Goal: Communication & Community: Answer question/provide support

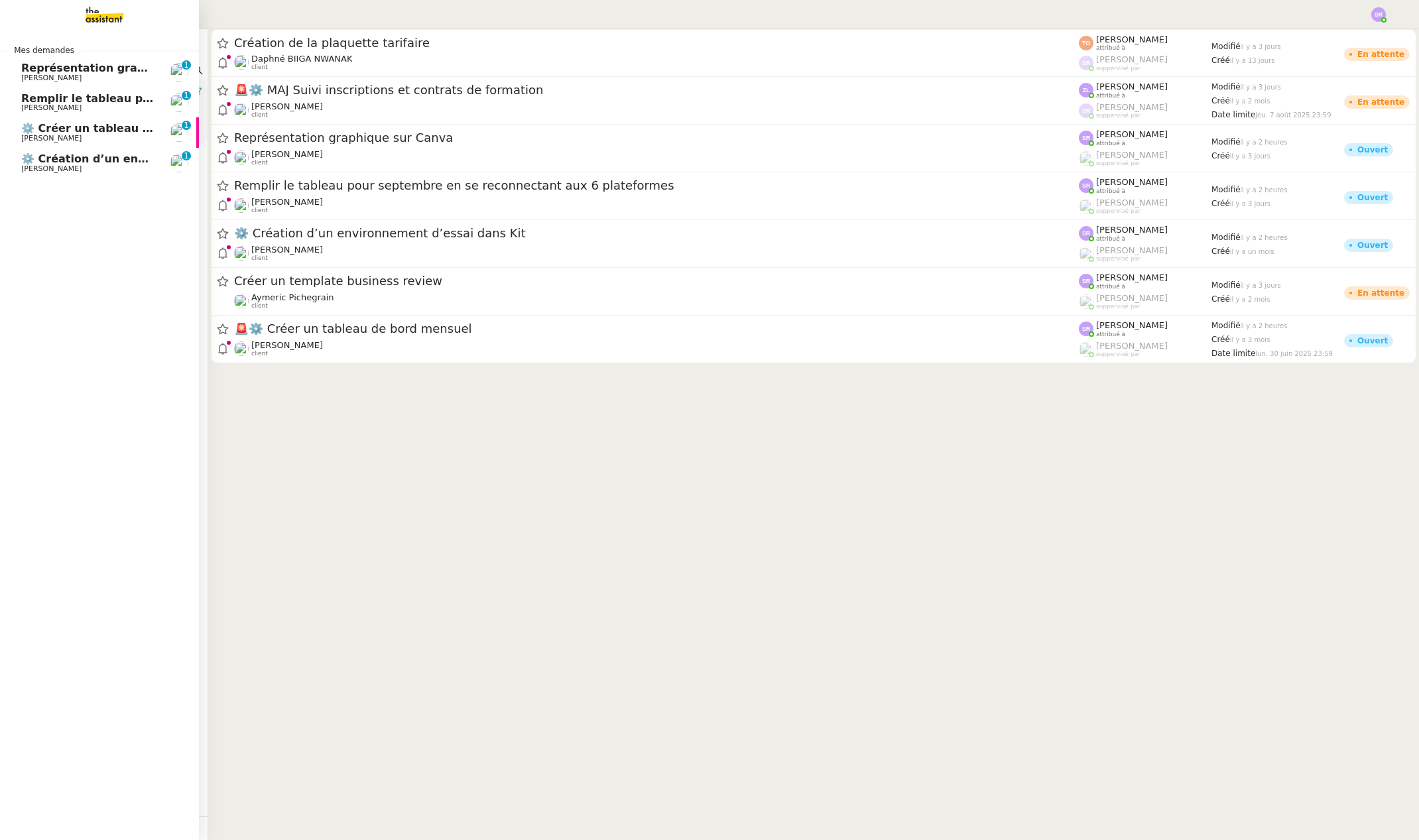
click at [90, 161] on span "⚙️ Création d’un environnement d’essai dans Kit" at bounding box center [167, 159] width 292 height 13
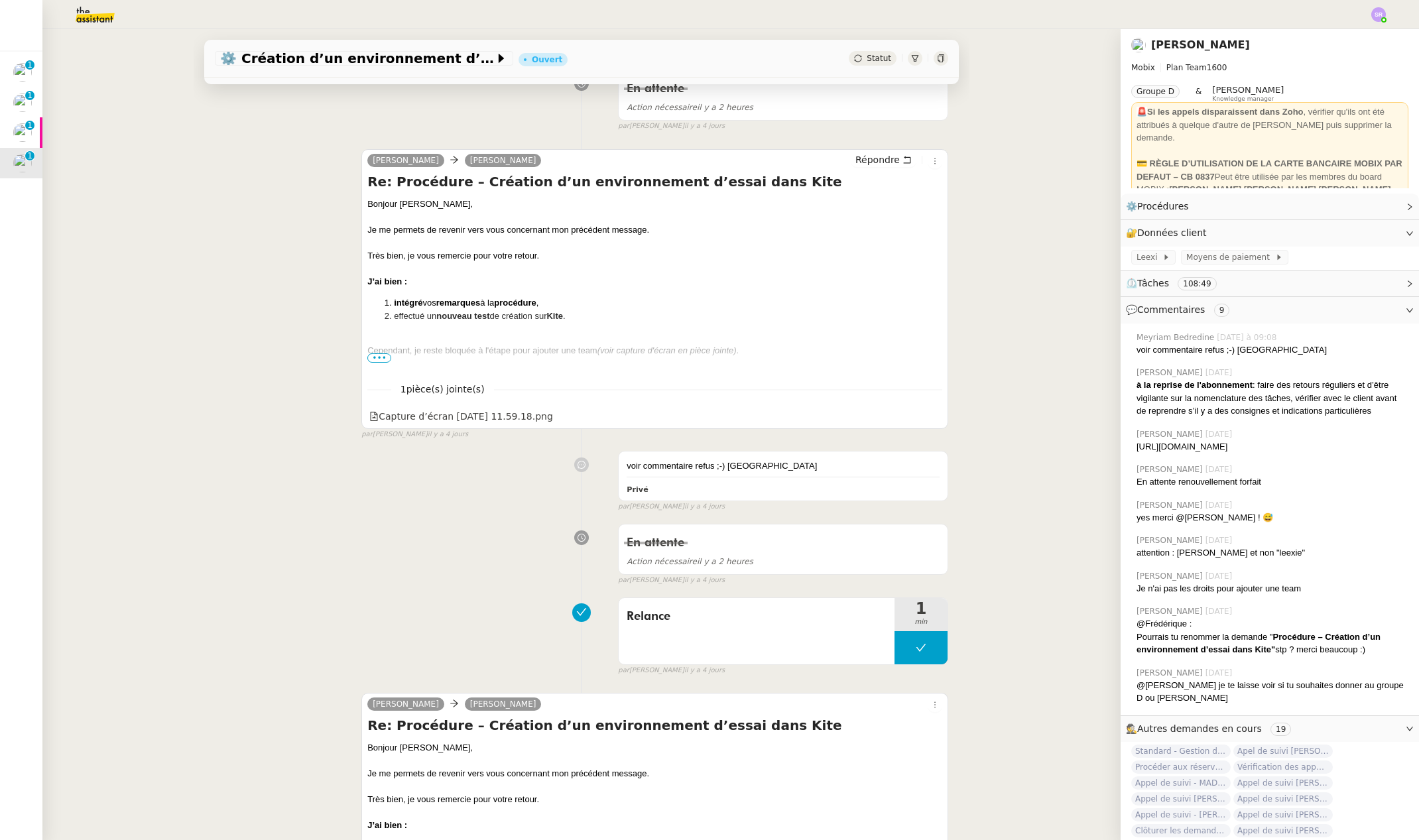
scroll to position [53, 0]
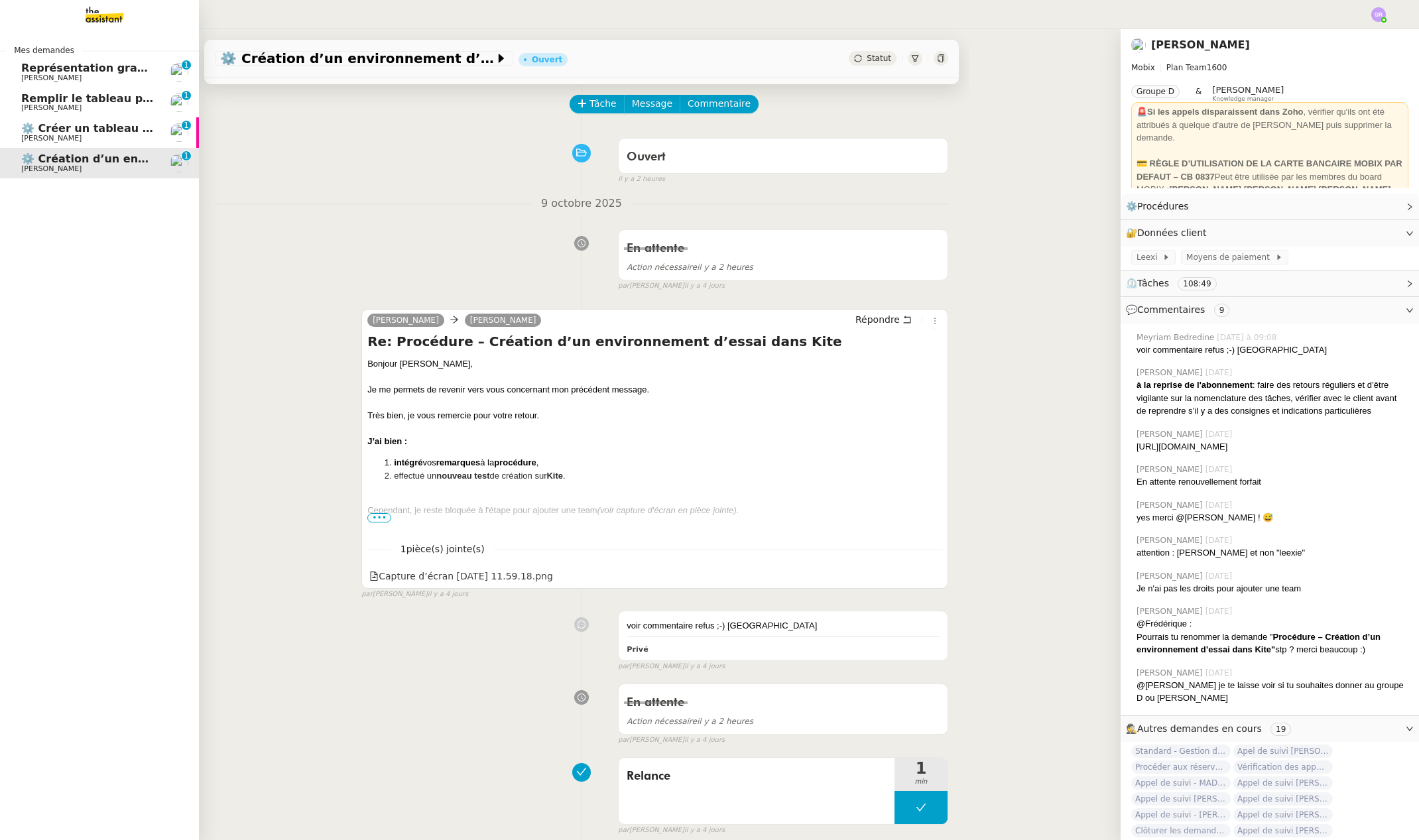
click at [45, 126] on span "⚙️ Créer un tableau de bord mensuel" at bounding box center [132, 129] width 221 height 13
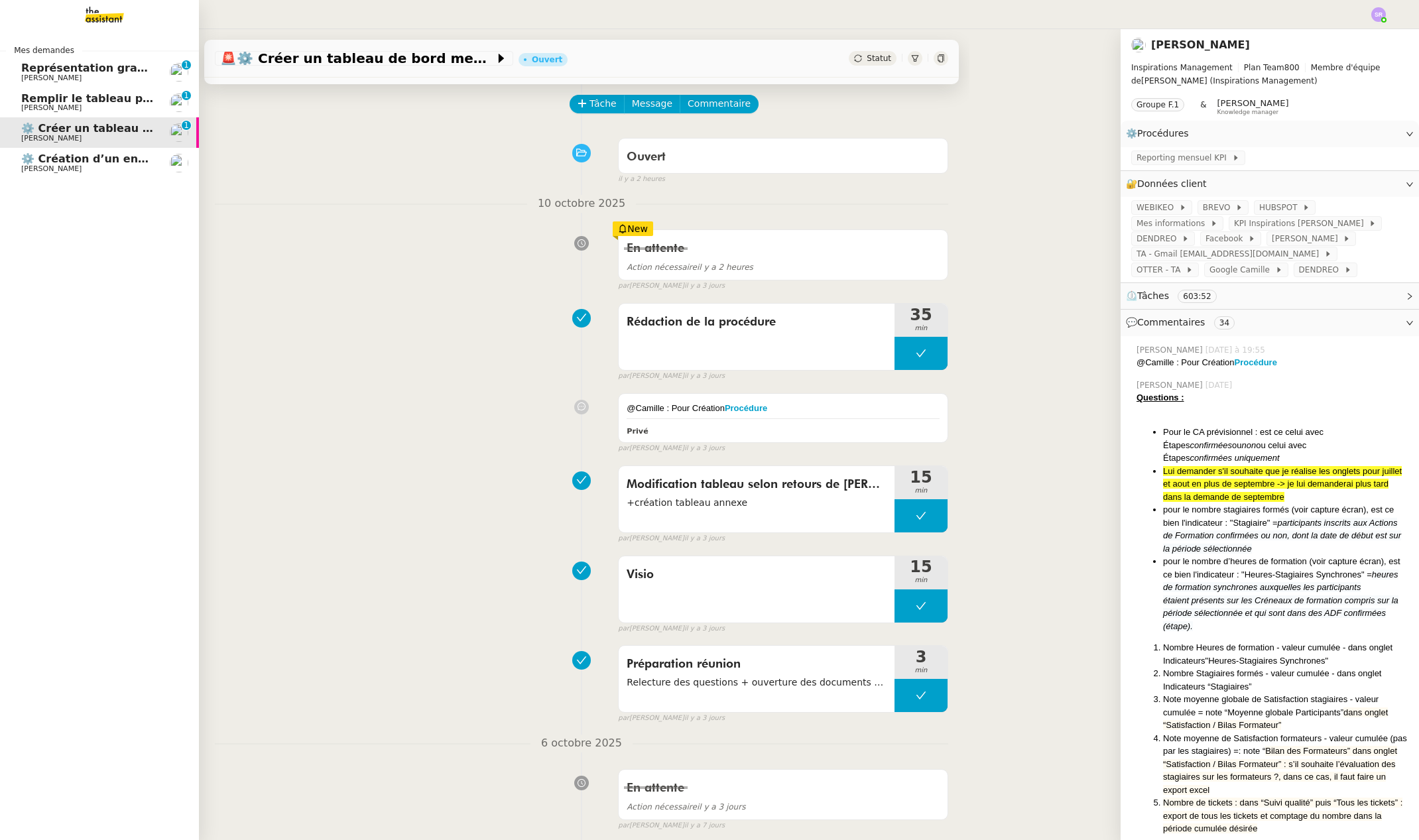
click at [59, 105] on span "[PERSON_NAME]" at bounding box center [51, 107] width 60 height 8
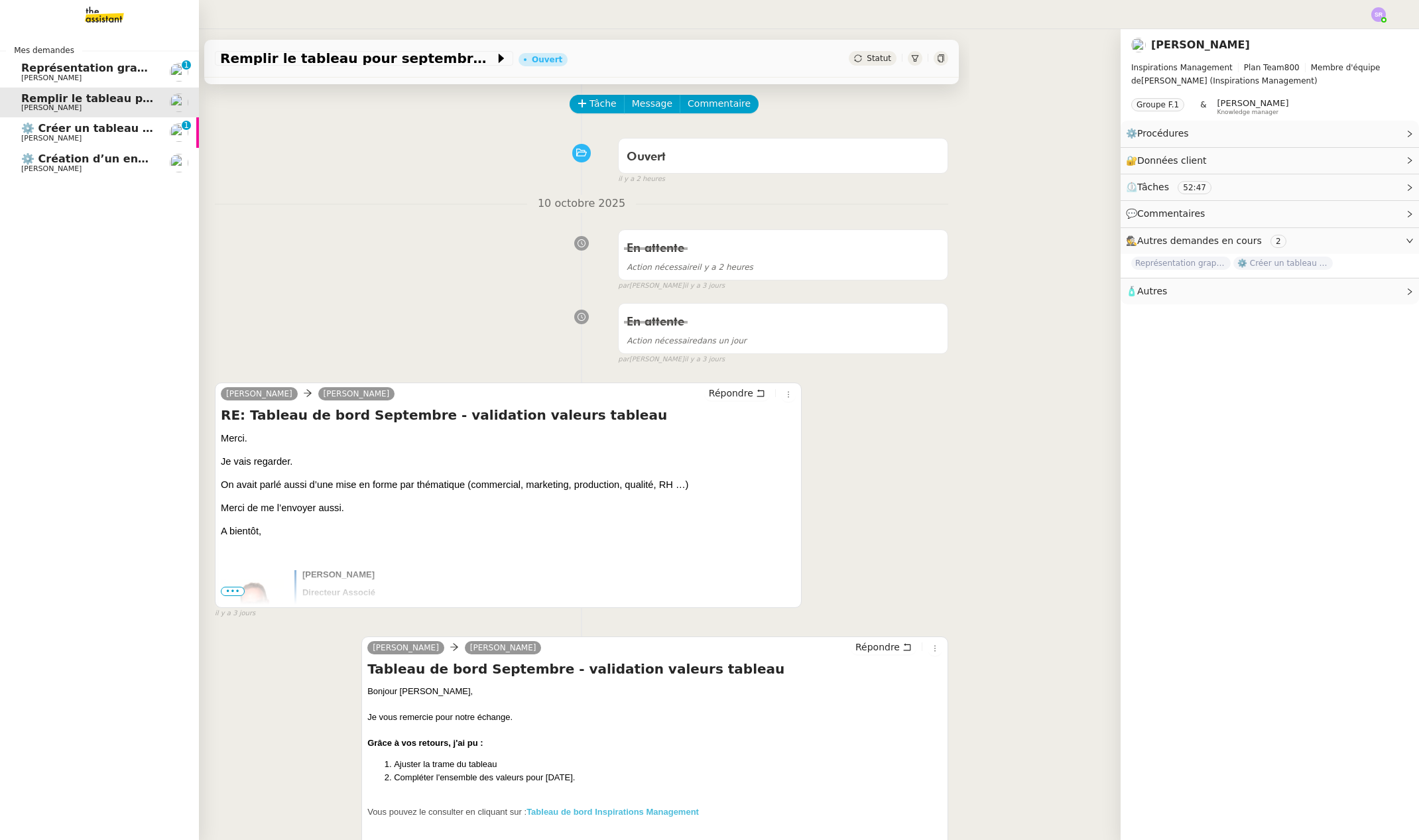
click at [35, 75] on span "[PERSON_NAME]" at bounding box center [51, 78] width 60 height 8
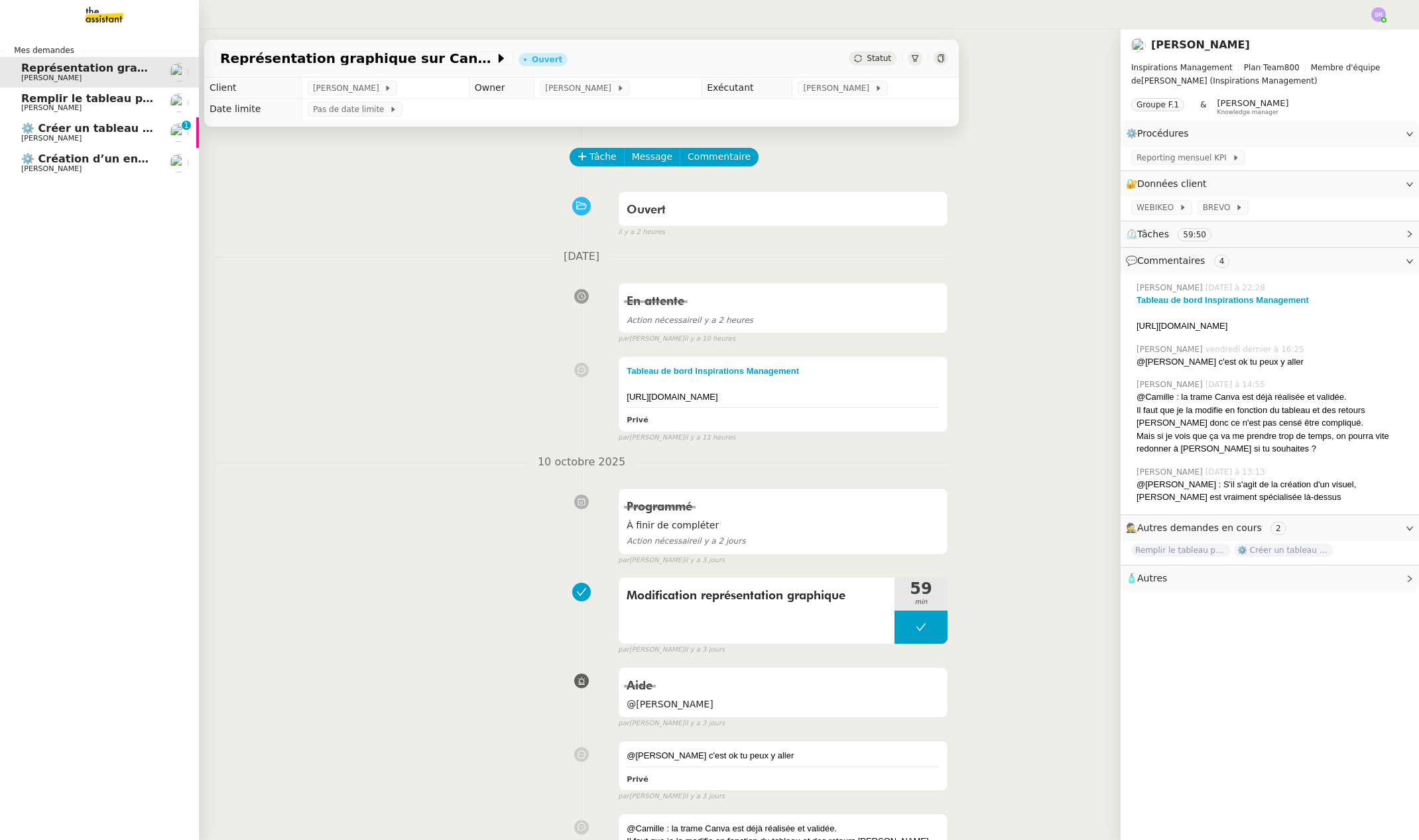
click at [40, 113] on link "Remplir le tableau pour septembre en se reconnectant aux 6 plateformes [PERSON_…" at bounding box center [99, 103] width 199 height 30
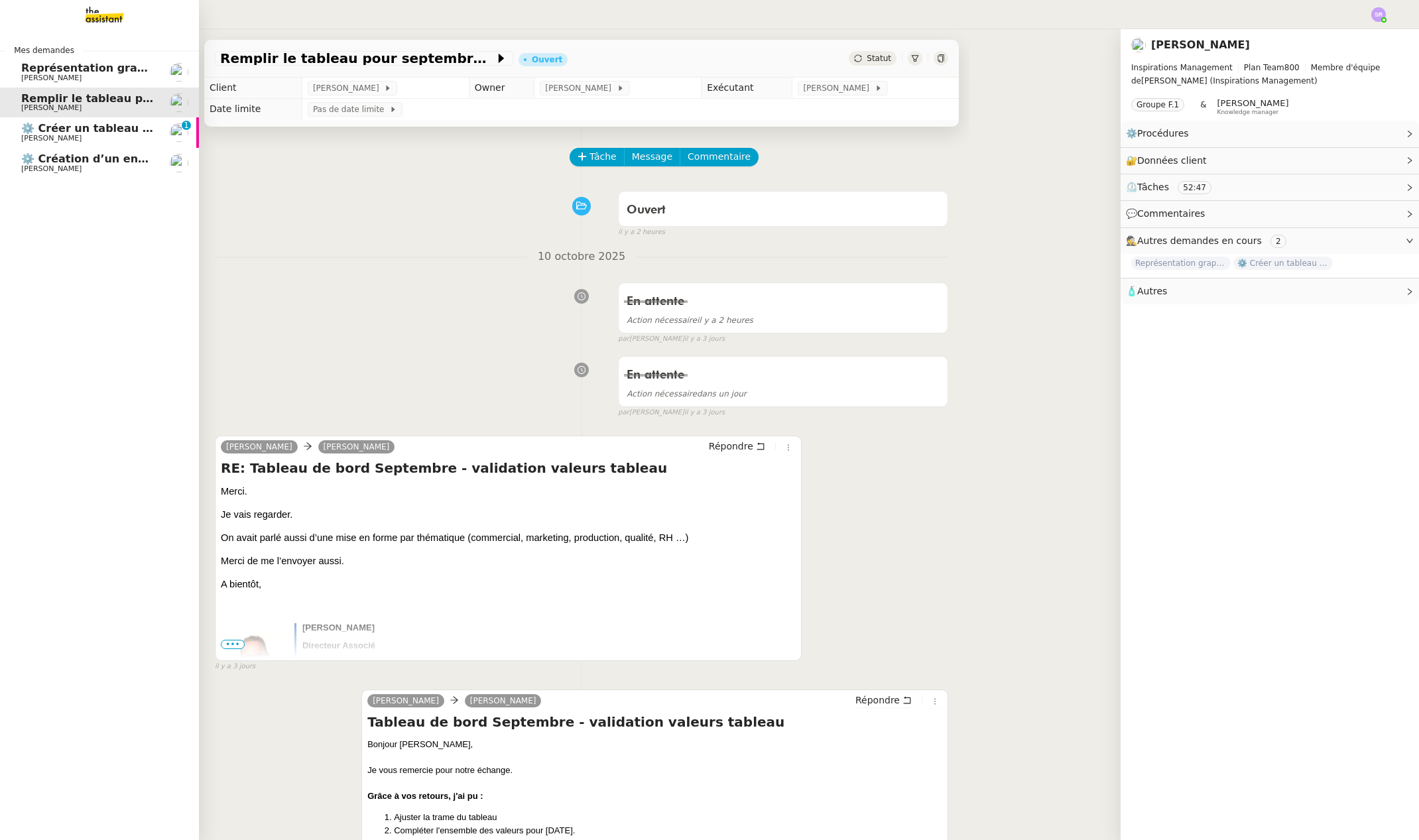
click at [56, 74] on span "[PERSON_NAME]" at bounding box center [51, 78] width 60 height 8
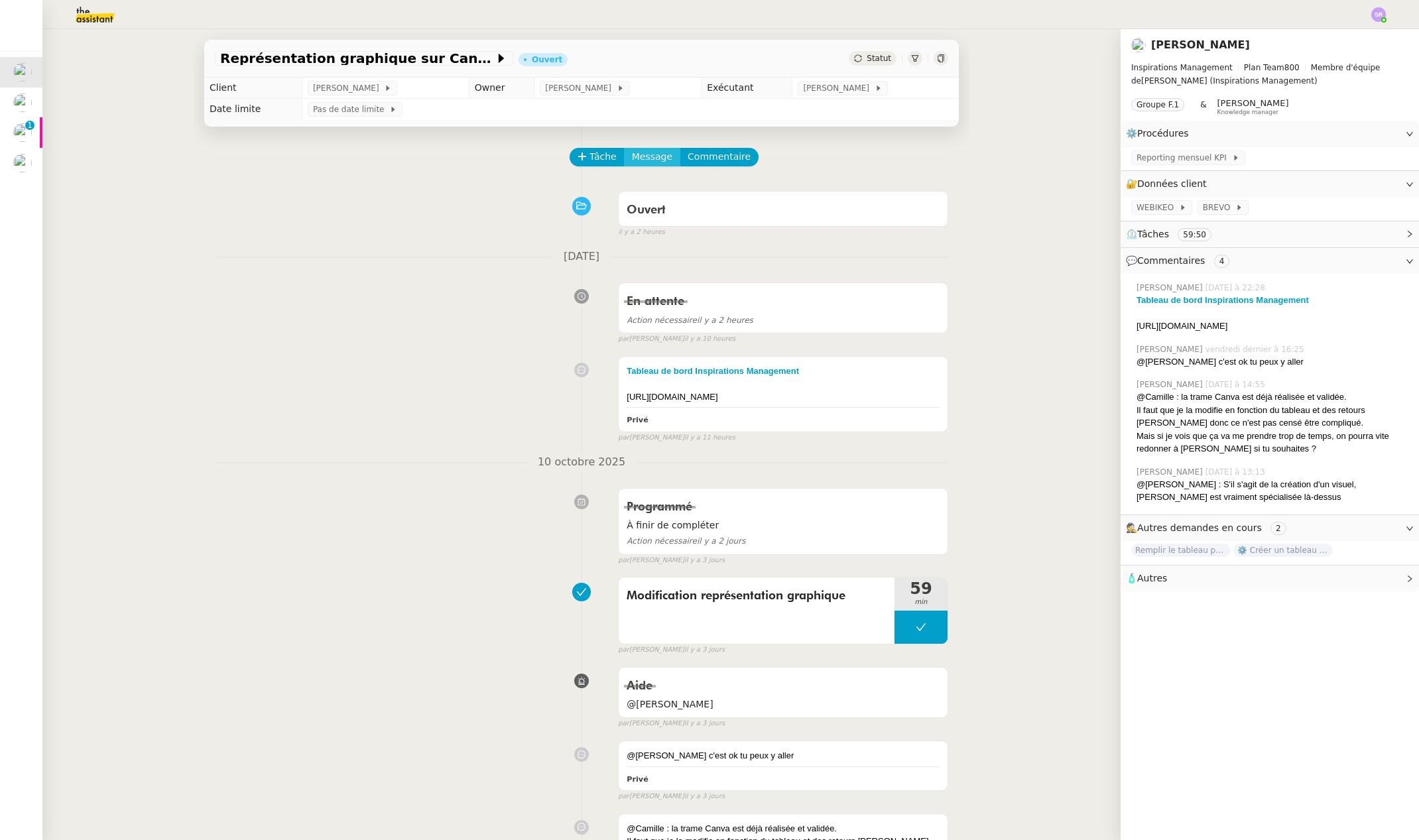
click at [639, 158] on span "Message" at bounding box center [652, 157] width 40 height 16
click at [661, 197] on span "Nouvelle conversation" at bounding box center [701, 194] width 117 height 11
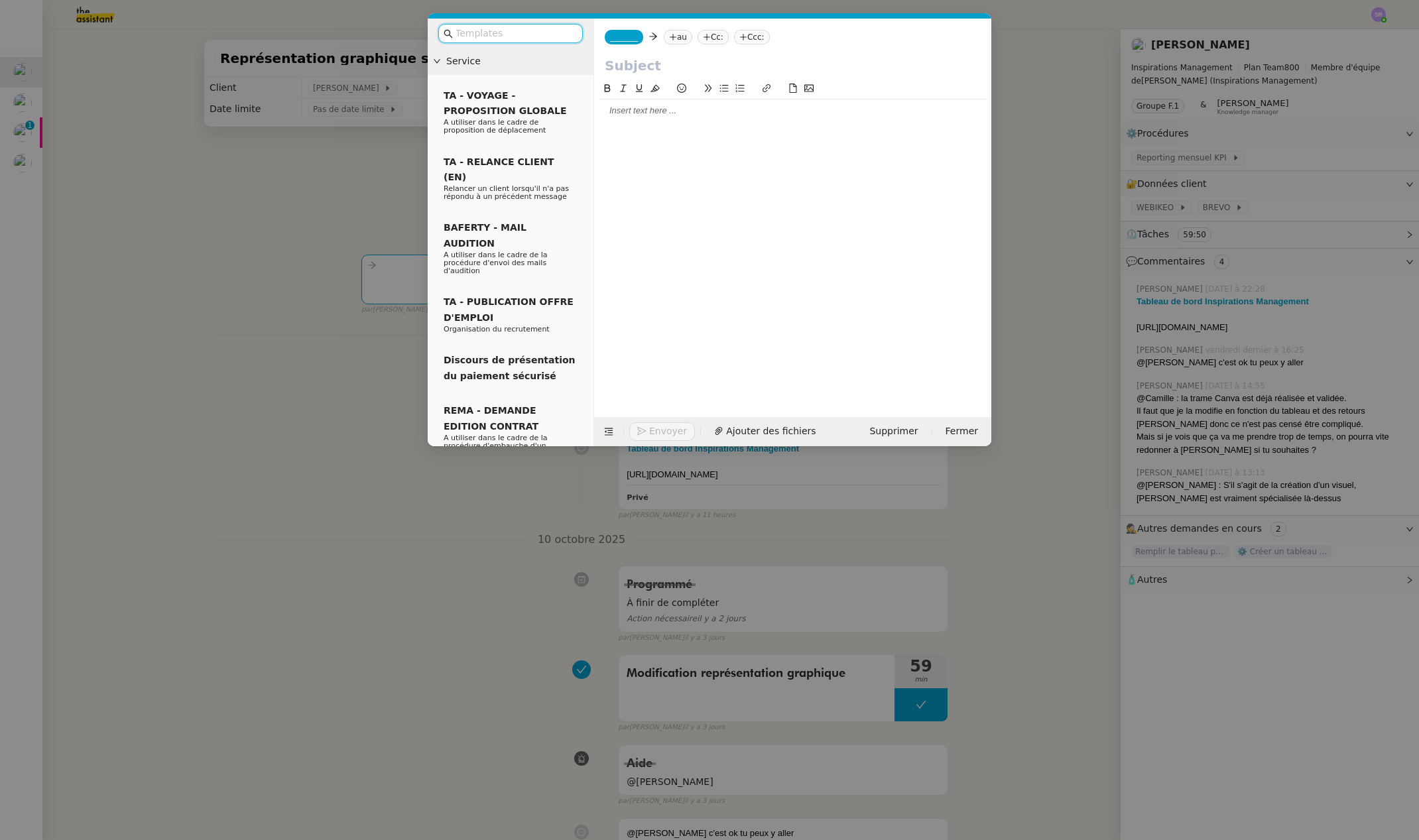
click at [636, 37] on span "_______" at bounding box center [624, 37] width 28 height 9
click at [678, 69] on span "[PERSON_NAME][EMAIL_ADDRESS][DOMAIN_NAME]" at bounding box center [704, 67] width 188 height 7
click at [702, 37] on nz-tag "au" at bounding box center [716, 37] width 28 height 15
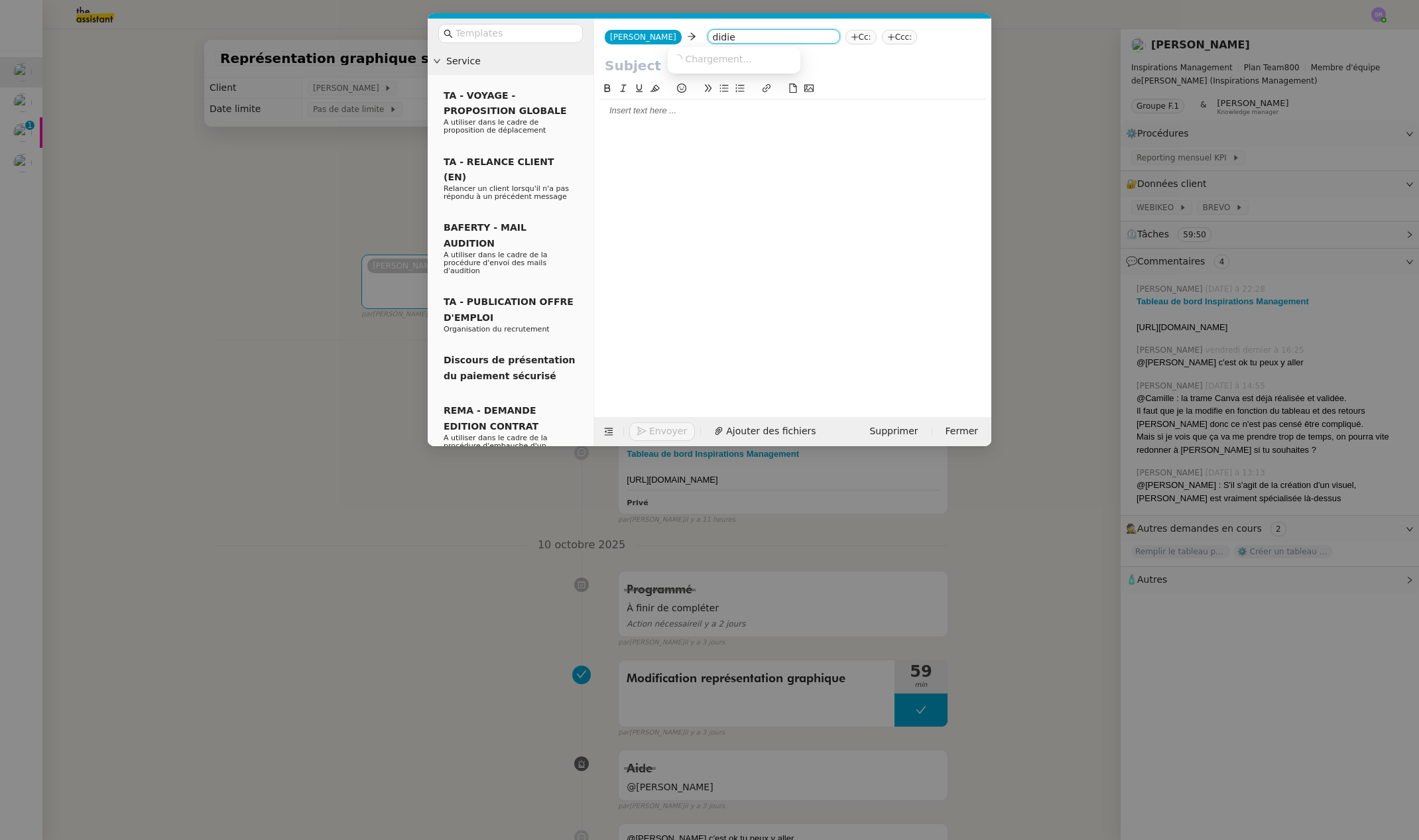
type input "[PERSON_NAME]"
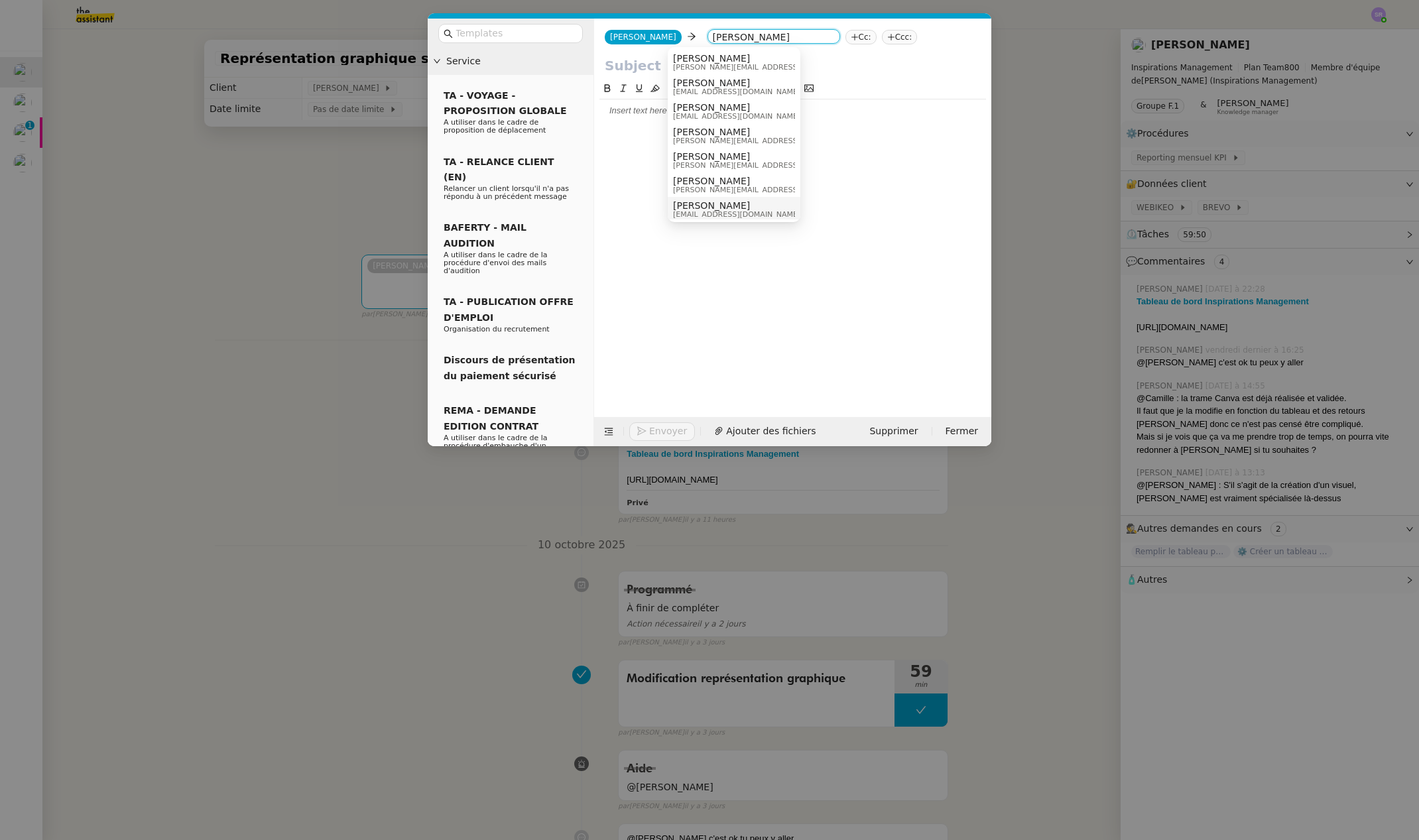
click at [775, 211] on span "[EMAIL_ADDRESS][DOMAIN_NAME]" at bounding box center [737, 214] width 127 height 7
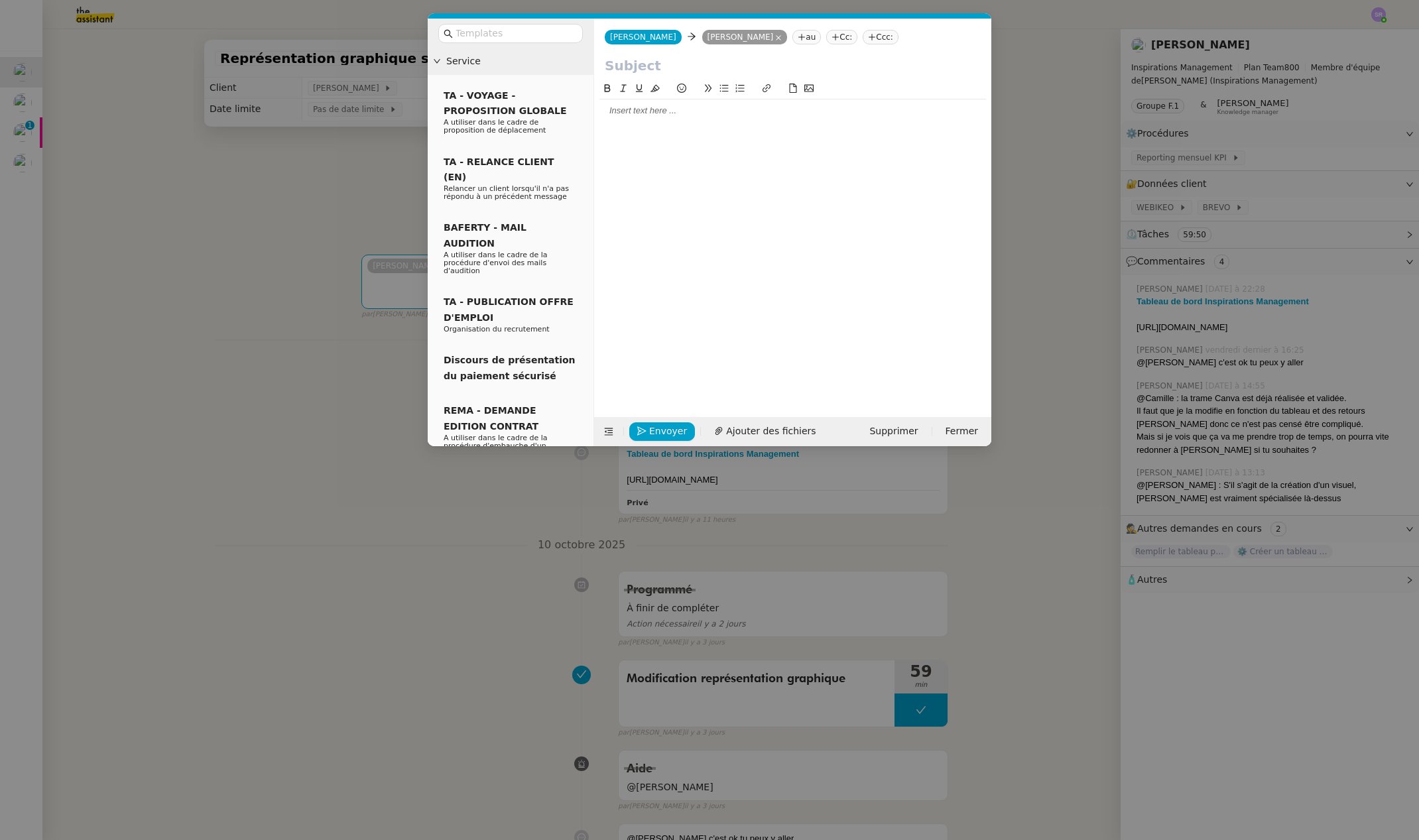
click at [640, 69] on input "text" at bounding box center [793, 66] width 376 height 20
click at [33, 102] on nz-modal-container "Service TA - VOYAGE - PROPOSITION GLOBALE A utiliser dans le cadre de propositi…" at bounding box center [709, 420] width 1419 height 840
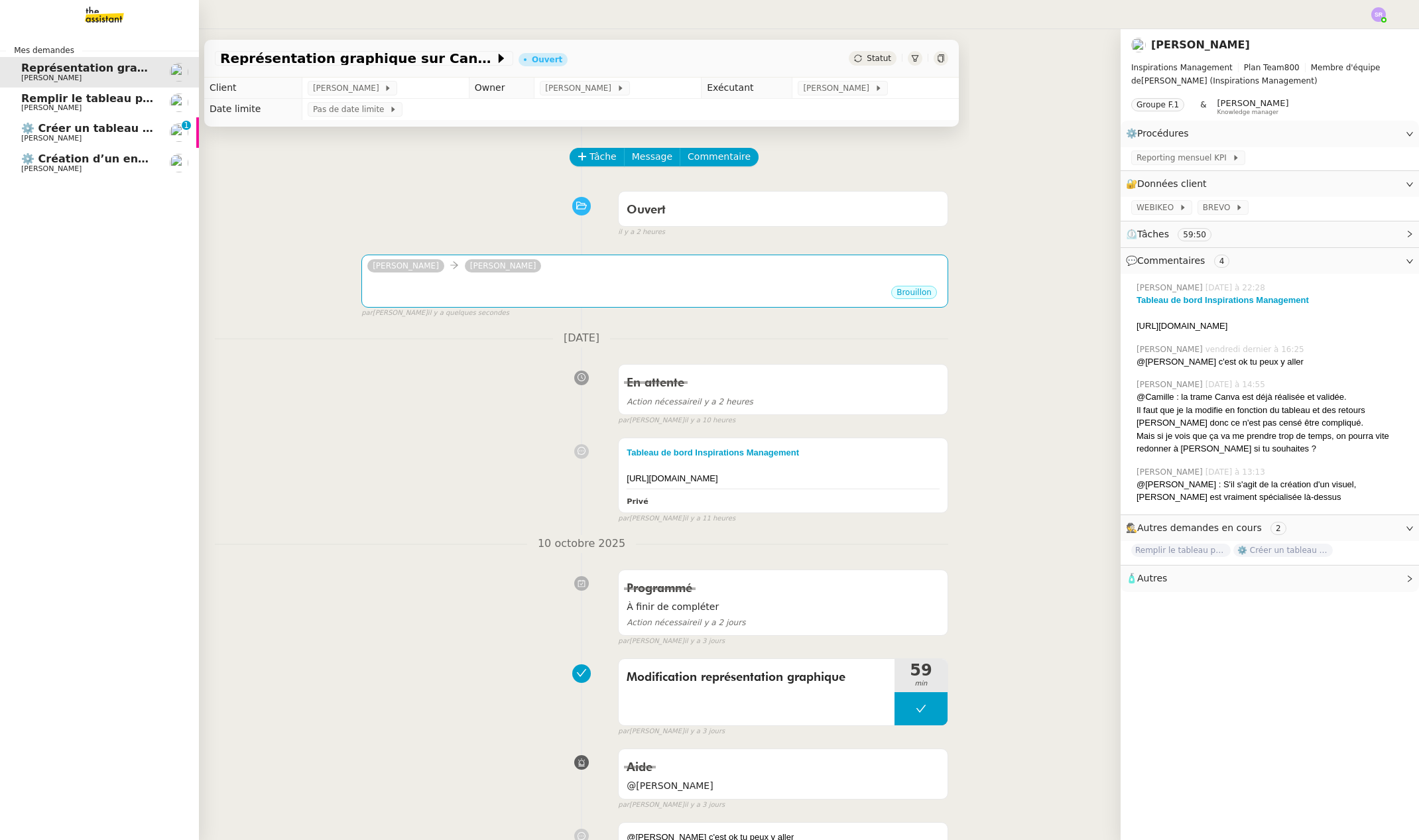
click at [26, 101] on span "Remplir le tableau pour septembre en se reconnectant aux 6 plateformes" at bounding box center [242, 98] width 441 height 13
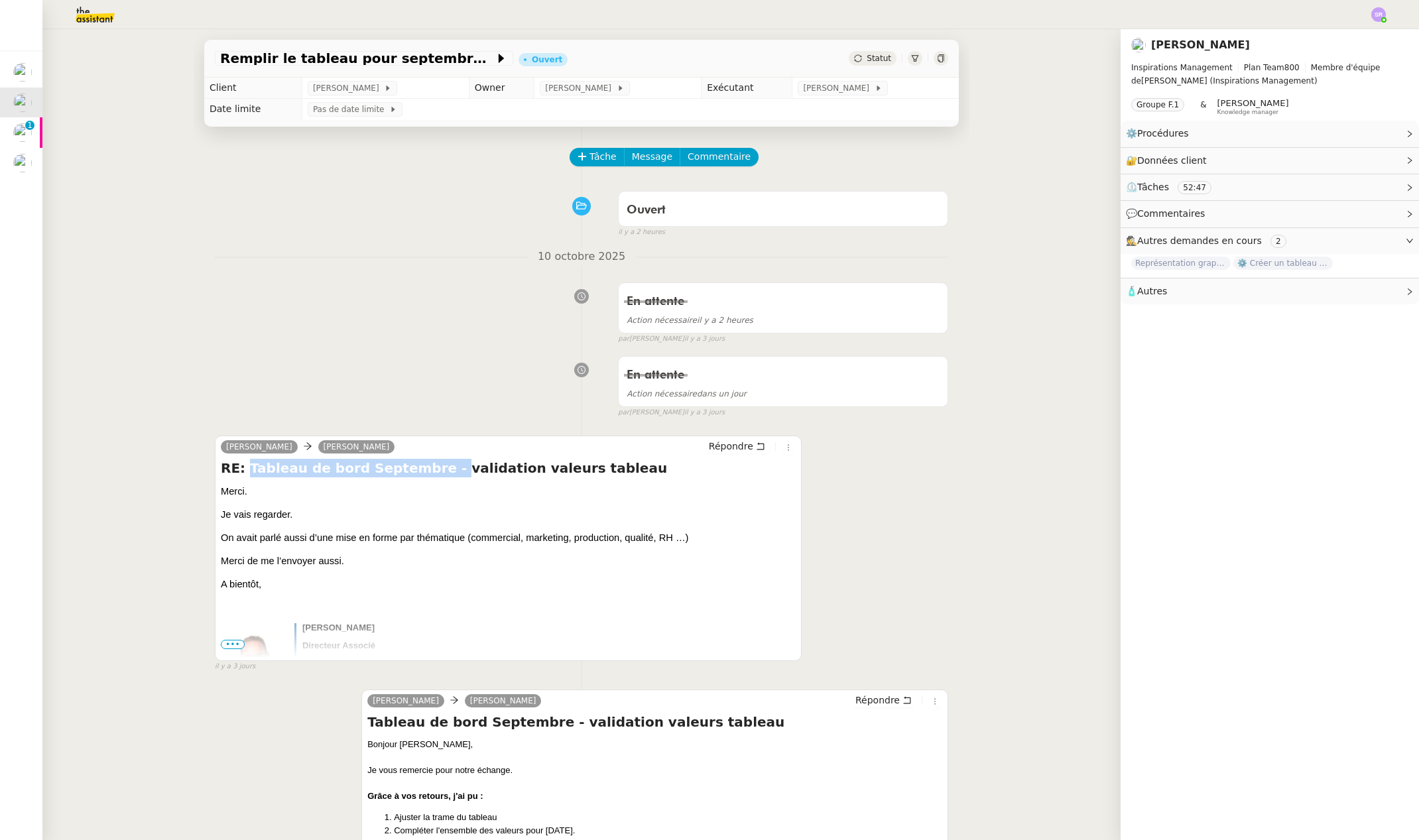
drag, startPoint x: 240, startPoint y: 469, endPoint x: 419, endPoint y: 473, distance: 179.0
click at [419, 473] on h4 "RE: Tableau de bord Septembre - validation valeurs tableau" at bounding box center [508, 468] width 575 height 18
copy h4 "Tableau de bord Septembre -"
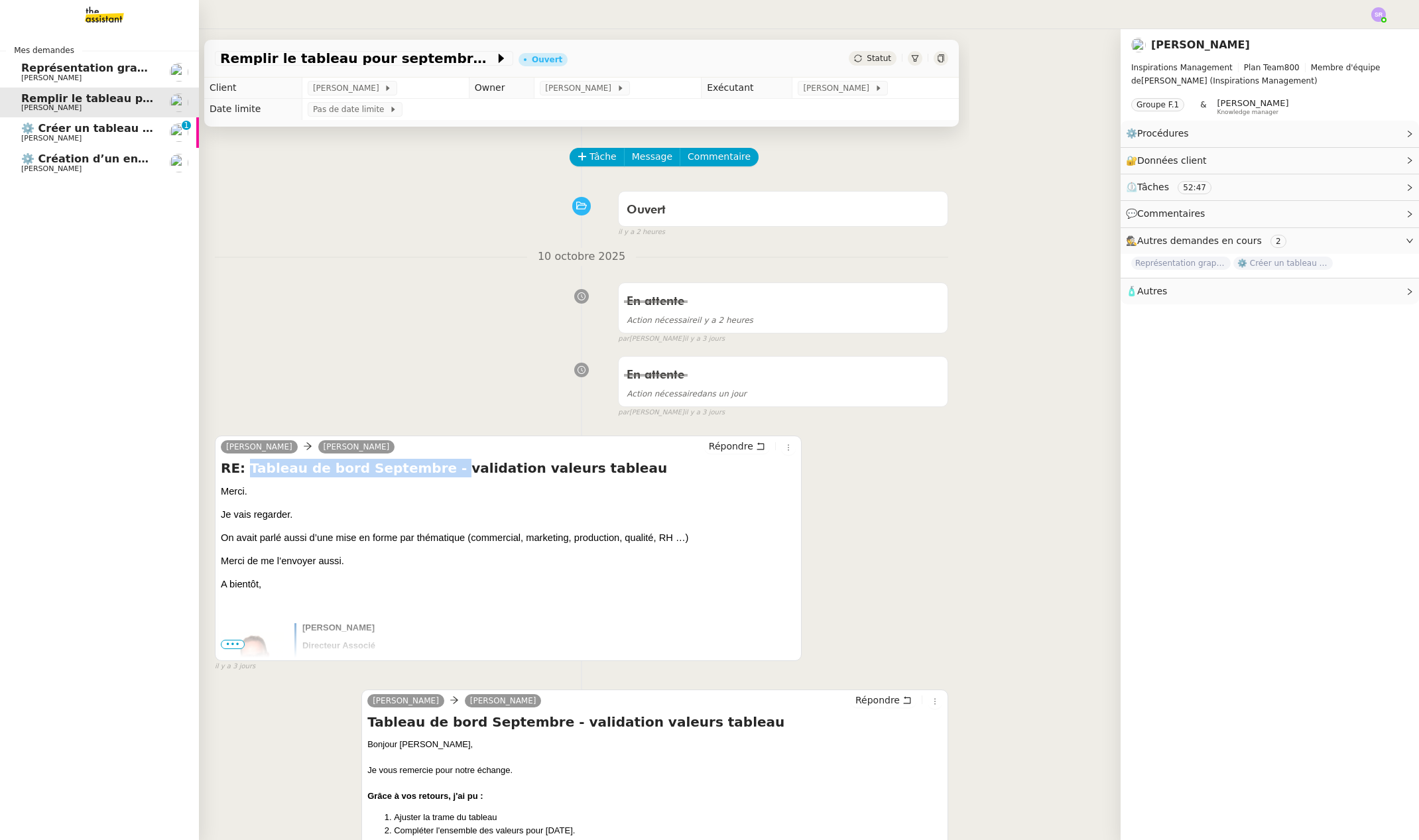
click at [70, 70] on span "Représentation graphique sur Canva" at bounding box center [131, 68] width 220 height 13
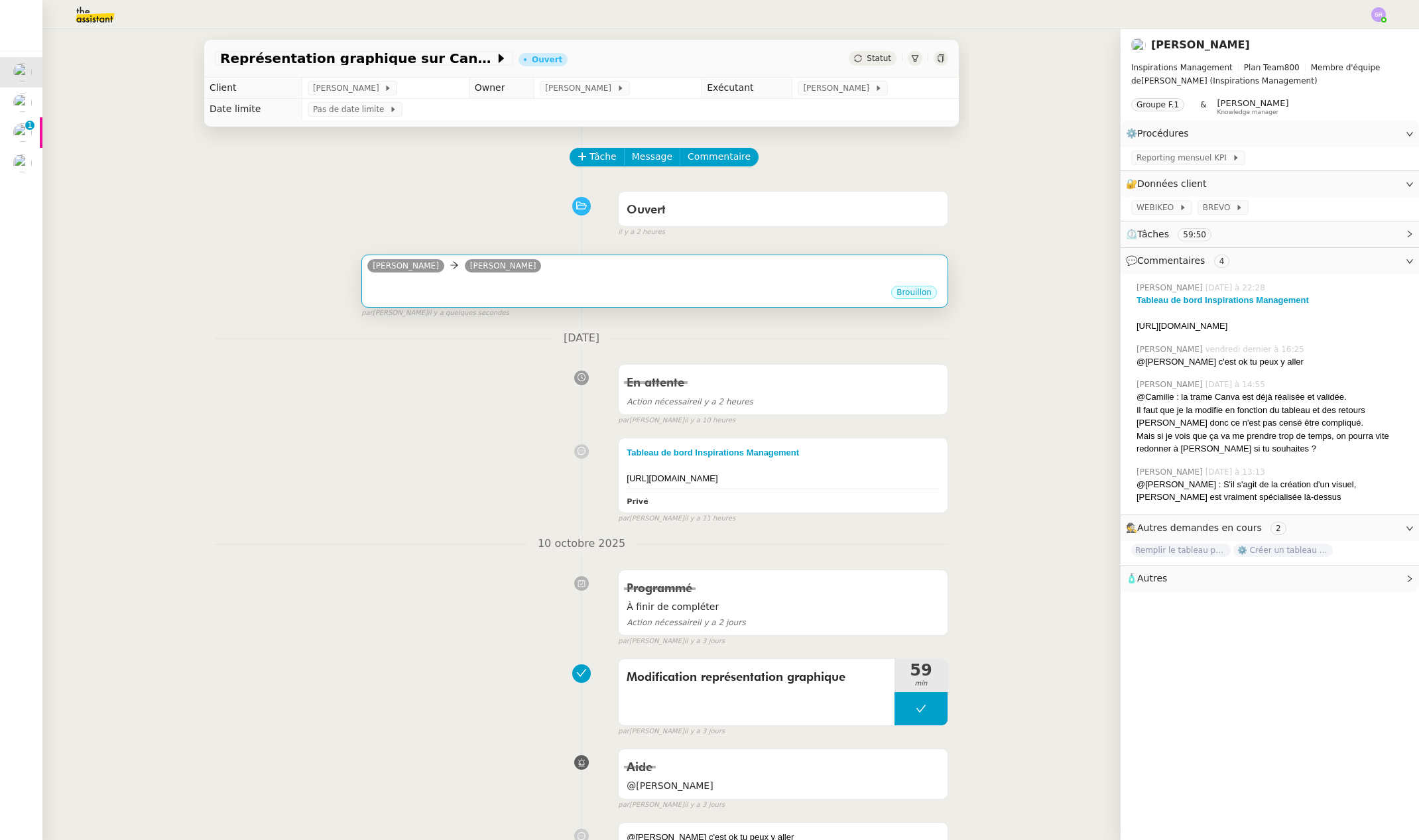
click at [496, 294] on div "Brouillon" at bounding box center [655, 294] width 575 height 20
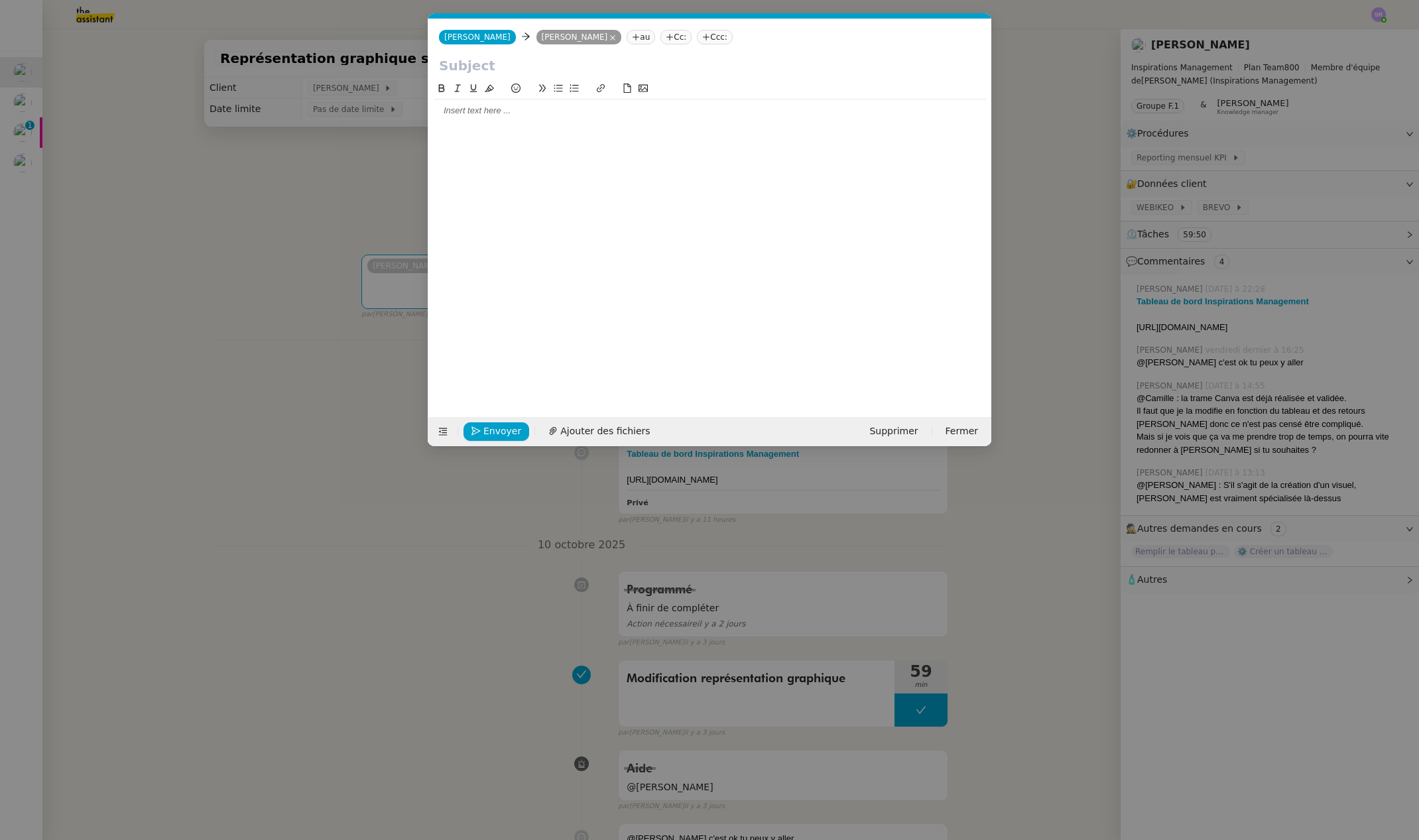
scroll to position [0, 28]
click at [489, 69] on input "text" at bounding box center [710, 66] width 542 height 20
paste input "Tableau de bord Septembre -"
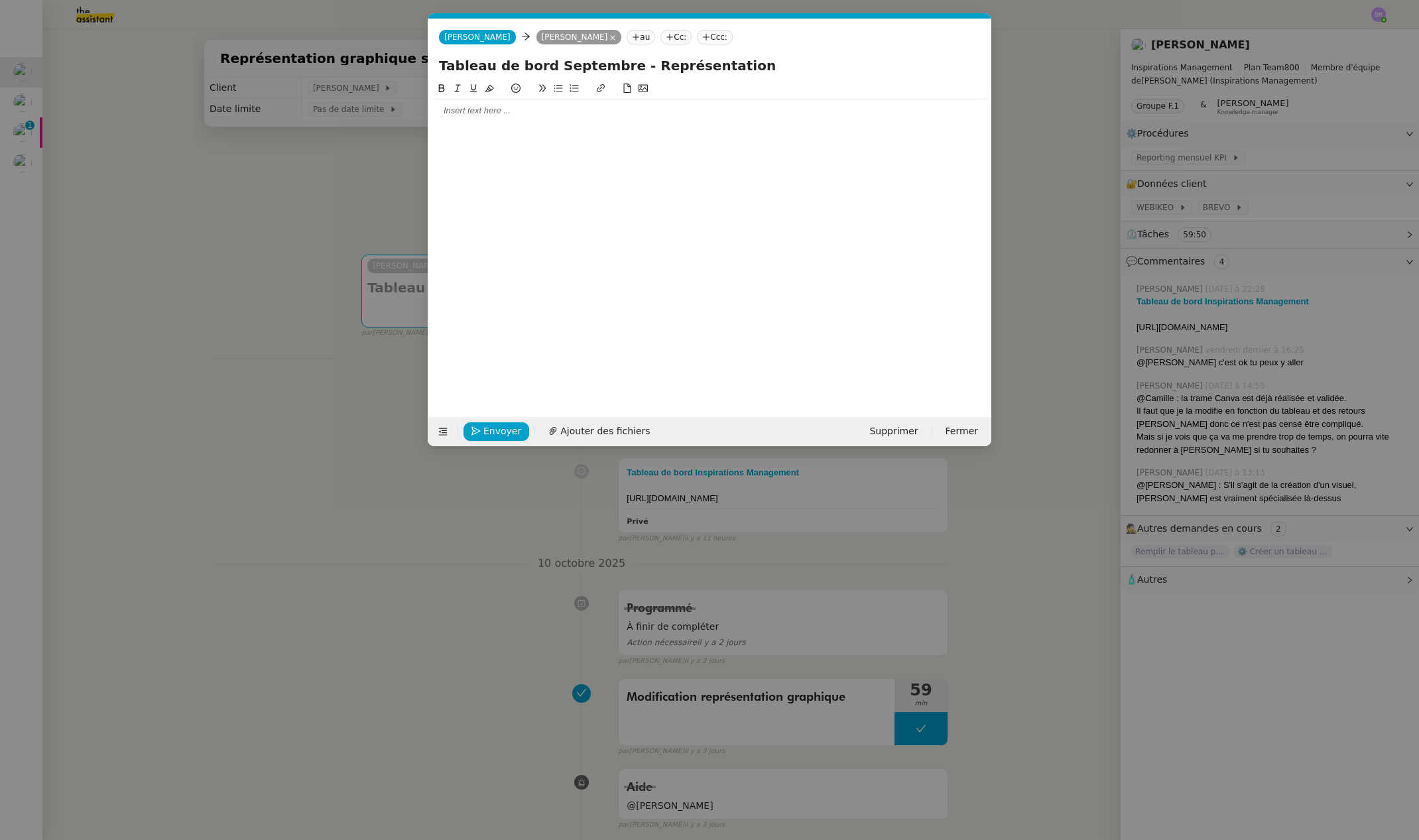
type input "Tableau de bord Septembre - Représentation"
click at [21, 101] on nz-modal-container "Service TA - VOYAGE - PROPOSITION GLOBALE A utiliser dans le cadre de propositi…" at bounding box center [709, 420] width 1419 height 840
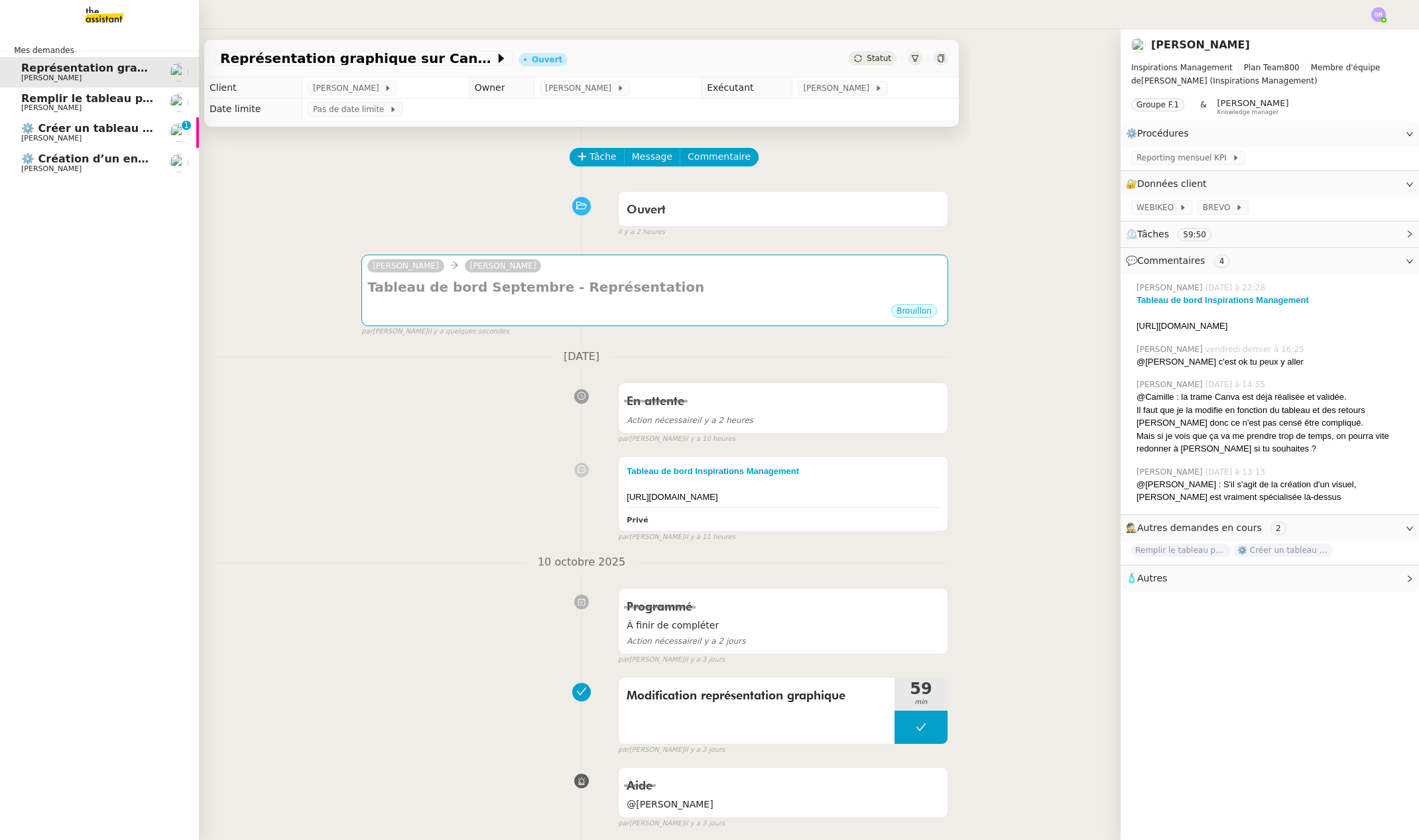
click at [28, 104] on span "[PERSON_NAME]" at bounding box center [88, 107] width 134 height 8
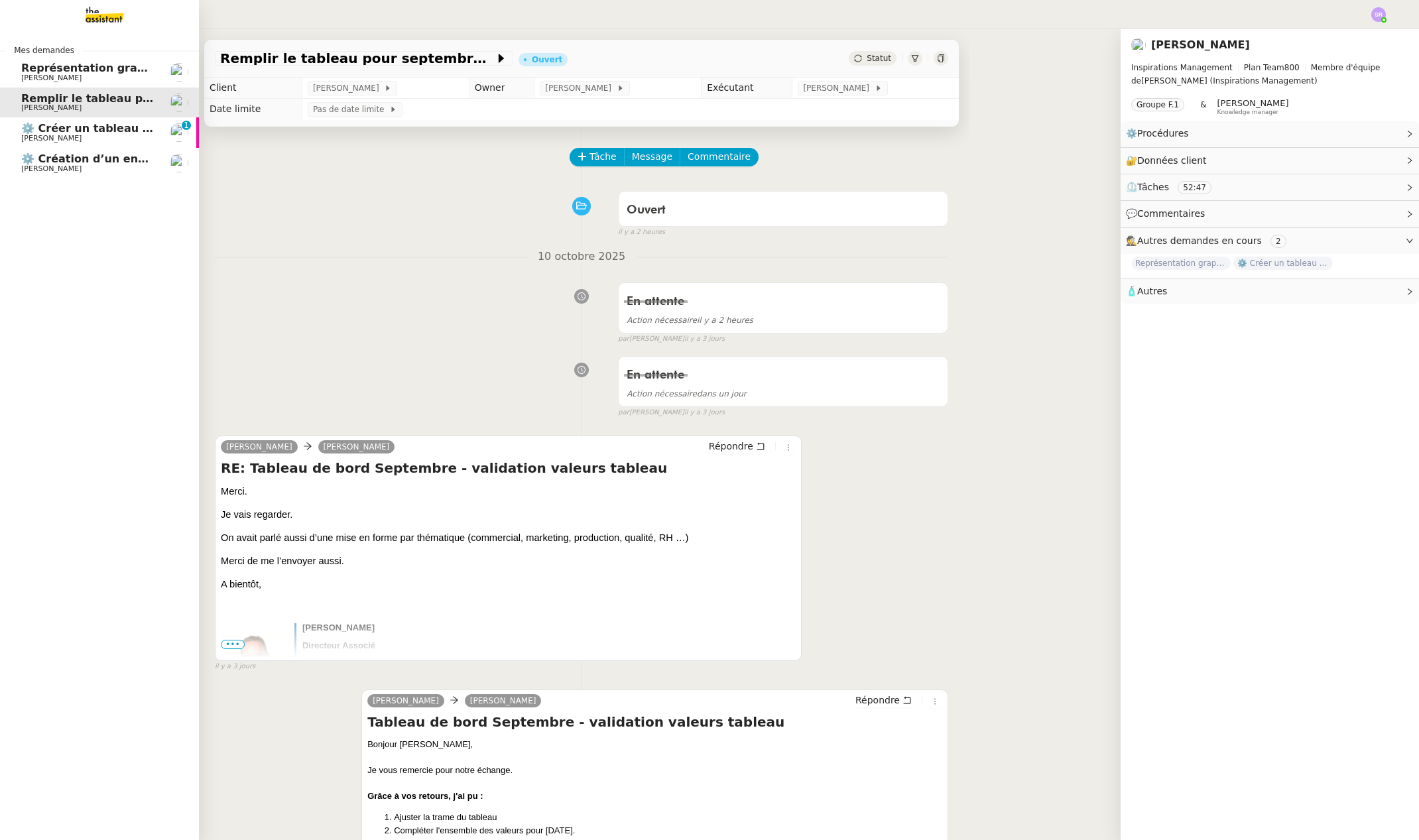
click at [33, 66] on span "Représentation graphique sur Canva" at bounding box center [131, 68] width 220 height 13
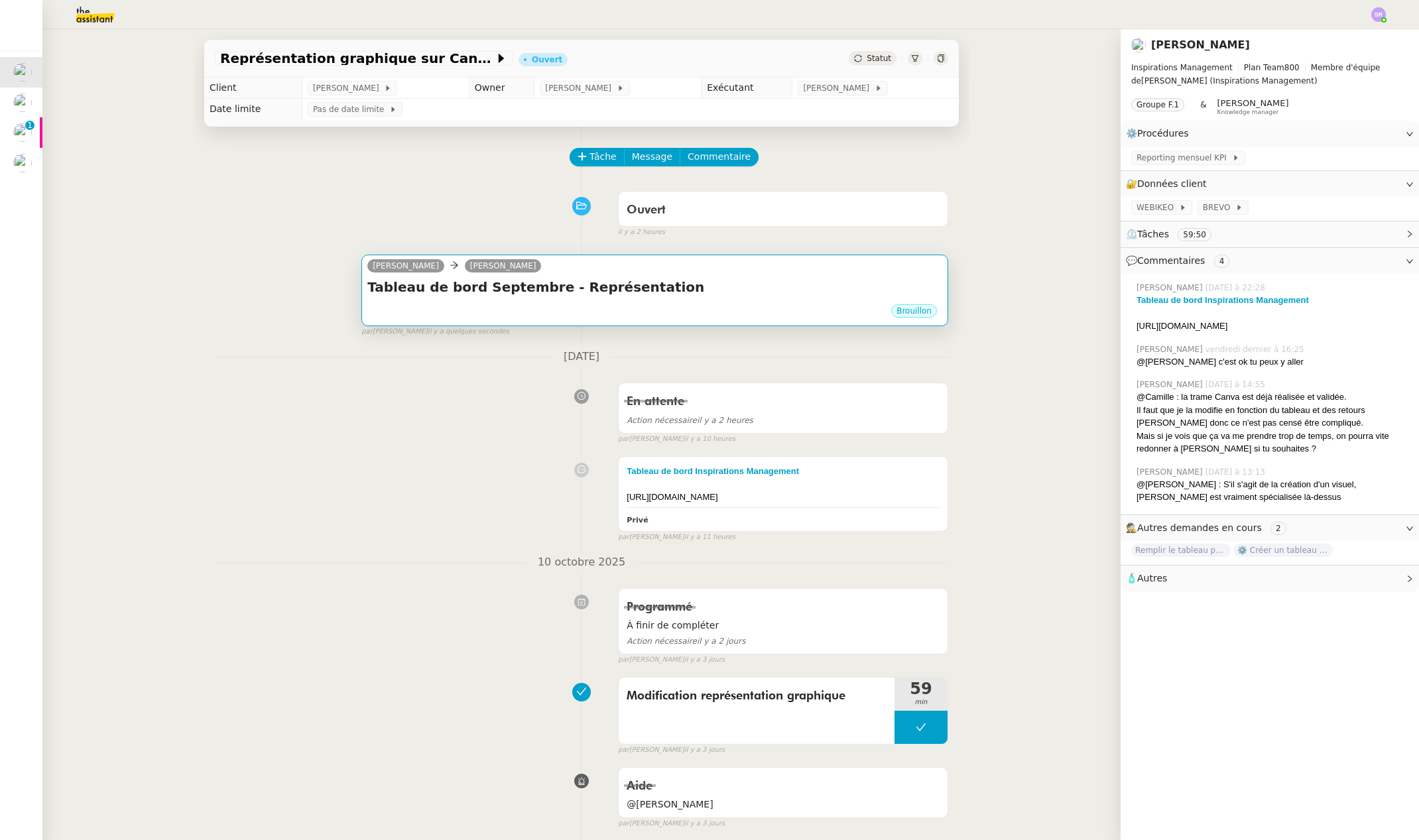
click at [597, 293] on h4 "Tableau de bord Septembre - Représentation" at bounding box center [655, 287] width 575 height 18
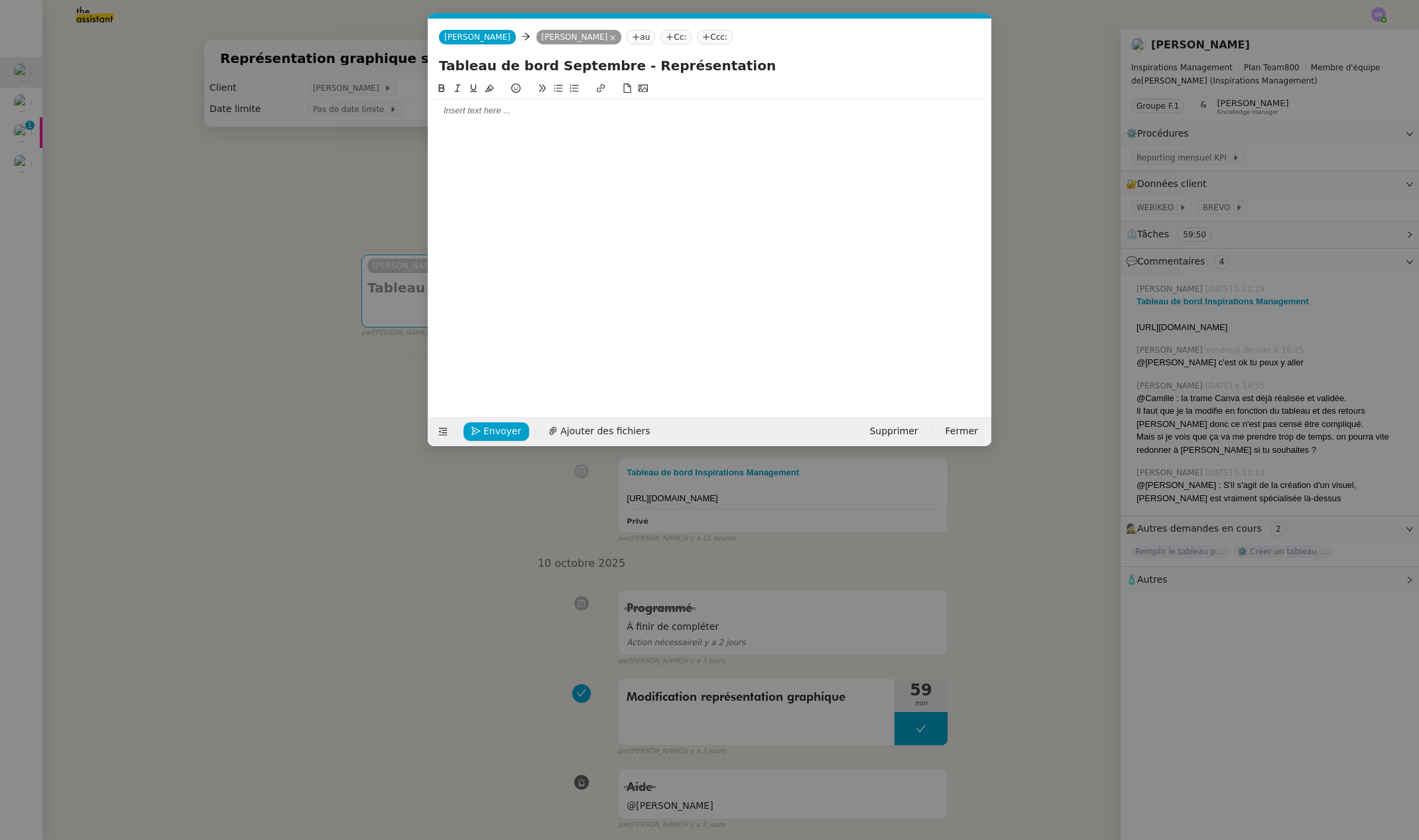
scroll to position [0, 28]
click at [628, 69] on input "Tableau de bord Septembre - Représentation" at bounding box center [710, 66] width 542 height 20
drag, startPoint x: 621, startPoint y: 69, endPoint x: 753, endPoint y: 69, distance: 132.0
click at [753, 69] on input "Tableau de bord Septembre - Représentation" at bounding box center [710, 66] width 542 height 20
type input "Tableau de bord Septembre - Mise en forme par thématique"
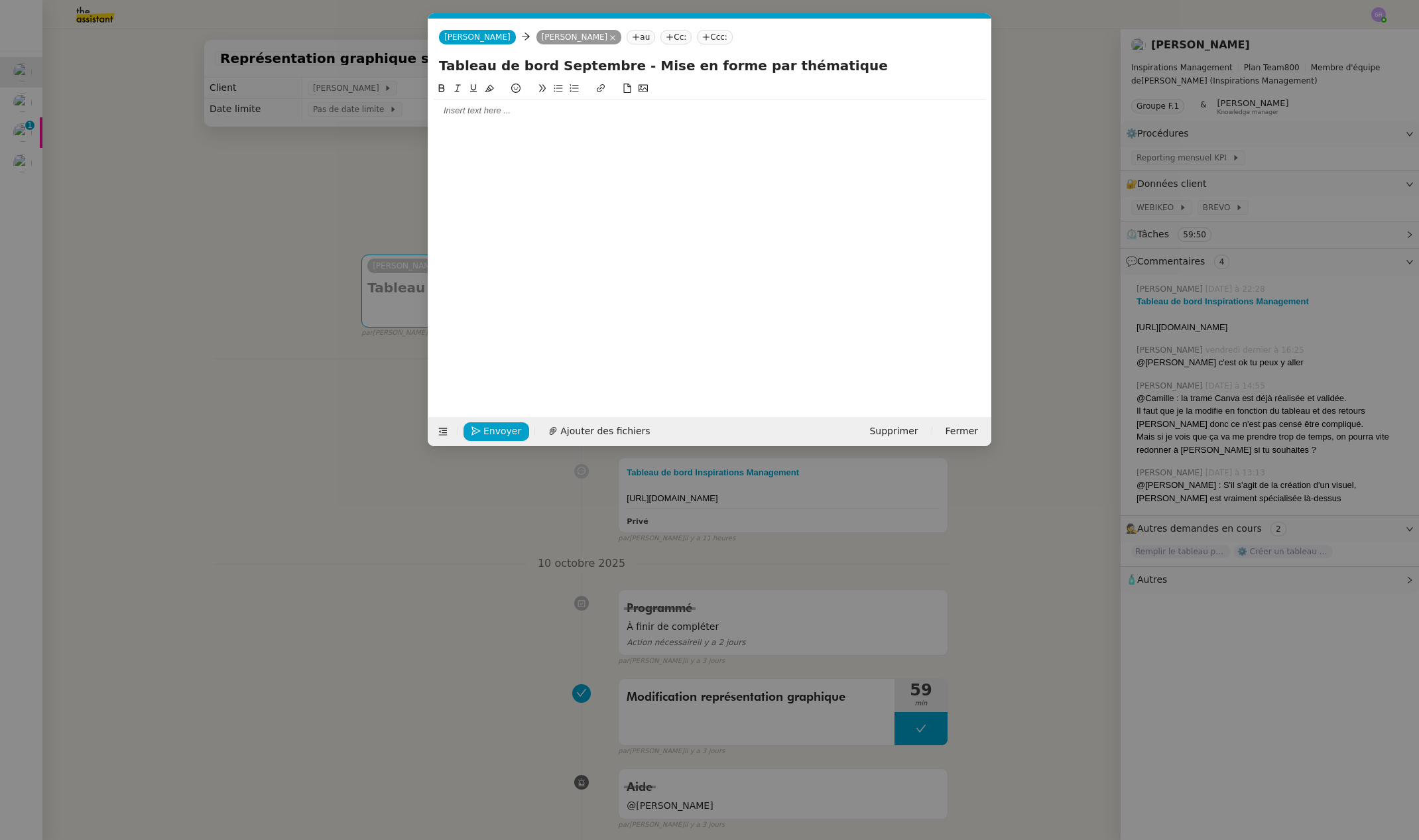
click at [666, 122] on div at bounding box center [709, 238] width 552 height 315
click at [674, 117] on div at bounding box center [709, 110] width 552 height 12
click at [395, 694] on nz-modal-container "Service TA - VOYAGE - PROPOSITION GLOBALE A utiliser dans le cadre de propositi…" at bounding box center [709, 420] width 1419 height 840
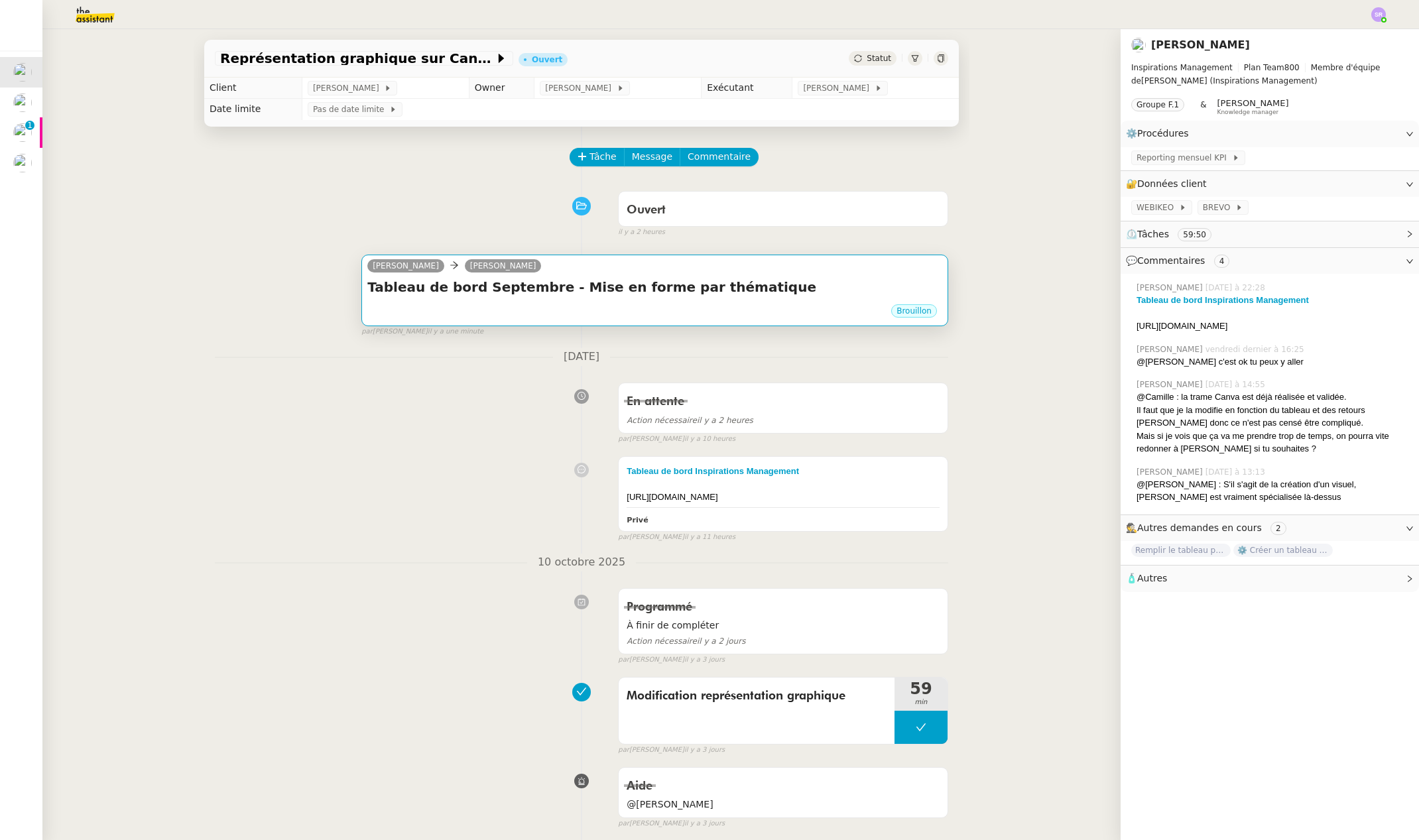
click at [546, 293] on h4 "Tableau de bord Septembre - Mise en forme par thématique" at bounding box center [655, 287] width 575 height 18
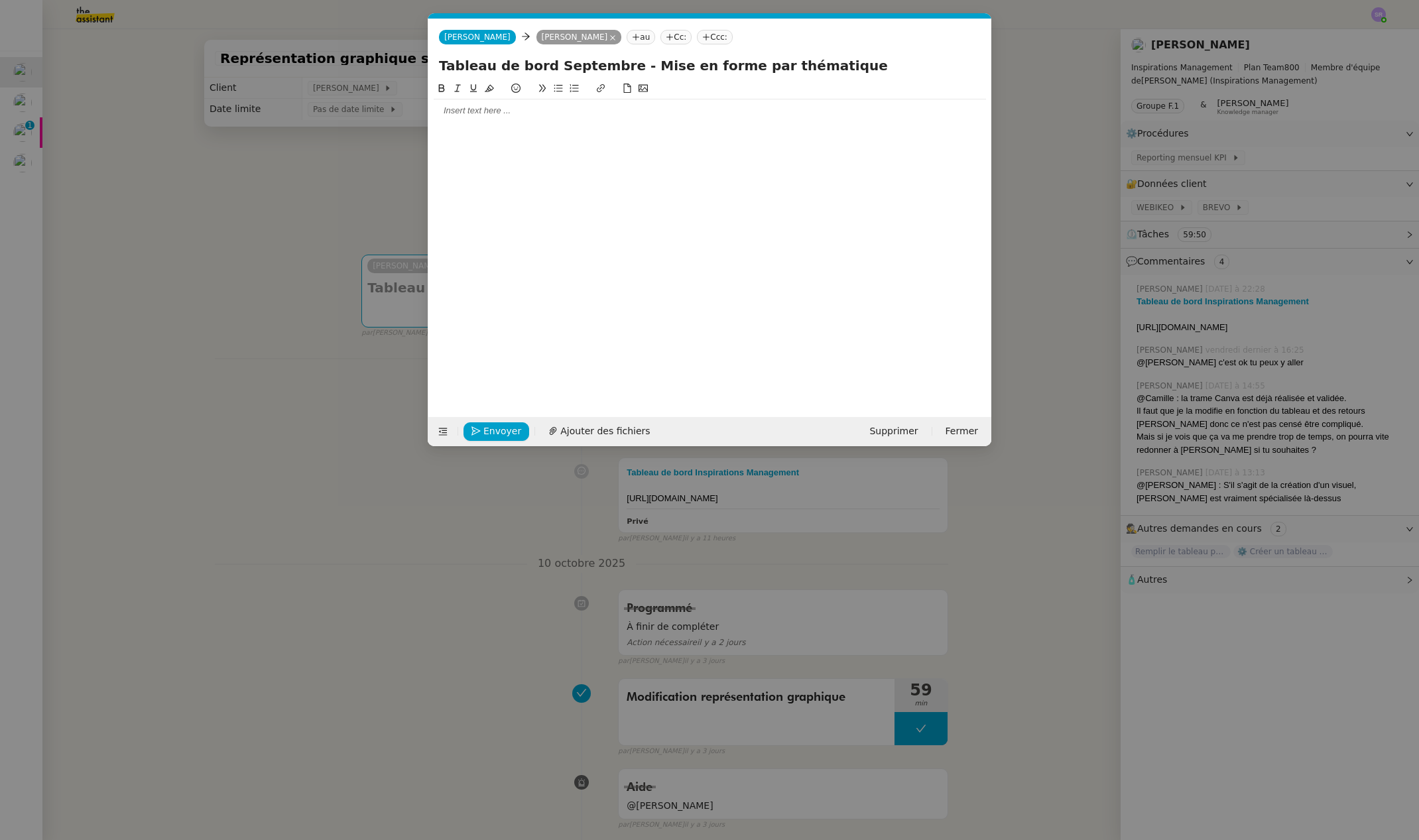
click at [518, 112] on div at bounding box center [709, 110] width 552 height 12
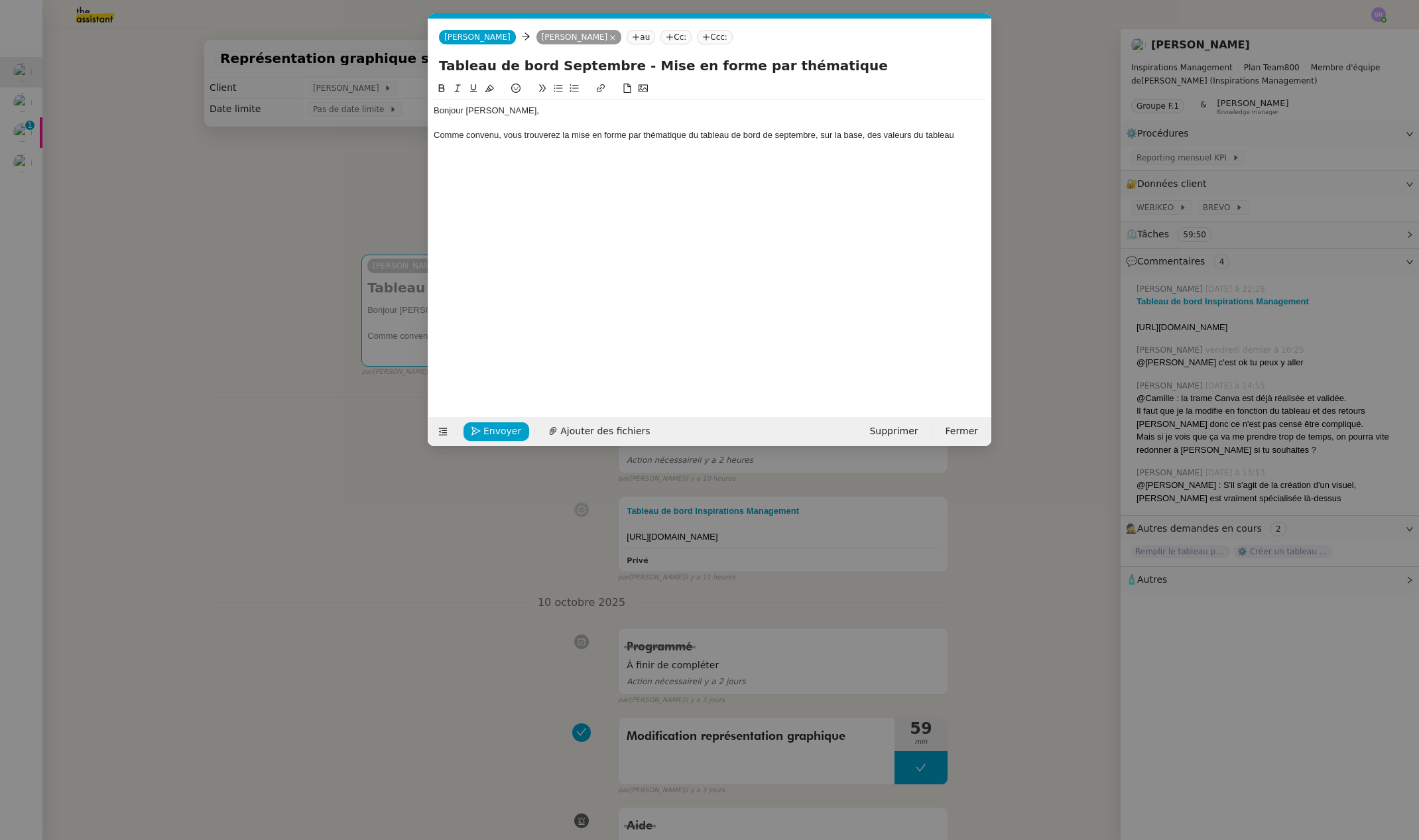
click at [32, 101] on nz-modal-container "Service TA - VOYAGE - PROPOSITION GLOBALE A utiliser dans le cadre de propositi…" at bounding box center [709, 420] width 1419 height 840
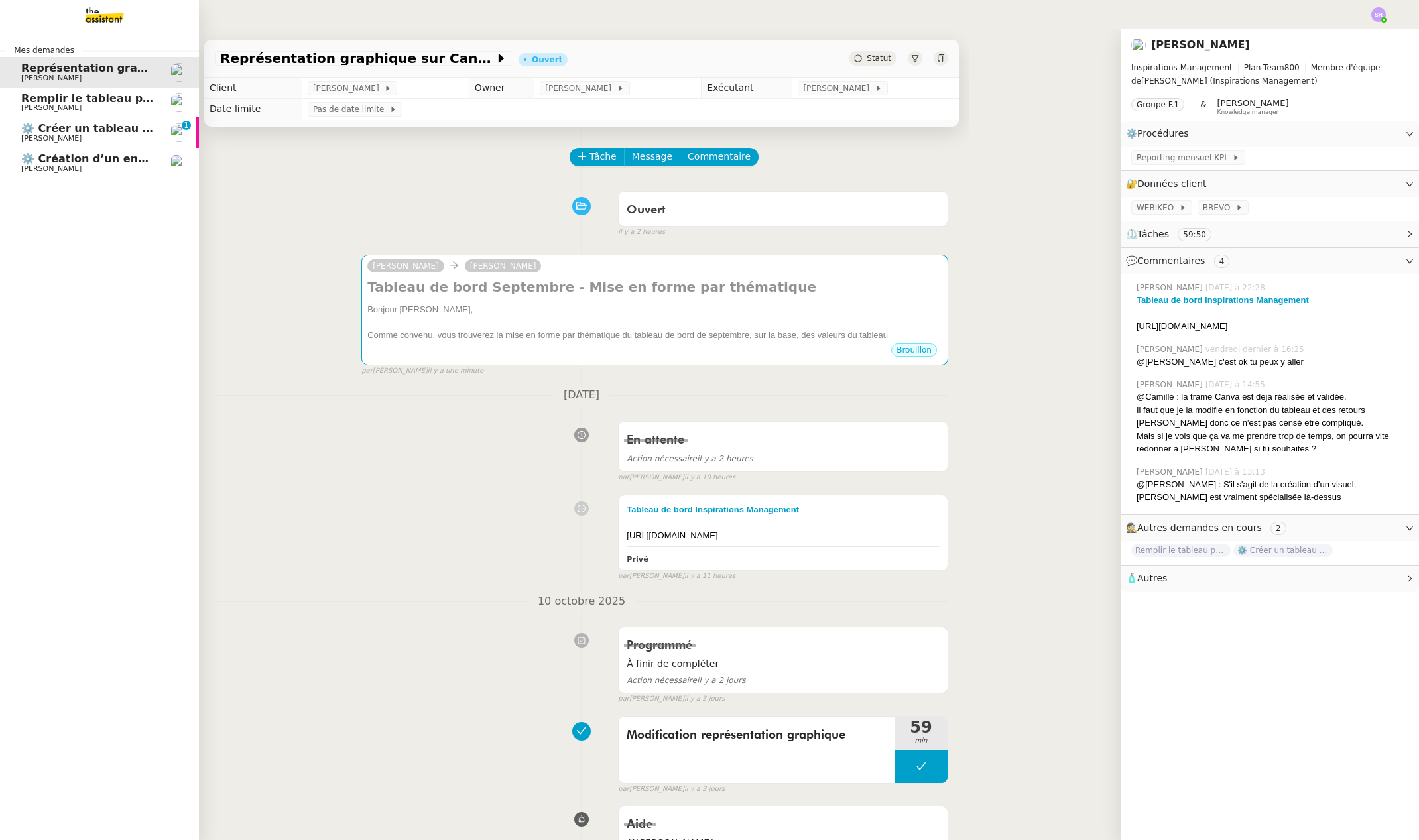
click at [56, 110] on span "[PERSON_NAME]" at bounding box center [51, 107] width 60 height 8
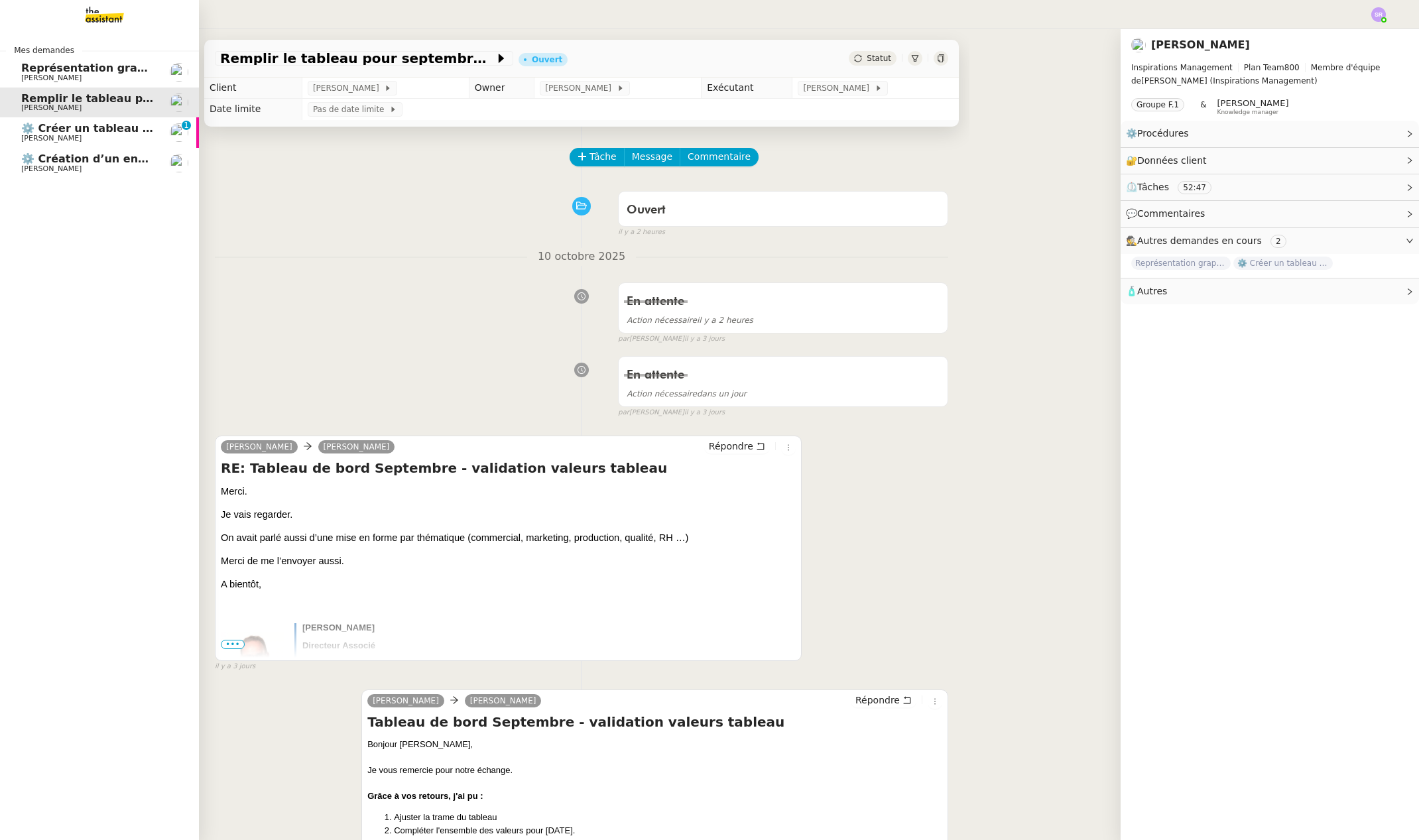
click at [25, 62] on span "Représentation graphique sur Canva" at bounding box center [131, 68] width 220 height 13
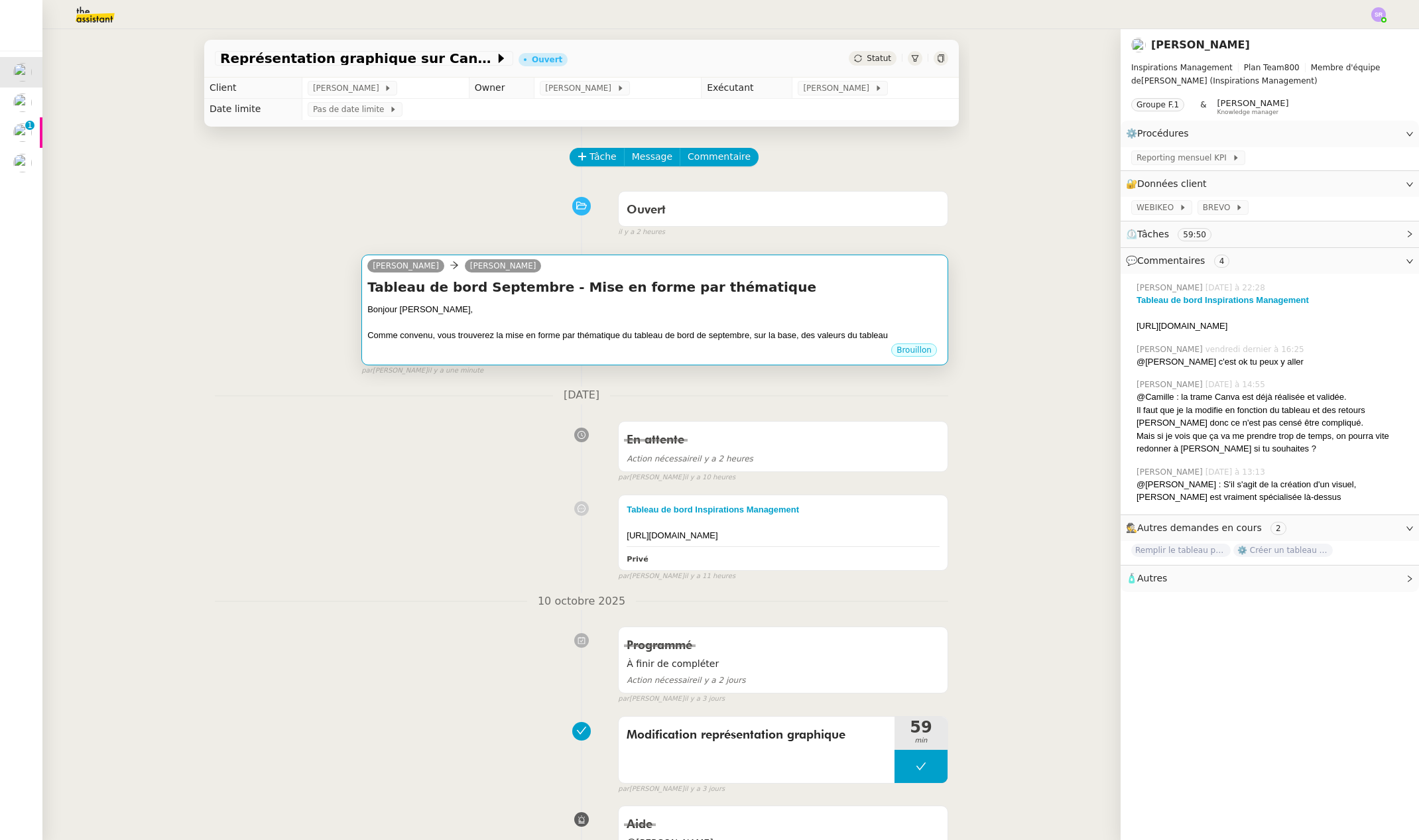
click at [715, 337] on div "Comme convenu, vous trouverez la mise en forme par thématique du tableau de bor…" at bounding box center [655, 335] width 575 height 13
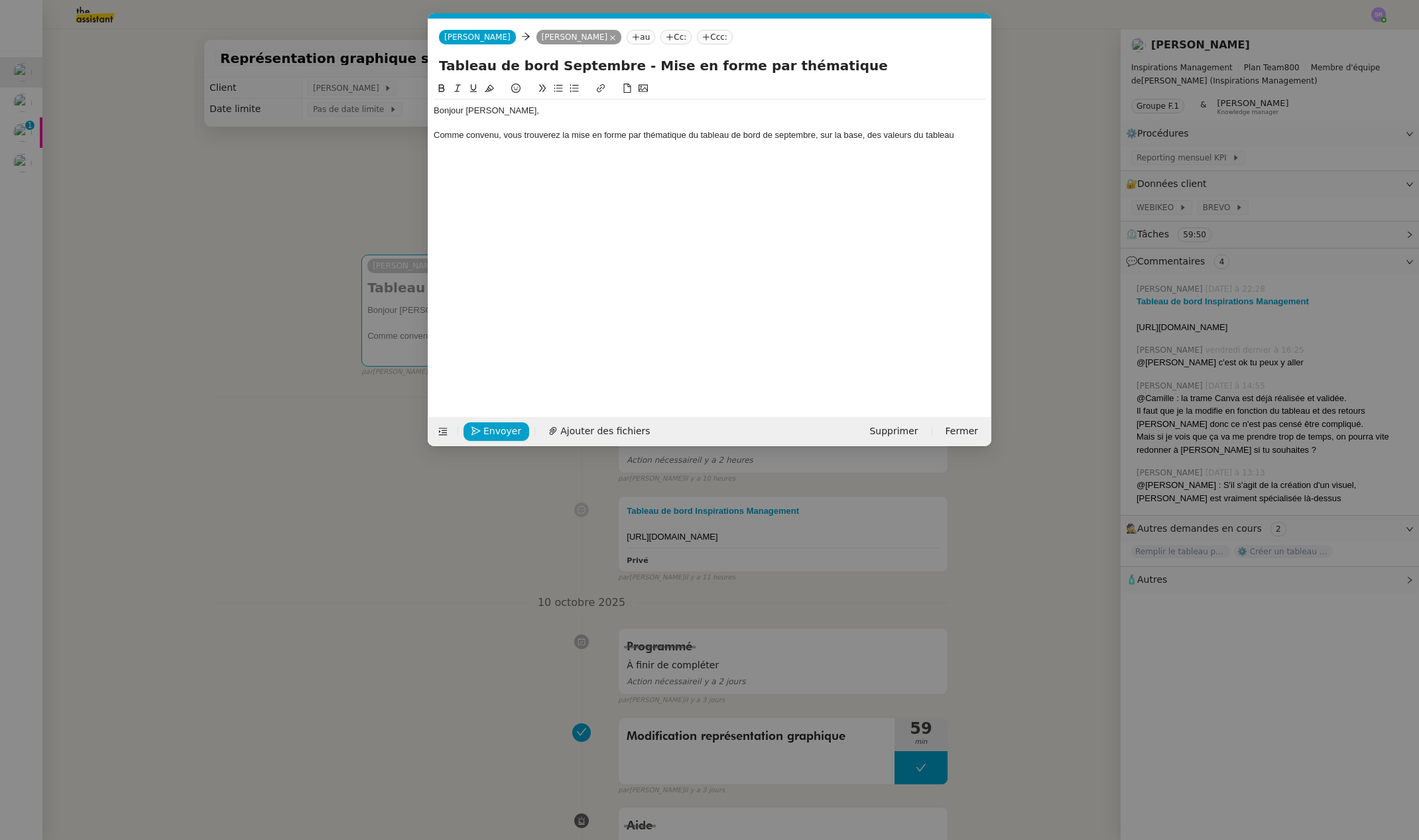
scroll to position [0, 28]
click at [959, 139] on div "Comme convenu, vous trouverez la mise en forme par thématique du tableau de bor…" at bounding box center [709, 135] width 552 height 12
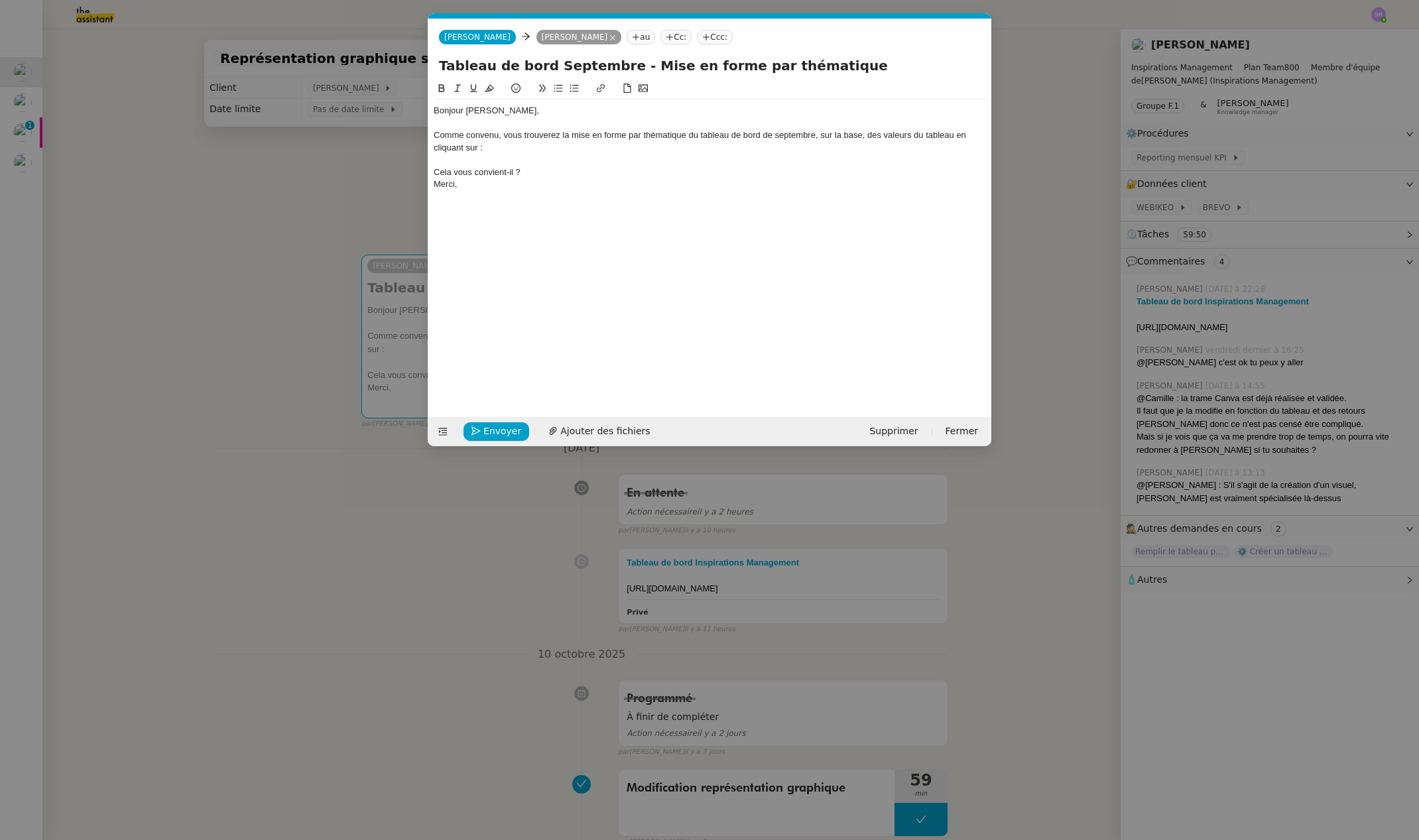
click at [570, 176] on div "Cela vous convient-il ?" at bounding box center [709, 172] width 552 height 12
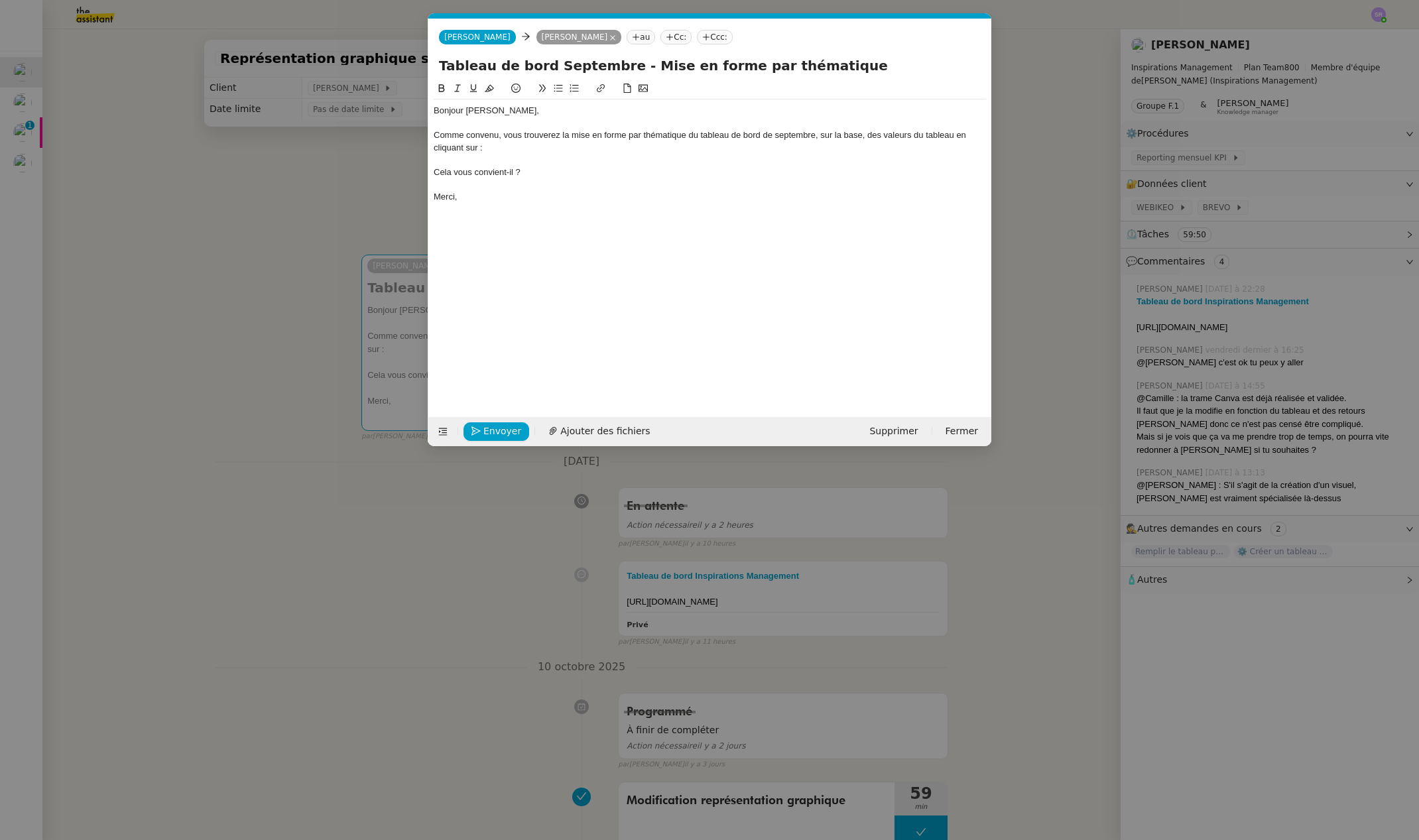
click at [527, 167] on div "Cela vous convient-il ?" at bounding box center [709, 172] width 552 height 12
click at [560, 90] on icon at bounding box center [558, 88] width 9 height 9
click at [559, 146] on div "Comme convenu, vous trouverez la mise en forme par thématique du tableau de bor…" at bounding box center [709, 141] width 552 height 25
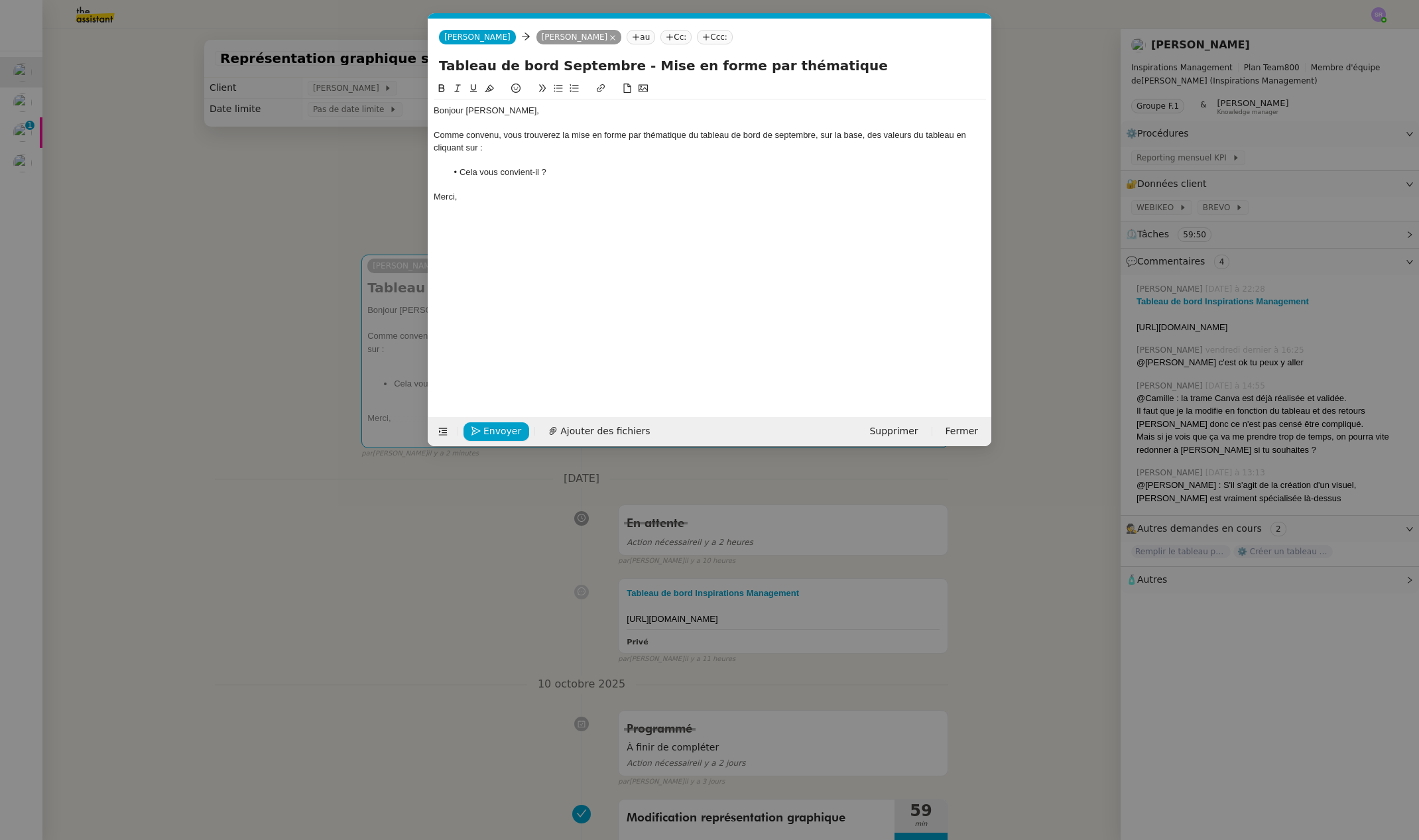
click at [1164, 291] on nz-modal-container "Service TA - VOYAGE - PROPOSITION GLOBALE A utiliser dans le cadre de propositi…" at bounding box center [709, 420] width 1419 height 840
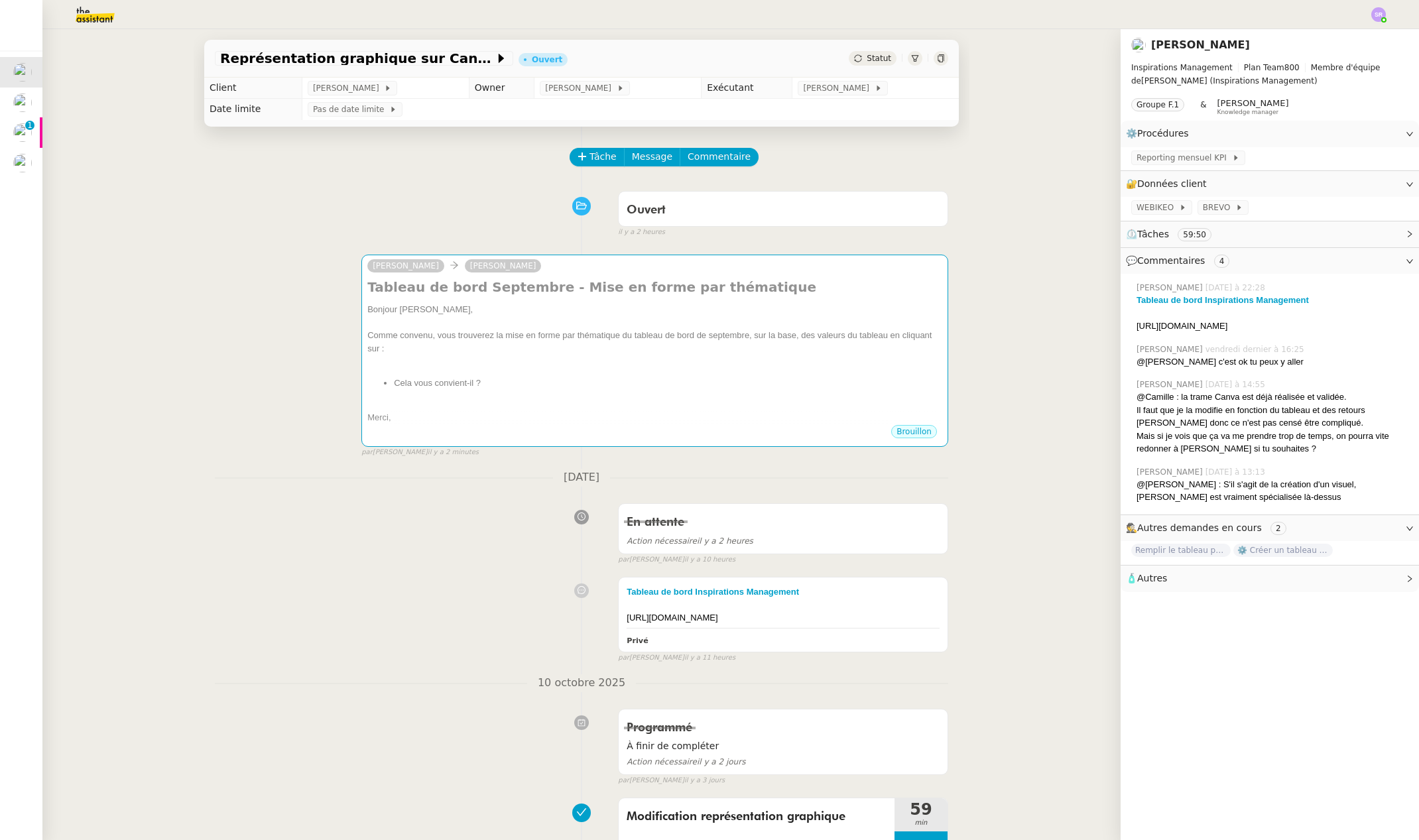
click at [1336, 301] on div "Tableau de bord Inspirations Management" at bounding box center [1272, 300] width 271 height 13
drag, startPoint x: 1321, startPoint y: 301, endPoint x: 1253, endPoint y: 300, distance: 68.0
click at [1253, 300] on div "Tableau de bord Inspirations Management" at bounding box center [1272, 300] width 271 height 13
drag, startPoint x: 1342, startPoint y: 305, endPoint x: 1324, endPoint y: 300, distance: 18.7
click at [1342, 305] on div "Tableau de bord Inspirations Management" at bounding box center [1272, 300] width 271 height 13
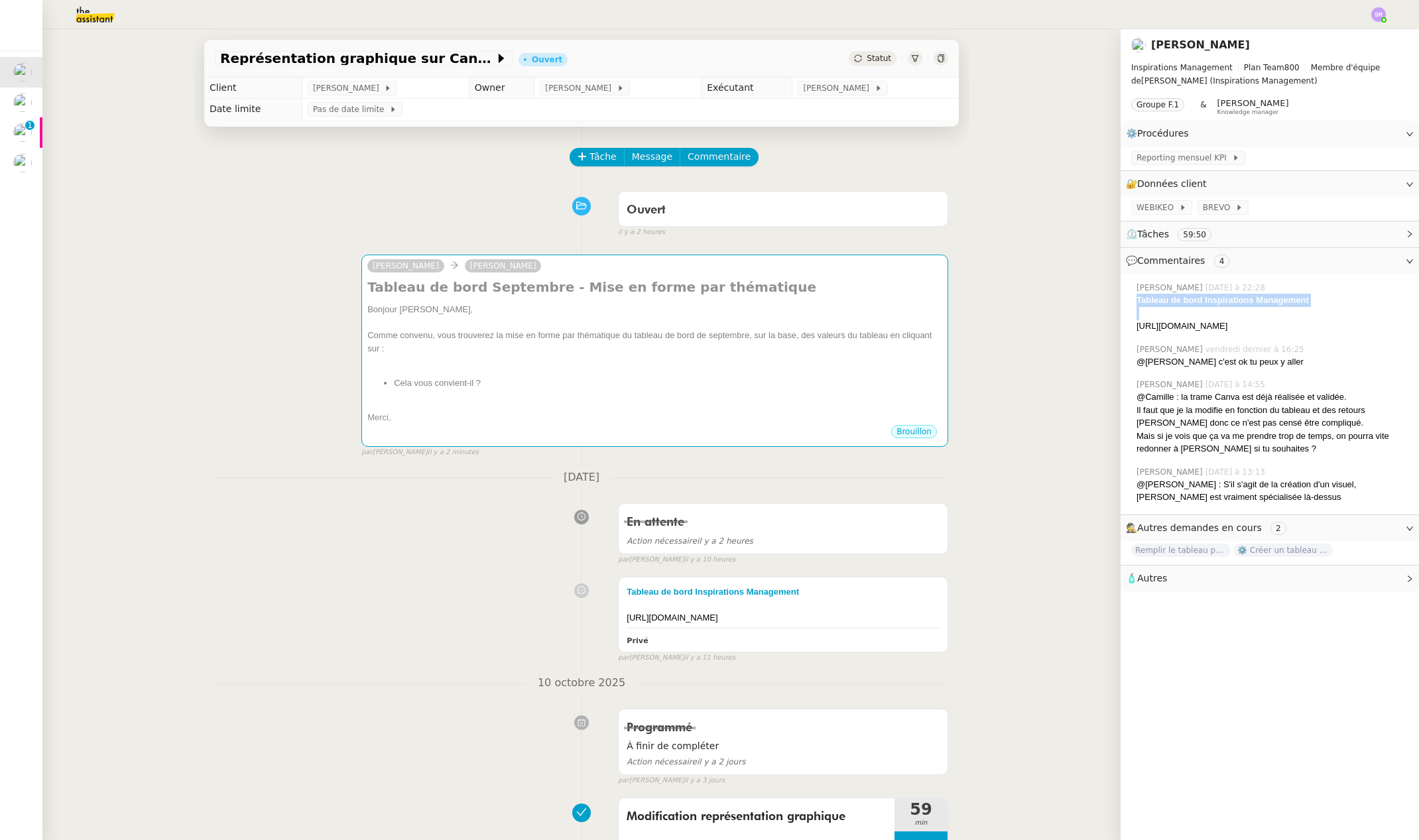
drag, startPoint x: 1309, startPoint y: 298, endPoint x: 1134, endPoint y: 296, distance: 175.0
click at [1136, 296] on div "Tableau de bord Inspirations Management" at bounding box center [1272, 300] width 271 height 13
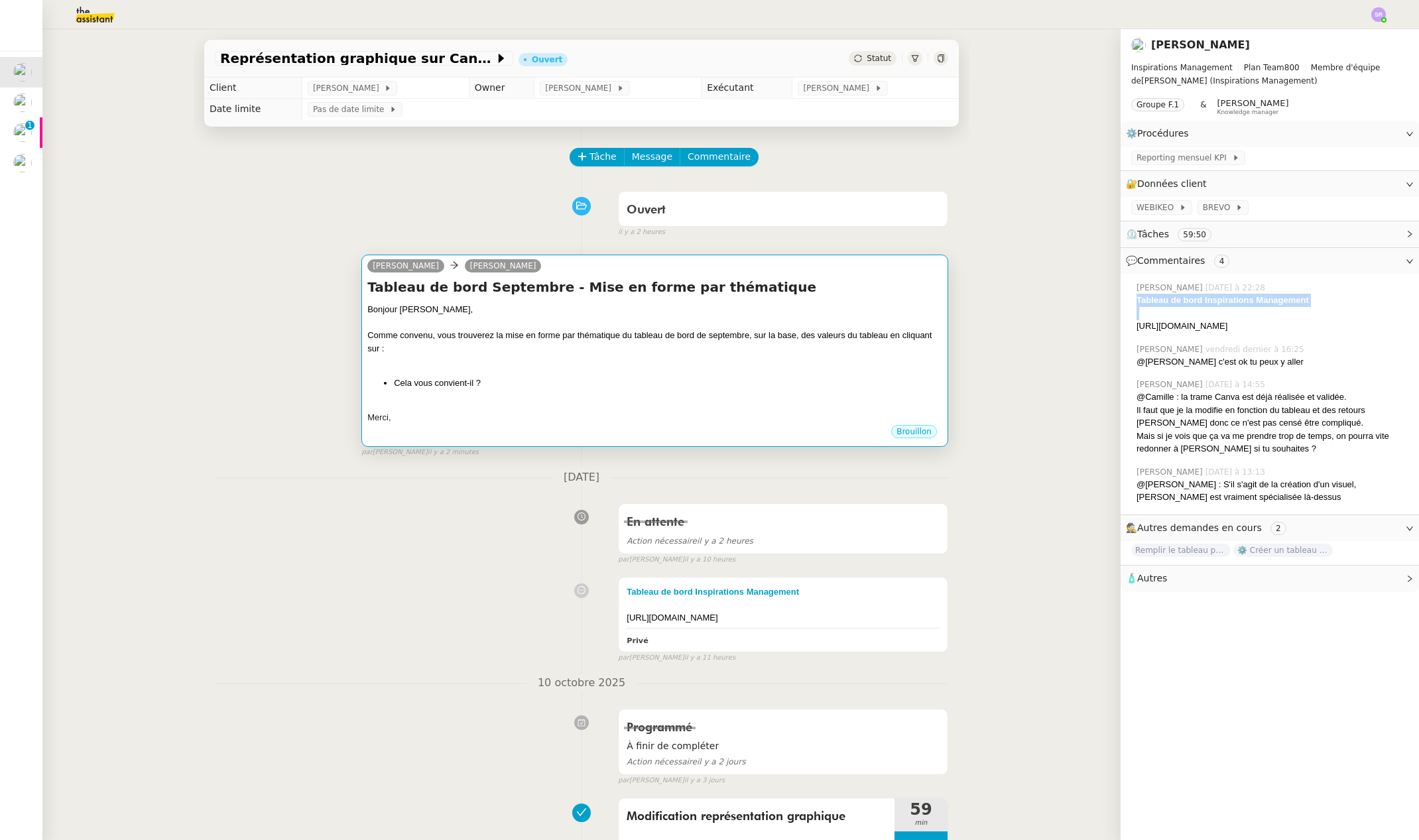
copy strong "Tableau de bord Inspirations Management"
click at [615, 299] on div "Tableau de bord Septembre - Mise en forme par thématique Bonjour [PERSON_NAME],…" at bounding box center [655, 351] width 575 height 146
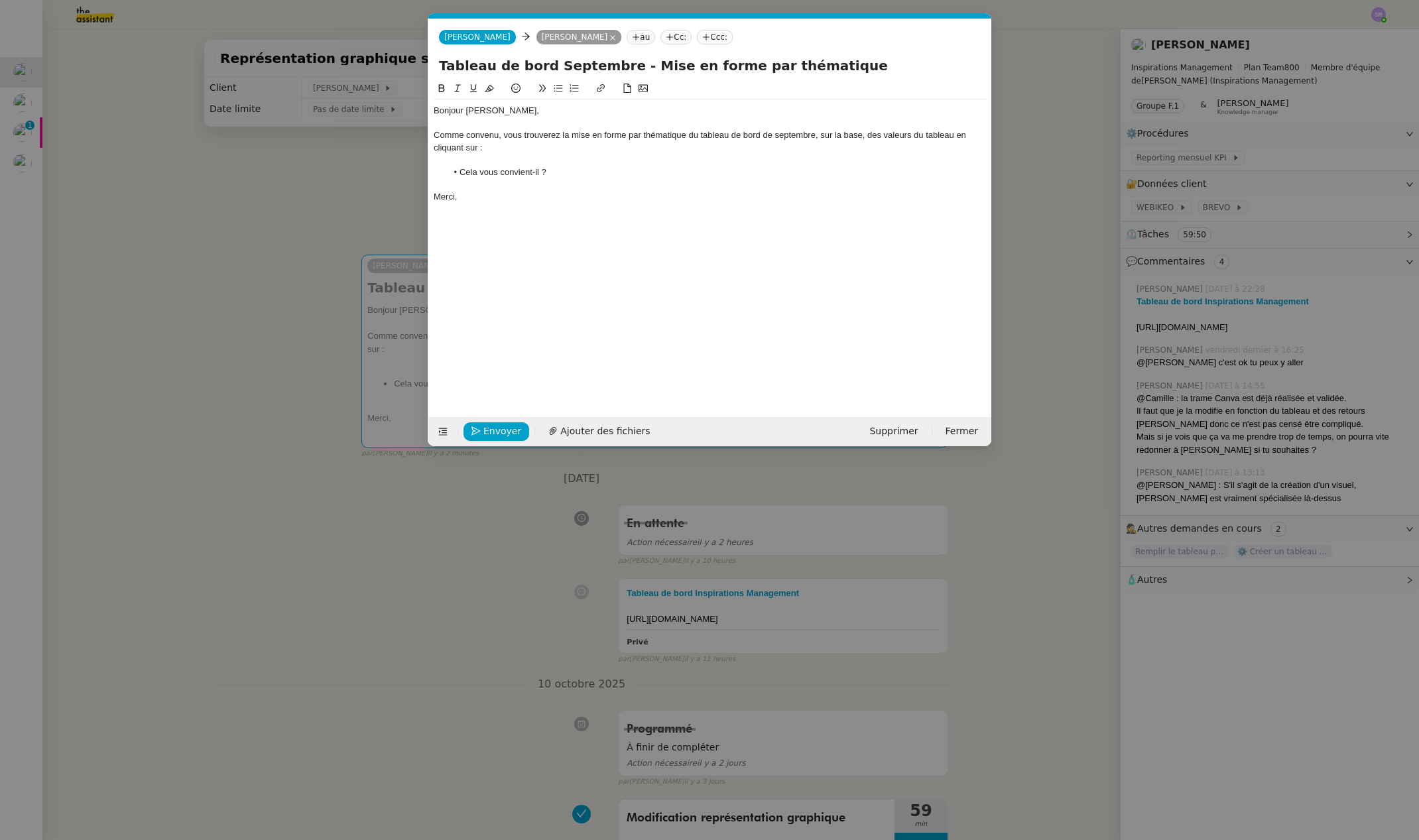
click at [512, 153] on div "Comme convenu, vous trouverez la mise en forme par thématique du tableau de bor…" at bounding box center [709, 141] width 552 height 25
paste div
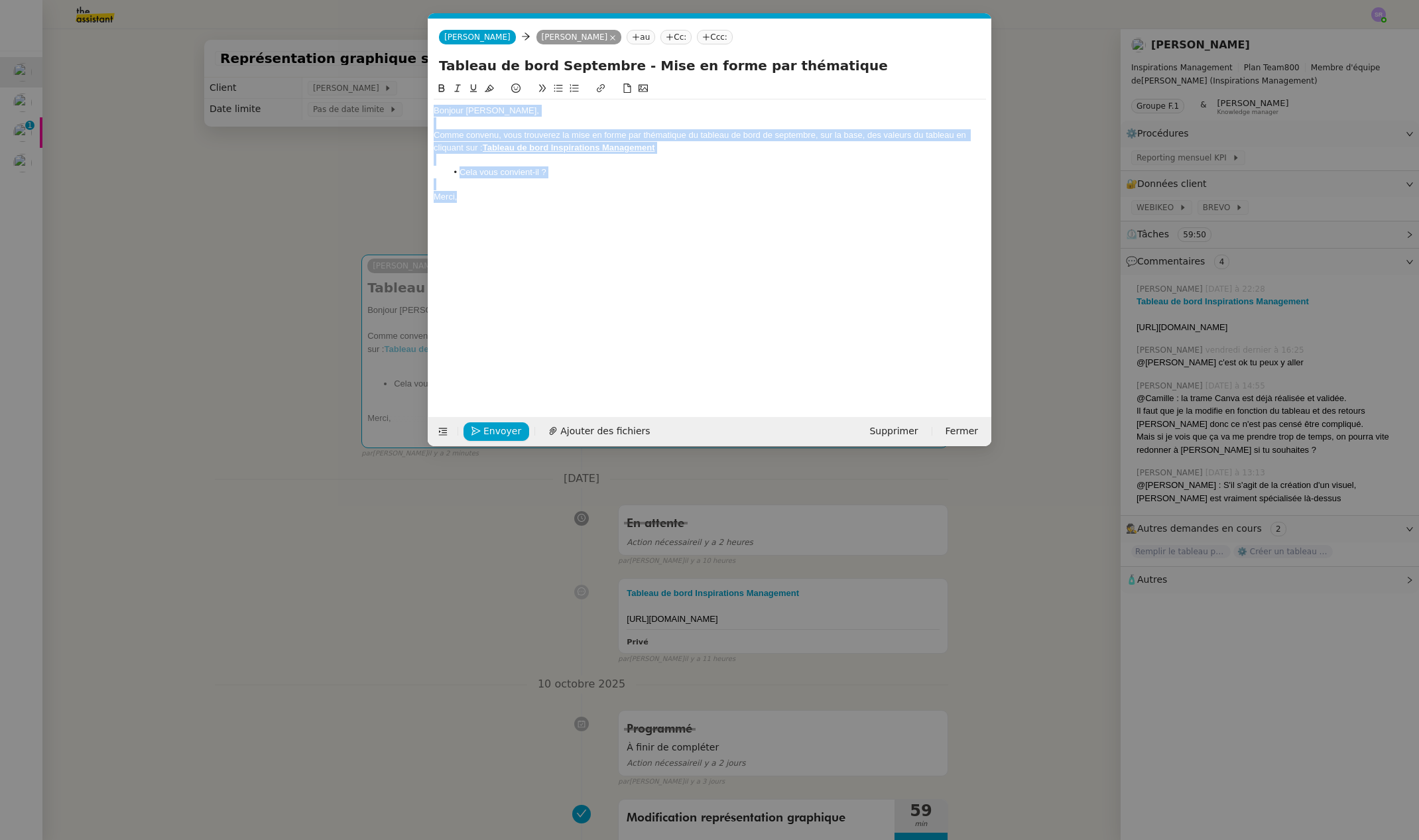
drag, startPoint x: 514, startPoint y: 207, endPoint x: 428, endPoint y: 104, distance: 134.2
click at [428, 104] on form "[PERSON_NAME] au Cc: Ccc: Tableau de bord Septembre - Mise en forme par thémati…" at bounding box center [709, 232] width 563 height 428
copy div "Bonjour [PERSON_NAME], Comme convenu, vous trouverez la mise en forme par théma…"
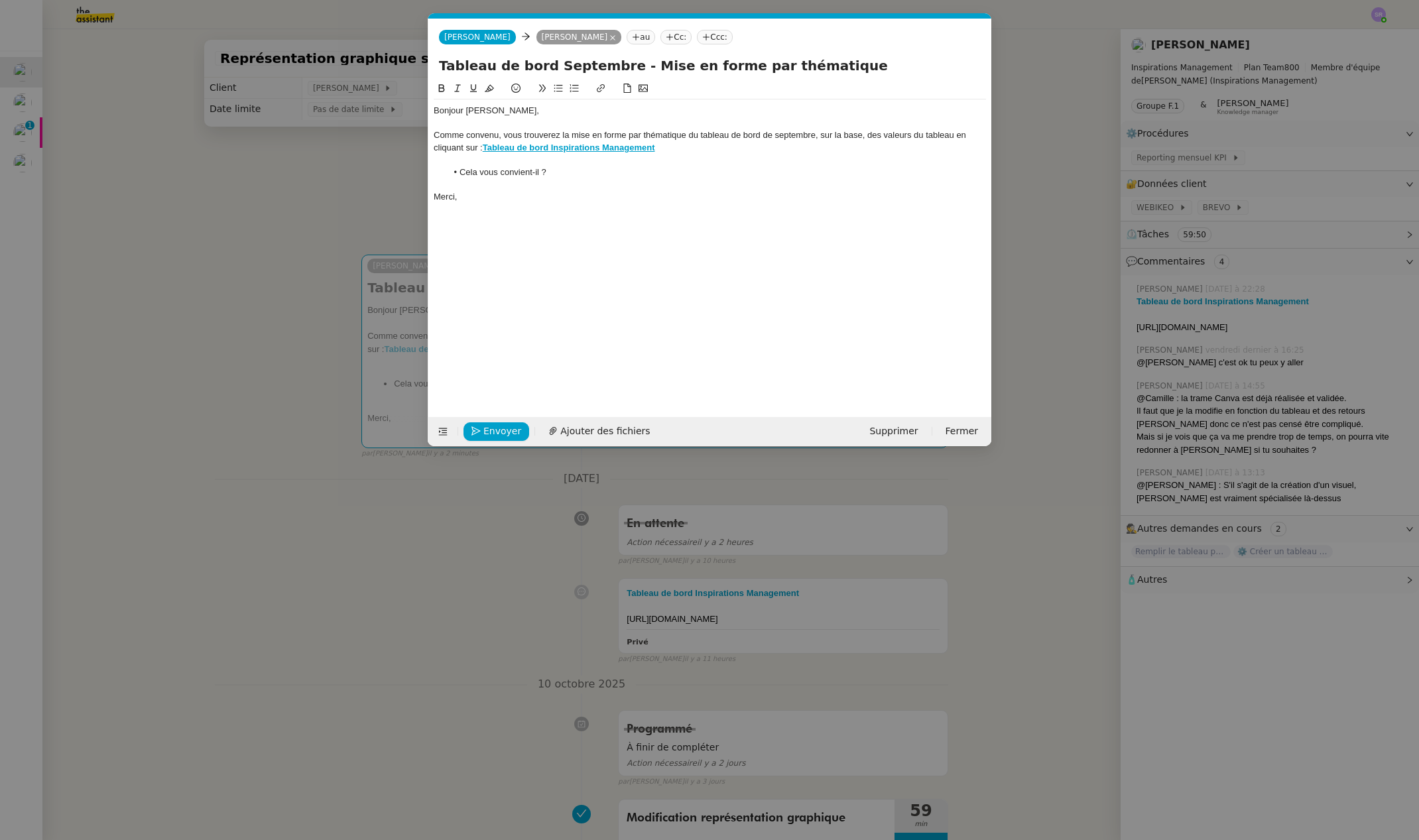
click at [30, 137] on nz-modal-container "Service TA - VOYAGE - PROPOSITION GLOBALE A utiliser dans le cadre de propositi…" at bounding box center [709, 420] width 1419 height 840
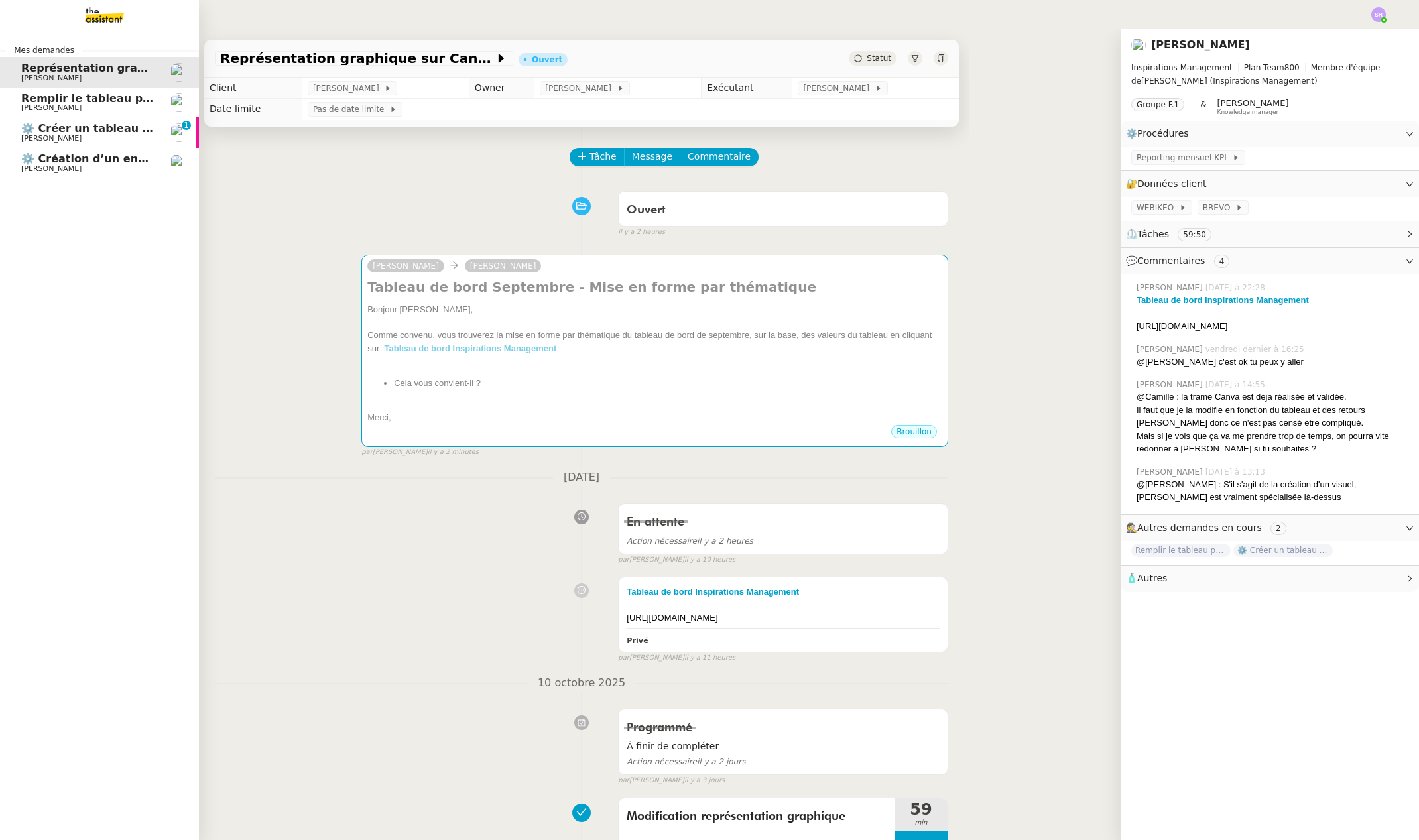
click at [31, 135] on span "[PERSON_NAME]" at bounding box center [51, 138] width 60 height 8
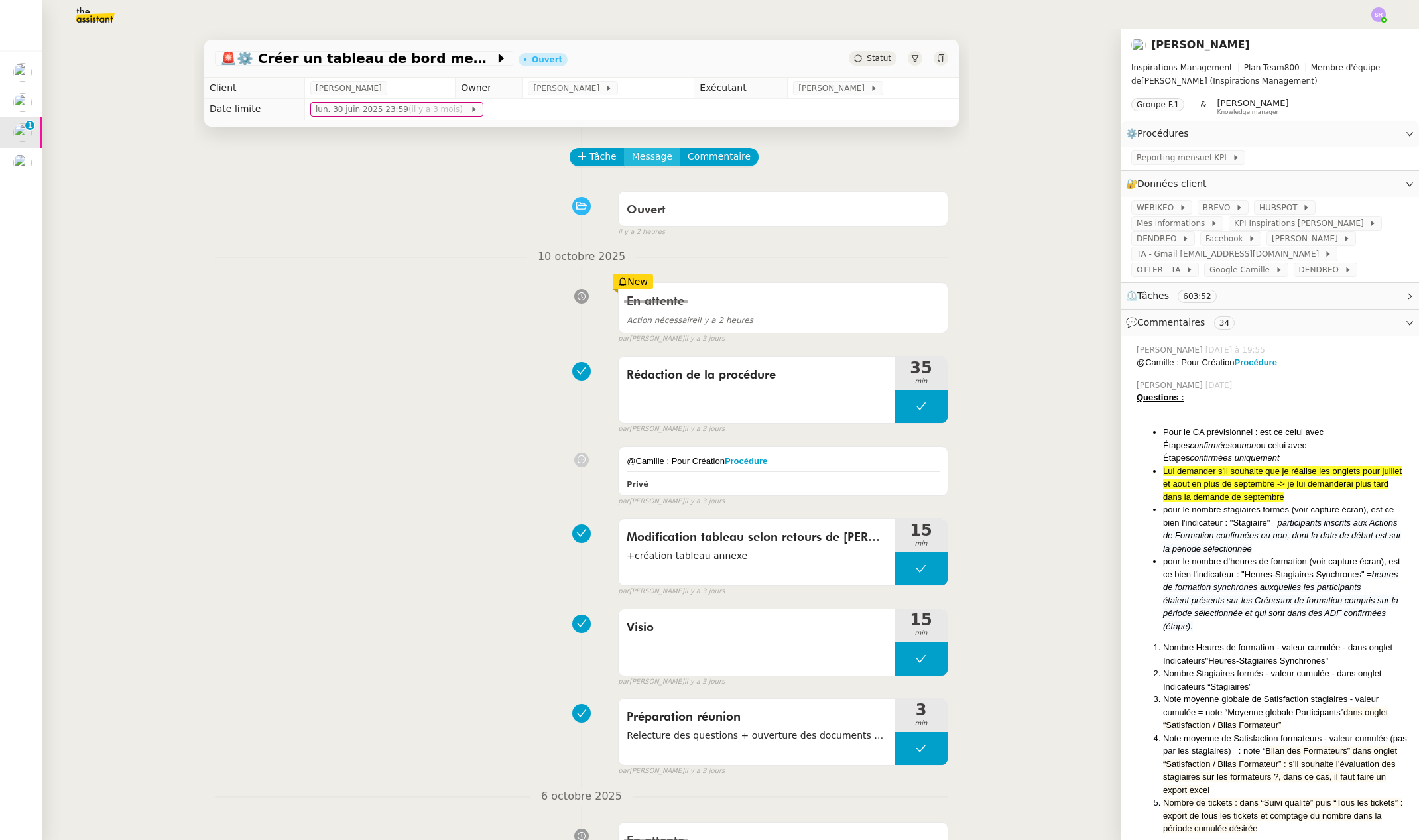
click at [632, 161] on span "Message" at bounding box center [652, 157] width 40 height 16
click at [691, 192] on span "Nouvelle conversation" at bounding box center [701, 194] width 117 height 11
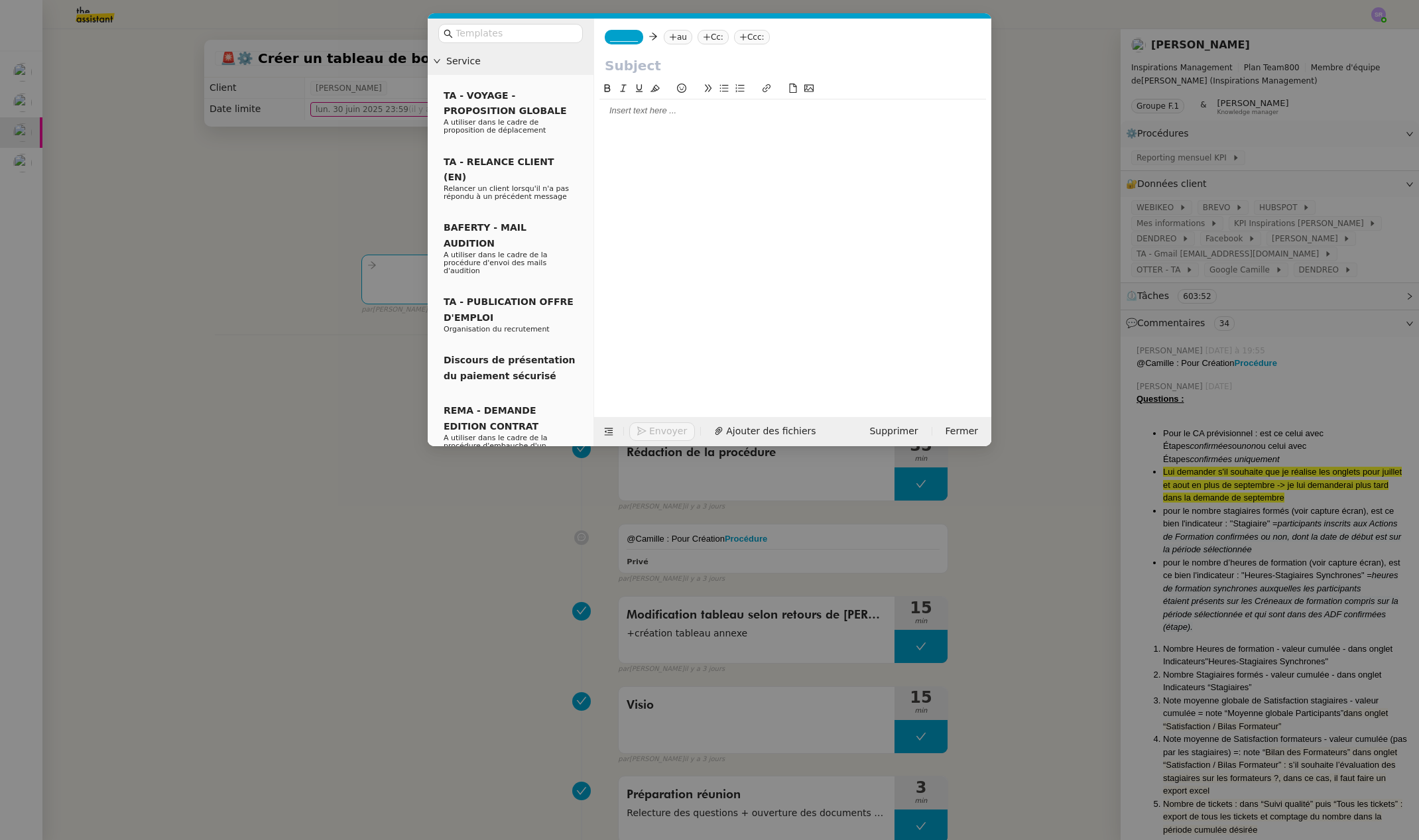
click at [636, 40] on span "_______" at bounding box center [624, 37] width 28 height 9
click at [642, 59] on span "[PERSON_NAME]" at bounding box center [704, 58] width 188 height 11
click at [708, 39] on icon at bounding box center [711, 37] width 8 height 8
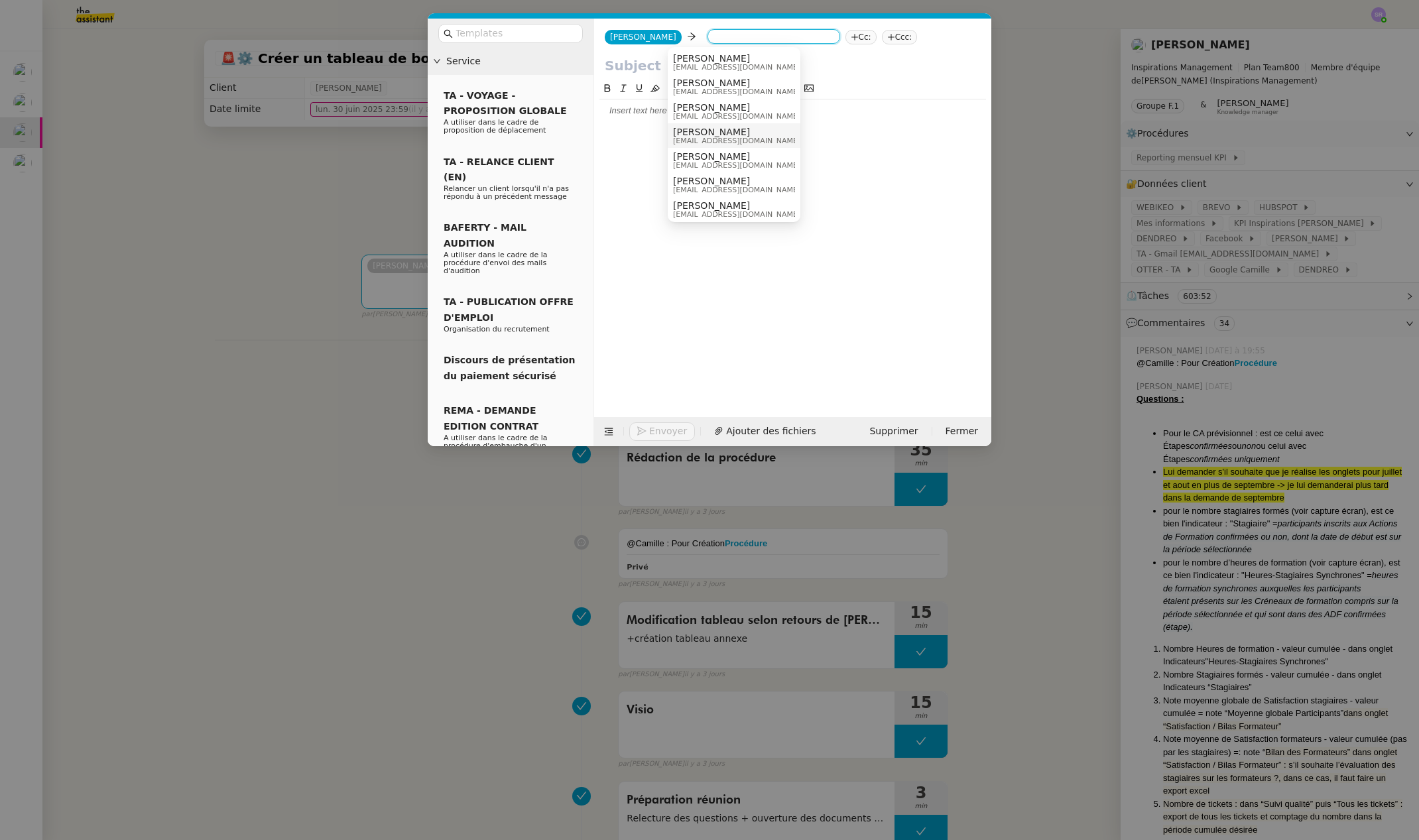
click at [759, 140] on span "[EMAIL_ADDRESS][DOMAIN_NAME]" at bounding box center [737, 141] width 127 height 7
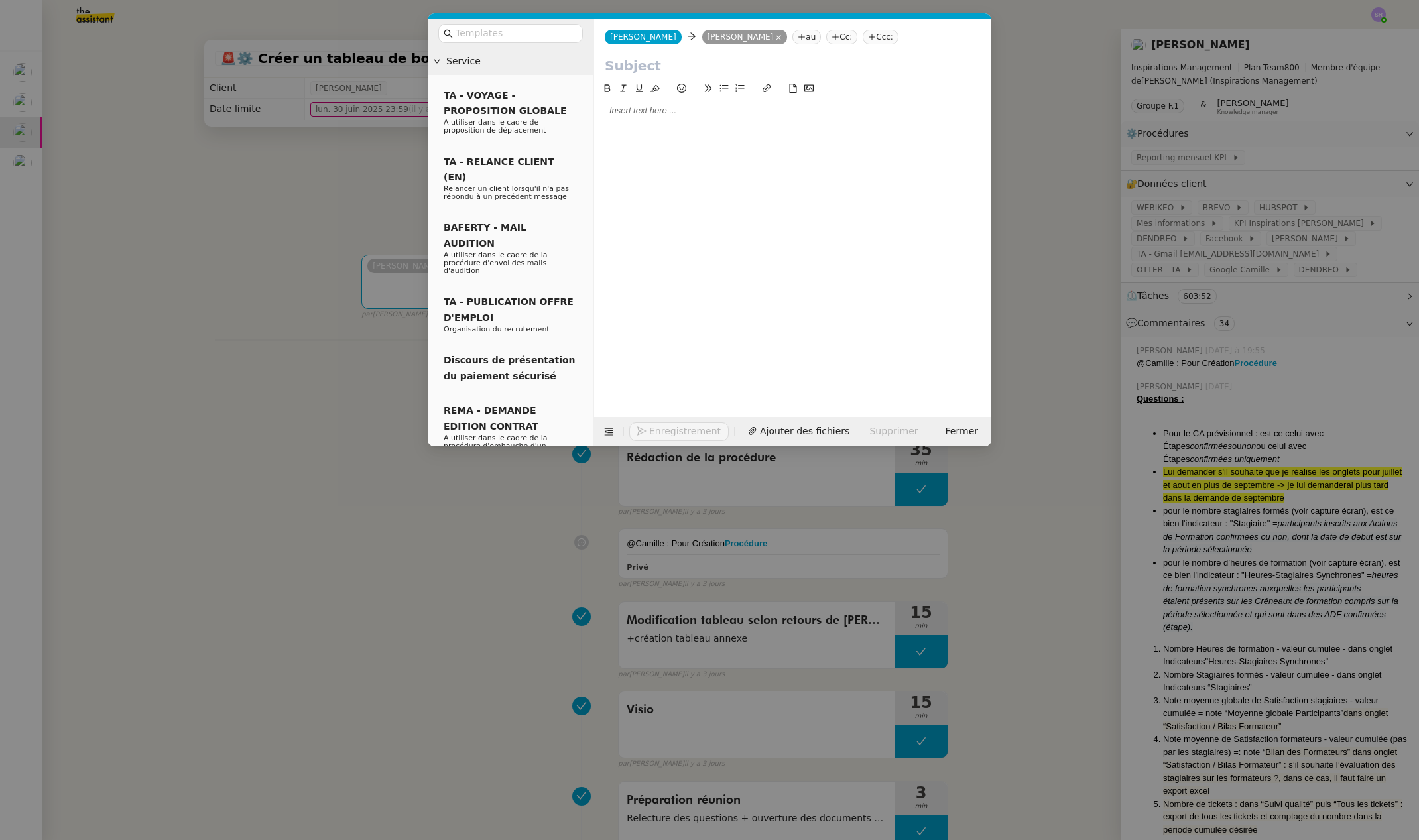
click at [310, 286] on nz-modal-container "Service TA - VOYAGE - PROPOSITION GLOBALE A utiliser dans le cadre de propositi…" at bounding box center [709, 420] width 1419 height 840
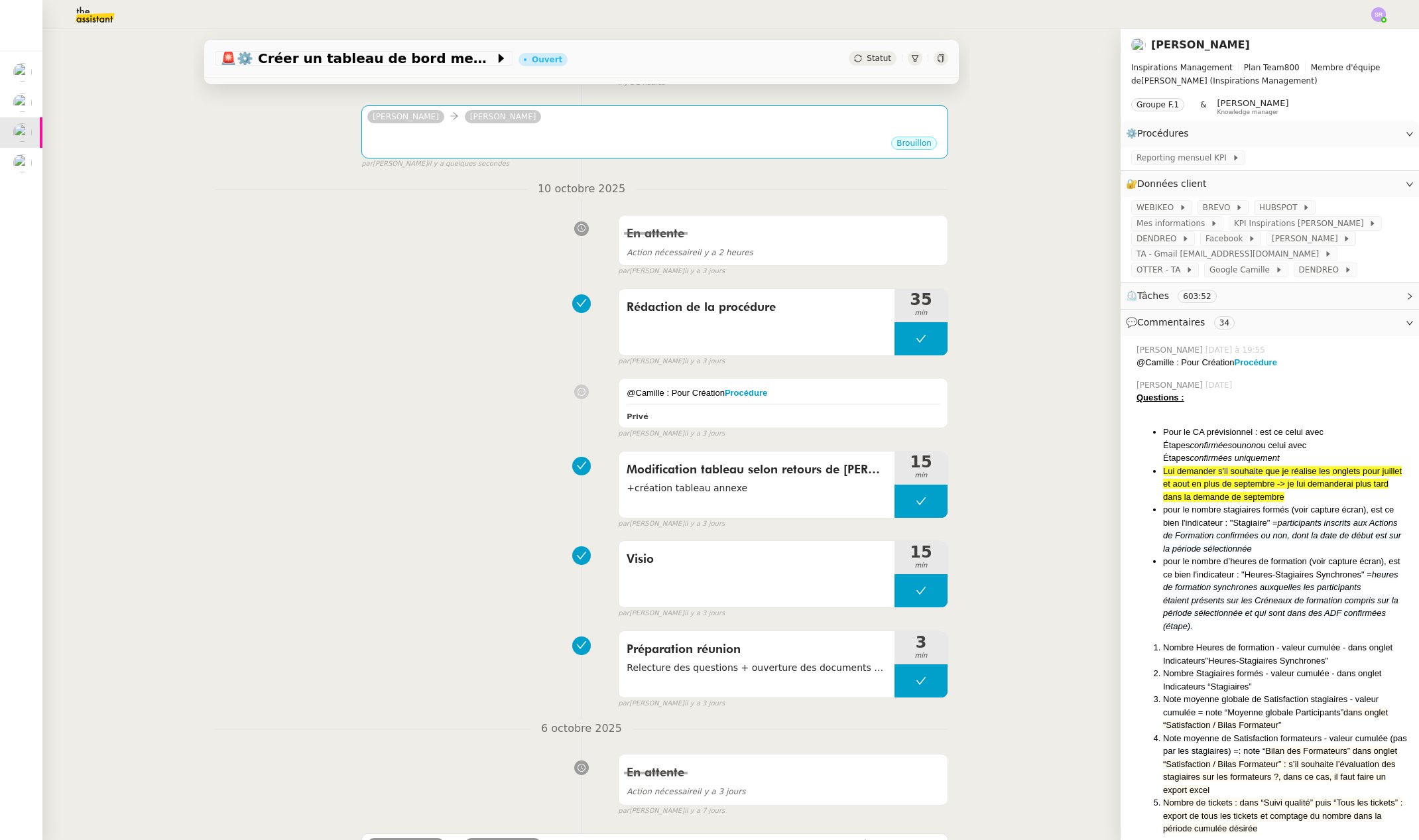
scroll to position [439, 0]
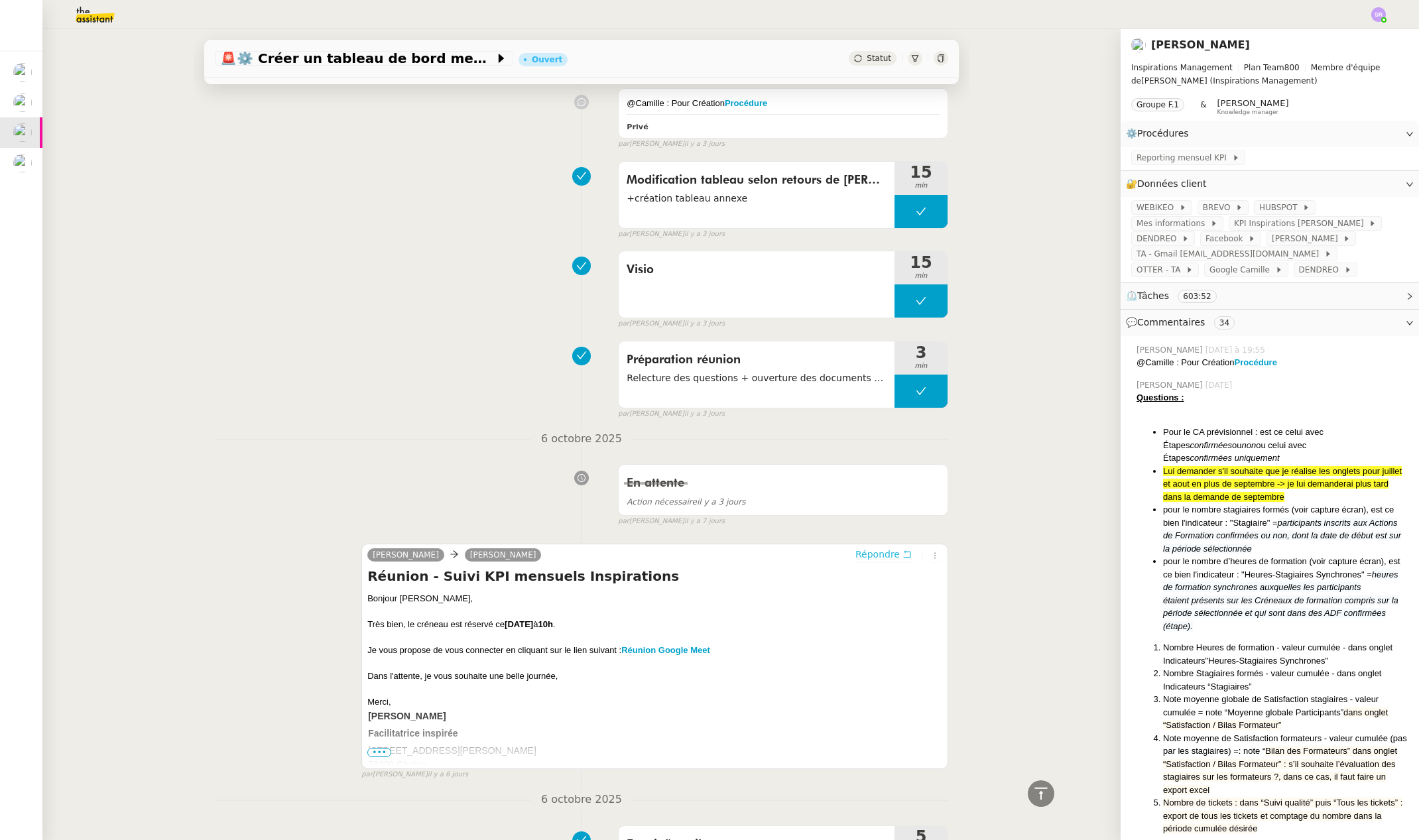
click at [877, 553] on span "Répondre" at bounding box center [877, 554] width 45 height 13
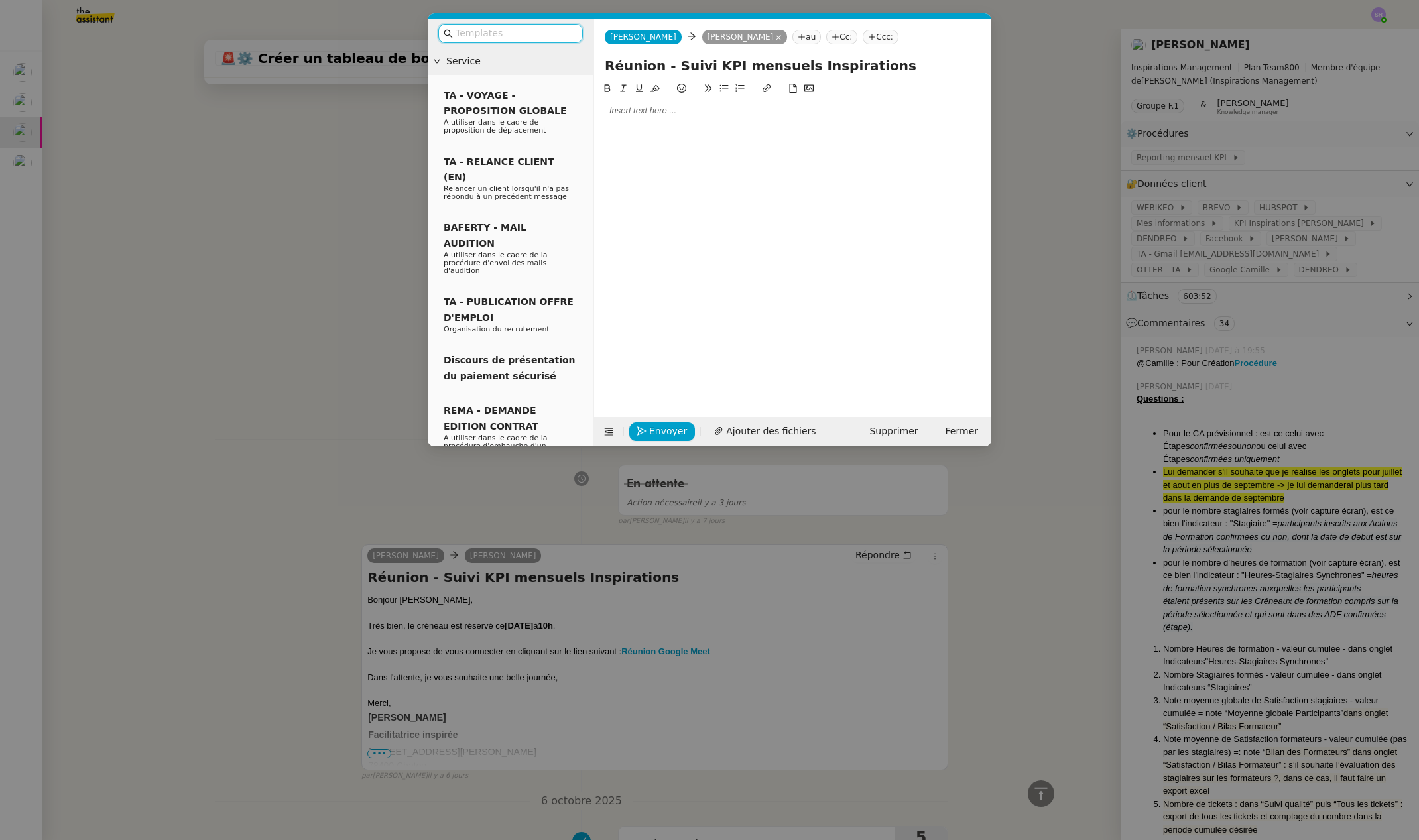
scroll to position [542, 0]
click at [274, 233] on nz-modal-container "Service TA - VOYAGE - PROPOSITION GLOBALE A utiliser dans le cadre de propositi…" at bounding box center [709, 420] width 1419 height 840
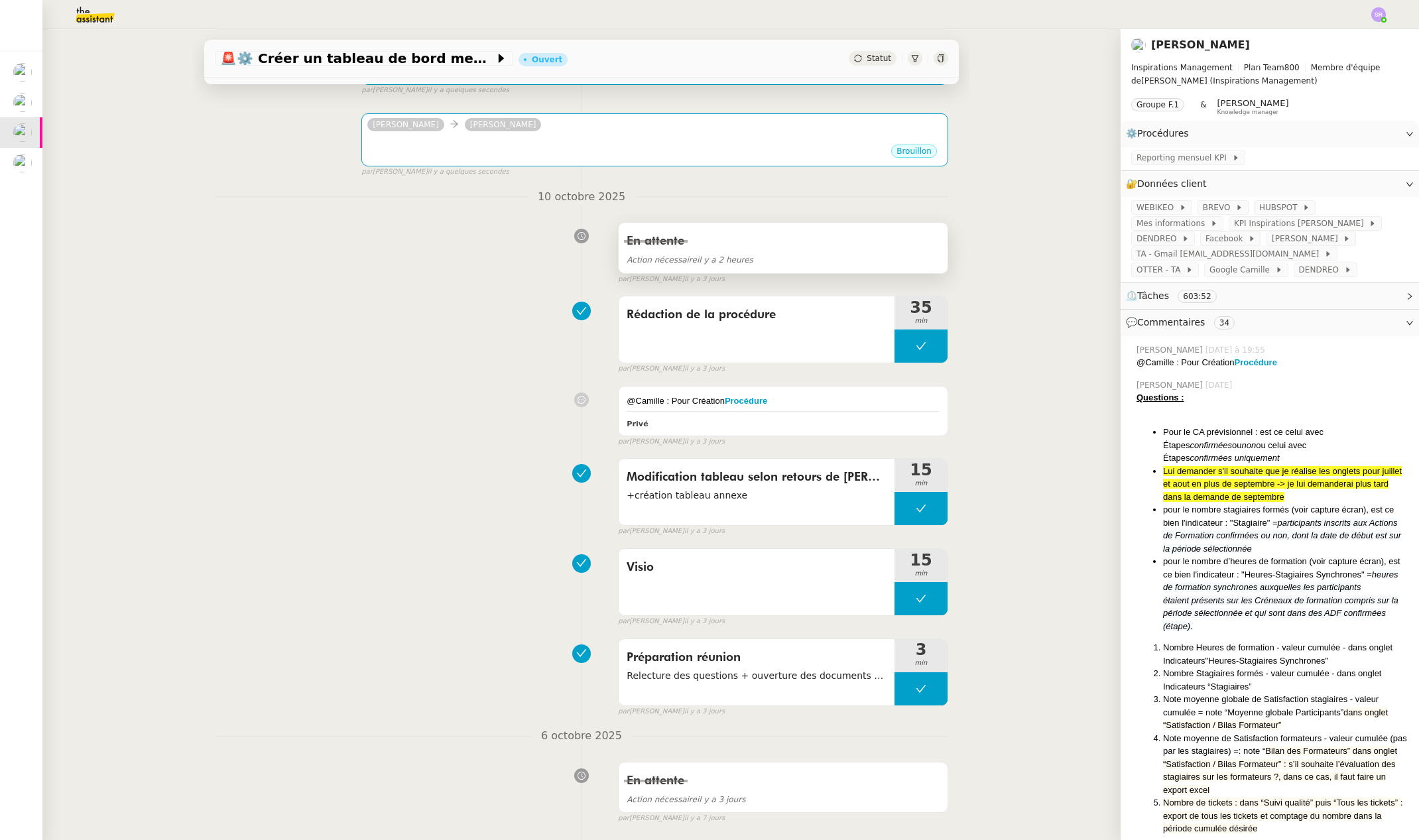
scroll to position [0, 0]
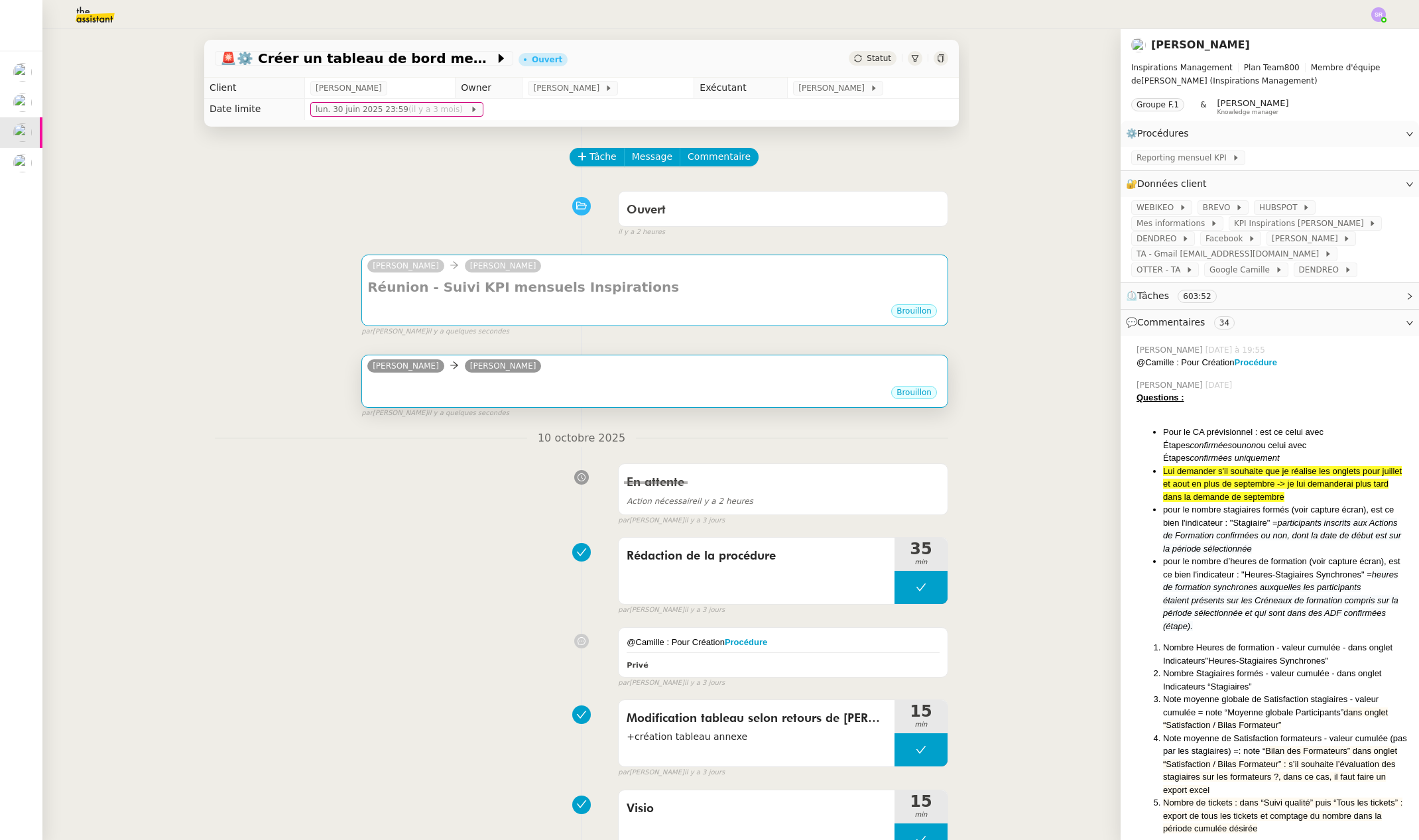
click at [503, 378] on div "•••" at bounding box center [655, 381] width 575 height 6
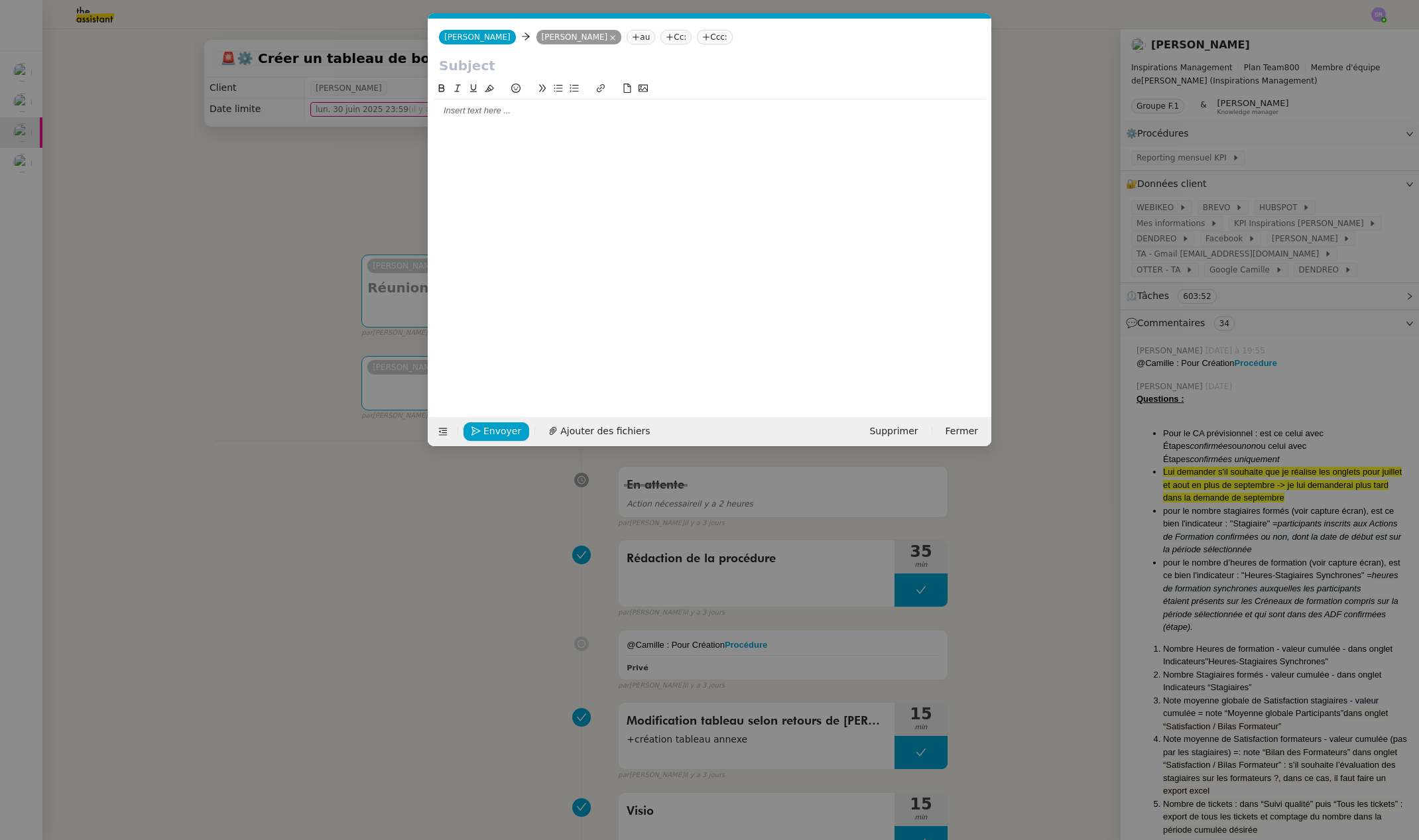
scroll to position [0, 28]
click at [916, 431] on span "Supprimer" at bounding box center [893, 431] width 48 height 16
click at [1010, 399] on span "OK" at bounding box center [1016, 395] width 13 height 13
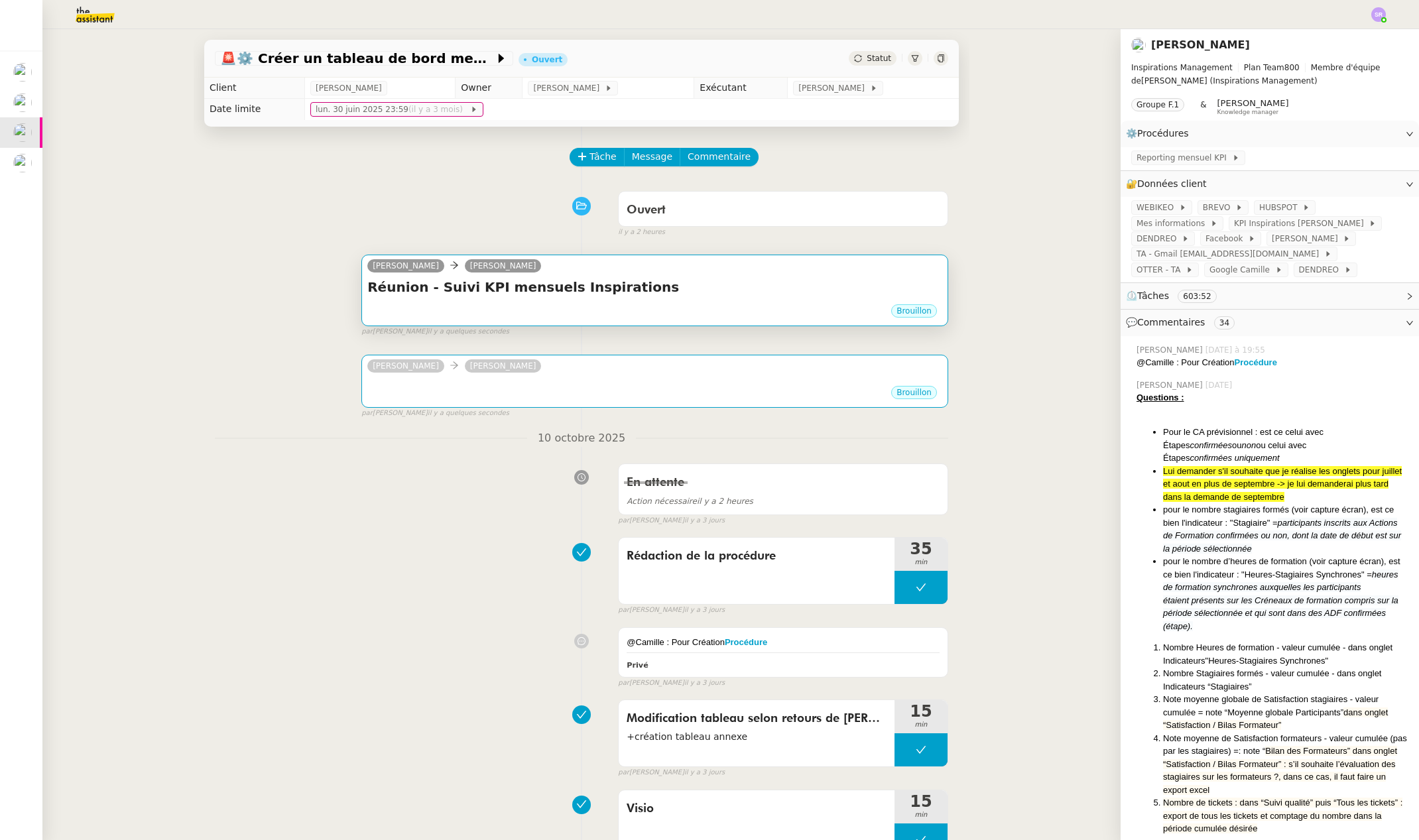
click at [486, 296] on div "Réunion - Suivi KPI mensuels Inspirations •••" at bounding box center [655, 291] width 575 height 25
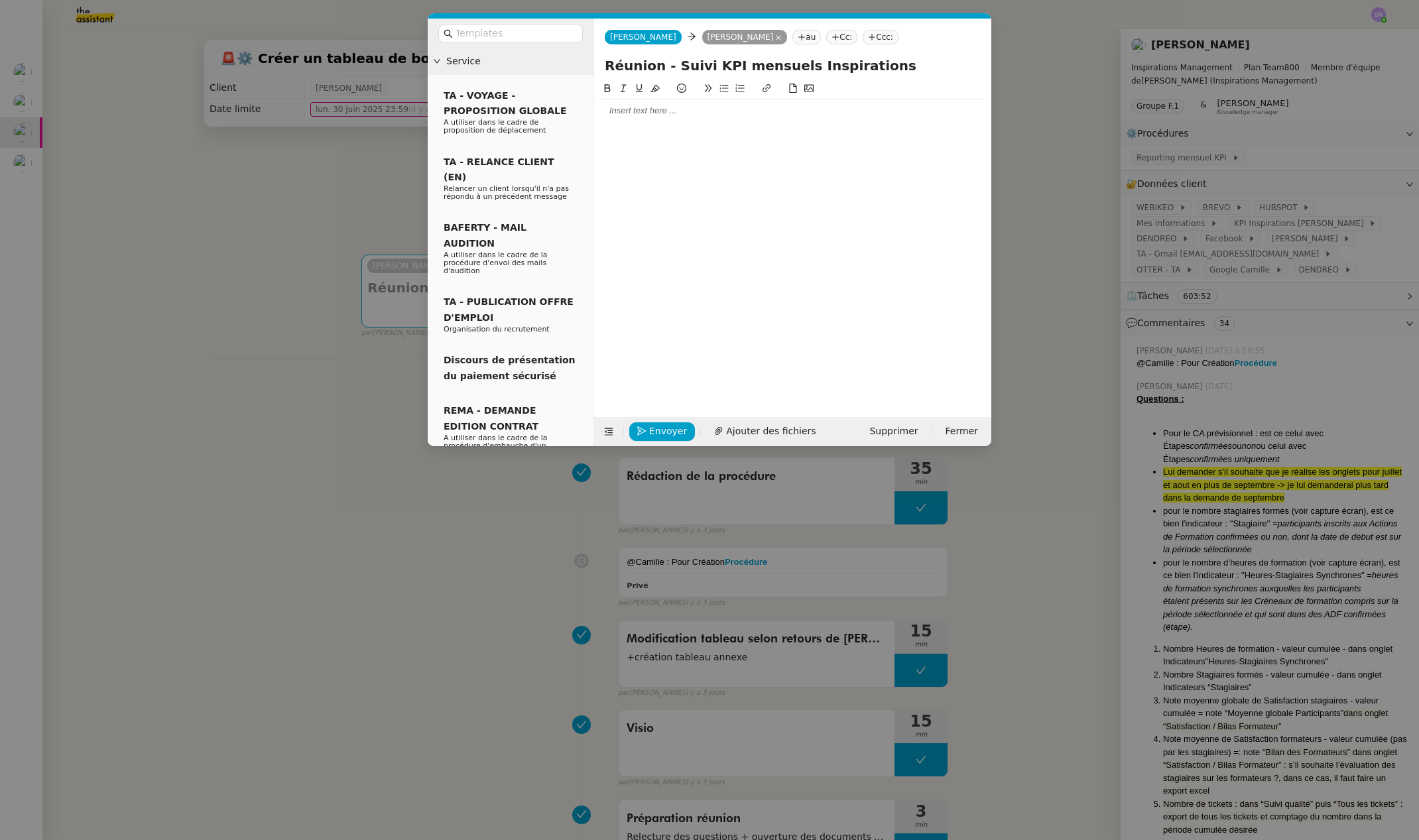
drag, startPoint x: 666, startPoint y: 68, endPoint x: 576, endPoint y: 69, distance: 90.0
click at [576, 69] on nz-layout "Service TA - VOYAGE - PROPOSITION GLOBALE A utiliser dans le cadre de propositi…" at bounding box center [709, 232] width 563 height 428
click at [726, 65] on input "Procédure Suivi KPI mensuels Inspirations" at bounding box center [793, 66] width 376 height 20
click at [719, 69] on input "Procédure tableau de bord mensuels Inspirations" at bounding box center [793, 66] width 376 height 20
type input "Procédure tableaux de bord mensuels Inspirations"
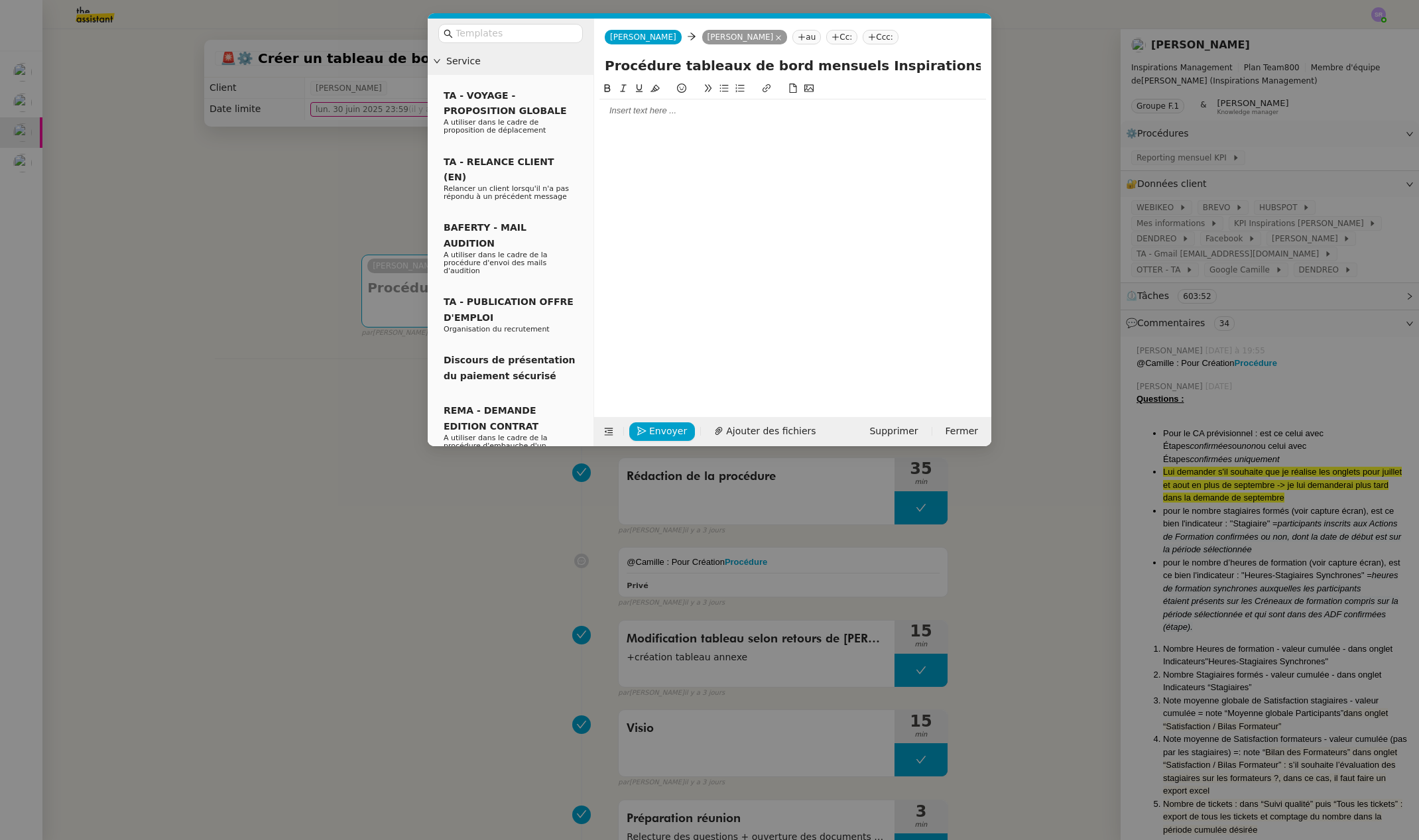
click at [639, 112] on div at bounding box center [793, 110] width 387 height 12
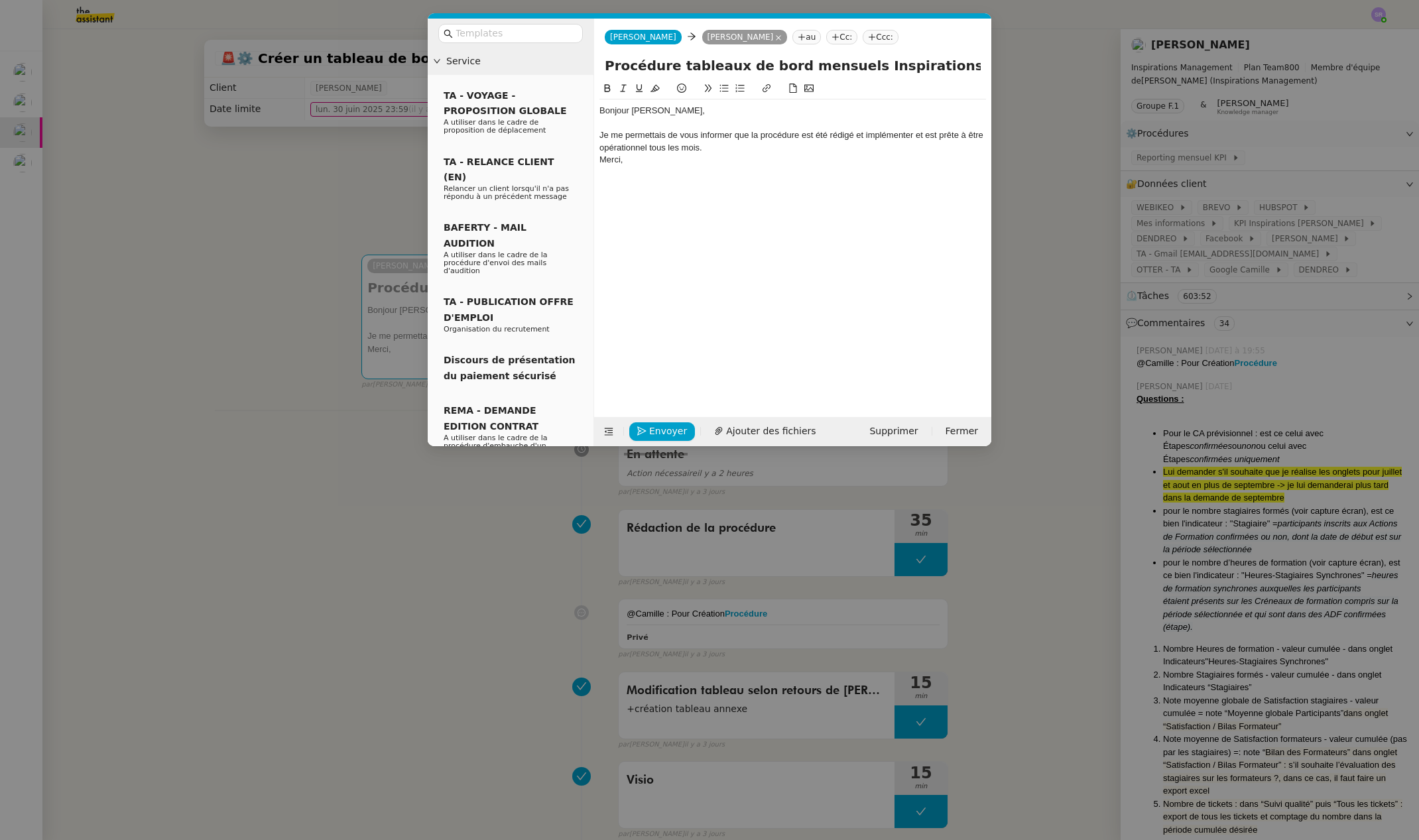
click at [715, 155] on div "Merci," at bounding box center [793, 160] width 387 height 12
click at [718, 151] on div "Je me permettais de vous informer que la procédure est été rédigé et implémente…" at bounding box center [793, 141] width 387 height 25
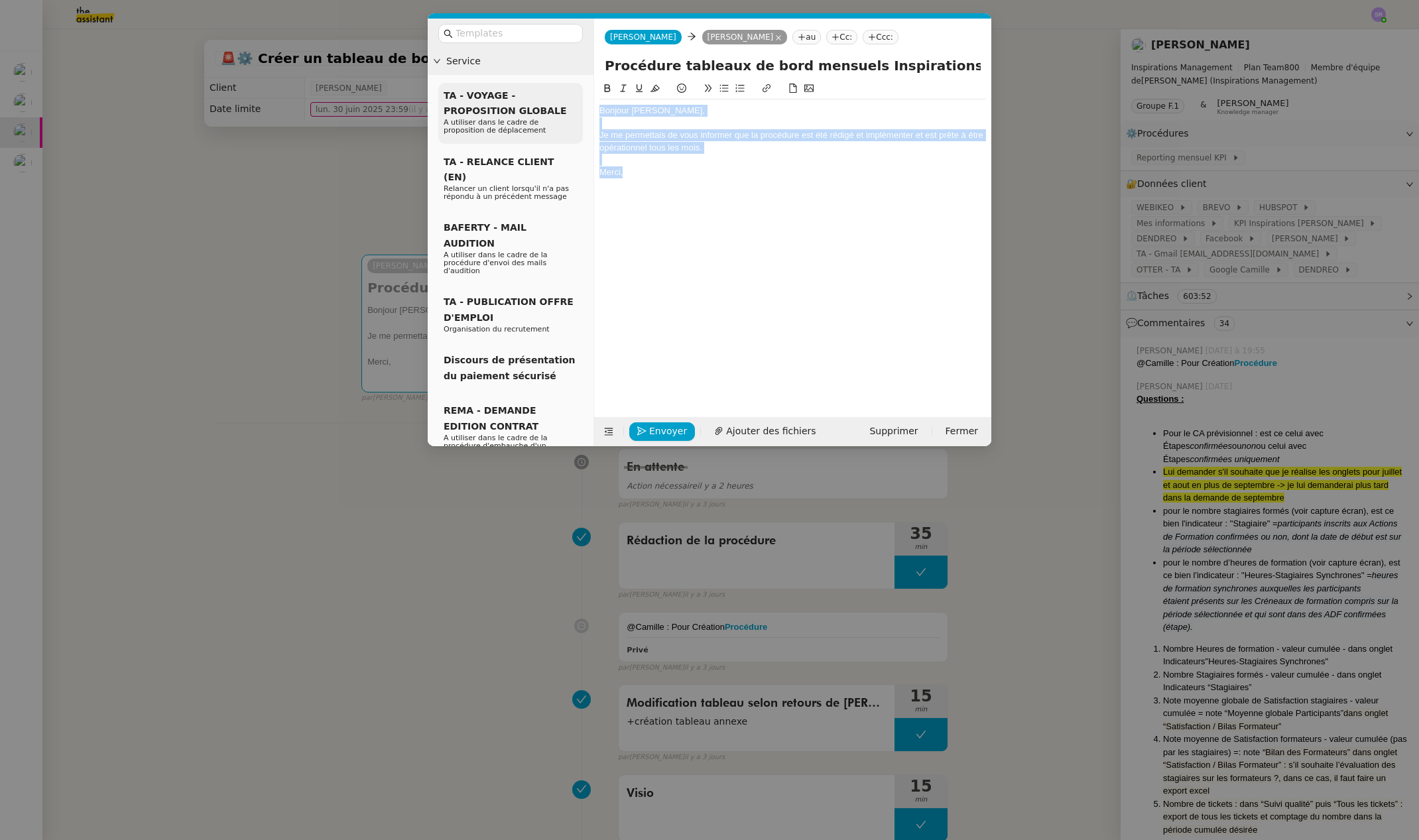
drag, startPoint x: 669, startPoint y: 179, endPoint x: 581, endPoint y: 108, distance: 113.1
click at [581, 108] on nz-layout "Service TA - VOYAGE - PROPOSITION GLOBALE A utiliser dans le cadre de propositi…" at bounding box center [709, 232] width 563 height 428
copy div "Bonjour [PERSON_NAME], Je me permettais de vous informer que la procédure est é…"
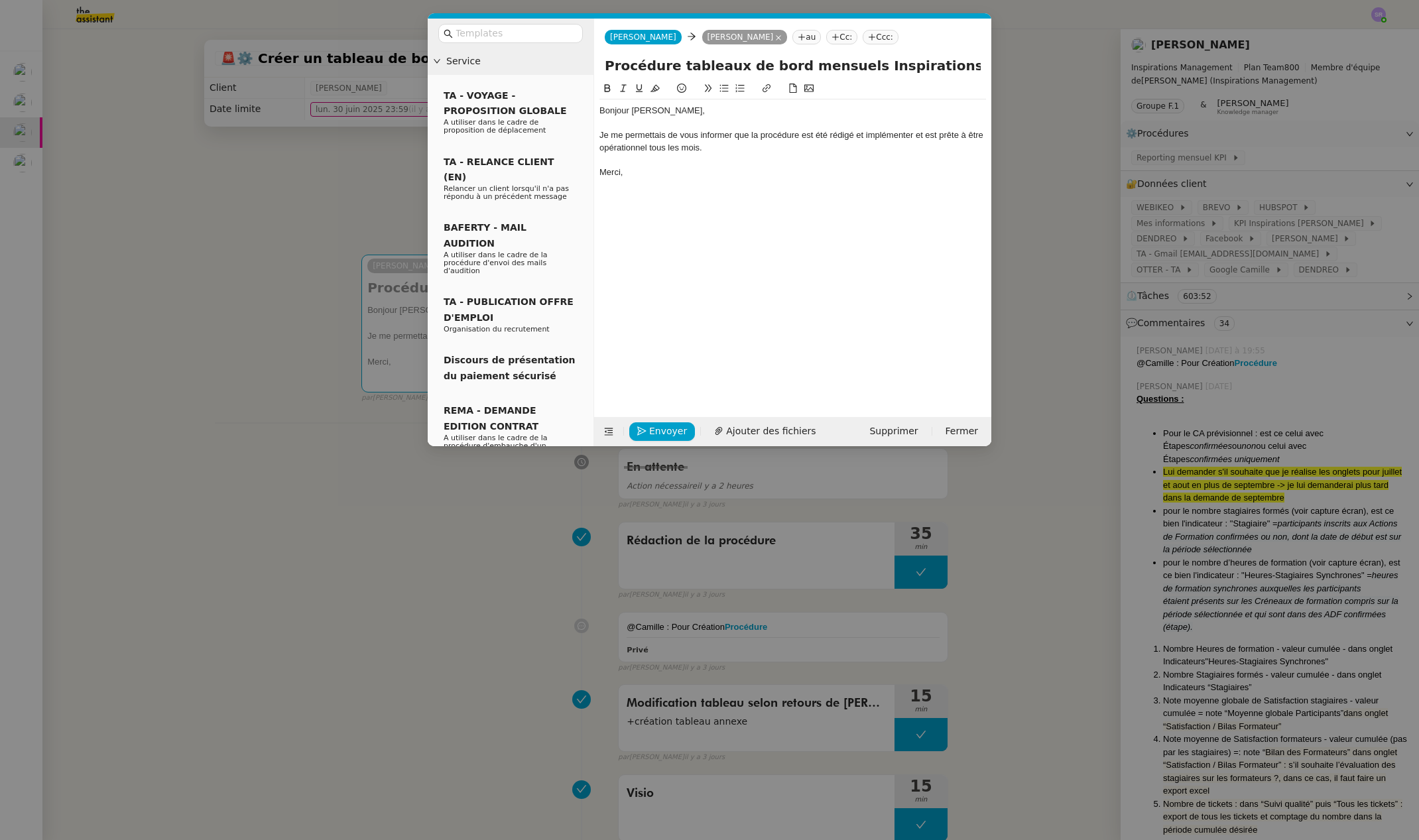
click at [32, 104] on nz-modal-container "Service TA - VOYAGE - PROPOSITION GLOBALE A utiliser dans le cadre de propositi…" at bounding box center [709, 420] width 1419 height 840
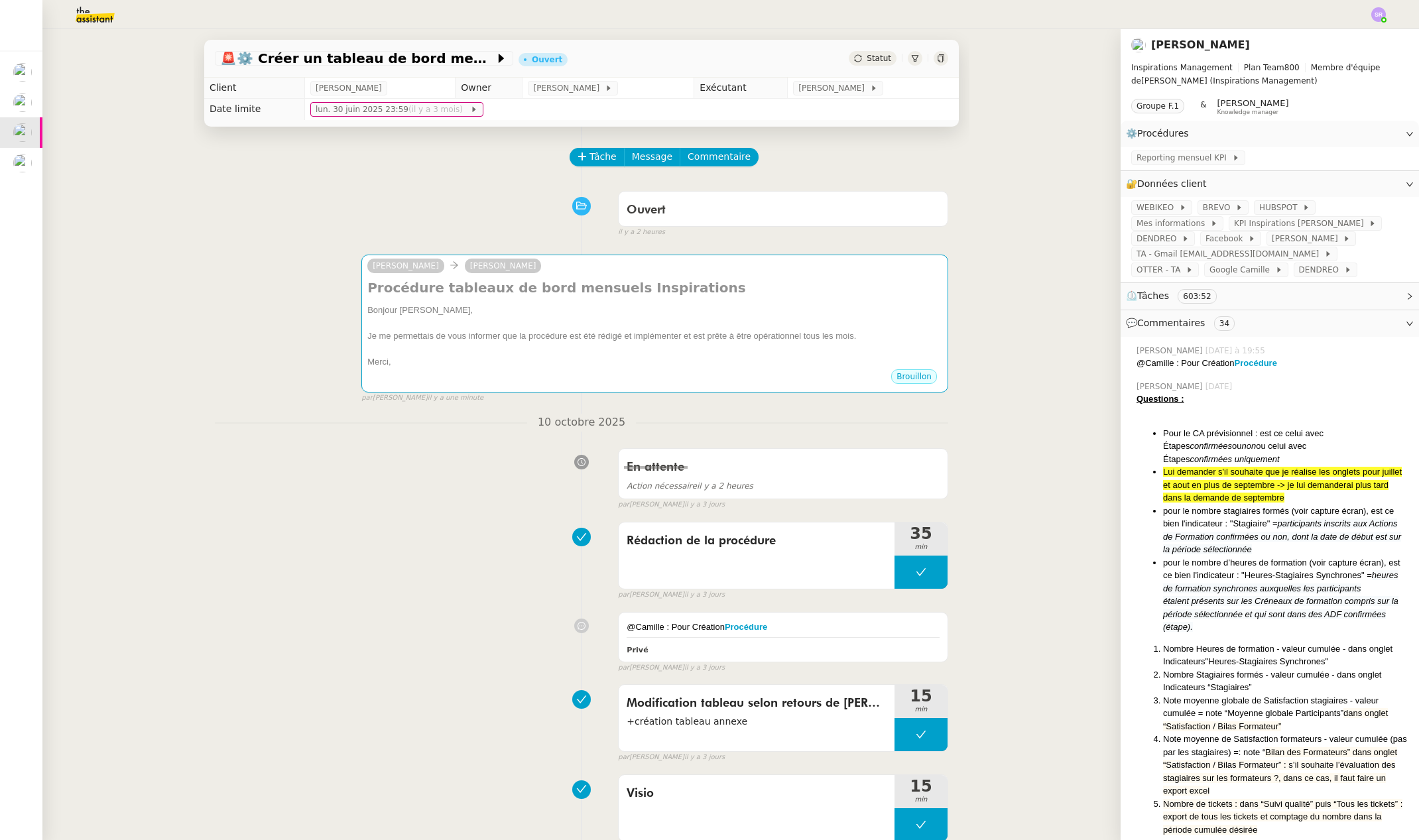
click at [31, 103] on span "Remplir le tableau pour septembre en se reconnectant aux 6 plateformes" at bounding box center [86, 98] width 441 height 13
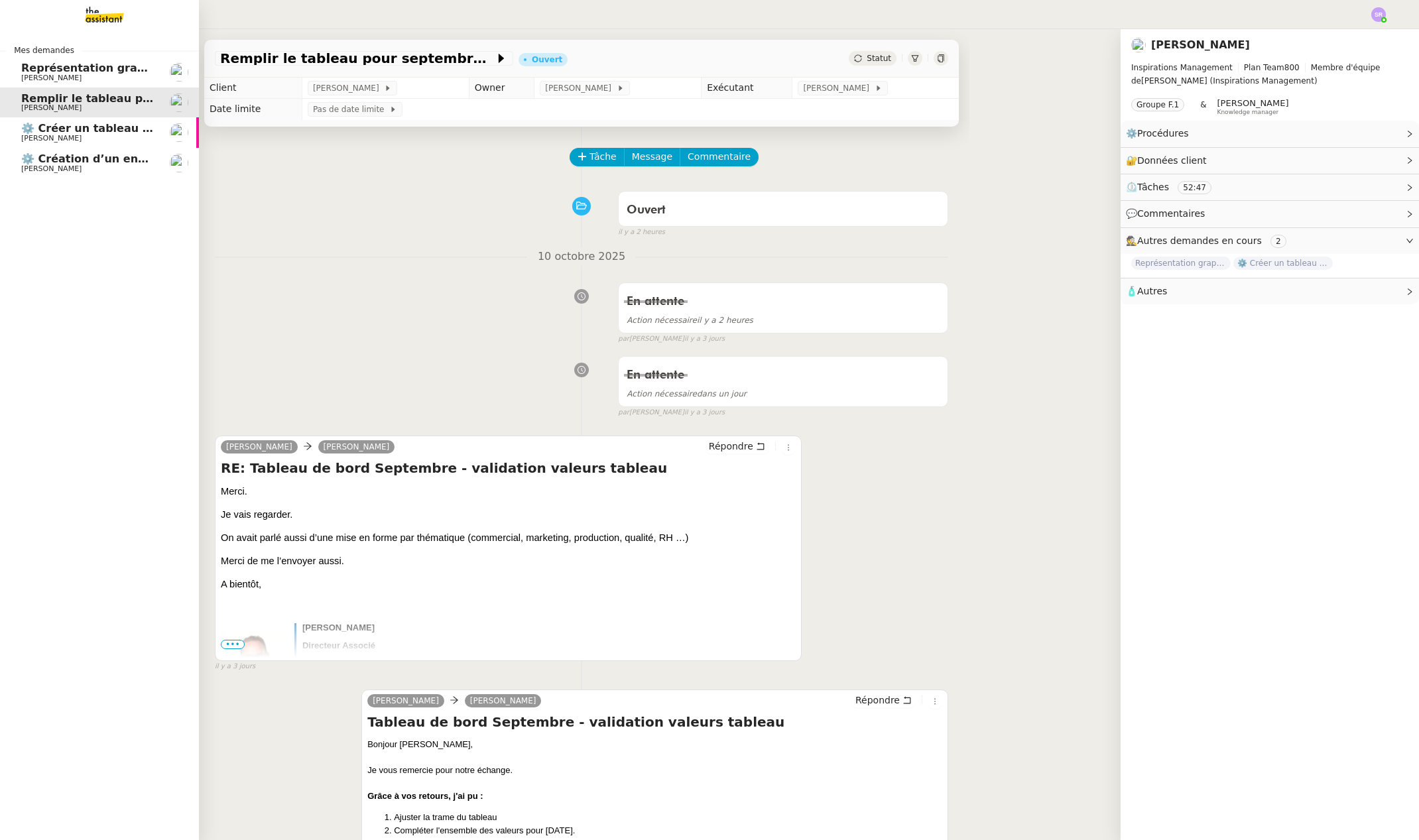
click at [22, 66] on span "Représentation graphique sur Canva" at bounding box center [131, 68] width 220 height 13
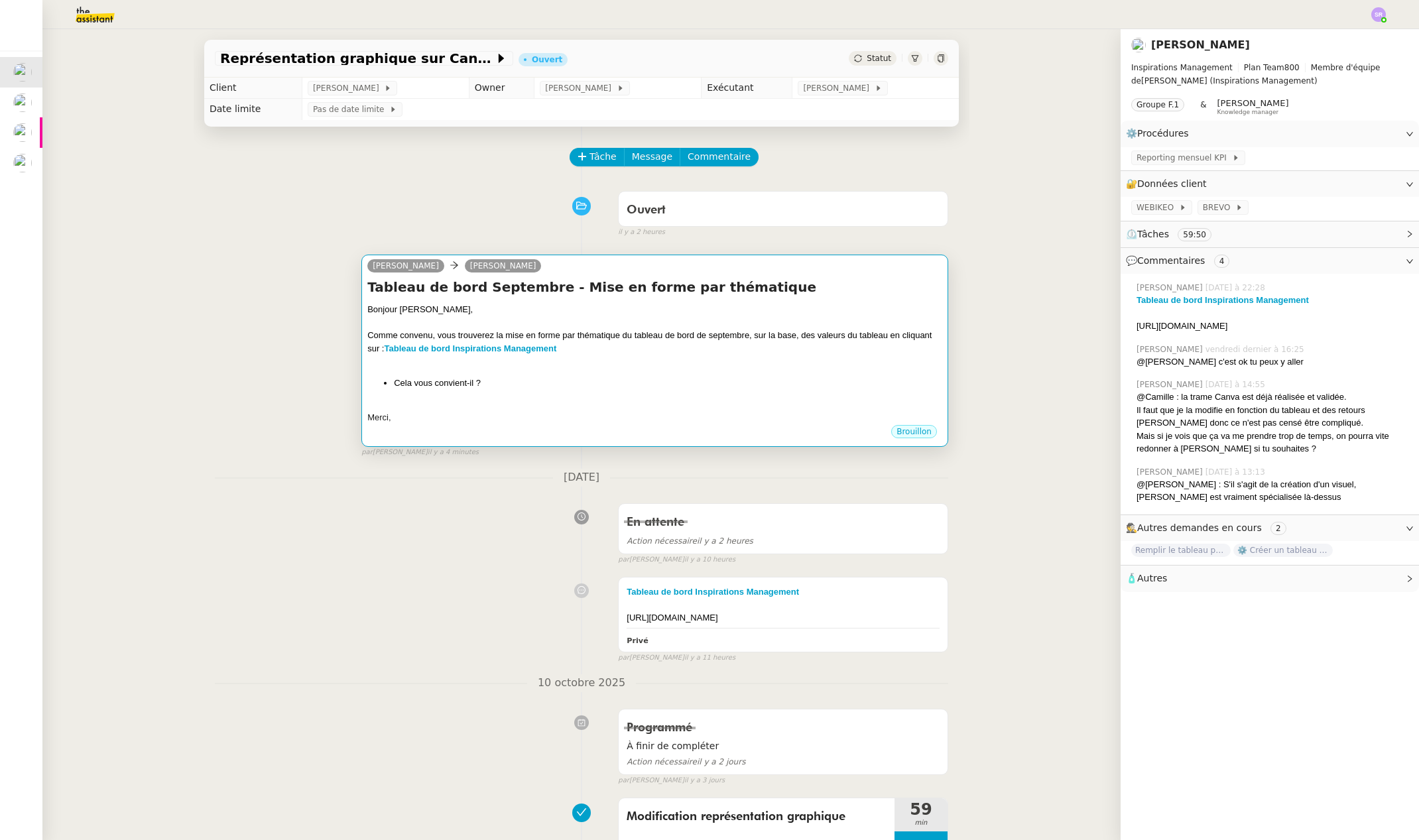
click at [516, 368] on div at bounding box center [655, 361] width 575 height 13
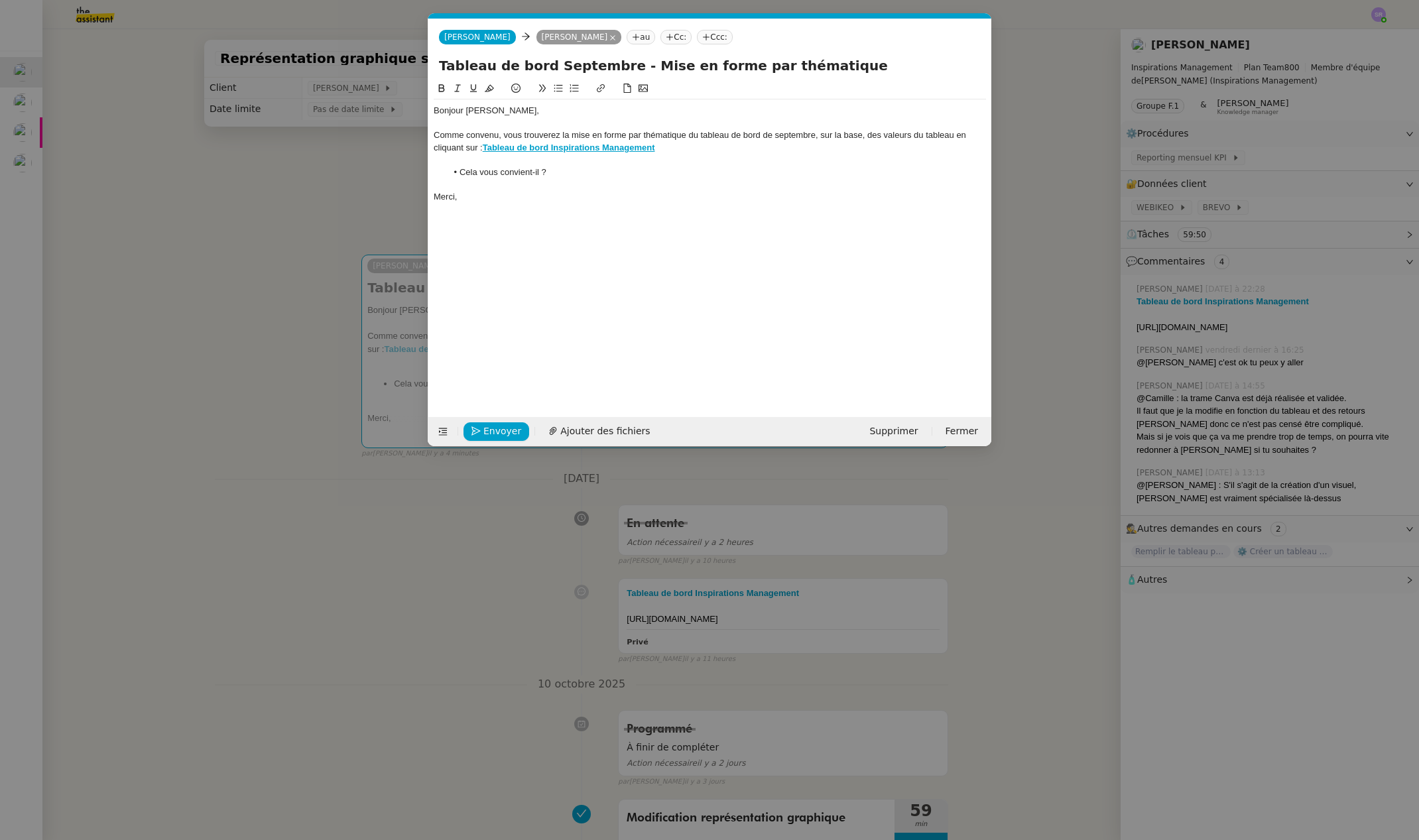
scroll to position [0, 28]
click at [448, 126] on div at bounding box center [709, 123] width 552 height 12
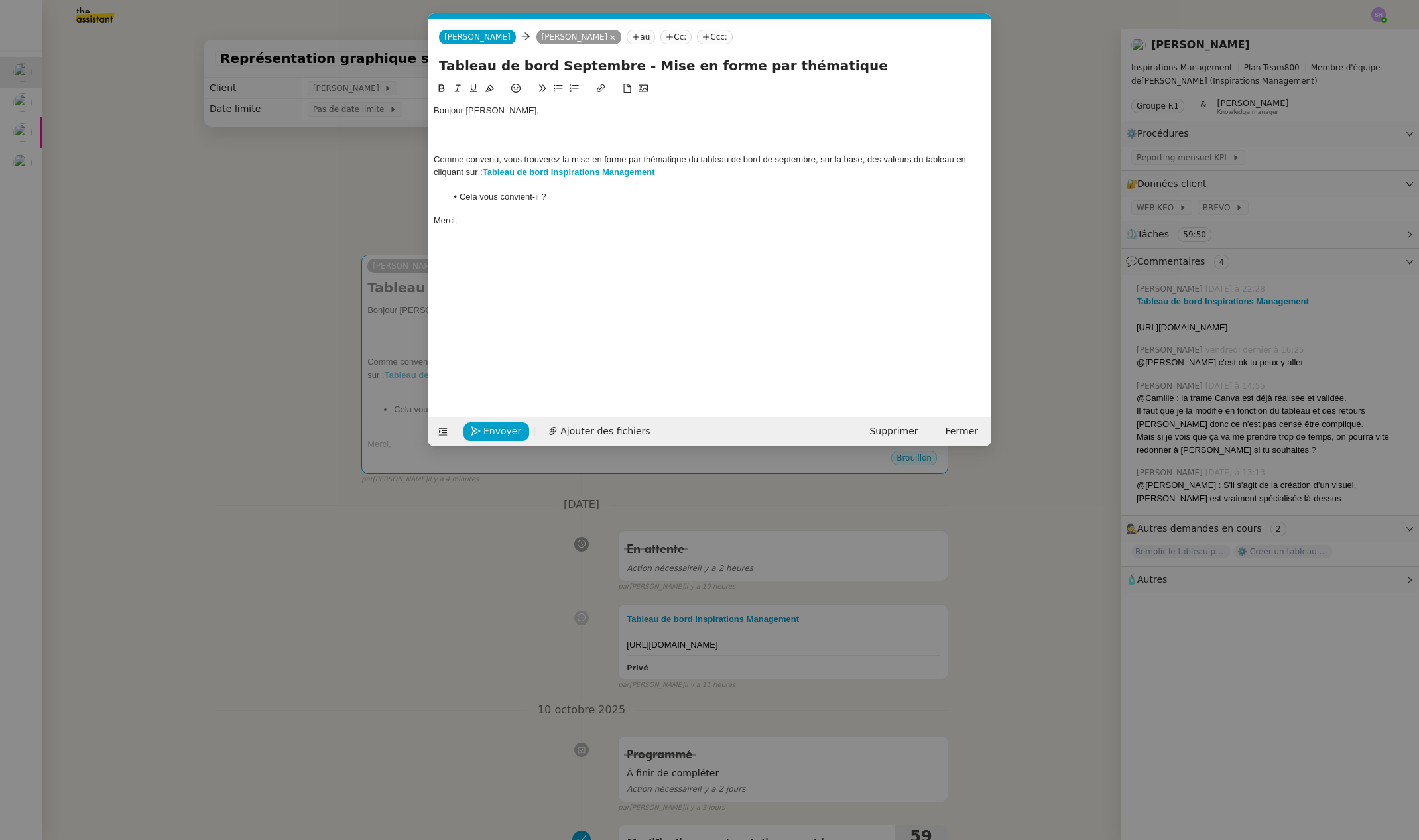
scroll to position [0, 0]
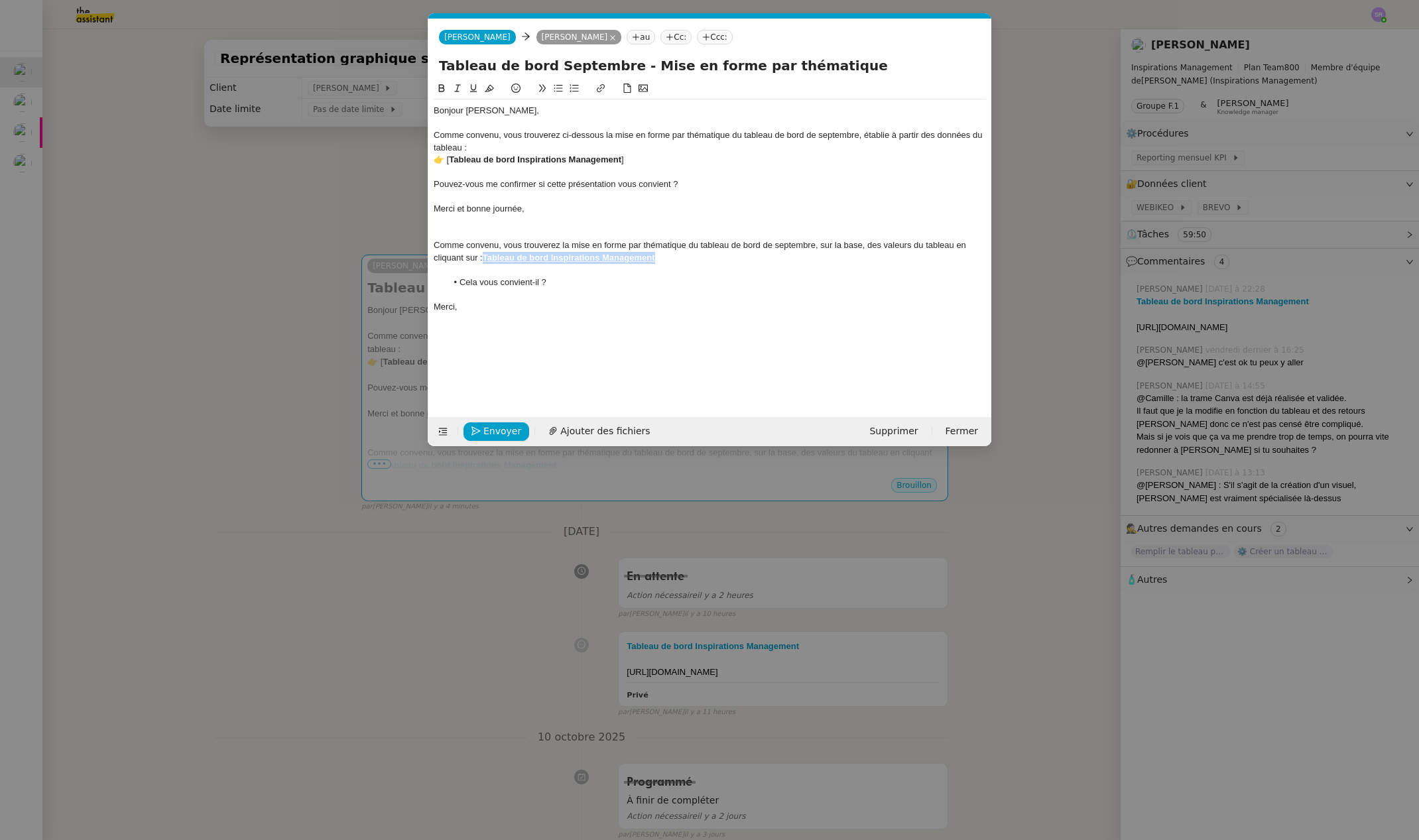
drag, startPoint x: 681, startPoint y: 261, endPoint x: 485, endPoint y: 259, distance: 196.0
click at [485, 259] on div "Comme convenu, vous trouverez la mise en forme par thématique du tableau de bor…" at bounding box center [709, 252] width 552 height 25
drag, startPoint x: 563, startPoint y: 135, endPoint x: 604, endPoint y: 132, distance: 41.1
click at [604, 132] on div "Comme convenu, vous trouverez ci-dessous la mise en forme par thématique du tab…" at bounding box center [709, 141] width 552 height 25
drag, startPoint x: 635, startPoint y: 255, endPoint x: 486, endPoint y: 258, distance: 149.0
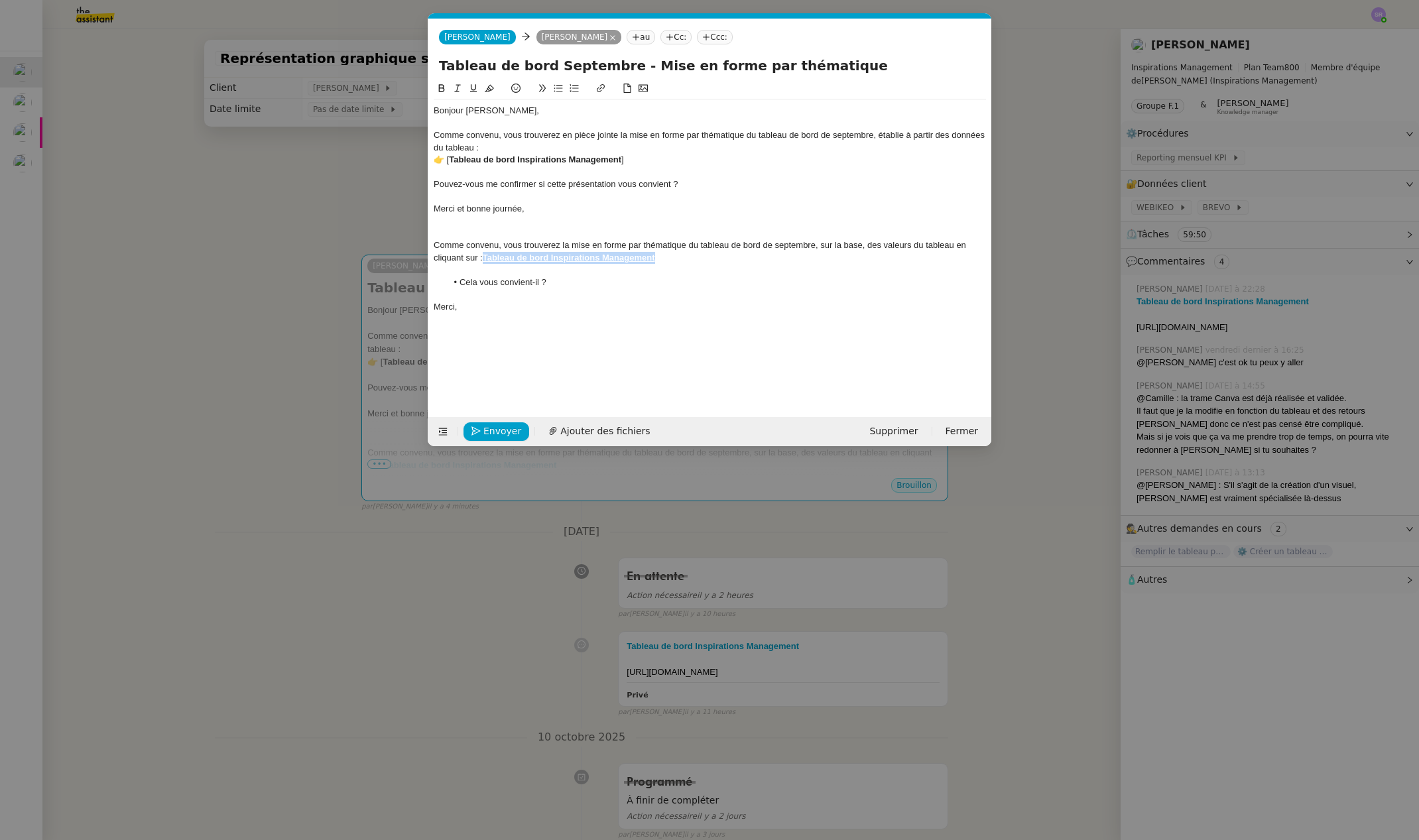
click at [486, 258] on div "Comme convenu, vous trouverez la mise en forme par thématique du tableau de bor…" at bounding box center [709, 252] width 552 height 25
click at [506, 145] on div "Comme convenu, vous trouverez en pièce jointe la mise en forme par thématique d…" at bounding box center [709, 141] width 552 height 25
click at [476, 145] on div "Comme convenu, vous trouverez en pièce jointe la mise en forme par thématique d…" at bounding box center [709, 141] width 552 height 25
click at [819, 155] on div "👉 [ Tableau de bord Inspirations Management ]" at bounding box center [709, 160] width 552 height 12
drag, startPoint x: 474, startPoint y: 161, endPoint x: 334, endPoint y: 158, distance: 140.0
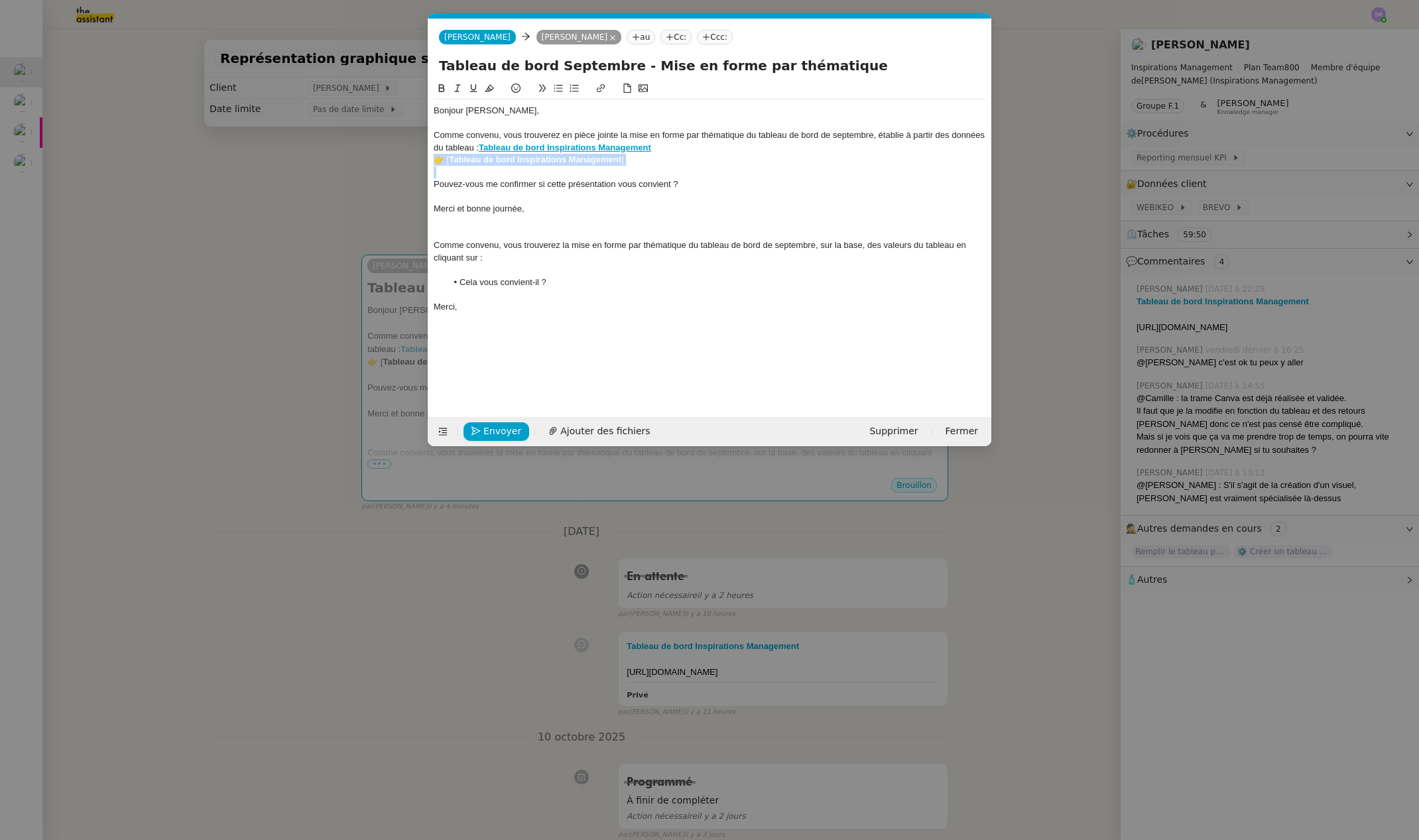
click at [334, 158] on nz-modal-container "Service TA - VOYAGE - PROPOSITION GLOBALE A utiliser dans le cadre de propositi…" at bounding box center [709, 420] width 1419 height 840
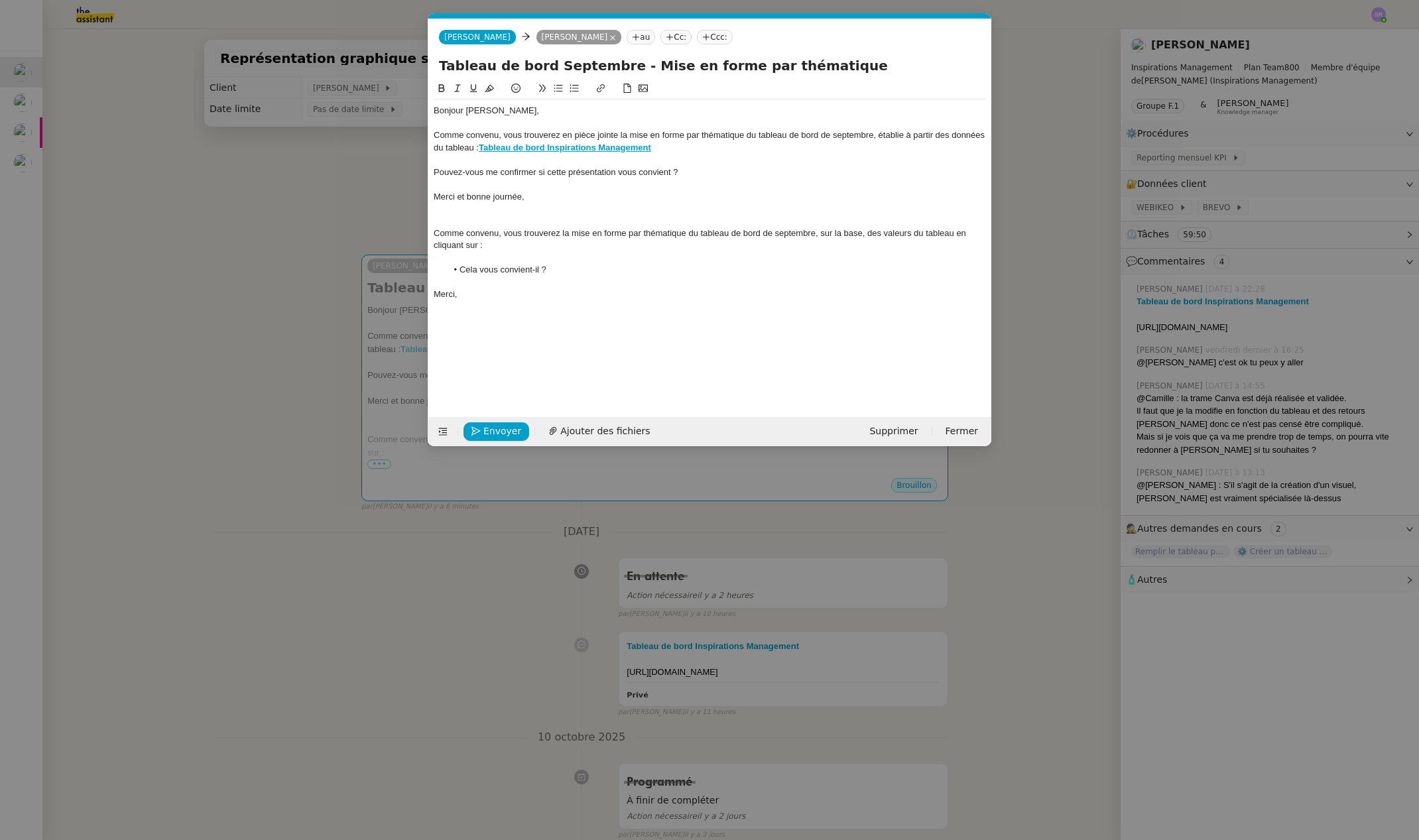
click at [683, 180] on div at bounding box center [709, 184] width 552 height 12
click at [634, 165] on div at bounding box center [709, 160] width 552 height 12
click at [658, 170] on div "Pouvez-vous me confirmer si cette présentation vous convient ?" at bounding box center [709, 172] width 552 height 12
click at [528, 169] on div "Pouvez-vous me confirmer si cette présentation vous convient ?" at bounding box center [709, 172] width 552 height 12
drag, startPoint x: 559, startPoint y: 88, endPoint x: 553, endPoint y: 99, distance: 12.5
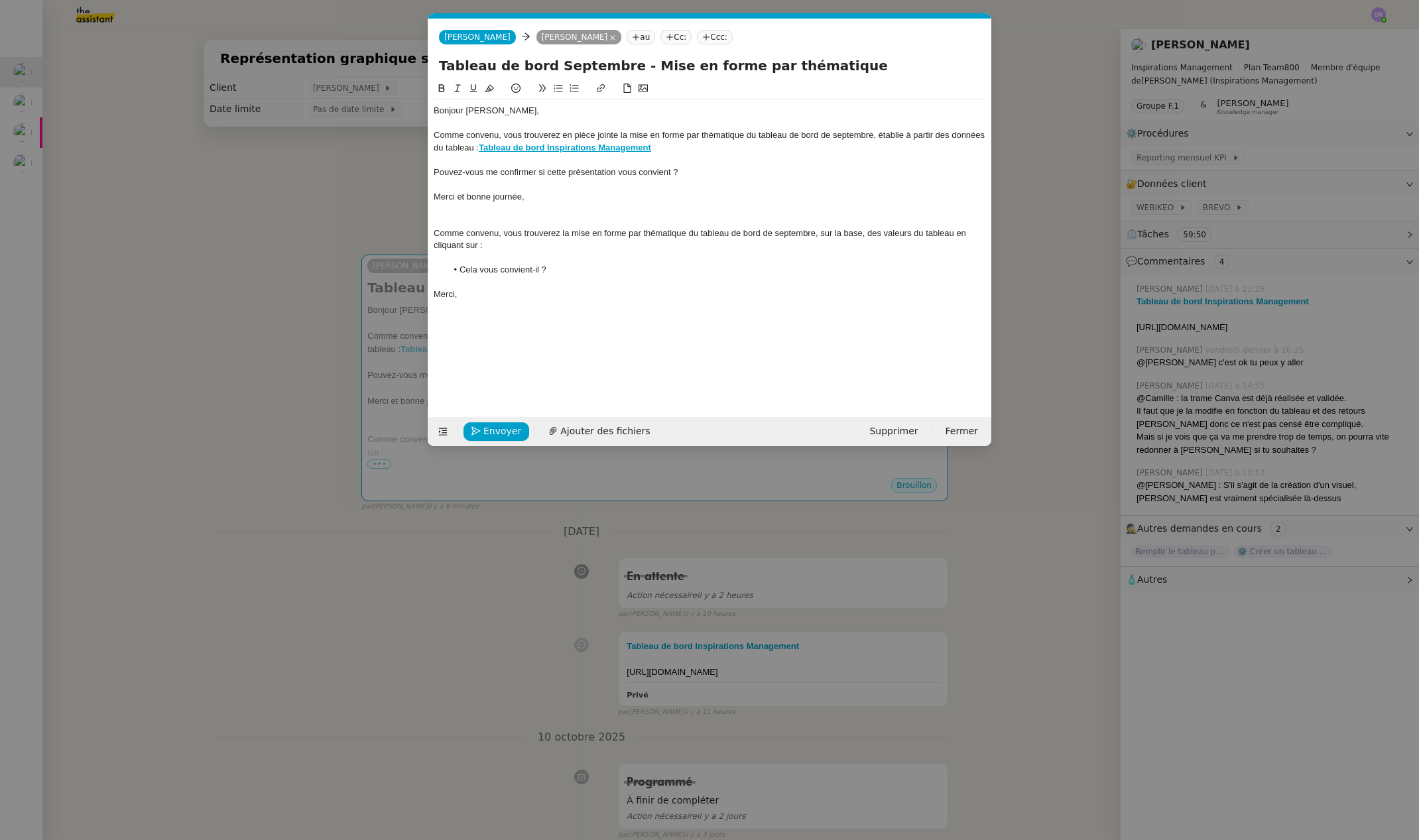
click at [559, 88] on icon at bounding box center [559, 88] width 8 height 7
click at [563, 208] on div at bounding box center [709, 209] width 552 height 12
click at [435, 191] on div "Merci et bonne journée," at bounding box center [709, 197] width 552 height 12
click at [465, 187] on div at bounding box center [709, 184] width 552 height 12
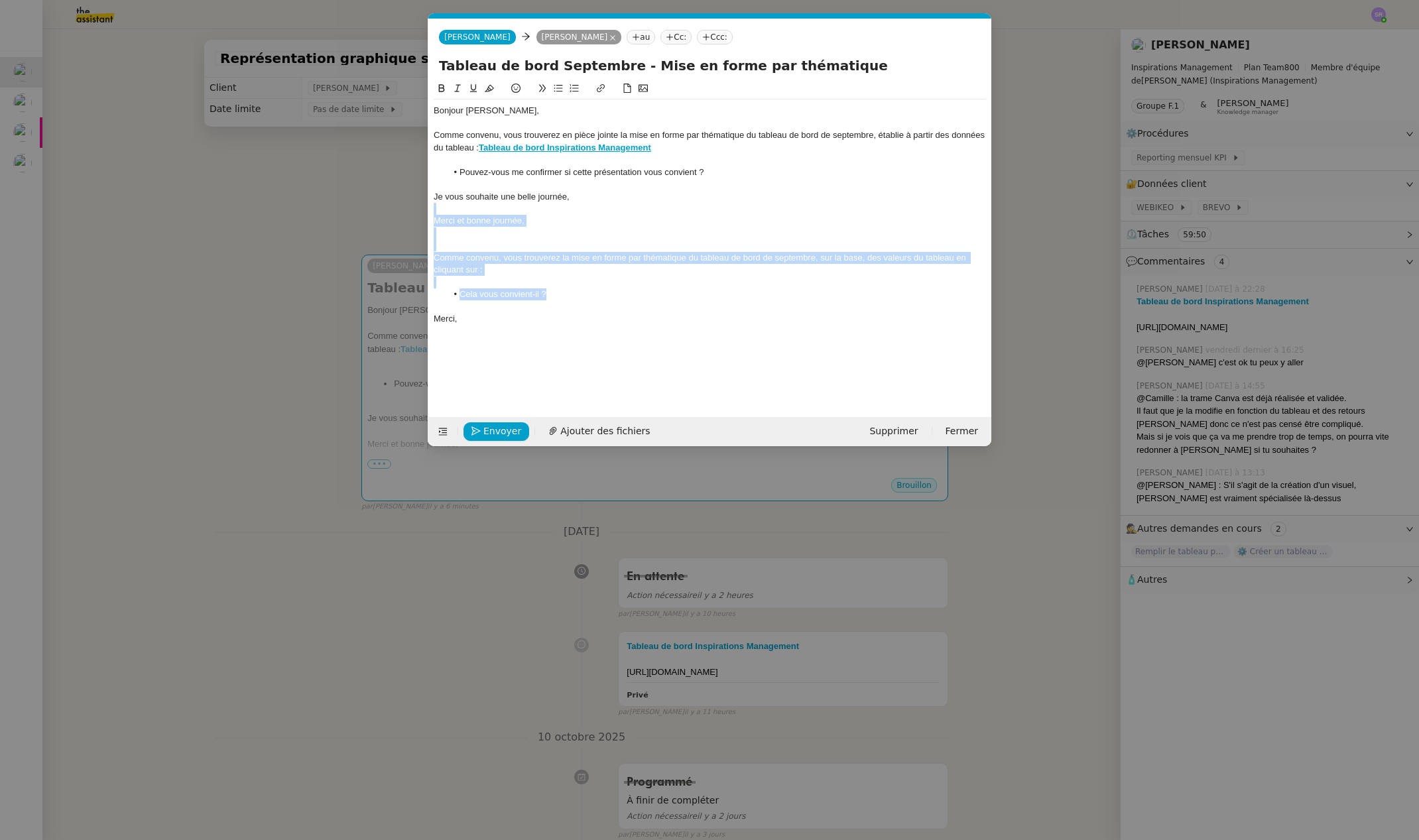
drag, startPoint x: 504, startPoint y: 283, endPoint x: 416, endPoint y: 214, distance: 111.8
click at [416, 214] on nz-modal-container "Service TA - VOYAGE - PROPOSITION GLOBALE A utiliser dans le cadre de propositi…" at bounding box center [709, 420] width 1419 height 840
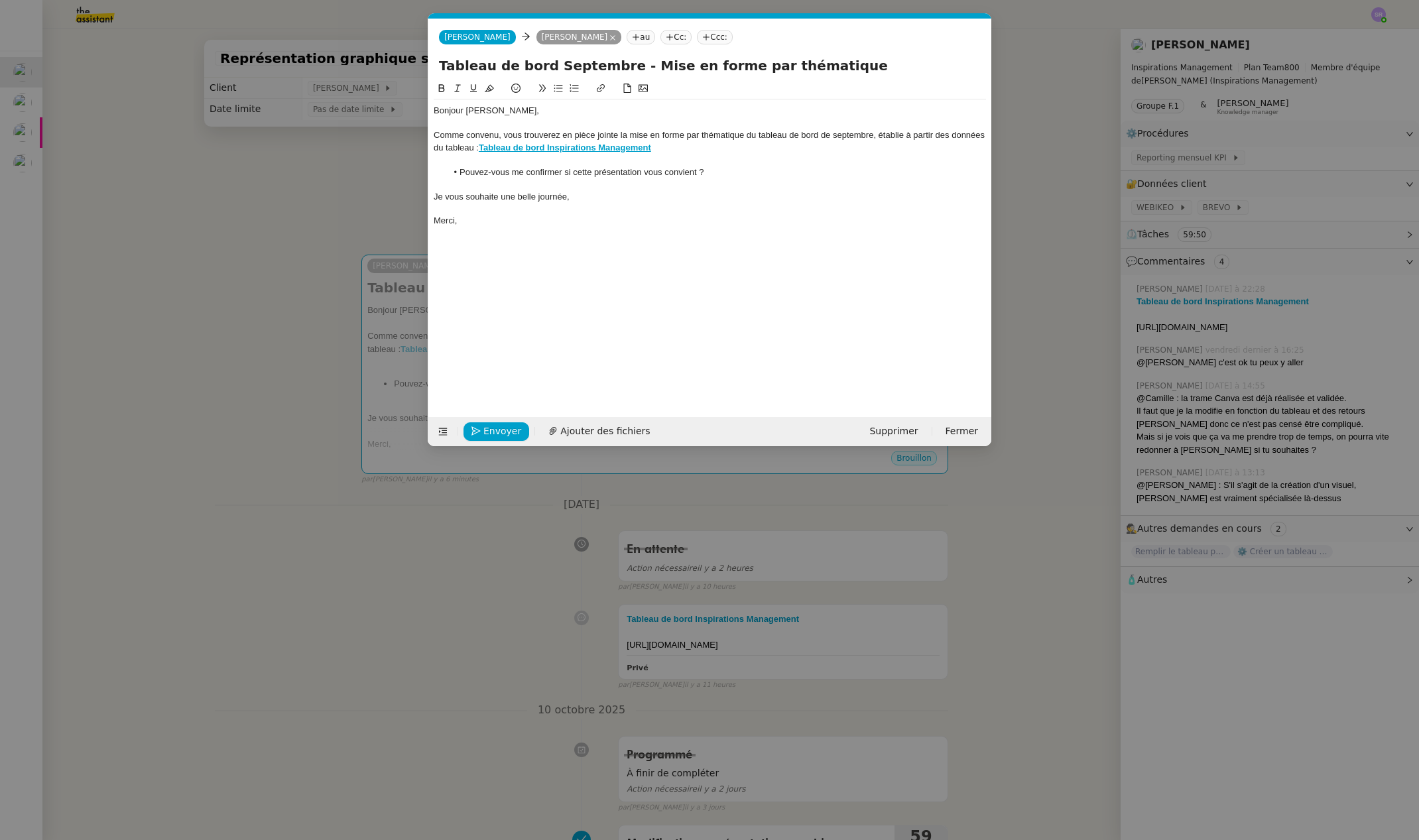
click at [291, 299] on nz-modal-container "Service TA - VOYAGE - PROPOSITION GLOBALE A utiliser dans le cadre de propositi…" at bounding box center [709, 420] width 1419 height 840
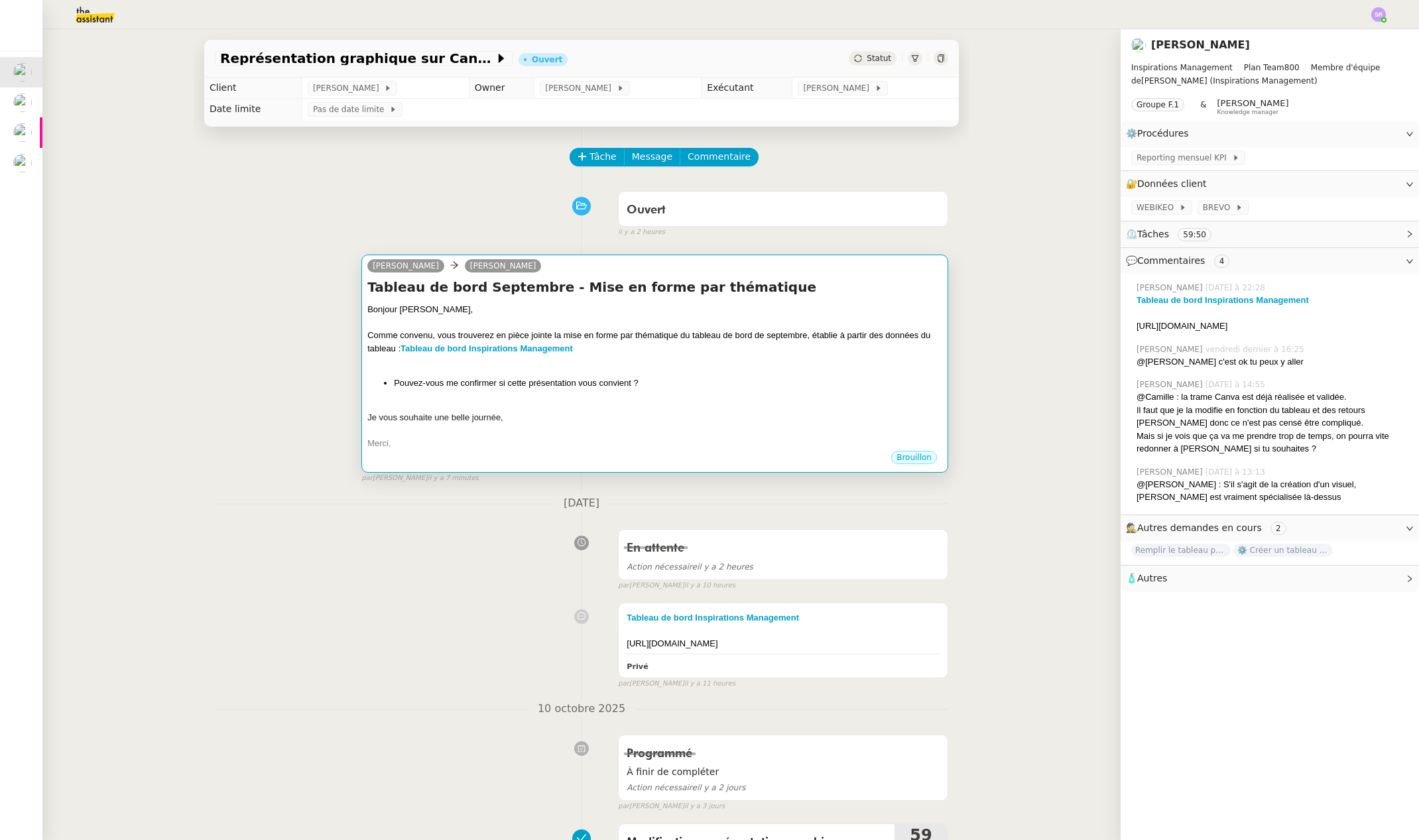
click at [619, 418] on div "Je vous souhaite une belle journée," at bounding box center [655, 417] width 575 height 13
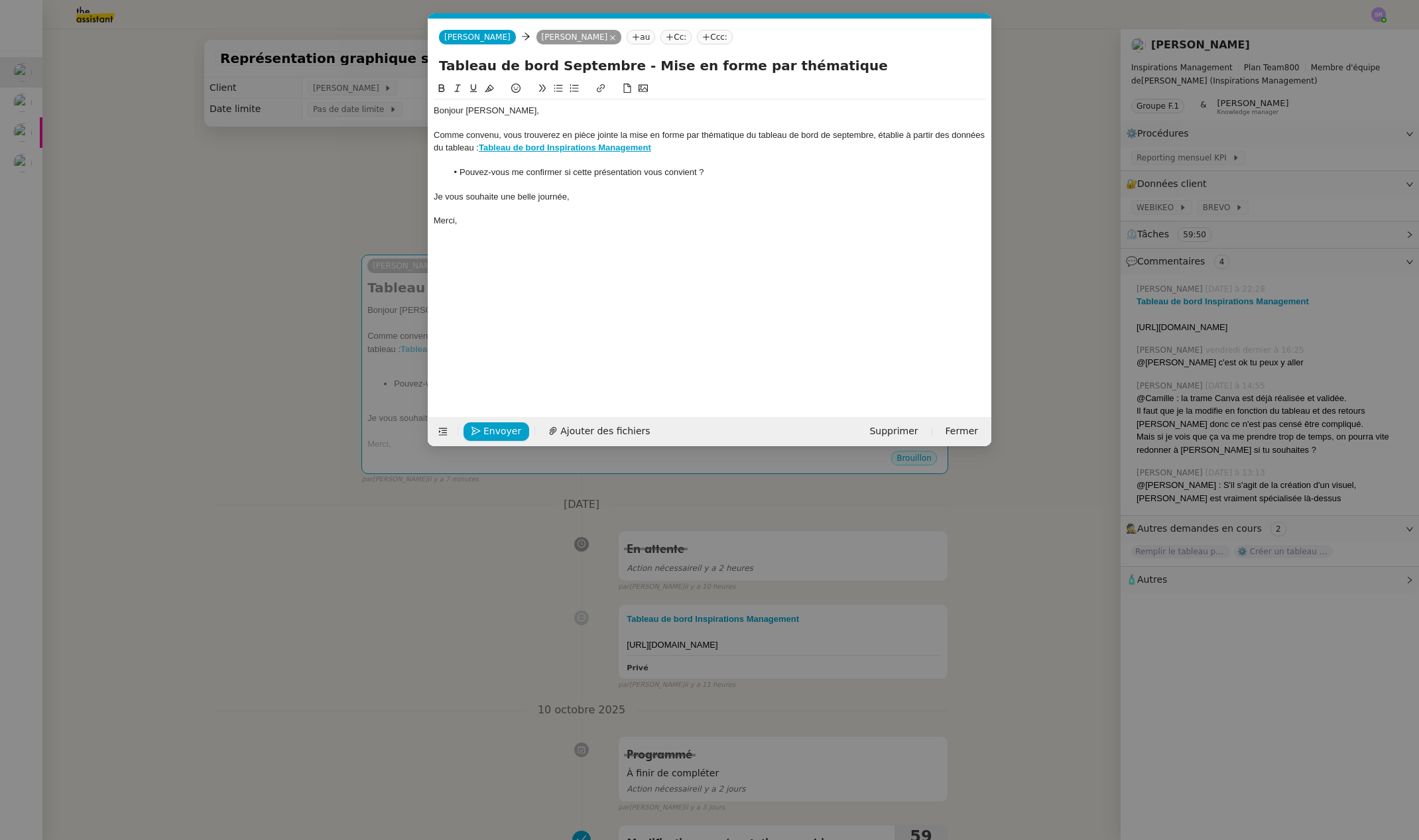
scroll to position [0, 28]
click at [592, 430] on span "Ajouter des fichiers" at bounding box center [605, 431] width 90 height 16
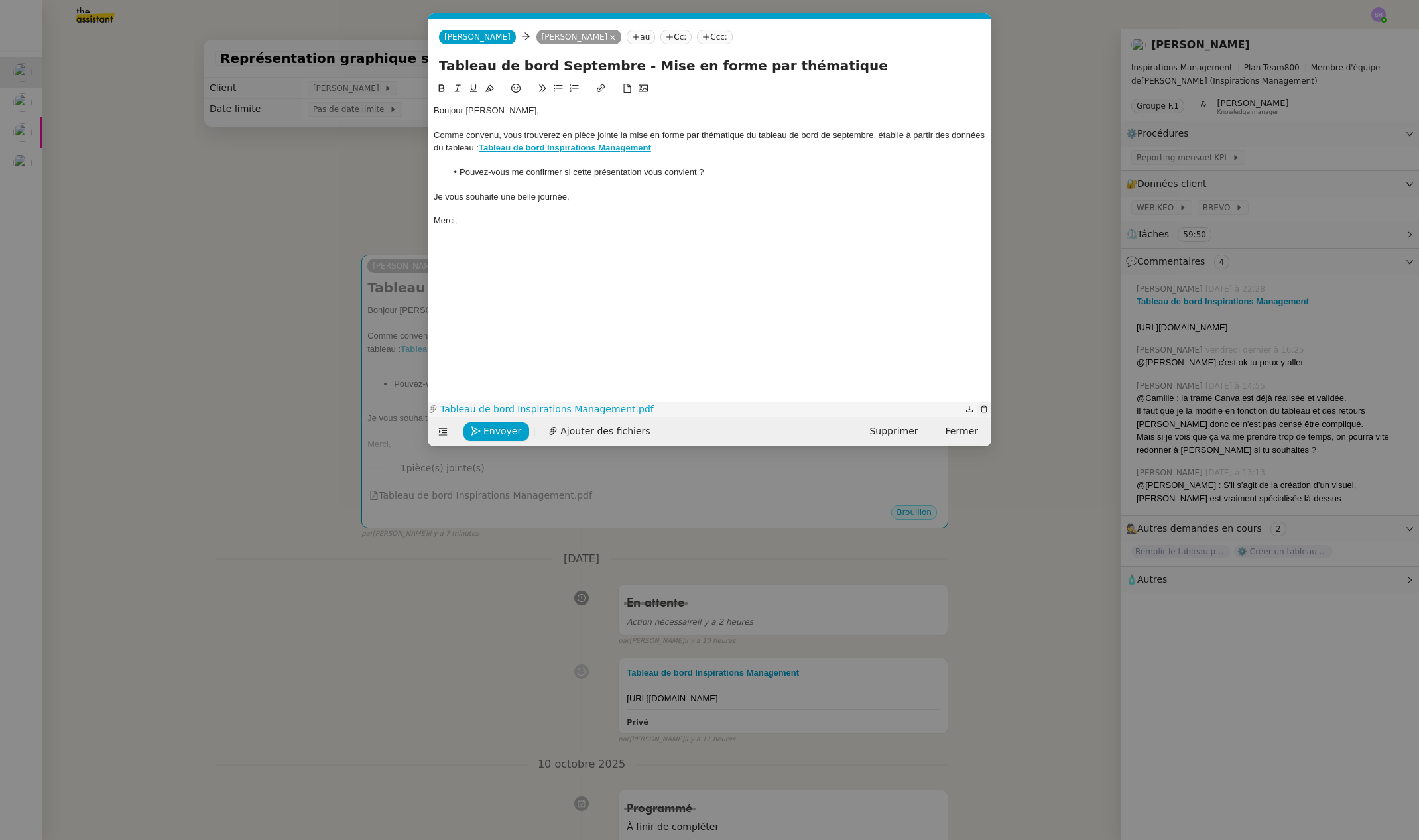
click at [986, 410] on icon "button" at bounding box center [983, 409] width 8 height 8
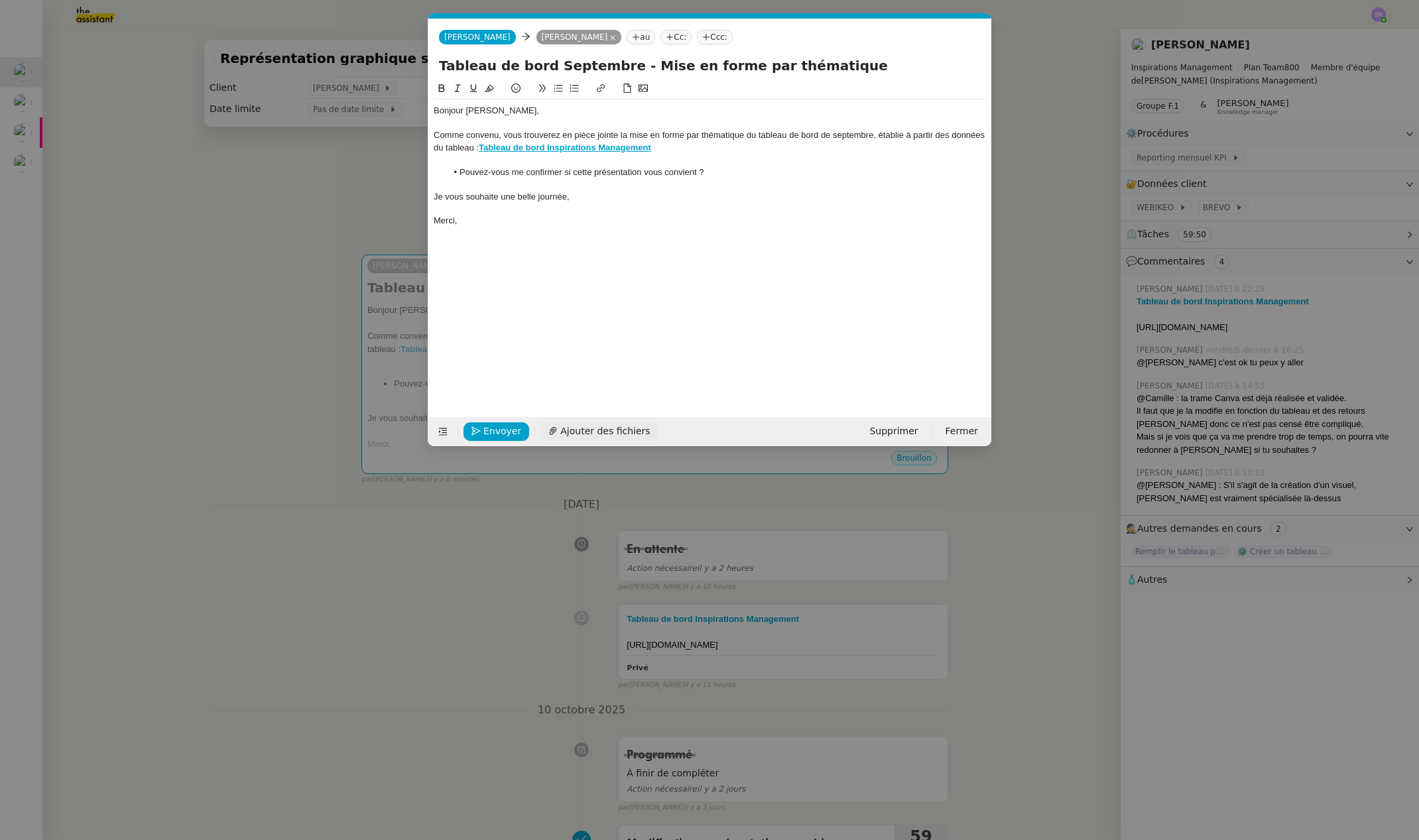
click at [619, 435] on span "Ajouter des fichiers" at bounding box center [605, 431] width 90 height 16
click at [23, 103] on nz-modal-container "Service TA - VOYAGE - PROPOSITION GLOBALE A utiliser dans le cadre de propositi…" at bounding box center [709, 420] width 1419 height 840
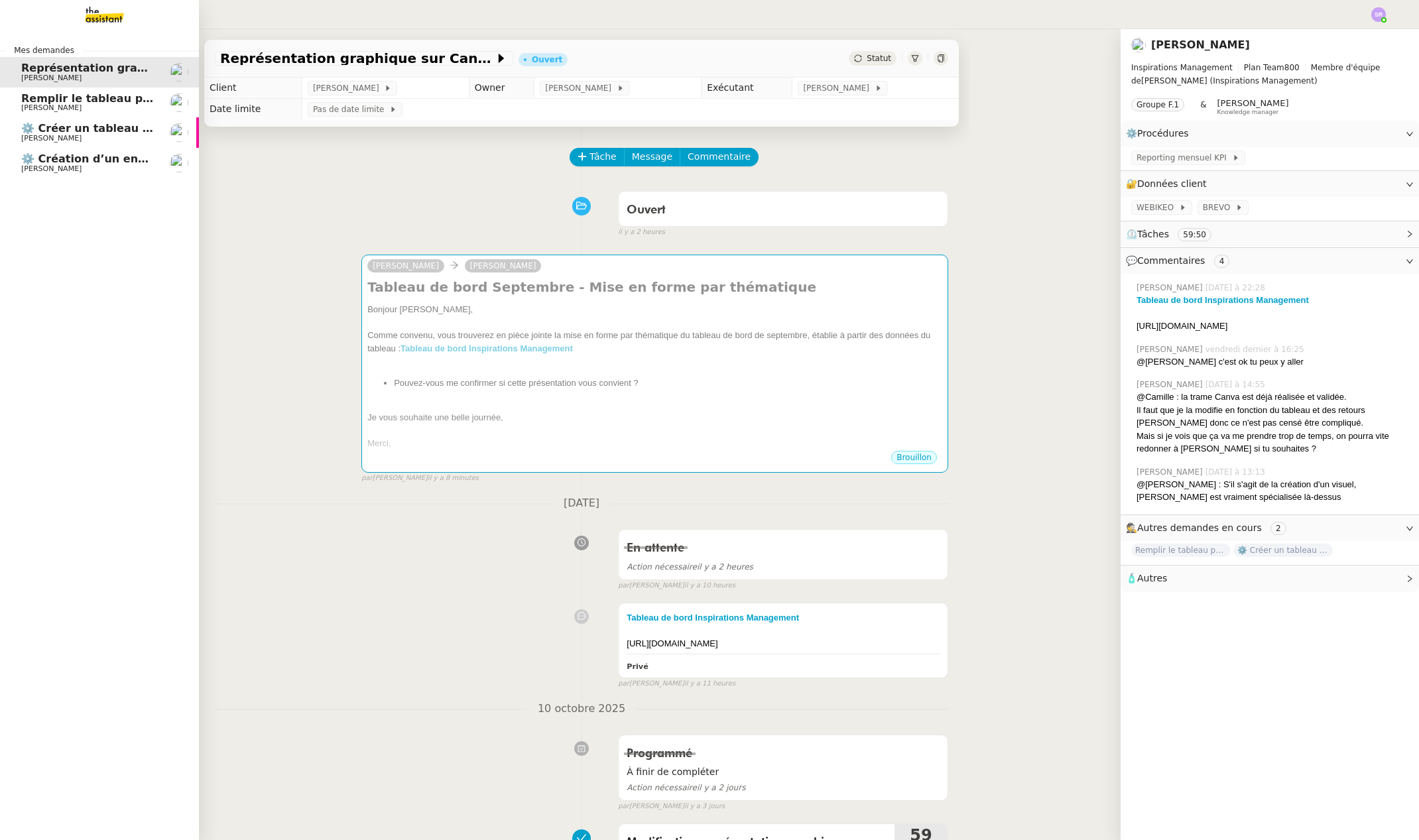
click at [27, 103] on span "Remplir le tableau pour septembre en se reconnectant aux 6 plateformes" at bounding box center [242, 98] width 441 height 13
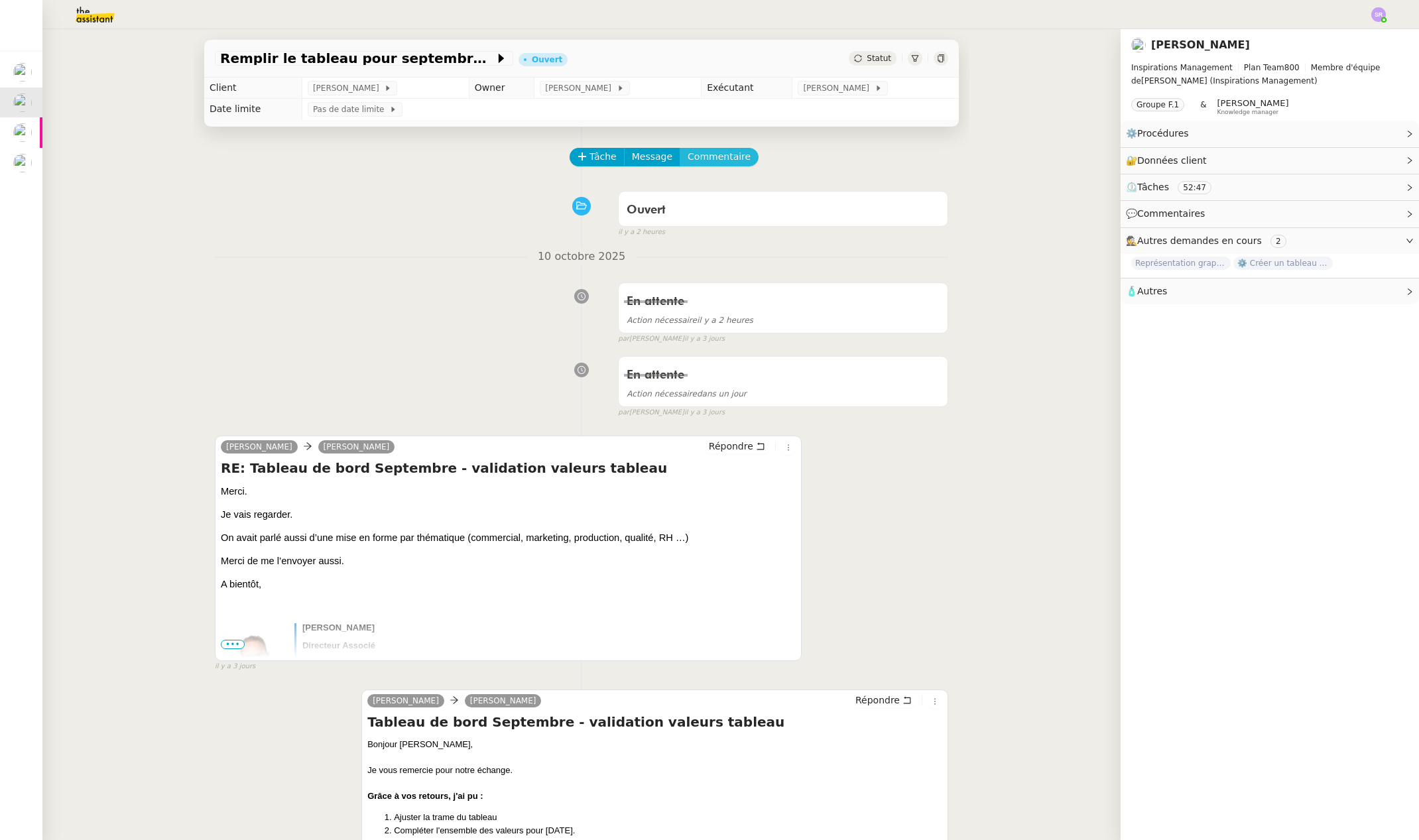
click at [705, 155] on span "Commentaire" at bounding box center [718, 157] width 63 height 16
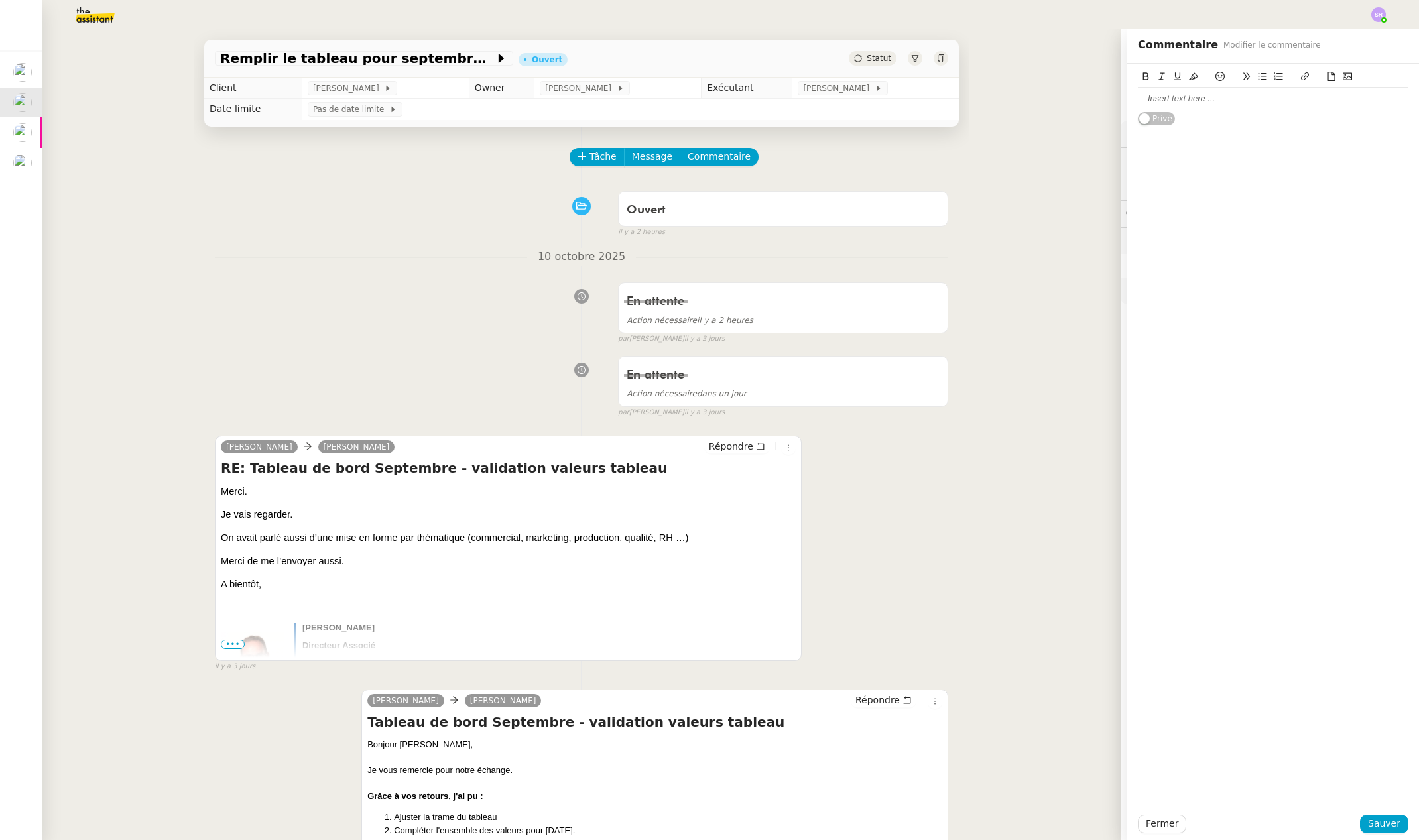
click at [1171, 98] on div at bounding box center [1273, 98] width 271 height 12
click at [126, 119] on div "Remplir le tableau pour septembre en se reconnectant aux 6 plateformes Ouvert S…" at bounding box center [581, 434] width 1078 height 811
click at [1379, 816] on span "Sauver" at bounding box center [1384, 824] width 33 height 16
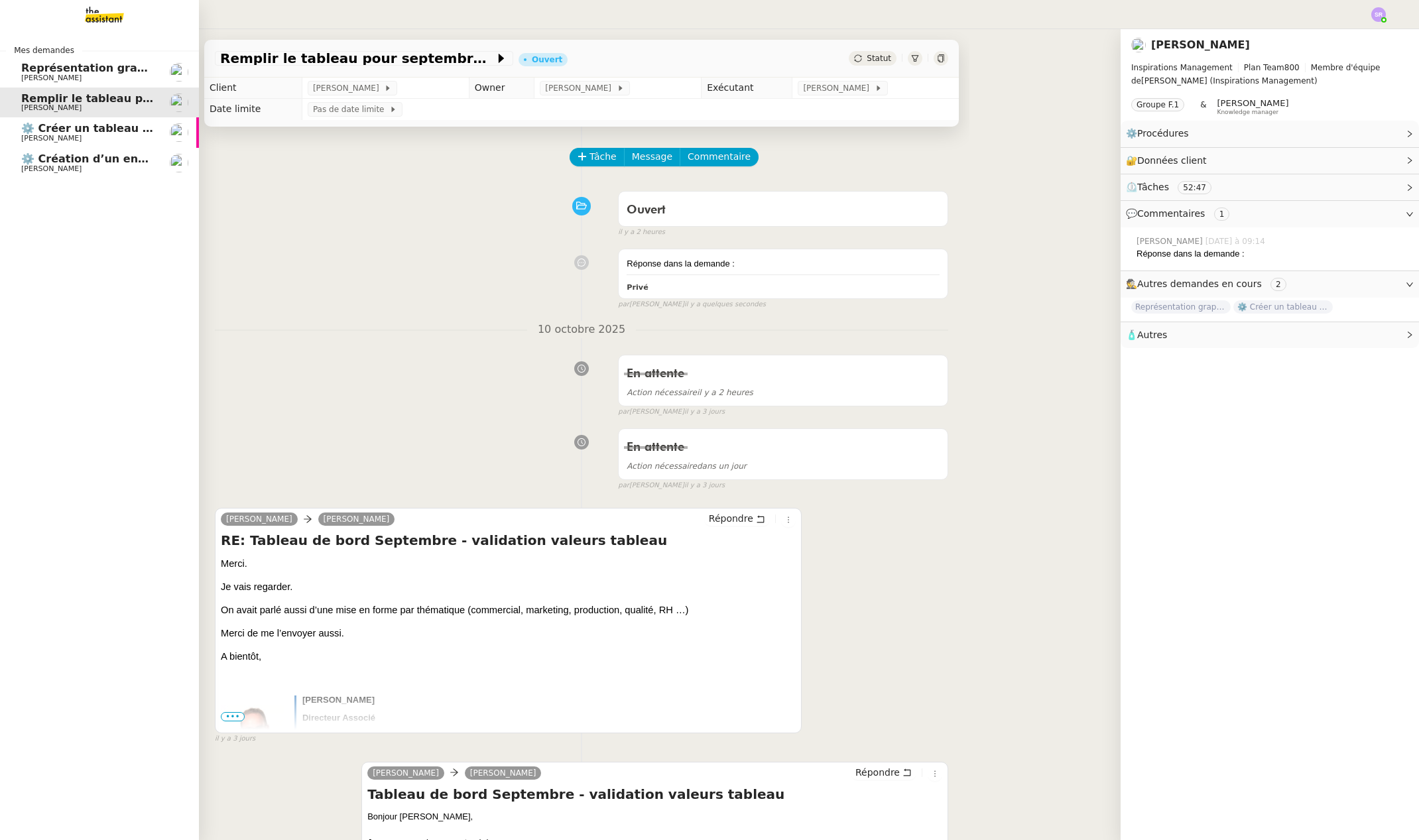
click at [9, 69] on link "Représentation graphique sur Canva [PERSON_NAME]" at bounding box center [99, 72] width 199 height 30
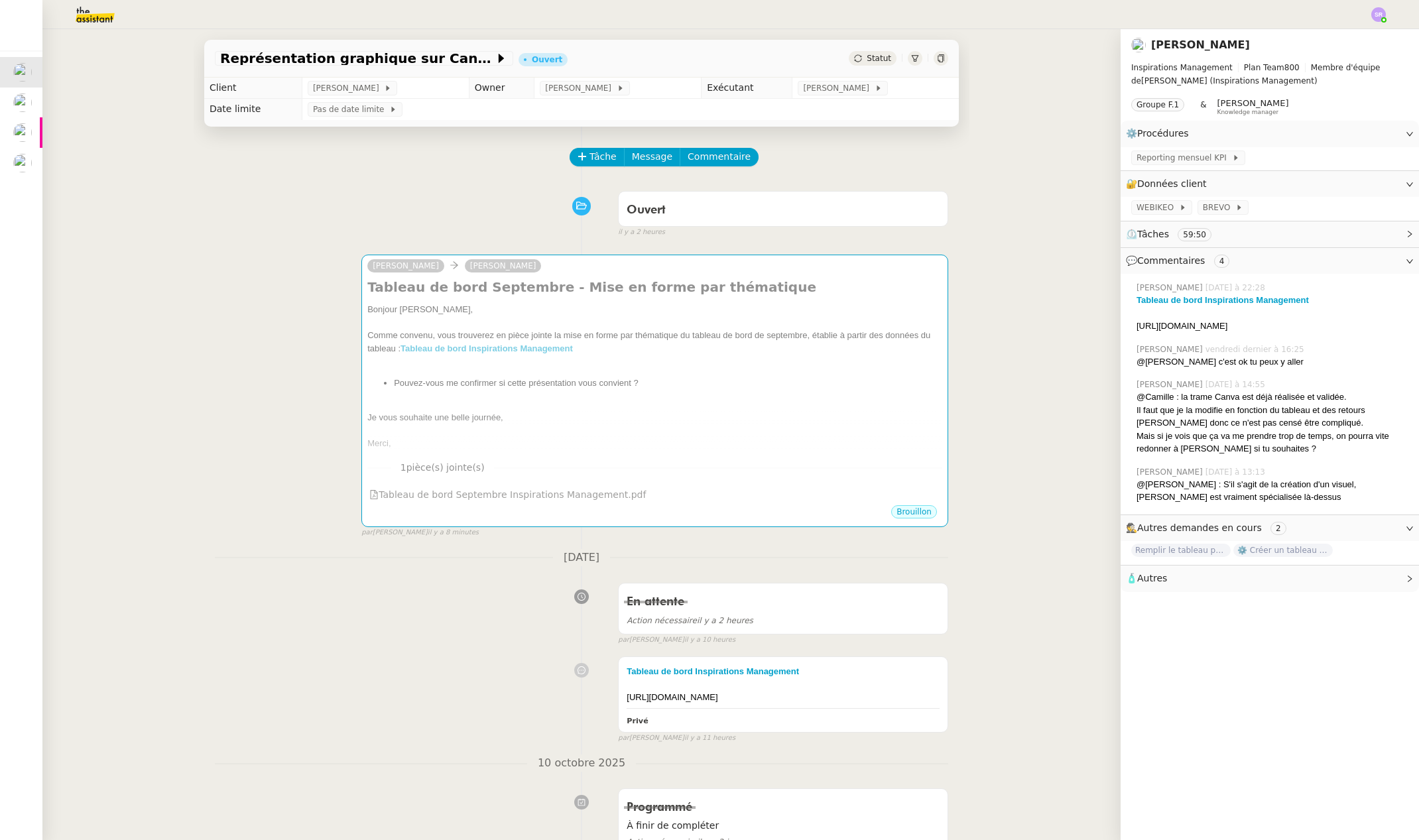
click at [933, 57] on div at bounding box center [940, 58] width 15 height 15
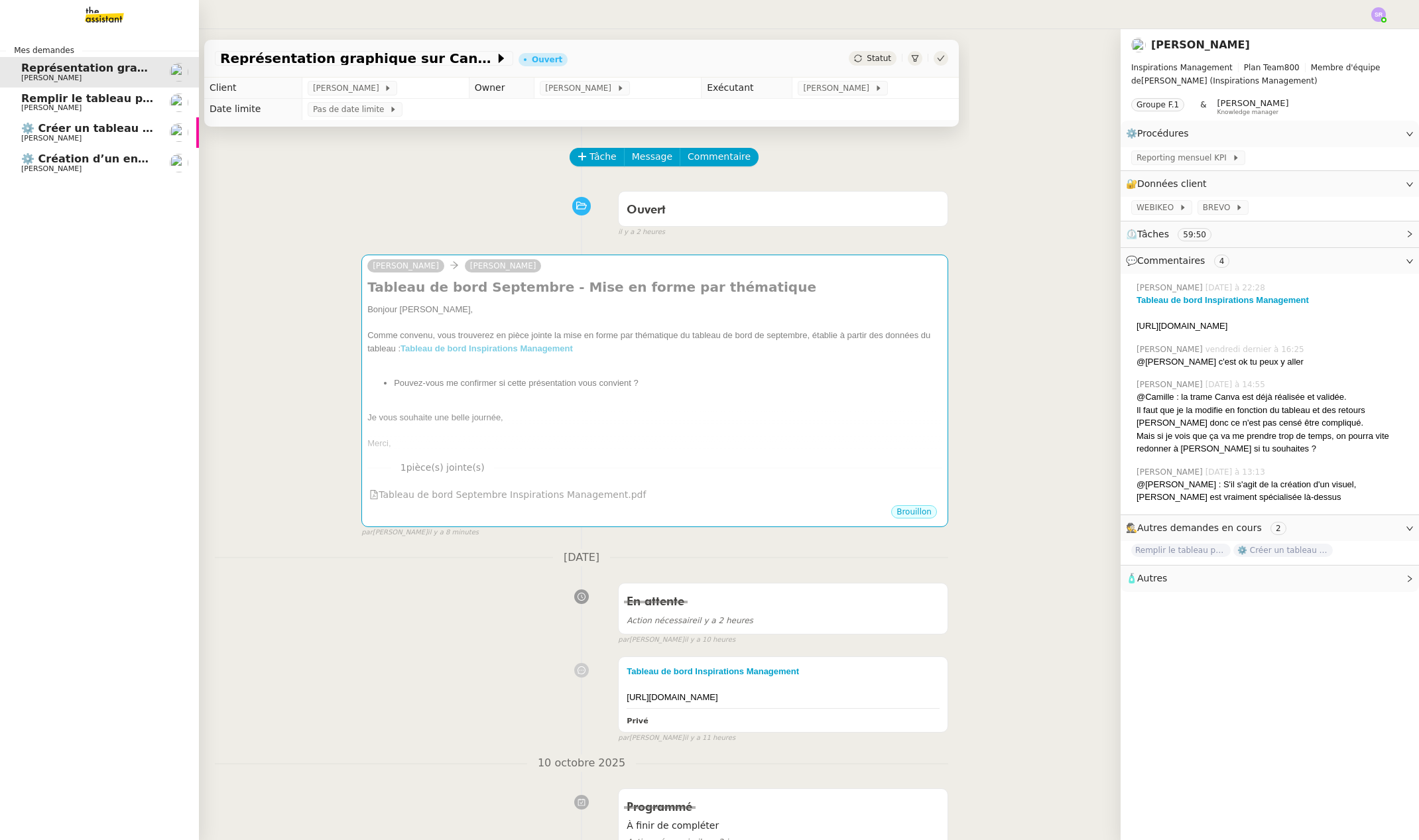
click at [38, 107] on span "[PERSON_NAME]" at bounding box center [51, 107] width 60 height 8
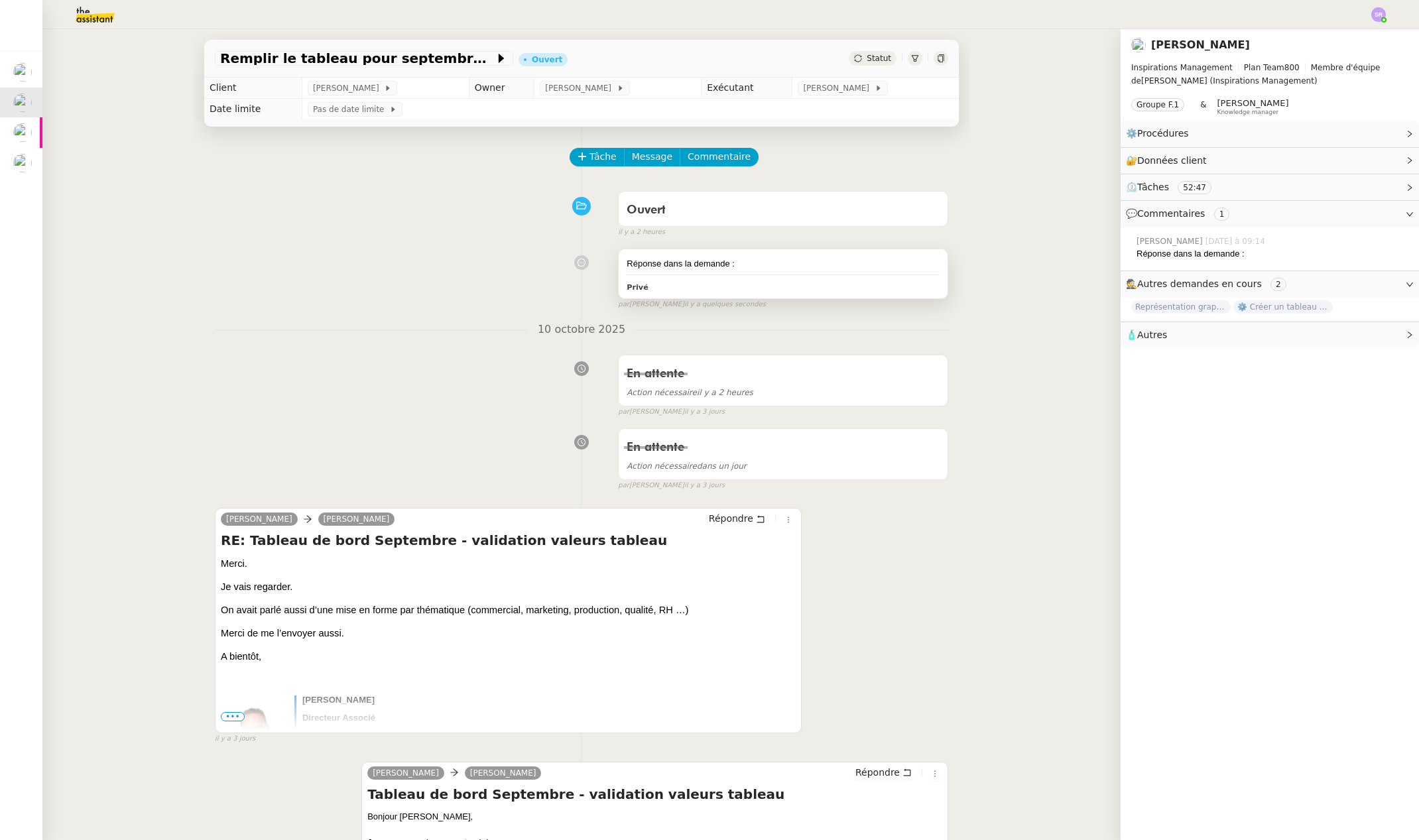
drag, startPoint x: 773, startPoint y: 276, endPoint x: 805, endPoint y: 265, distance: 33.8
click at [773, 276] on div "Réponse dans la demande : [PERSON_NAME]" at bounding box center [783, 274] width 329 height 49
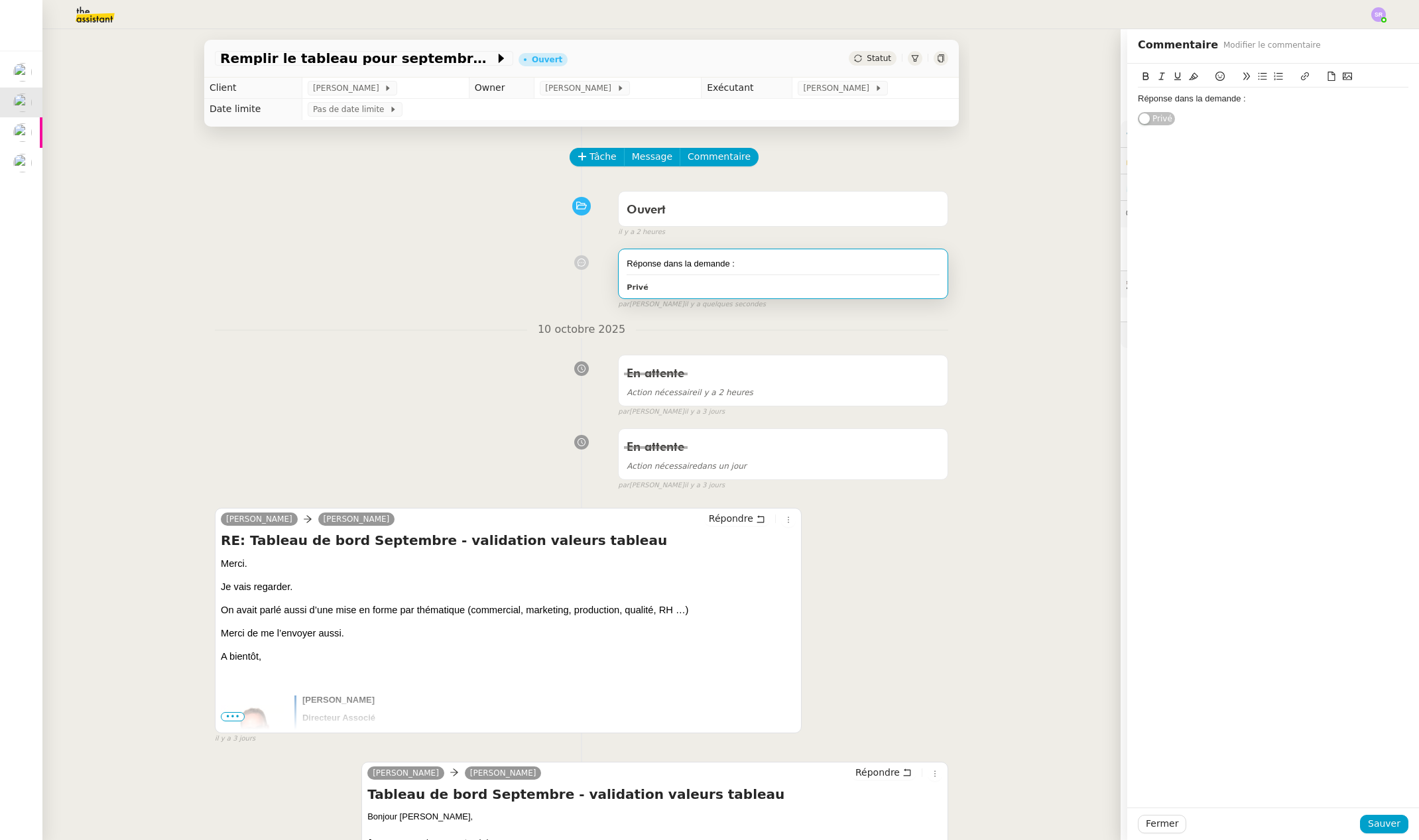
click at [1321, 101] on div "Réponse dans la demande :" at bounding box center [1273, 98] width 271 height 12
click at [1368, 823] on span "Sauver" at bounding box center [1384, 824] width 33 height 16
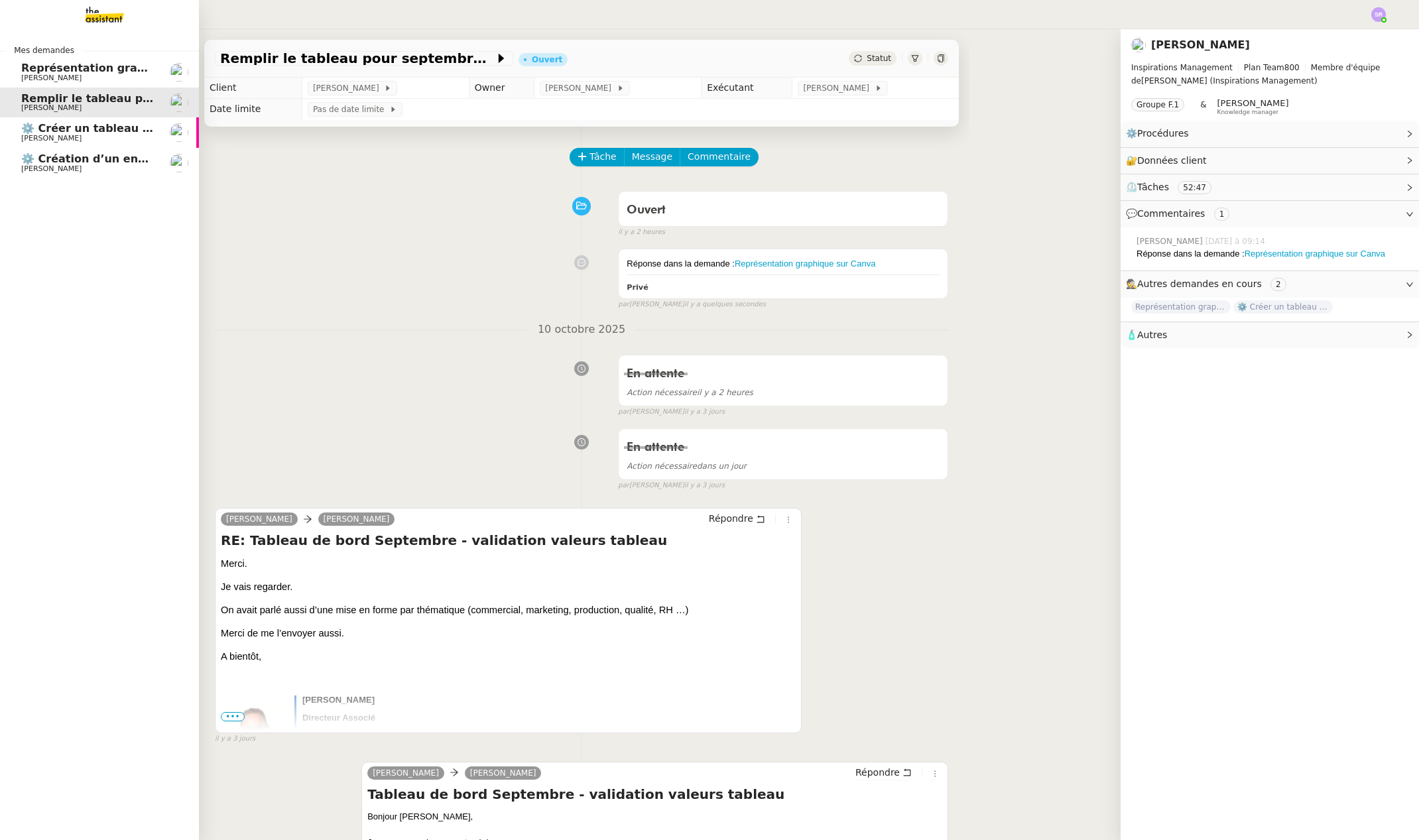
click at [33, 69] on span "Représentation graphique sur Canva" at bounding box center [131, 68] width 220 height 13
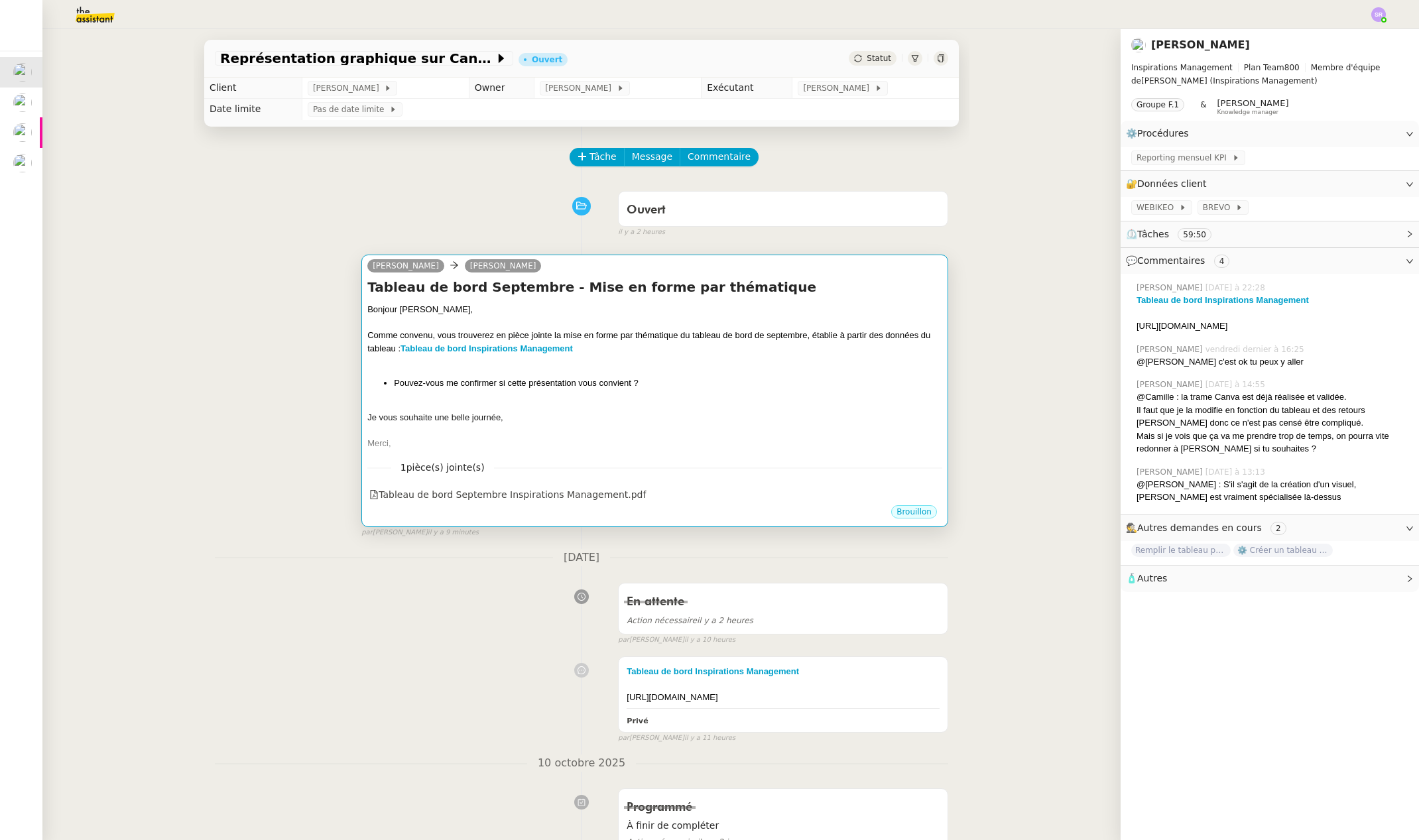
click at [435, 424] on div at bounding box center [655, 430] width 575 height 13
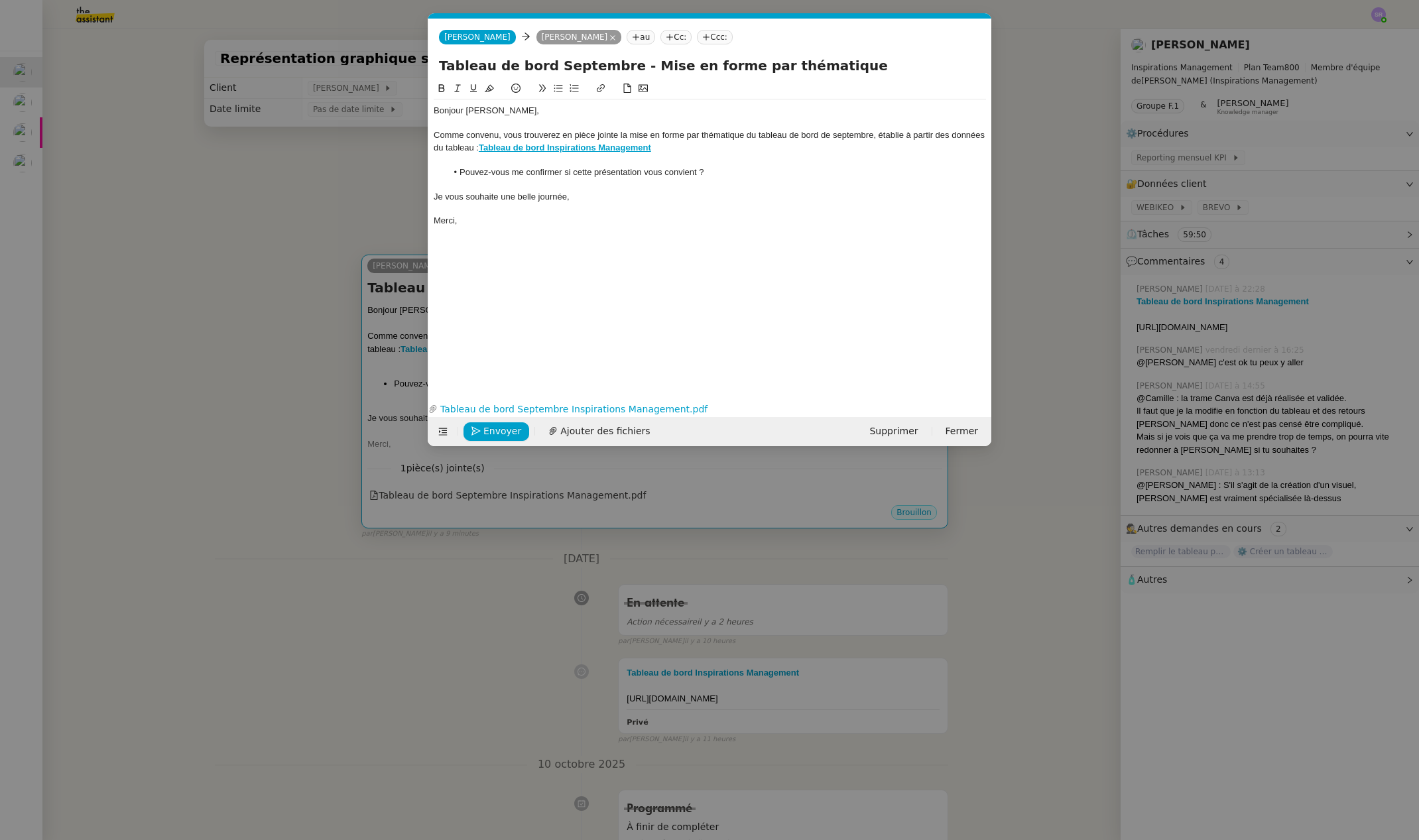
scroll to position [0, 28]
click at [549, 404] on link "Tableau de bord Septembre Inspirations Management.pdf" at bounding box center [707, 409] width 539 height 16
click at [513, 431] on span "Envoyer" at bounding box center [502, 431] width 37 height 16
click at [512, 434] on span "Confirmer l'envoi" at bounding box center [523, 431] width 80 height 16
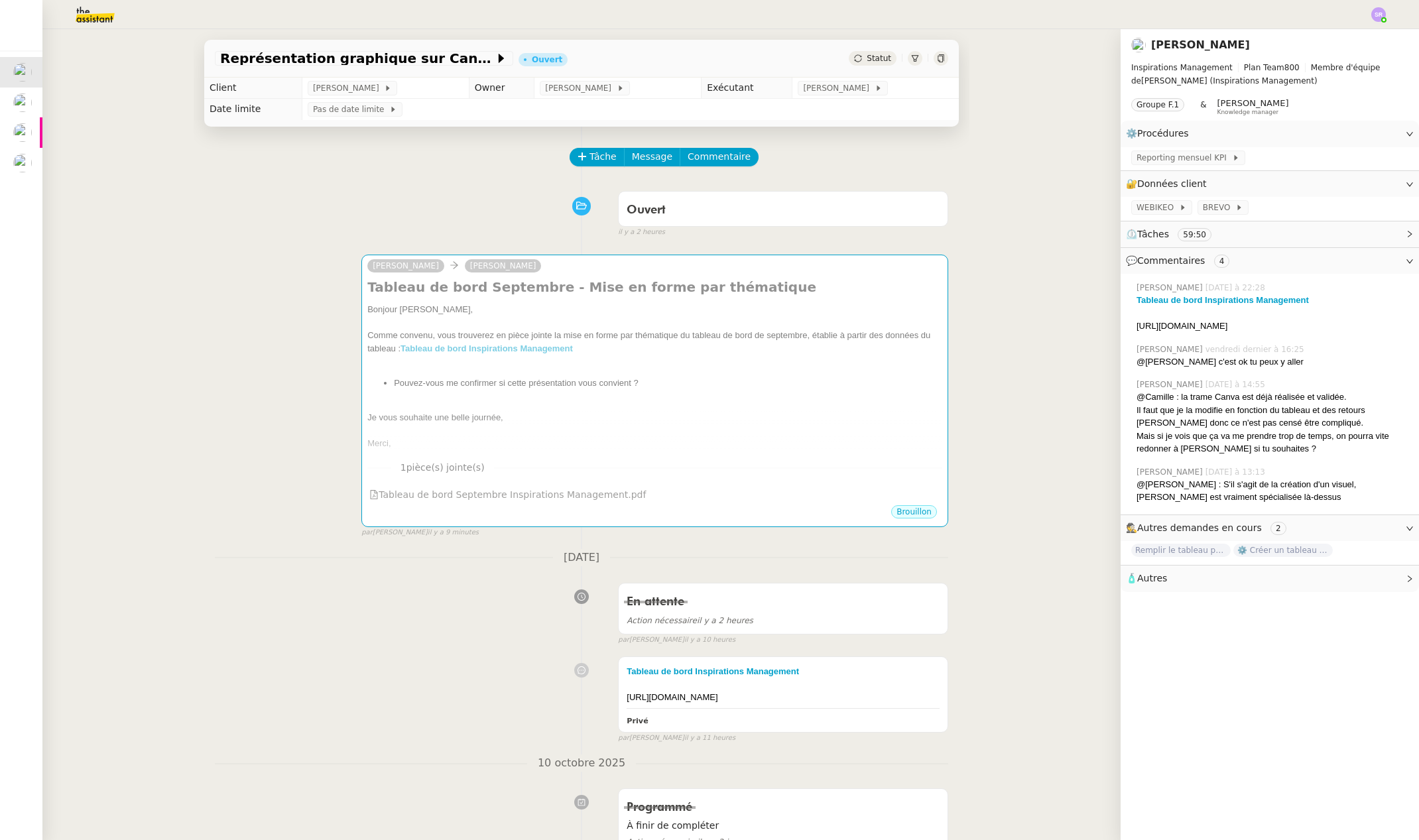
click at [145, 181] on div "Représentation graphique sur Canva Ouvert Statut Client [PERSON_NAME] Owner [PE…" at bounding box center [581, 434] width 1078 height 811
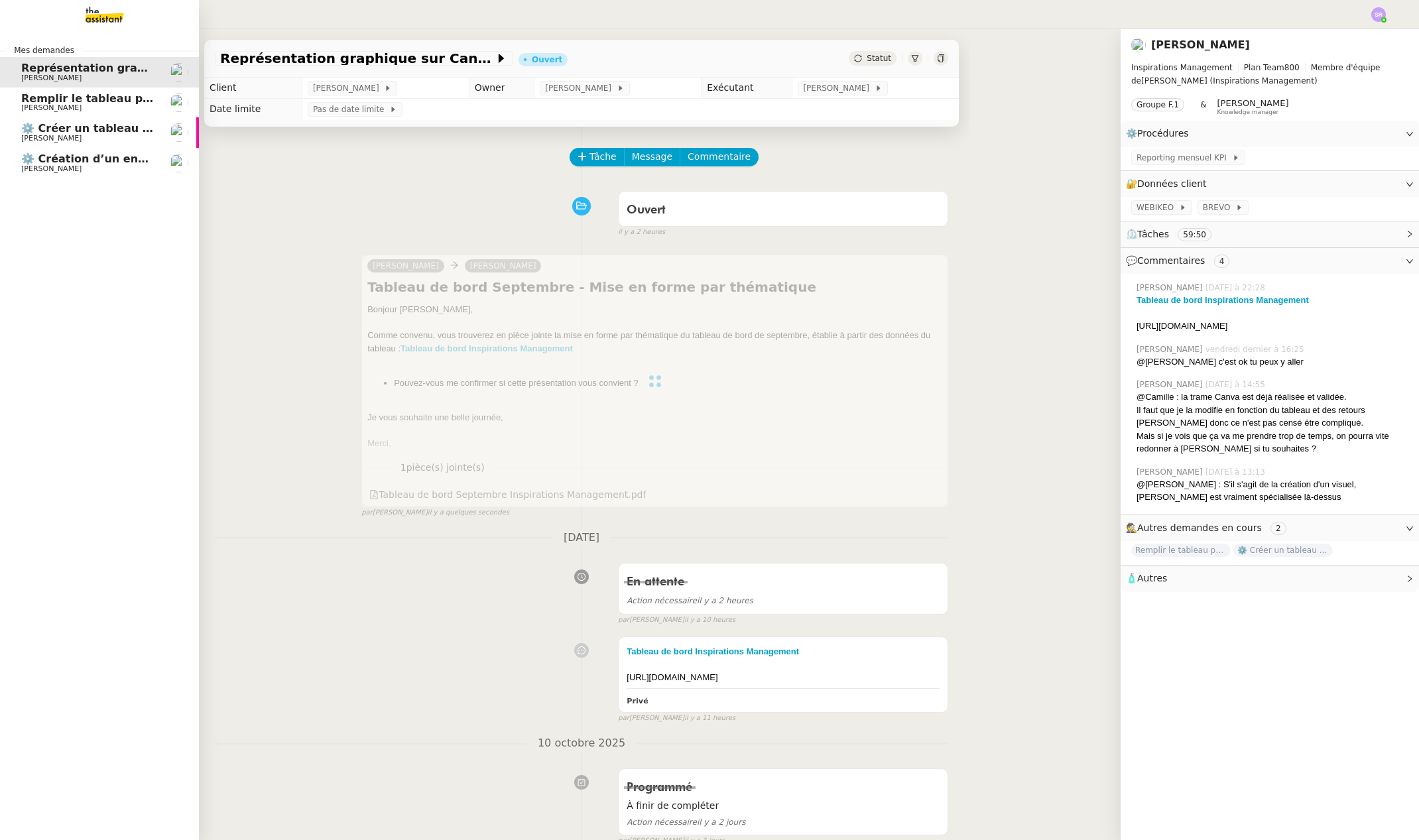
click at [106, 95] on span "Remplir le tableau pour septembre en se reconnectant aux 6 plateformes" at bounding box center [242, 98] width 441 height 13
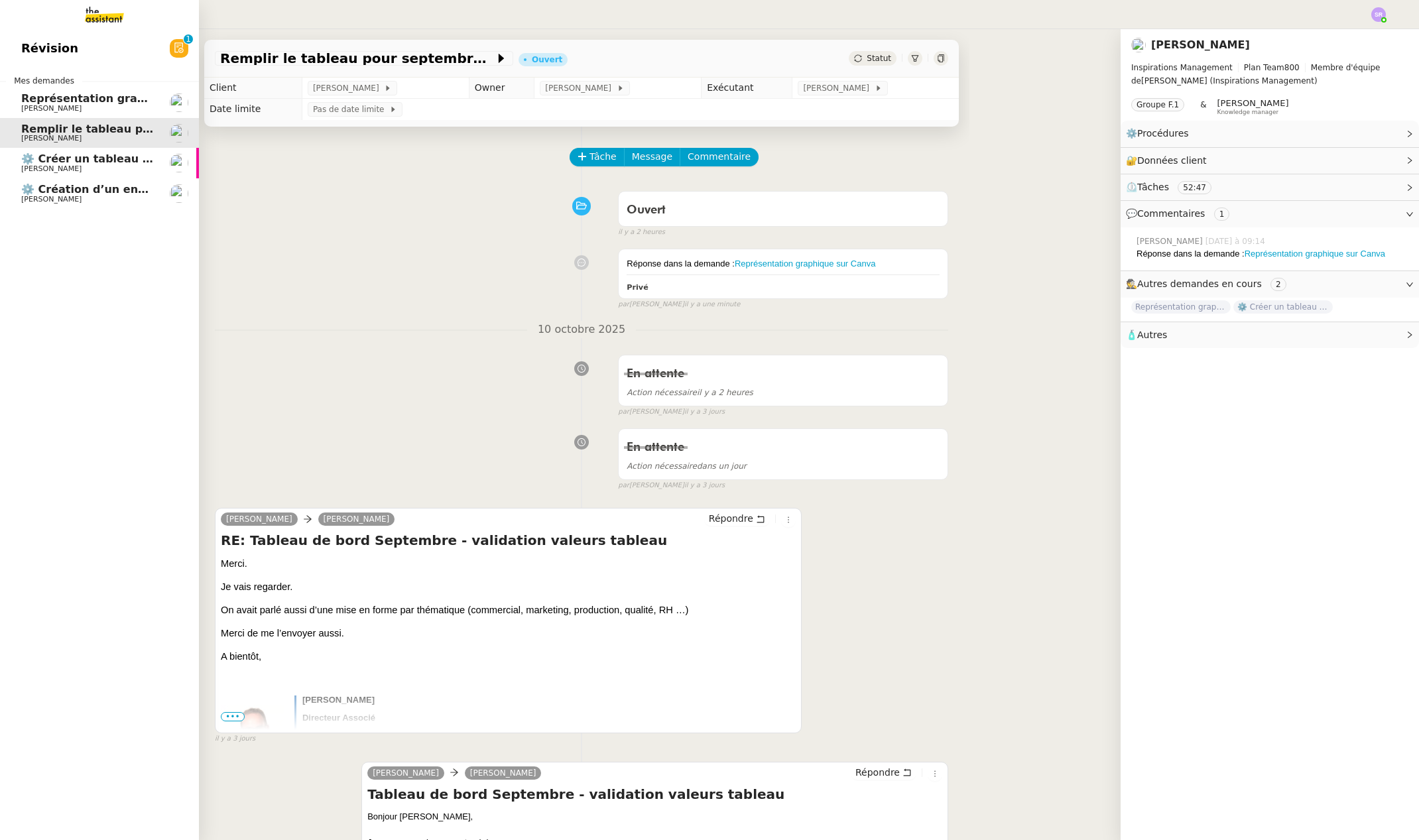
click at [112, 98] on span "Représentation graphique sur Canva" at bounding box center [131, 98] width 220 height 13
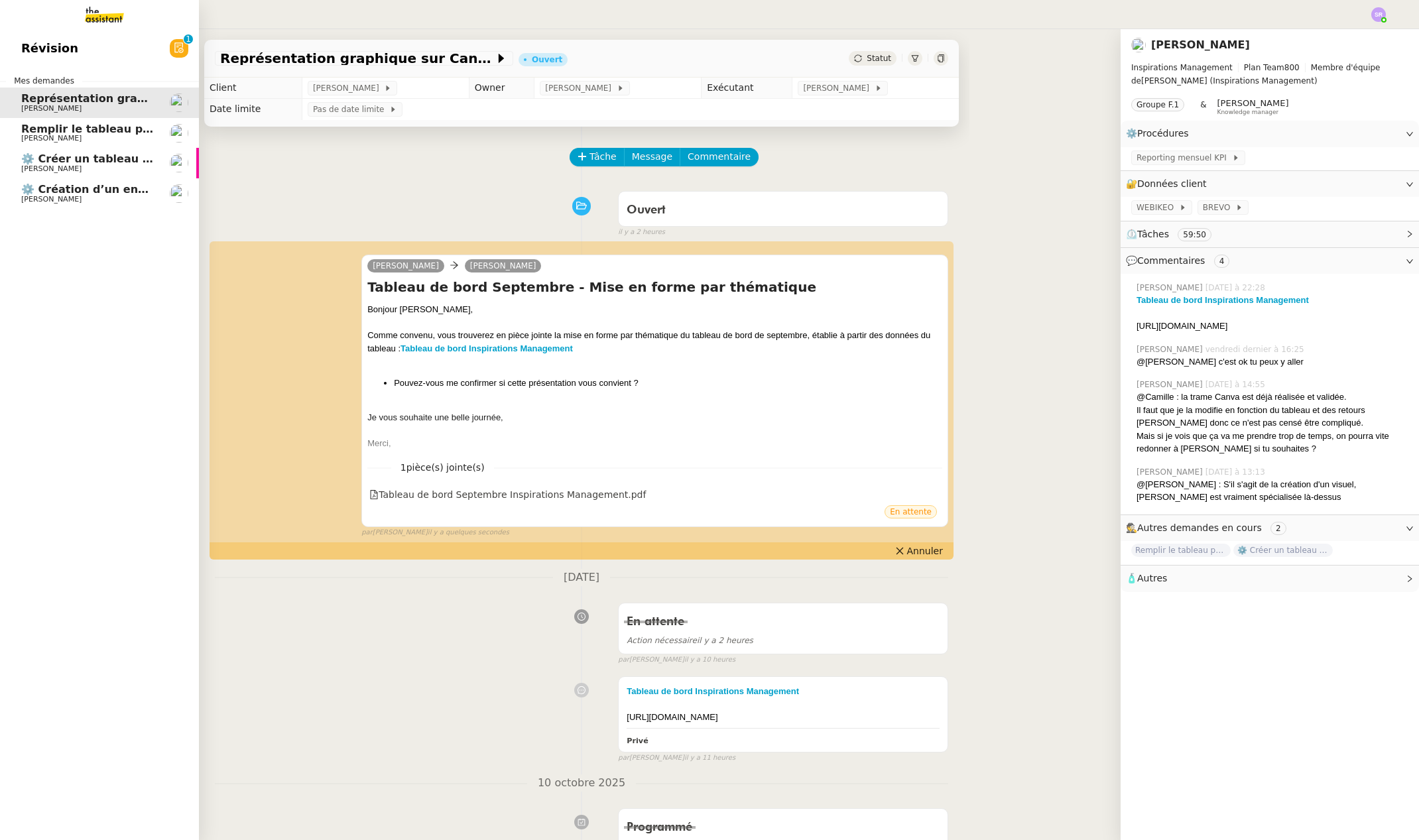
drag, startPoint x: 53, startPoint y: 153, endPoint x: 276, endPoint y: 169, distance: 223.6
click at [54, 153] on span "⚙️ Créer un tableau de bord mensuel" at bounding box center [132, 159] width 221 height 13
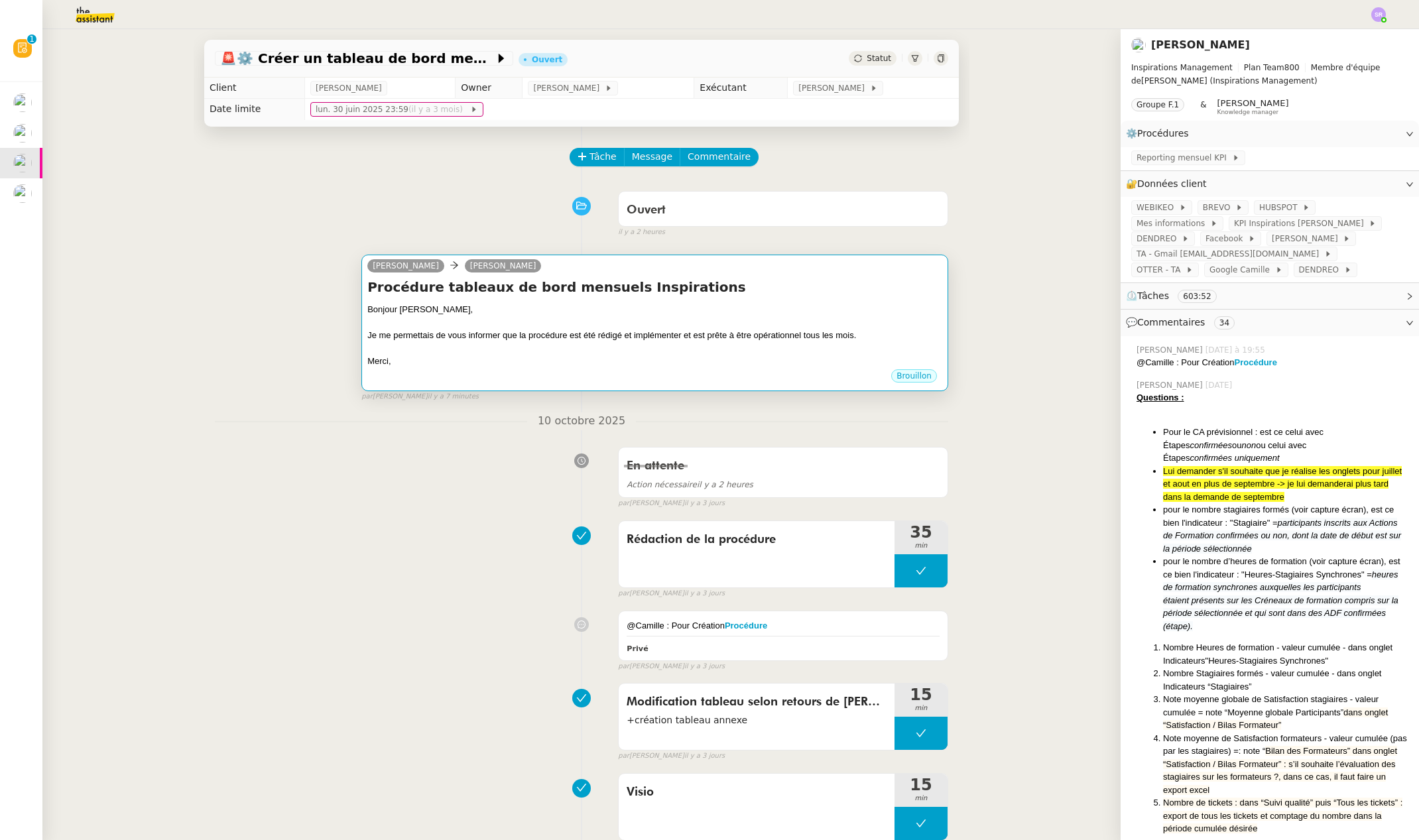
click at [460, 340] on div "Je me permettais de vous informer que la procédure est été rédigé et implémente…" at bounding box center [655, 335] width 575 height 13
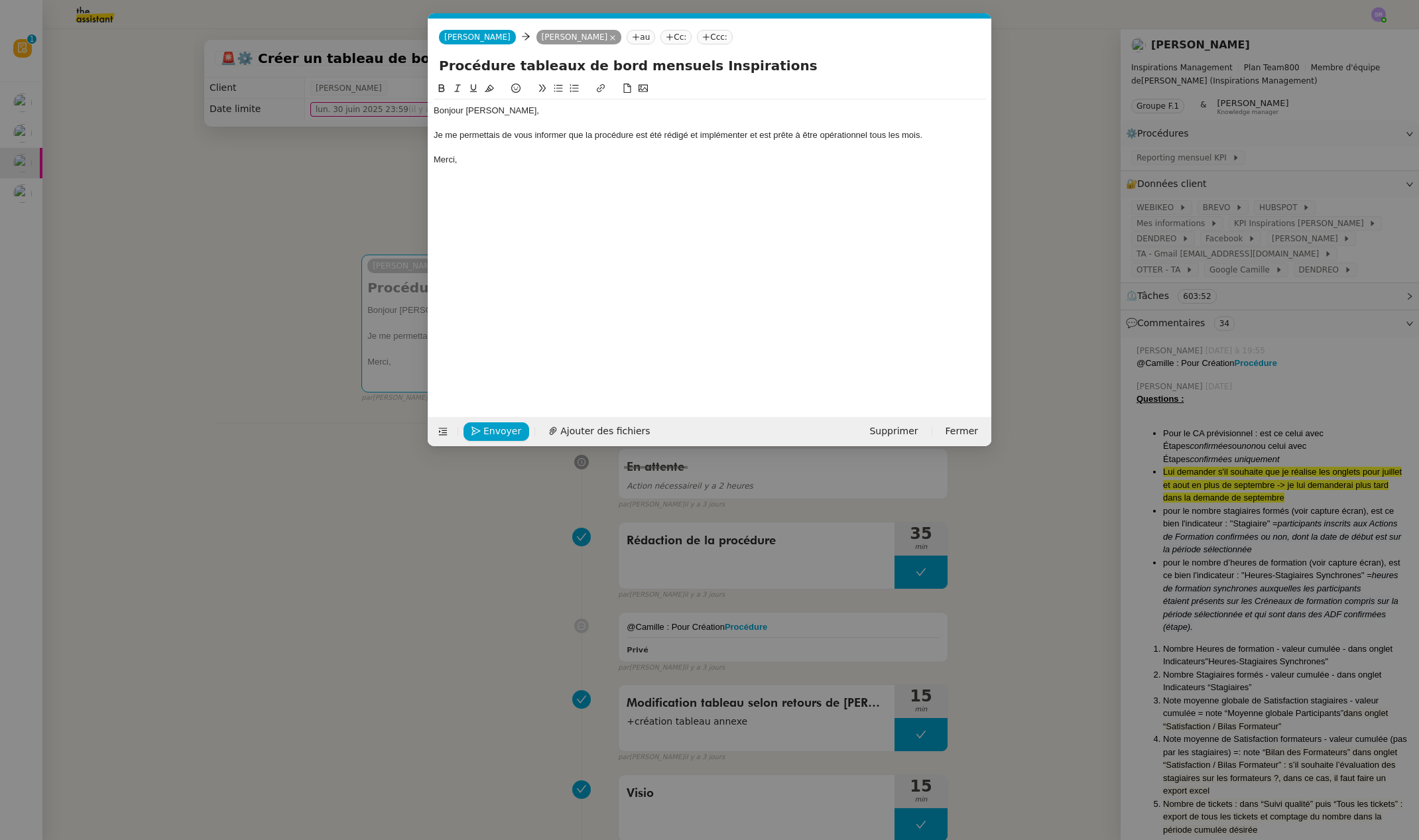
scroll to position [0, 28]
click at [609, 251] on div "Bonjour [PERSON_NAME], Je me permettais de vous informer que la procédure est é…" at bounding box center [709, 238] width 552 height 315
paste div
drag, startPoint x: 461, startPoint y: 156, endPoint x: 374, endPoint y: 164, distance: 87.4
click at [421, 134] on nz-modal-container "Service TA - VOYAGE - PROPOSITION GLOBALE A utiliser dans le cadre de propositi…" at bounding box center [709, 420] width 1419 height 840
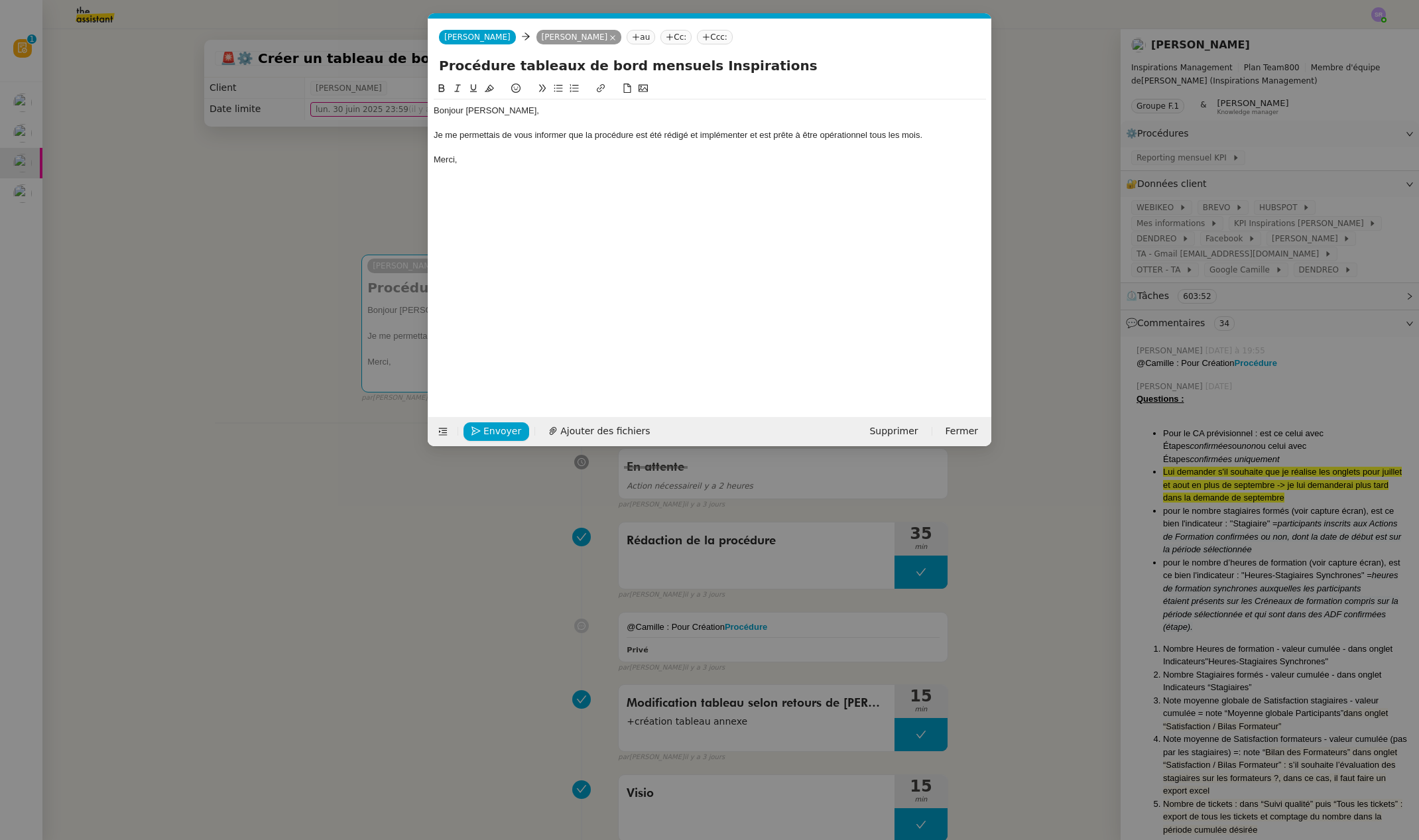
scroll to position [0, 0]
click at [336, 186] on nz-modal-container "Service TA - VOYAGE - PROPOSITION GLOBALE A utiliser dans le cadre de propositi…" at bounding box center [709, 420] width 1419 height 840
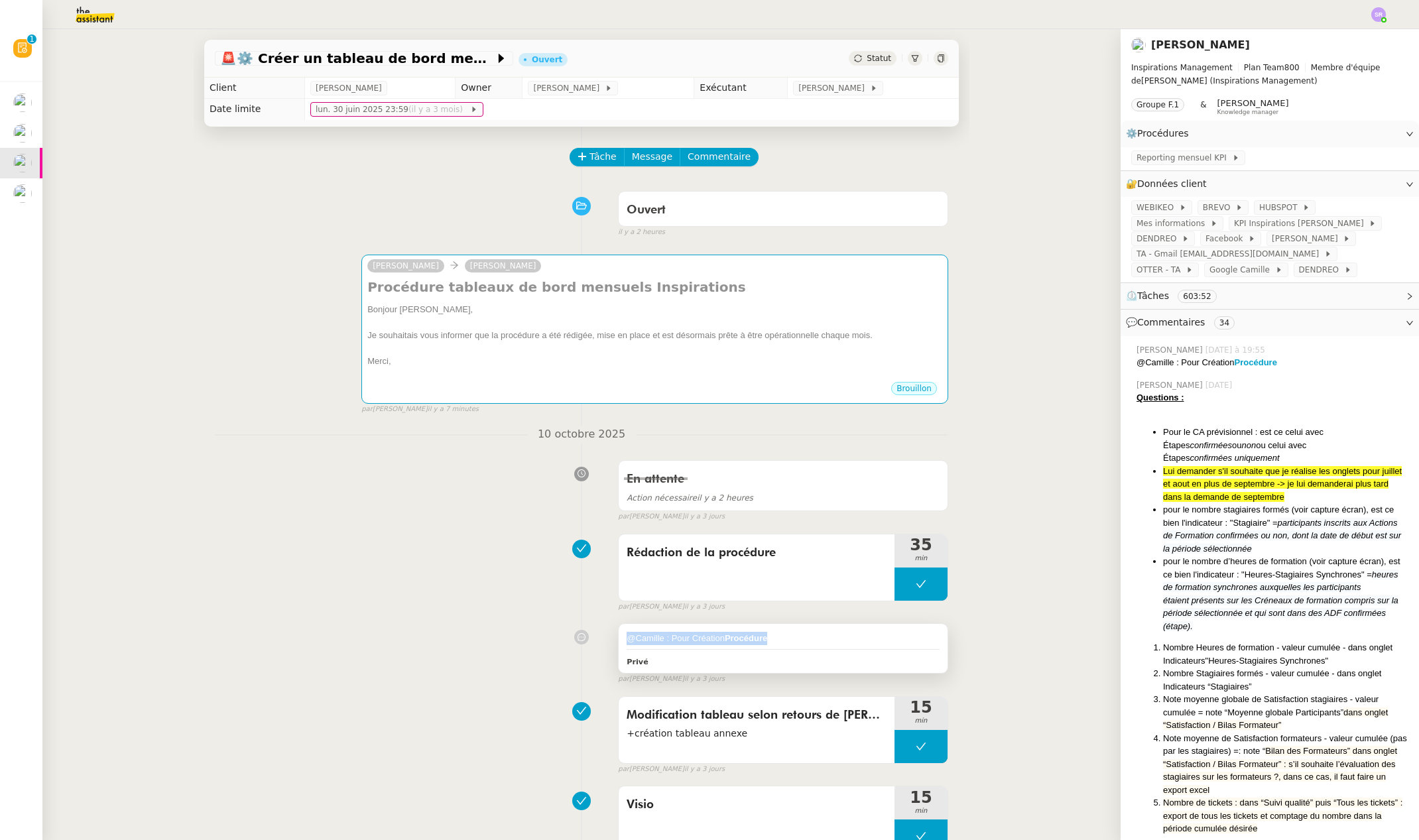
drag, startPoint x: 773, startPoint y: 638, endPoint x: 612, endPoint y: 632, distance: 161.1
click at [619, 632] on div "@Camille : Pour Création Procédure Privé" at bounding box center [783, 648] width 329 height 49
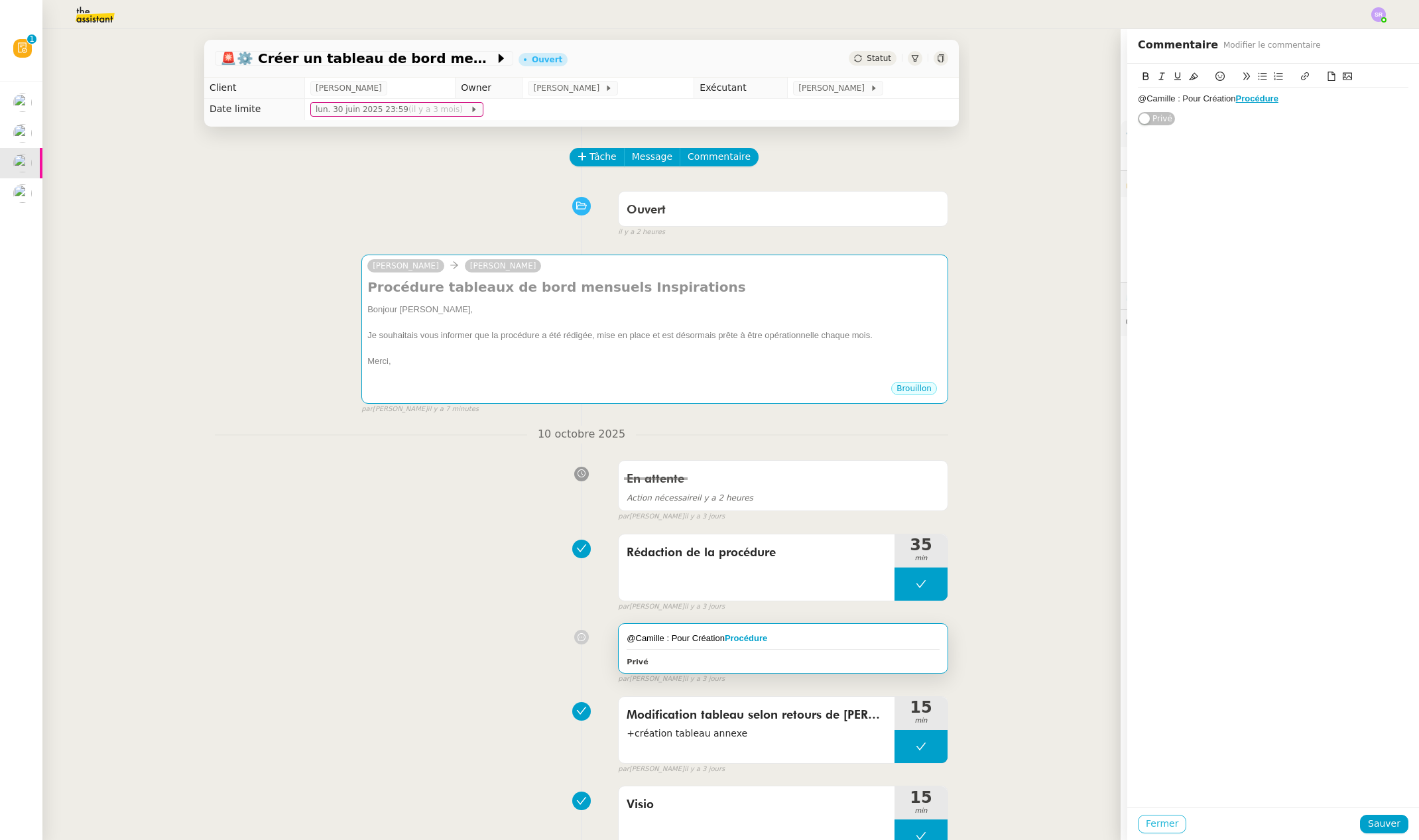
click at [1161, 835] on div "Fermer Sauver" at bounding box center [1273, 824] width 292 height 33
click at [1157, 826] on span "Fermer" at bounding box center [1162, 824] width 33 height 16
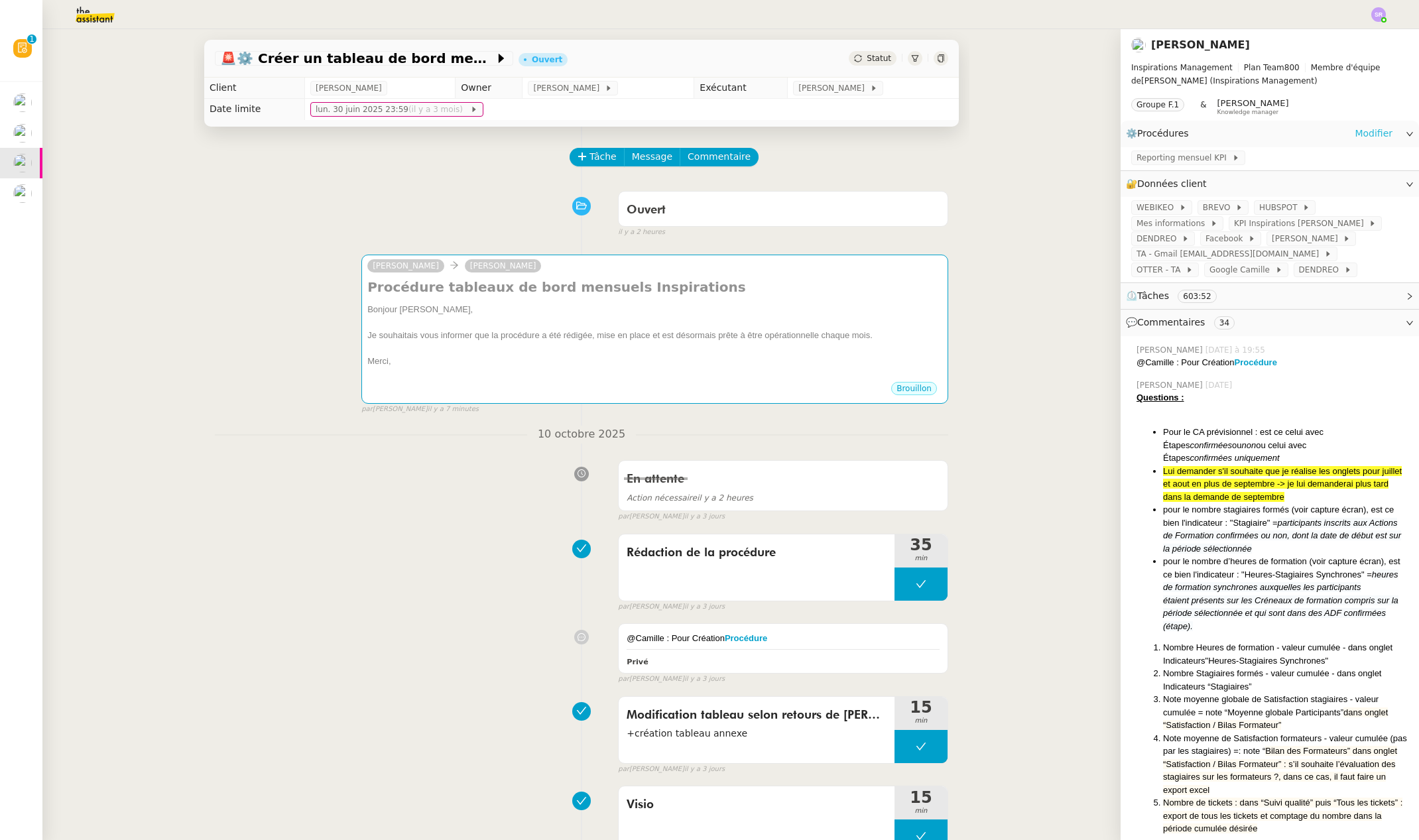
click at [1374, 132] on link "Modifier" at bounding box center [1373, 134] width 37 height 16
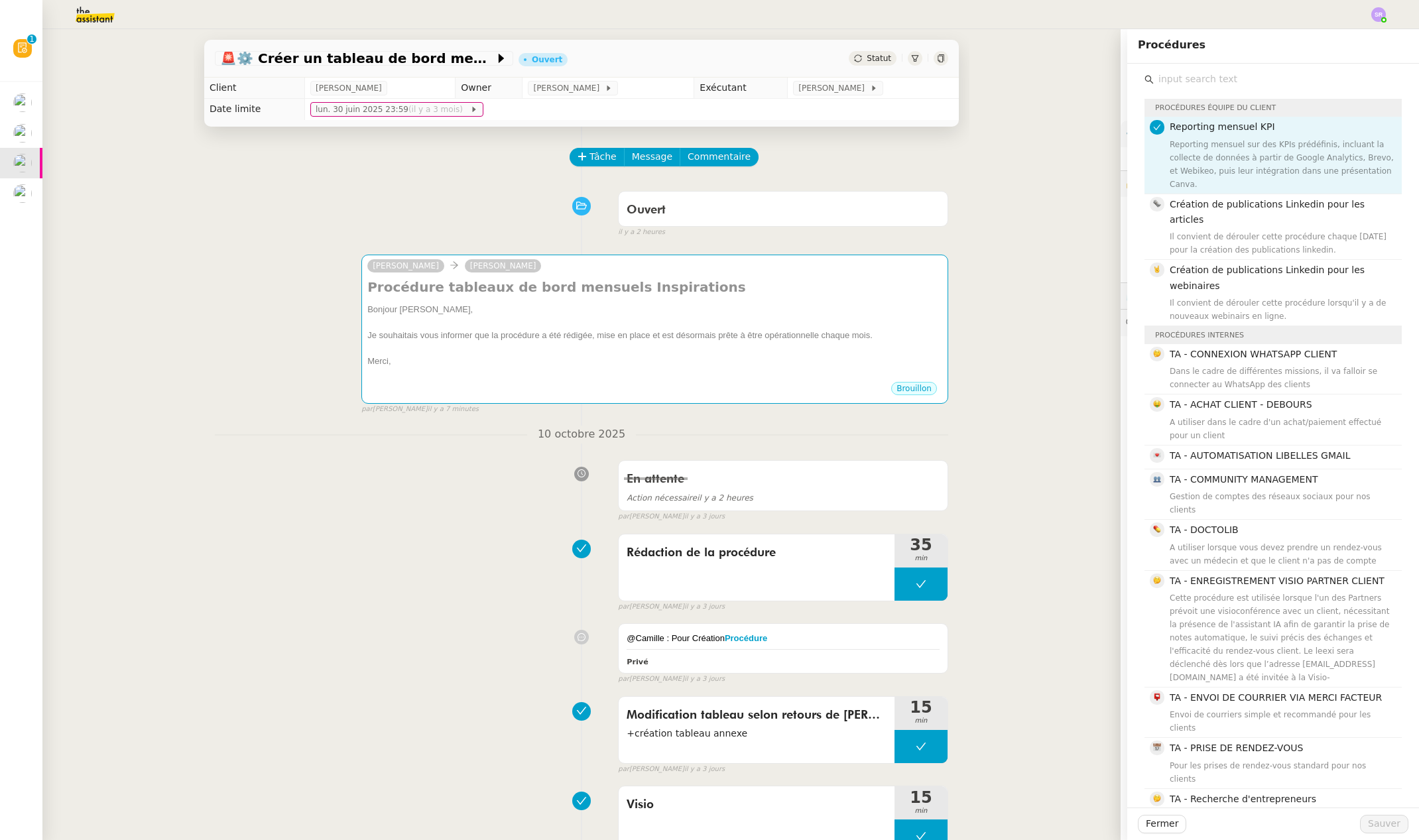
click at [1185, 144] on div "Reporting mensuel sur des KPIs prédéfinis, incluant la collecte de données à pa…" at bounding box center [1281, 164] width 224 height 53
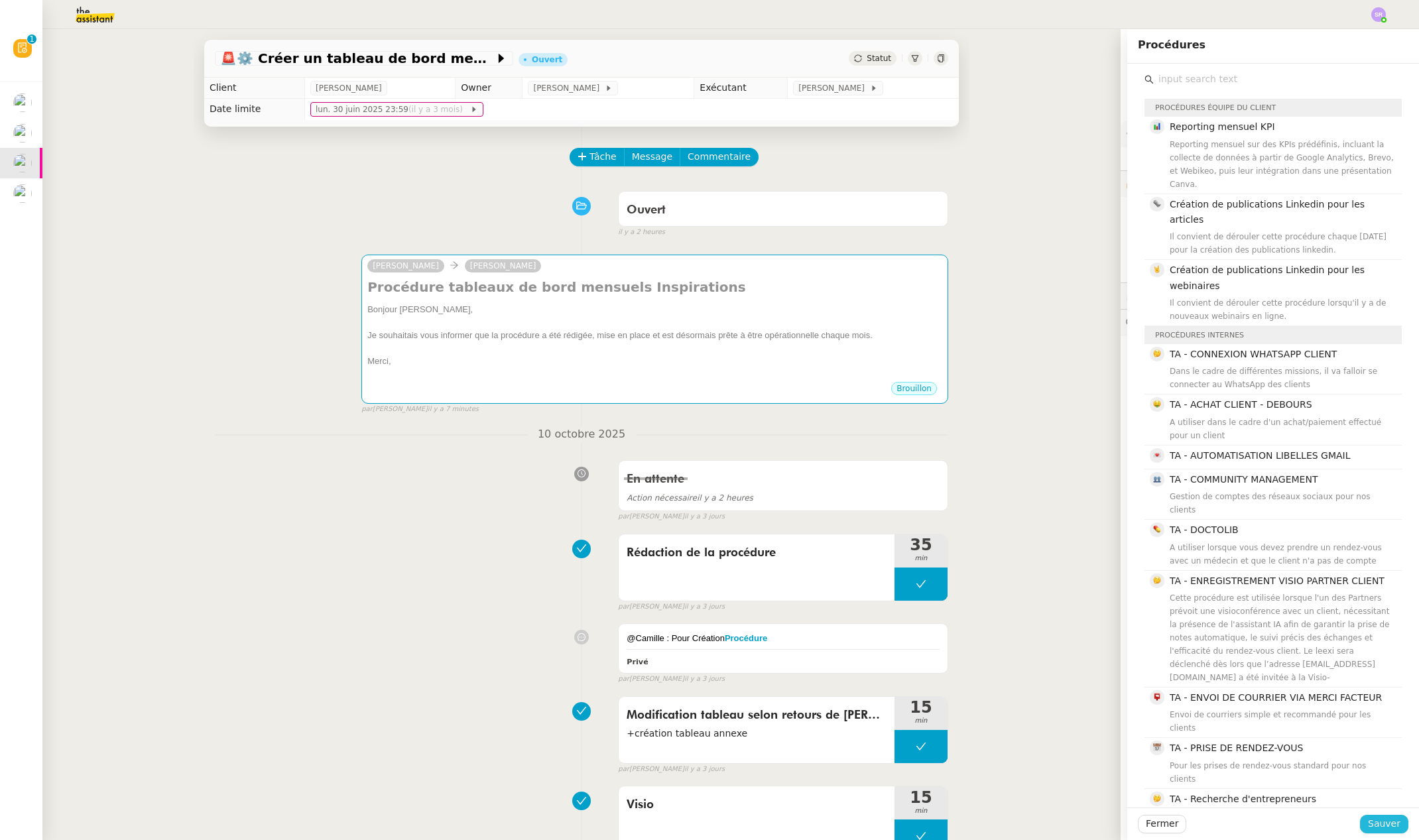
click at [1372, 820] on span "Sauver" at bounding box center [1384, 824] width 33 height 16
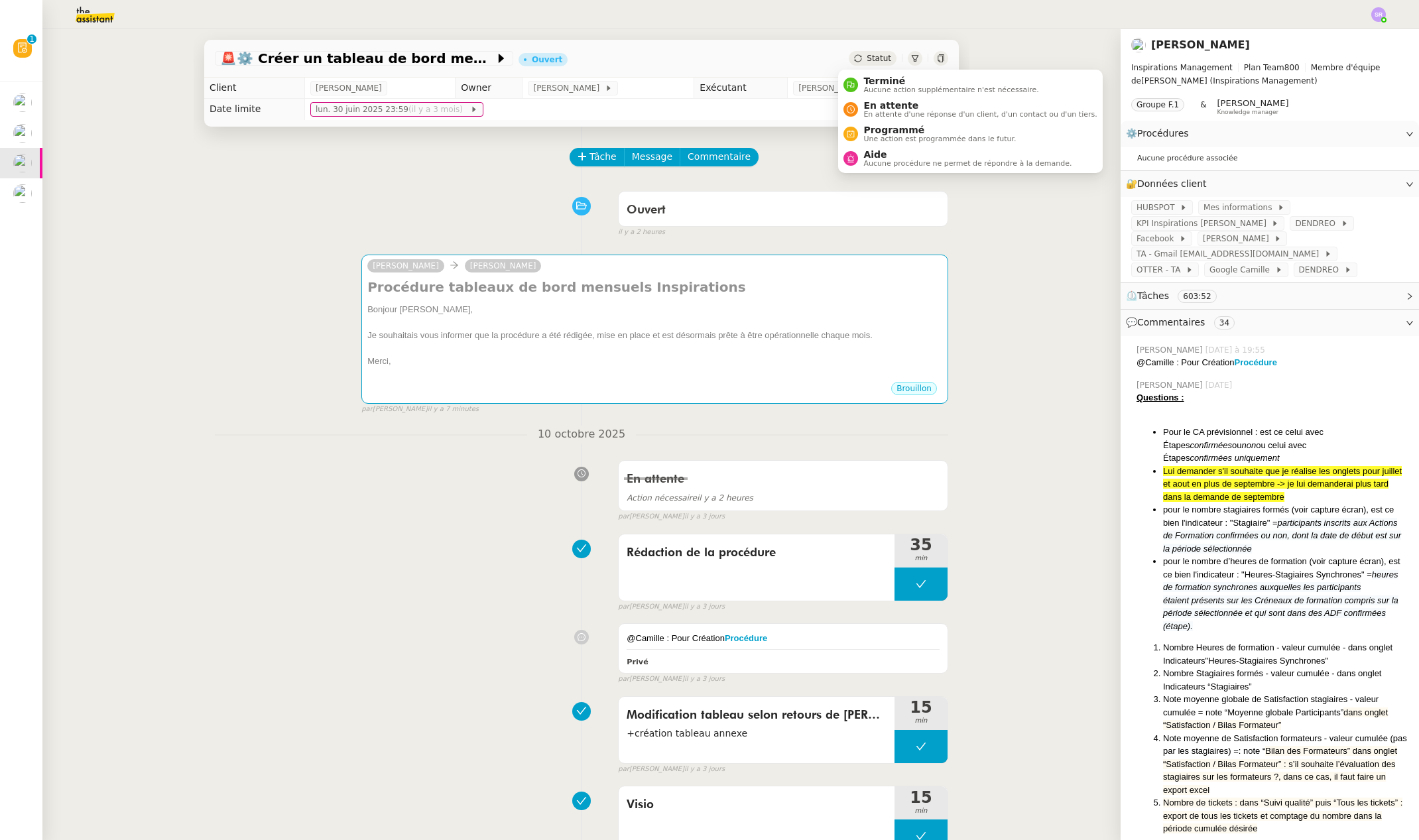
click at [870, 57] on span "Statut" at bounding box center [879, 58] width 25 height 9
click at [898, 166] on span "Aucune procédure ne permet de répondre à la demande." at bounding box center [967, 163] width 208 height 7
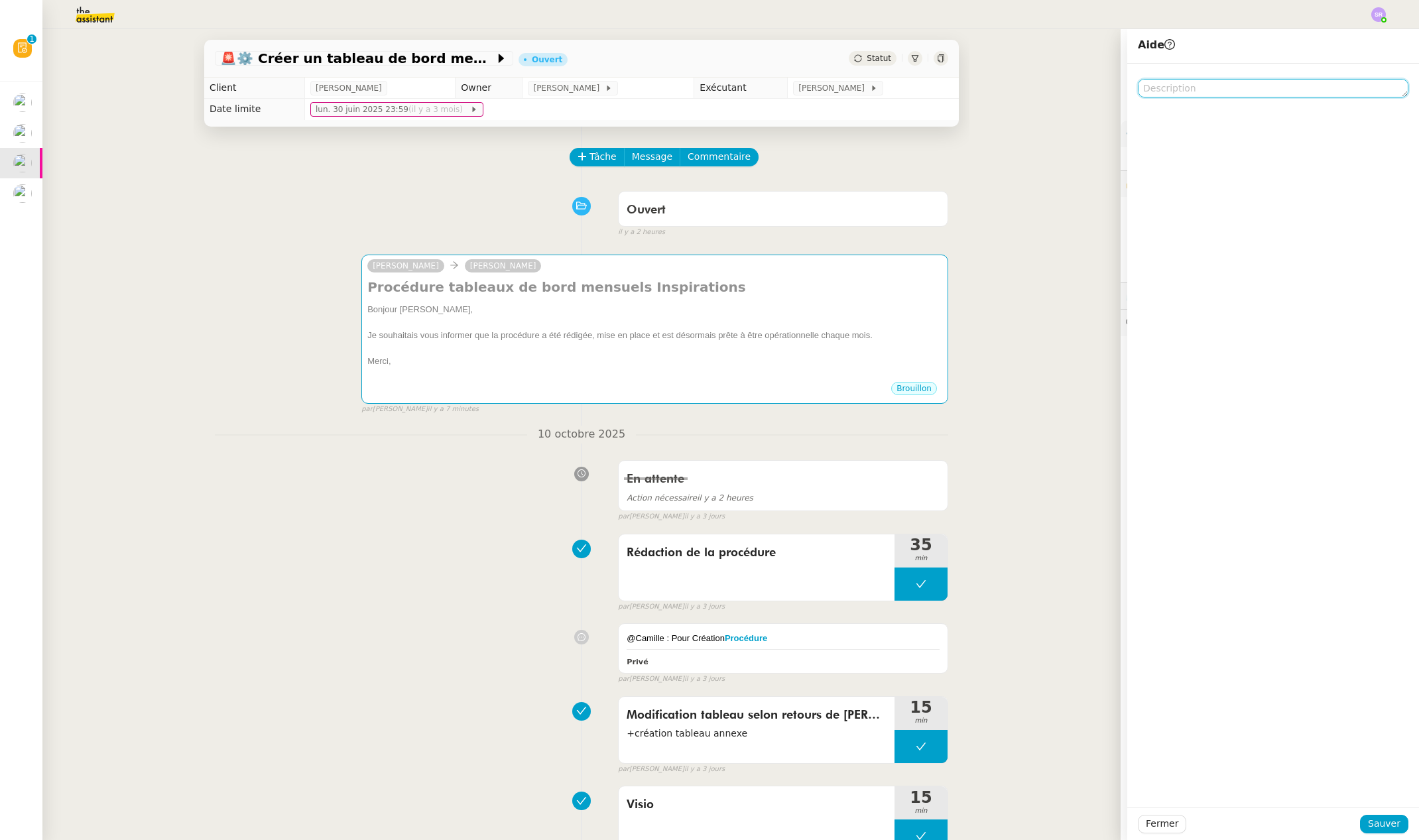
click at [1196, 93] on textarea at bounding box center [1273, 88] width 271 height 18
paste textarea "@Camille : Pour Création Procédure"
type textarea "@Camille : Pour Création Procédure"
click at [1384, 831] on span "Sauver" at bounding box center [1384, 824] width 33 height 16
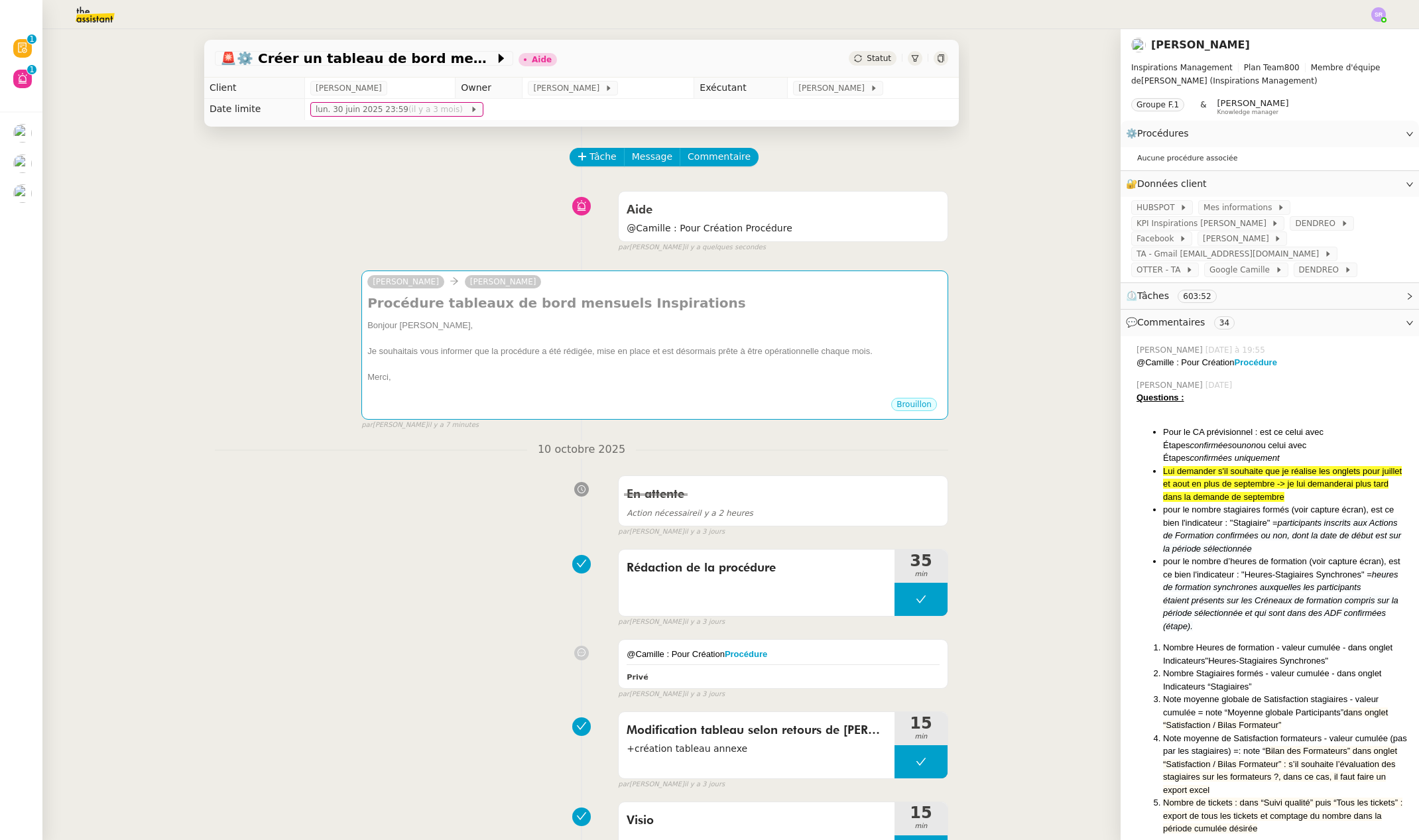
click at [27, 158] on span "Remplir le tableau pour septembre en se reconnectant aux 6 plateformes" at bounding box center [86, 160] width 441 height 13
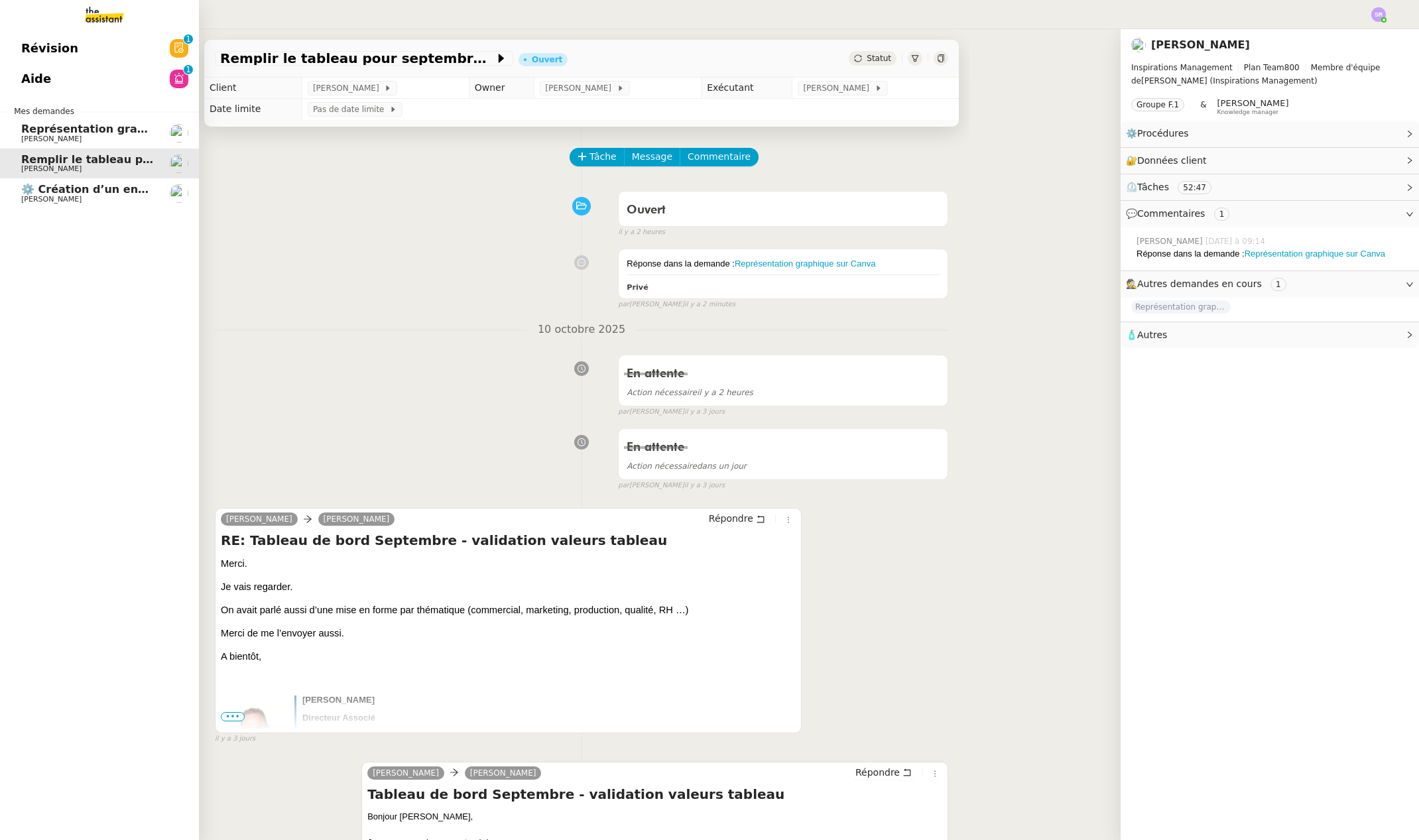
click at [127, 131] on span "Représentation graphique sur Canva" at bounding box center [131, 129] width 220 height 13
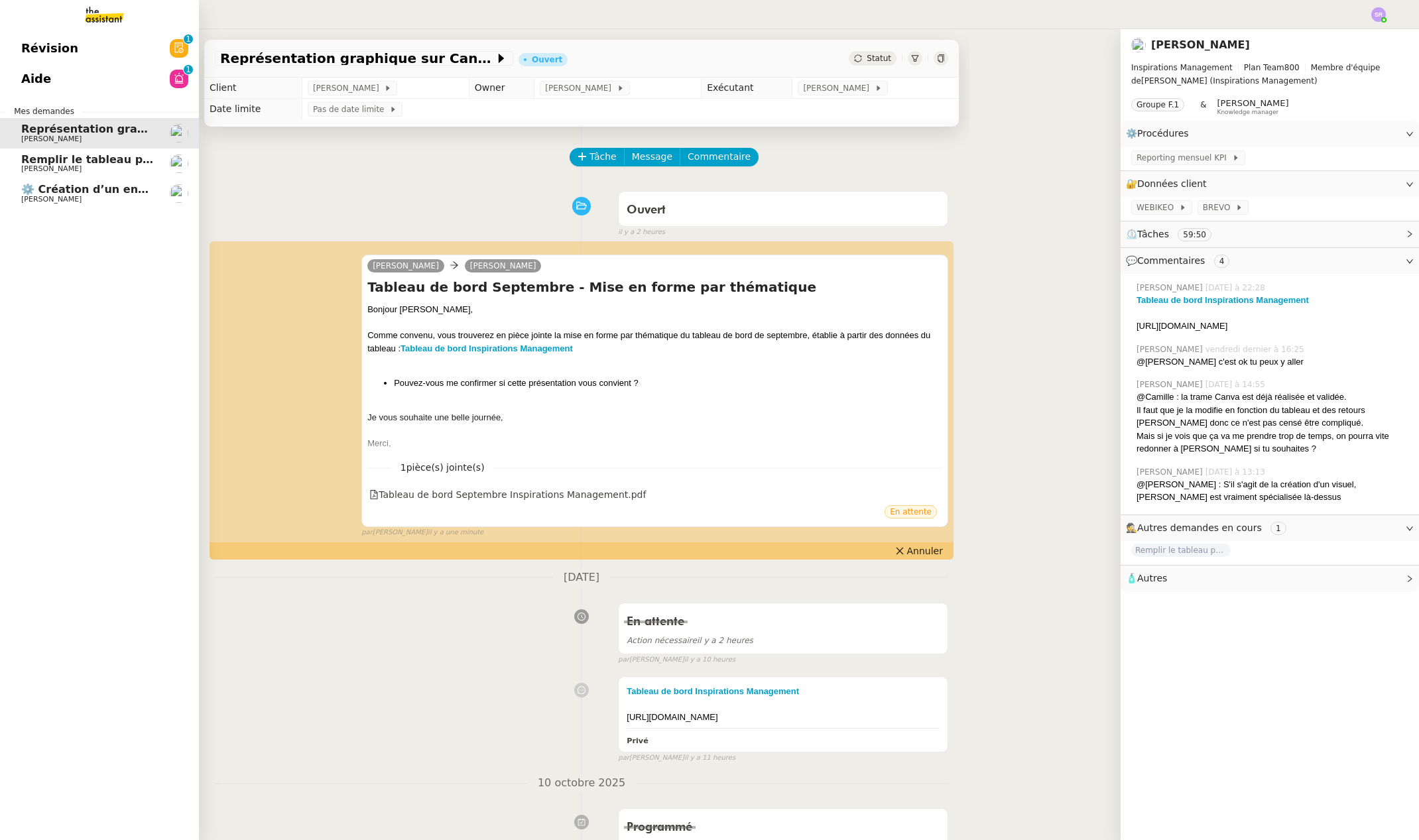
click at [140, 156] on span "Remplir le tableau pour septembre en se reconnectant aux 6 plateformes" at bounding box center [242, 160] width 441 height 13
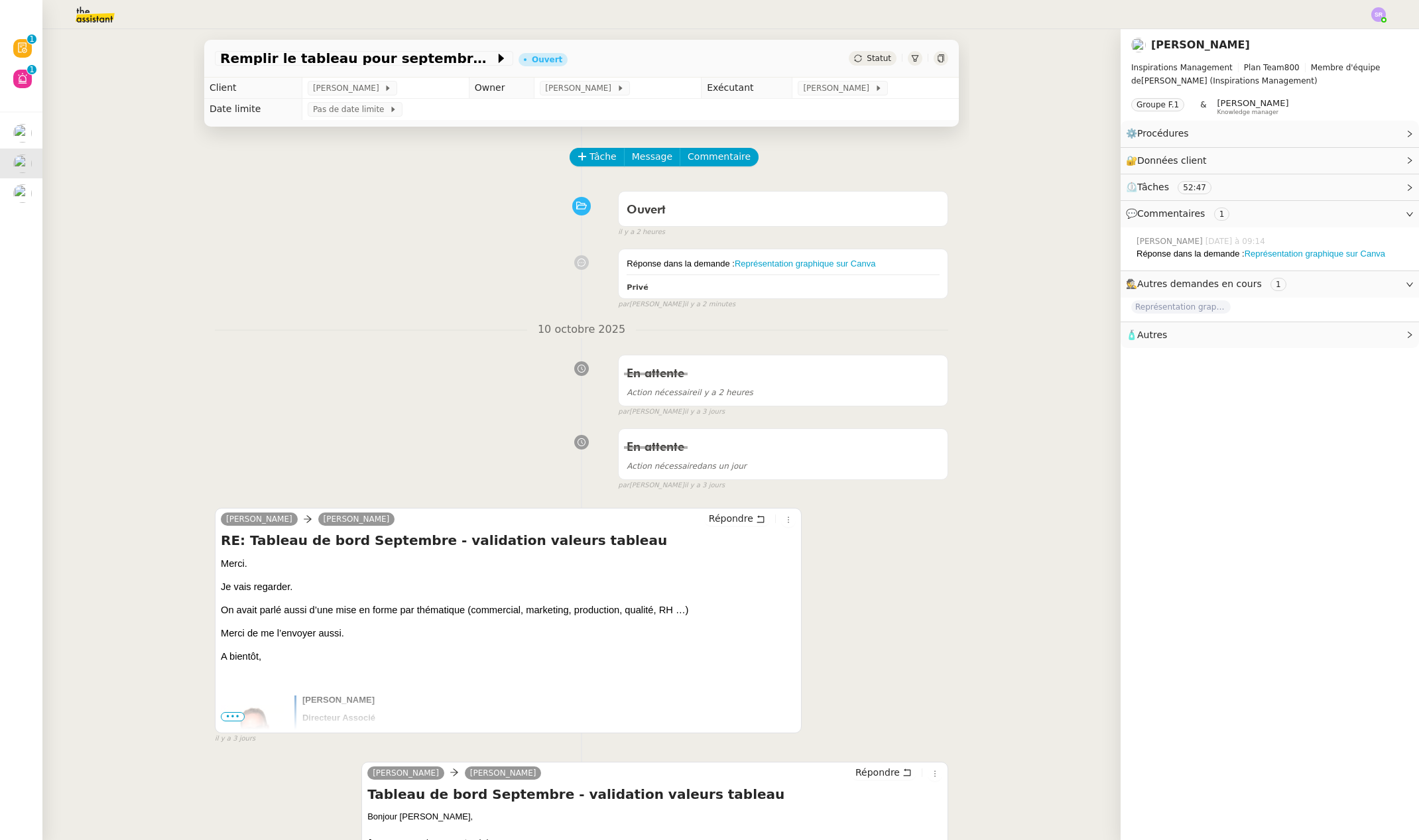
click at [867, 57] on span "Statut" at bounding box center [879, 58] width 25 height 9
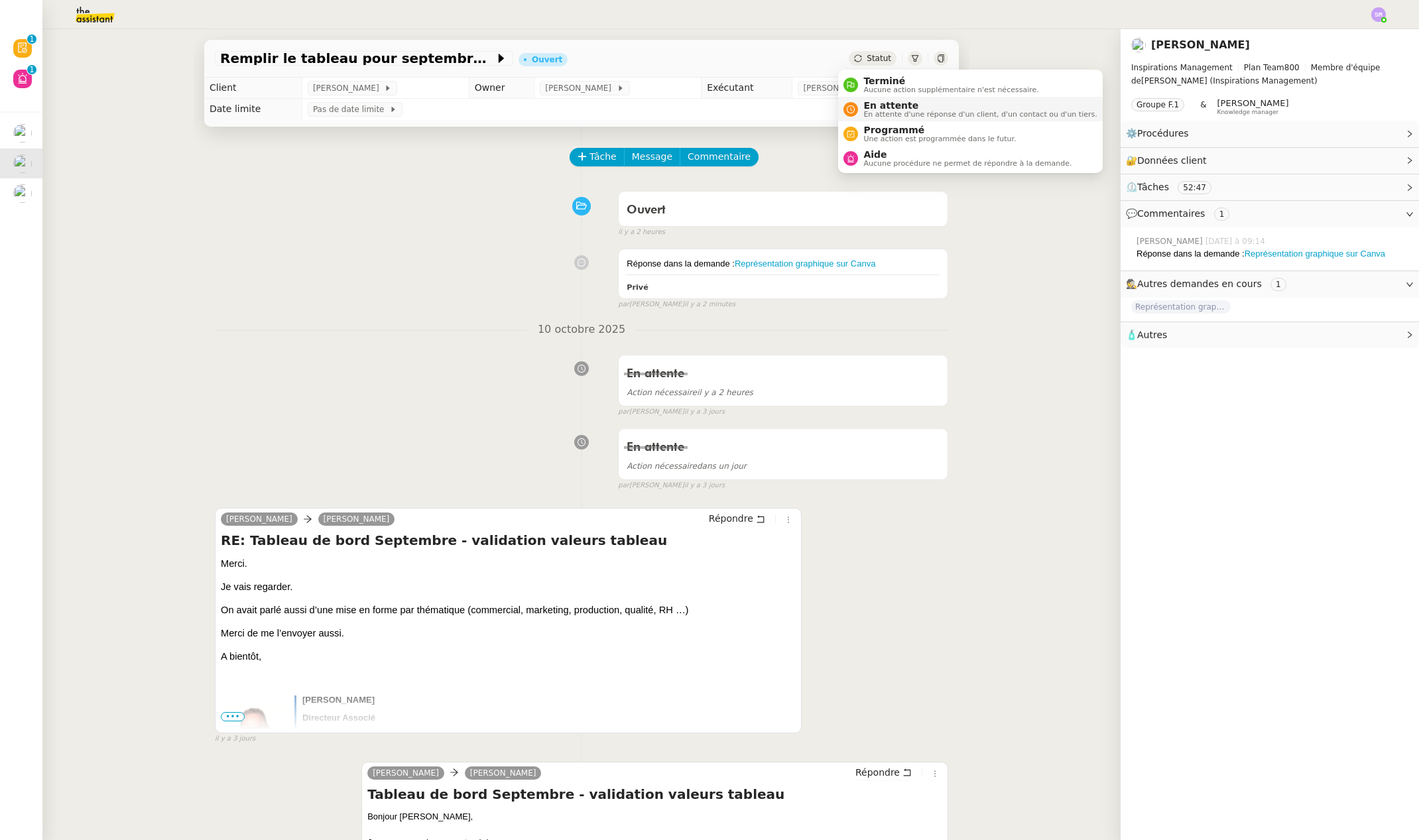
click at [924, 105] on span "En attente" at bounding box center [980, 105] width 233 height 11
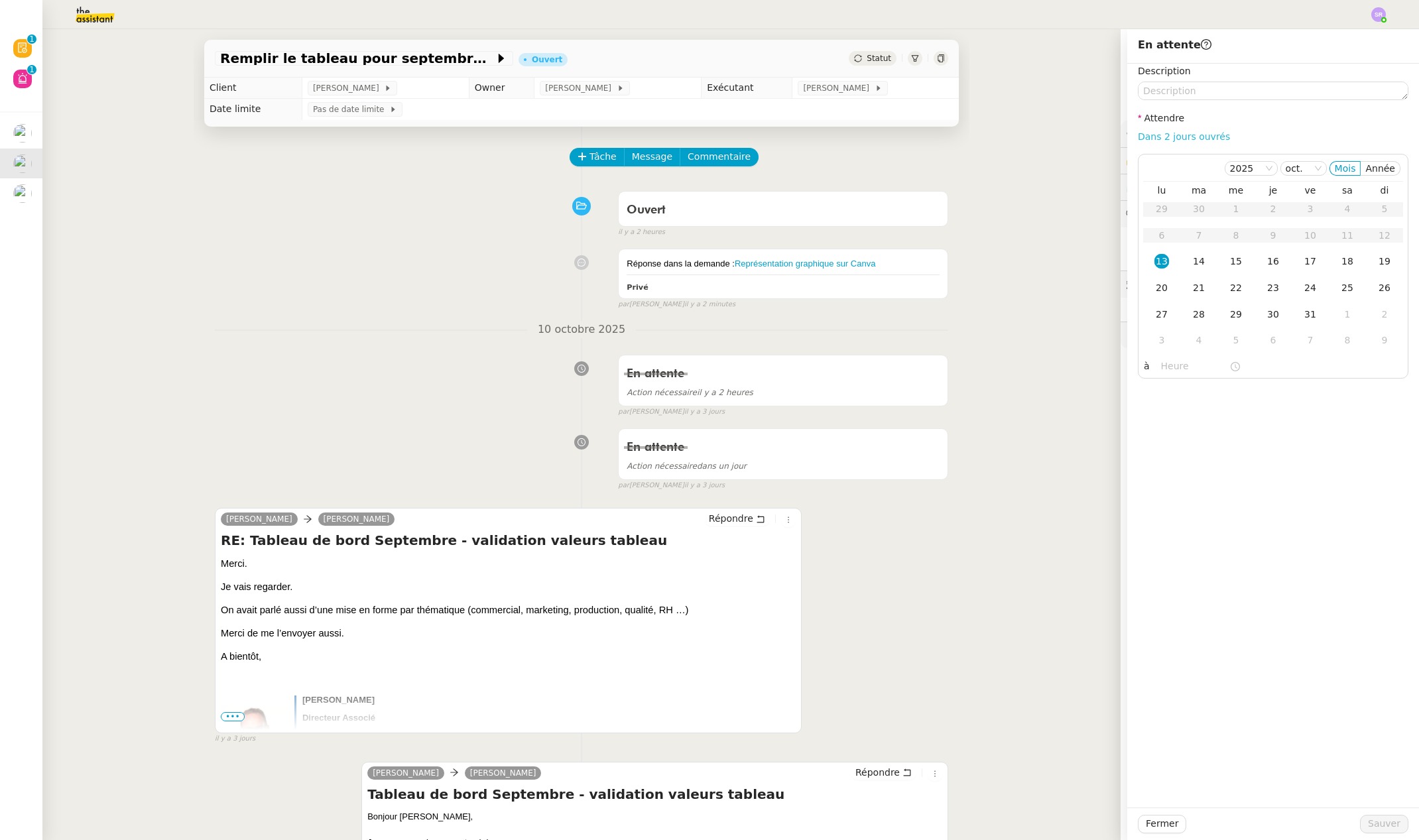
click at [1169, 136] on link "Dans 2 jours ouvrés" at bounding box center [1184, 136] width 92 height 11
type input "07:00"
click at [1375, 830] on span "Sauver" at bounding box center [1384, 824] width 33 height 16
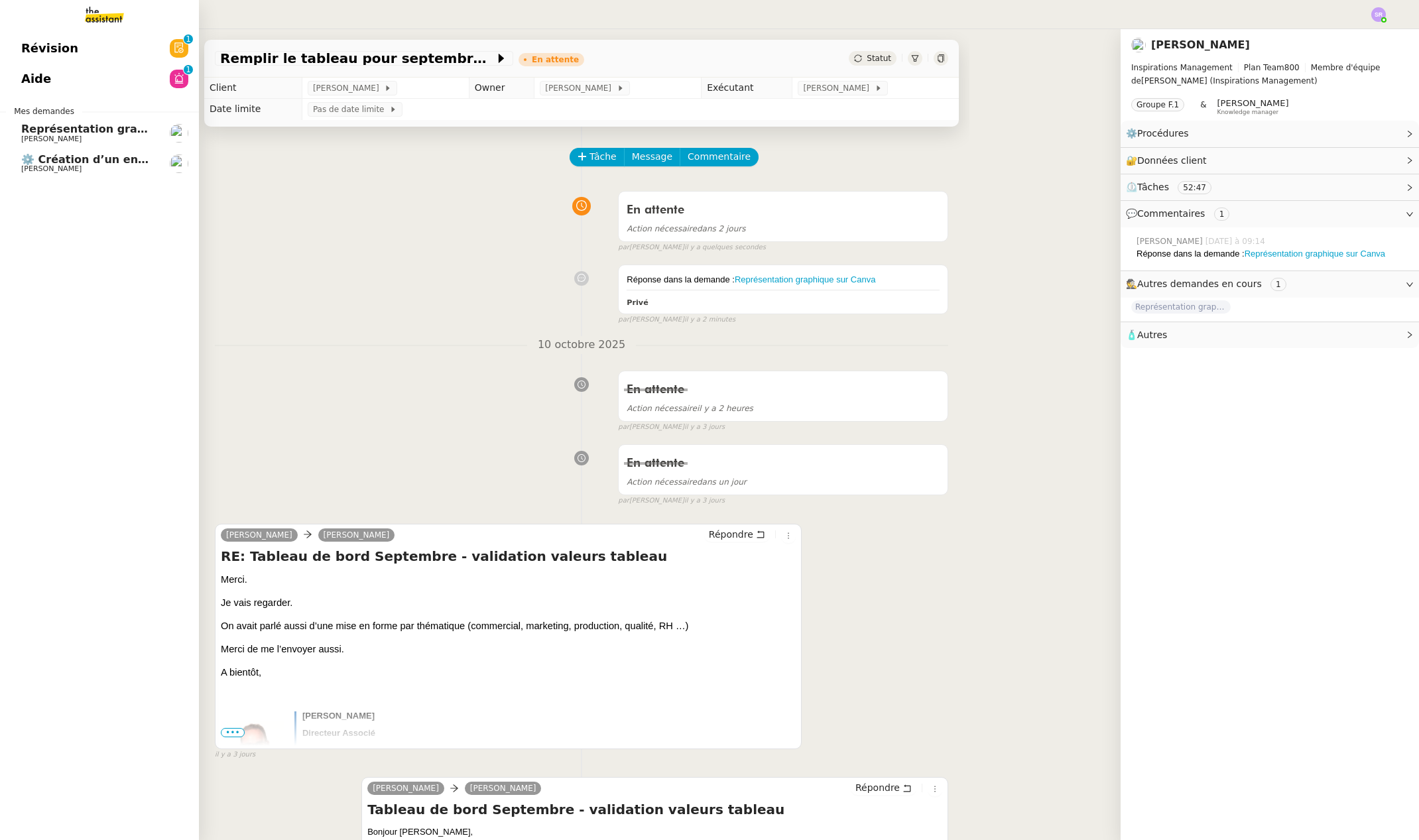
click at [75, 171] on span "[PERSON_NAME]" at bounding box center [88, 169] width 134 height 8
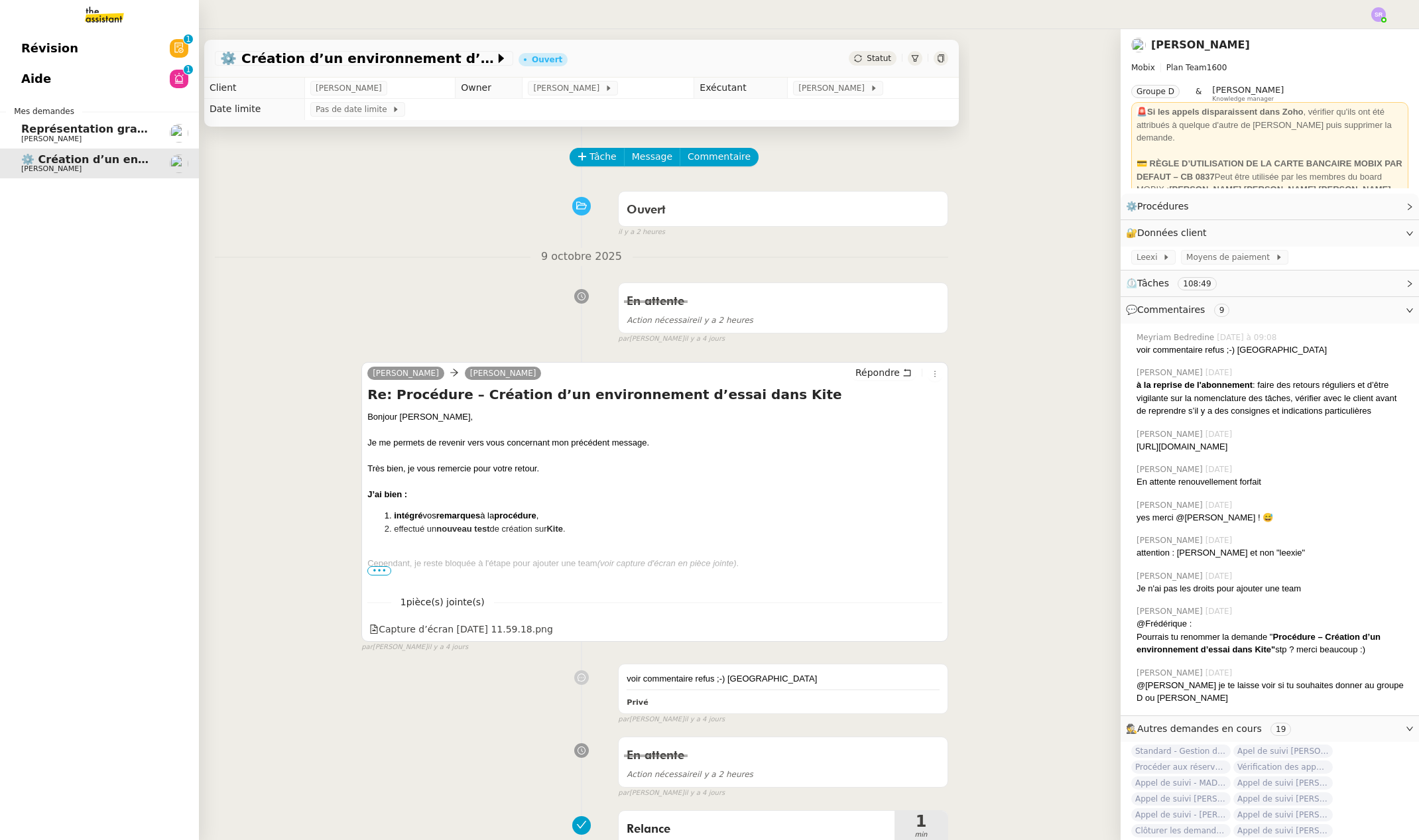
click at [83, 52] on link "Révision 0 1 2 3 4 5 6 7 8 9" at bounding box center [99, 48] width 199 height 30
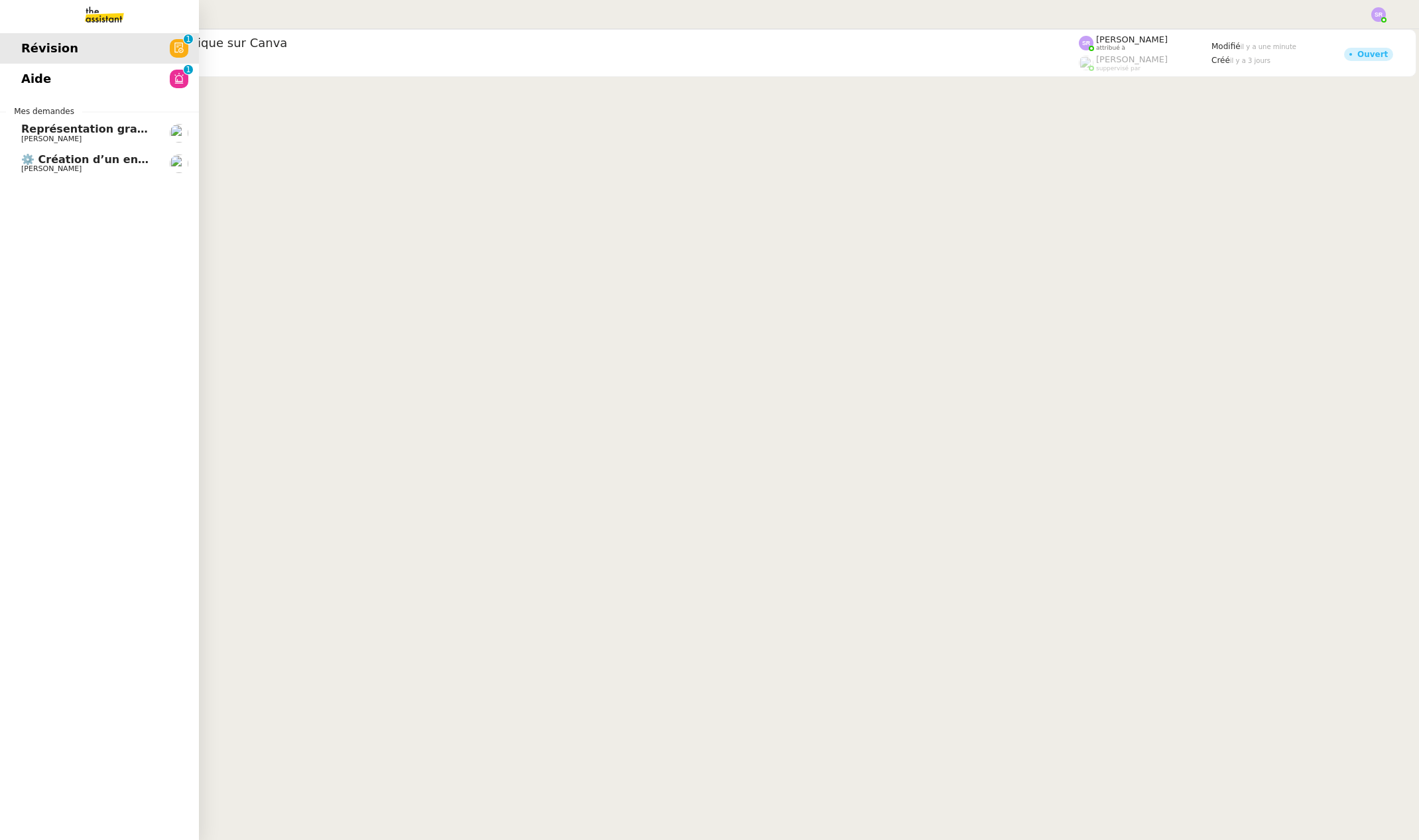
click at [82, 85] on link "Aide 0 1 2 3 4 5 6 7 8 9" at bounding box center [99, 78] width 199 height 30
click at [80, 134] on span "Représentation graphique sur Canva" at bounding box center [131, 129] width 220 height 13
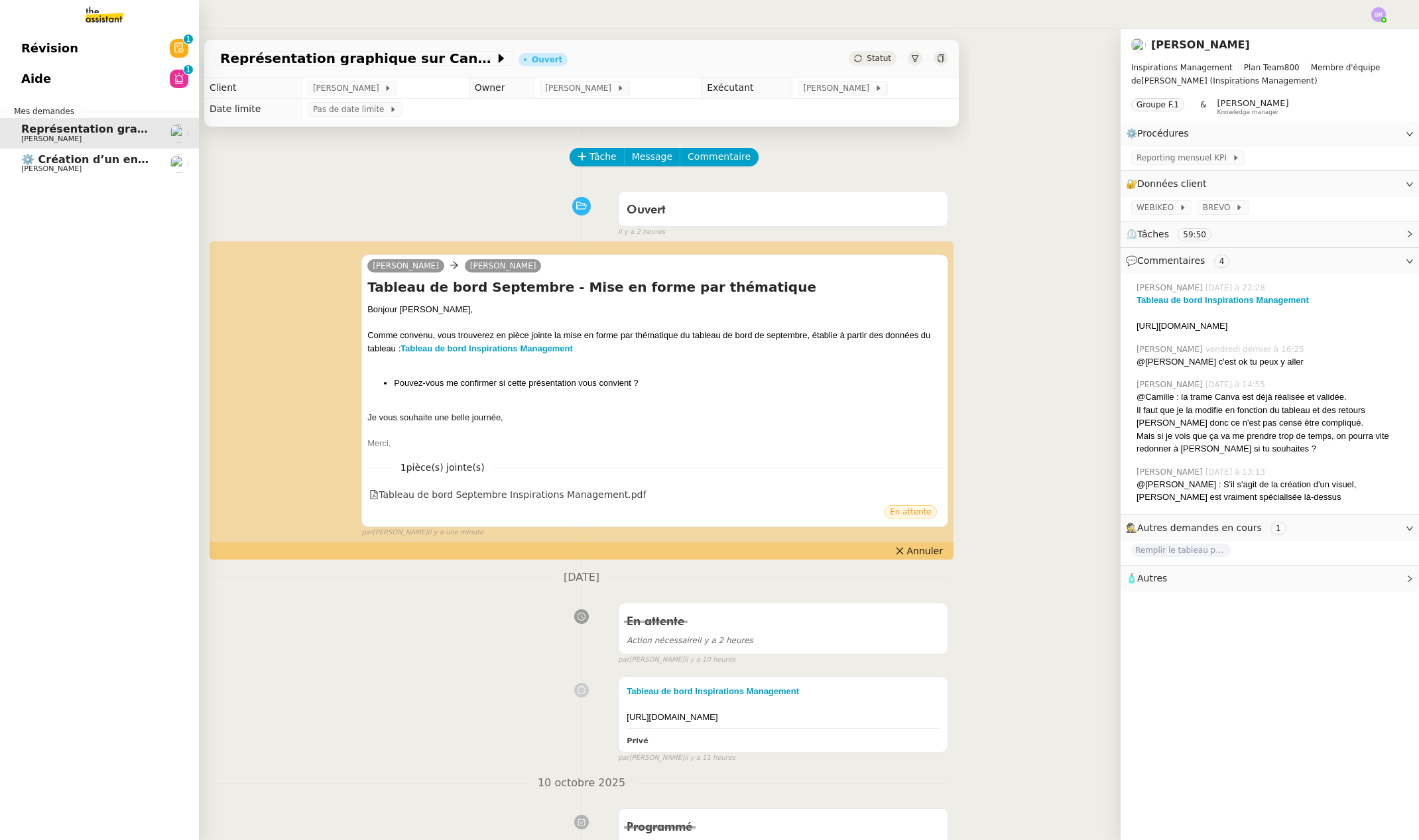
click at [83, 159] on span "⚙️ Création d’un environnement d’essai dans Kit" at bounding box center [167, 160] width 292 height 13
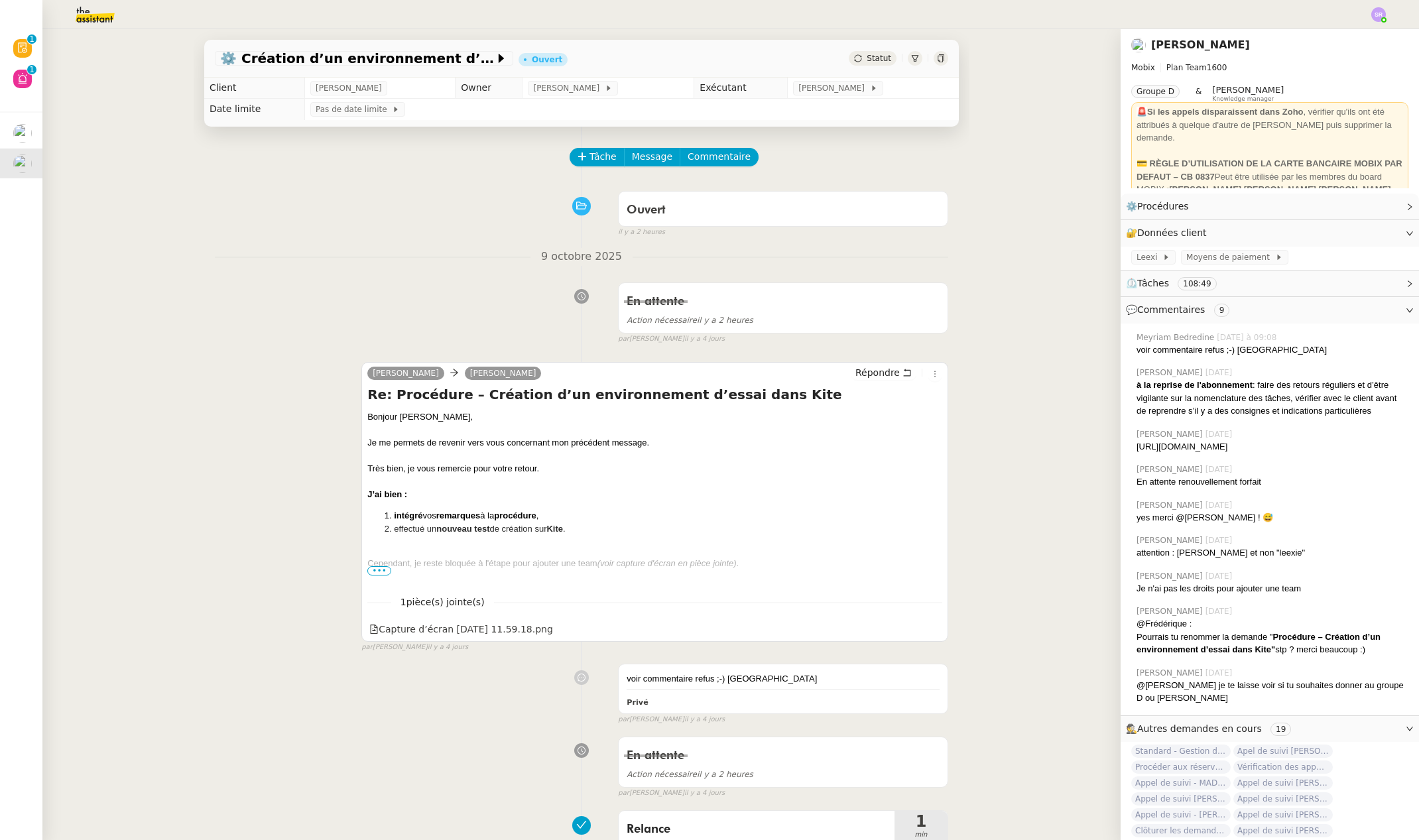
click at [370, 571] on span "•••" at bounding box center [380, 571] width 24 height 9
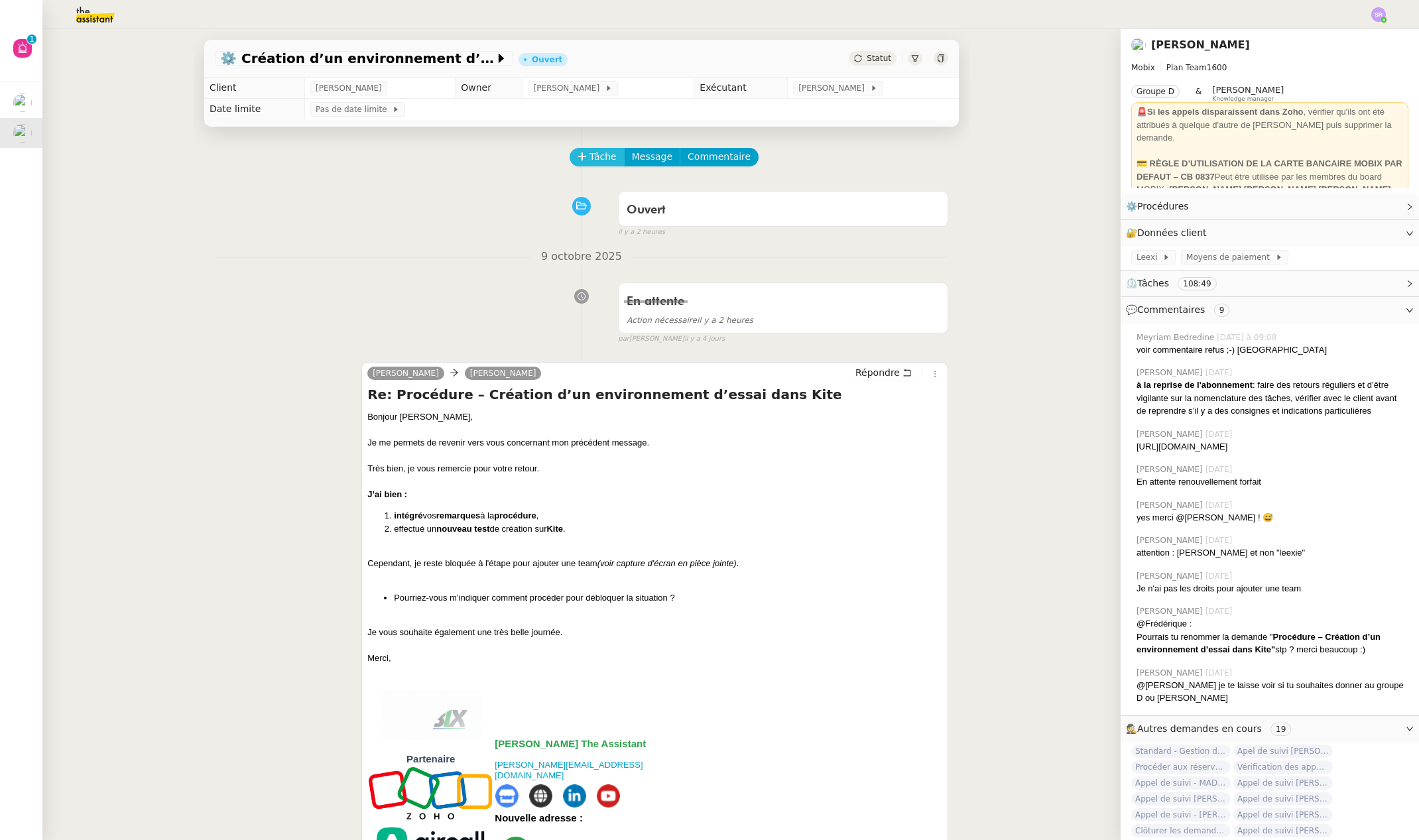
click at [597, 158] on span "Tâche" at bounding box center [603, 157] width 27 height 16
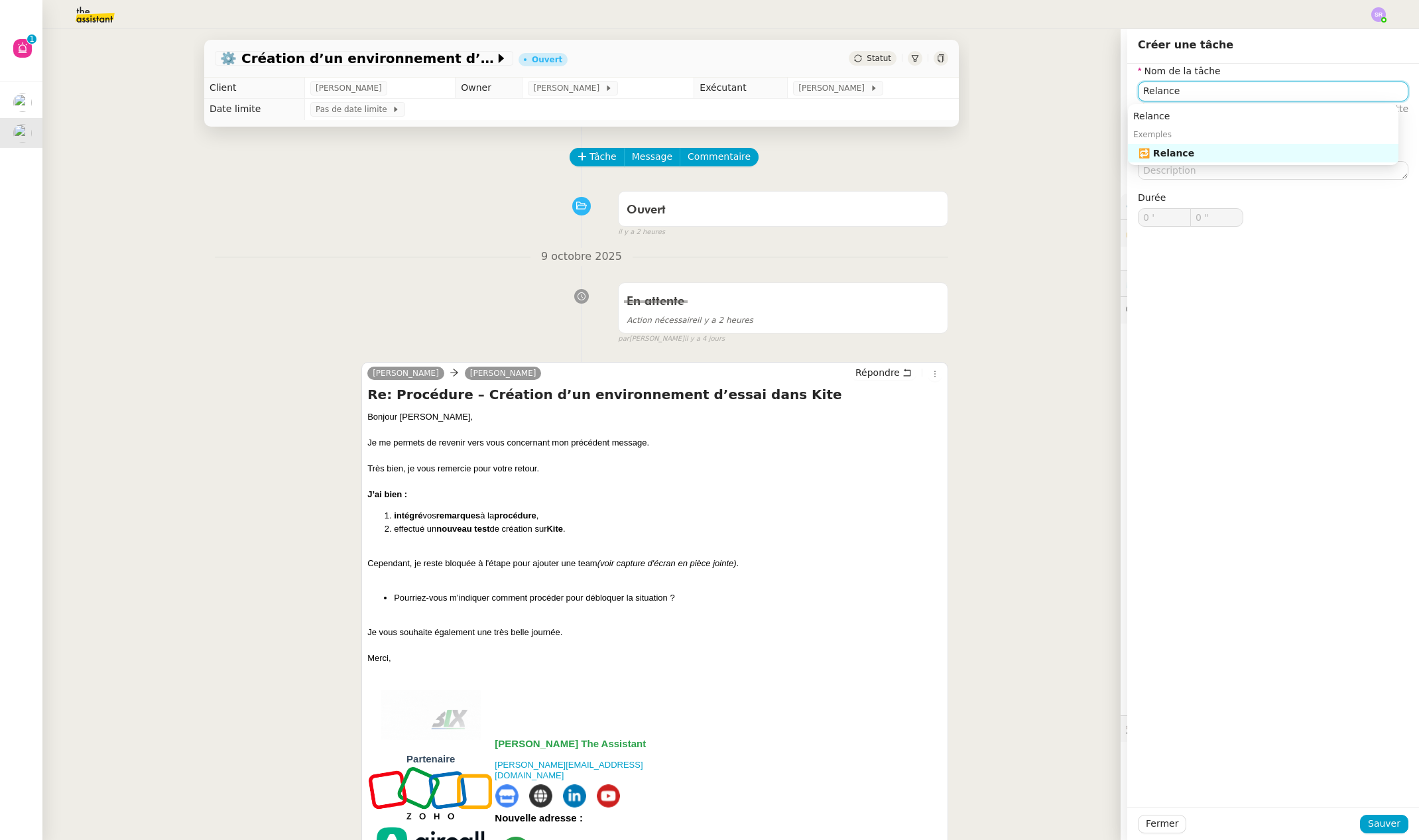
click at [1205, 160] on nz-auto-option "🔁 Relance" at bounding box center [1263, 153] width 271 height 18
click at [1243, 119] on div "Relance 2" at bounding box center [1263, 116] width 260 height 12
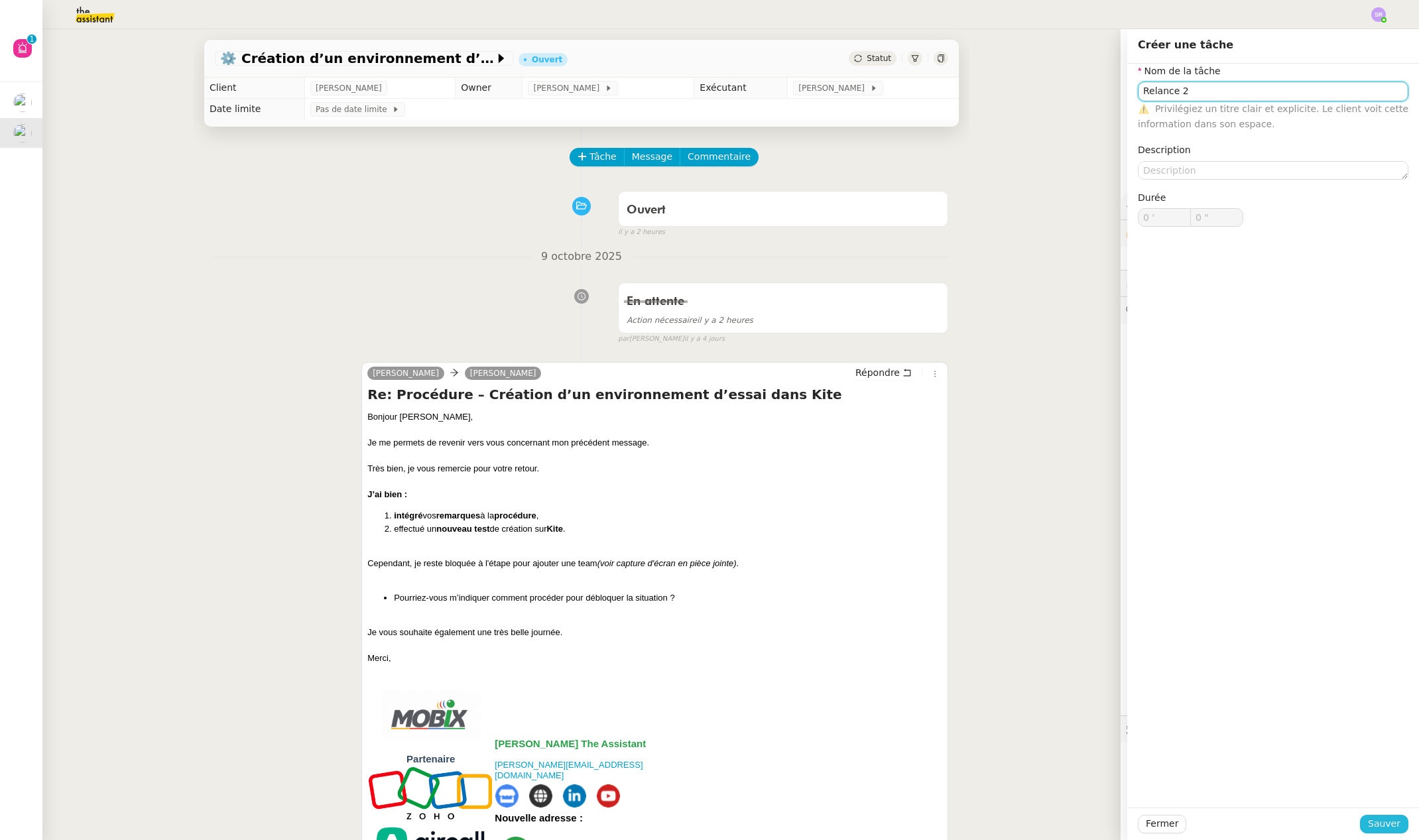
type input "Relance 2"
click at [1391, 823] on button "Sauver" at bounding box center [1384, 824] width 48 height 18
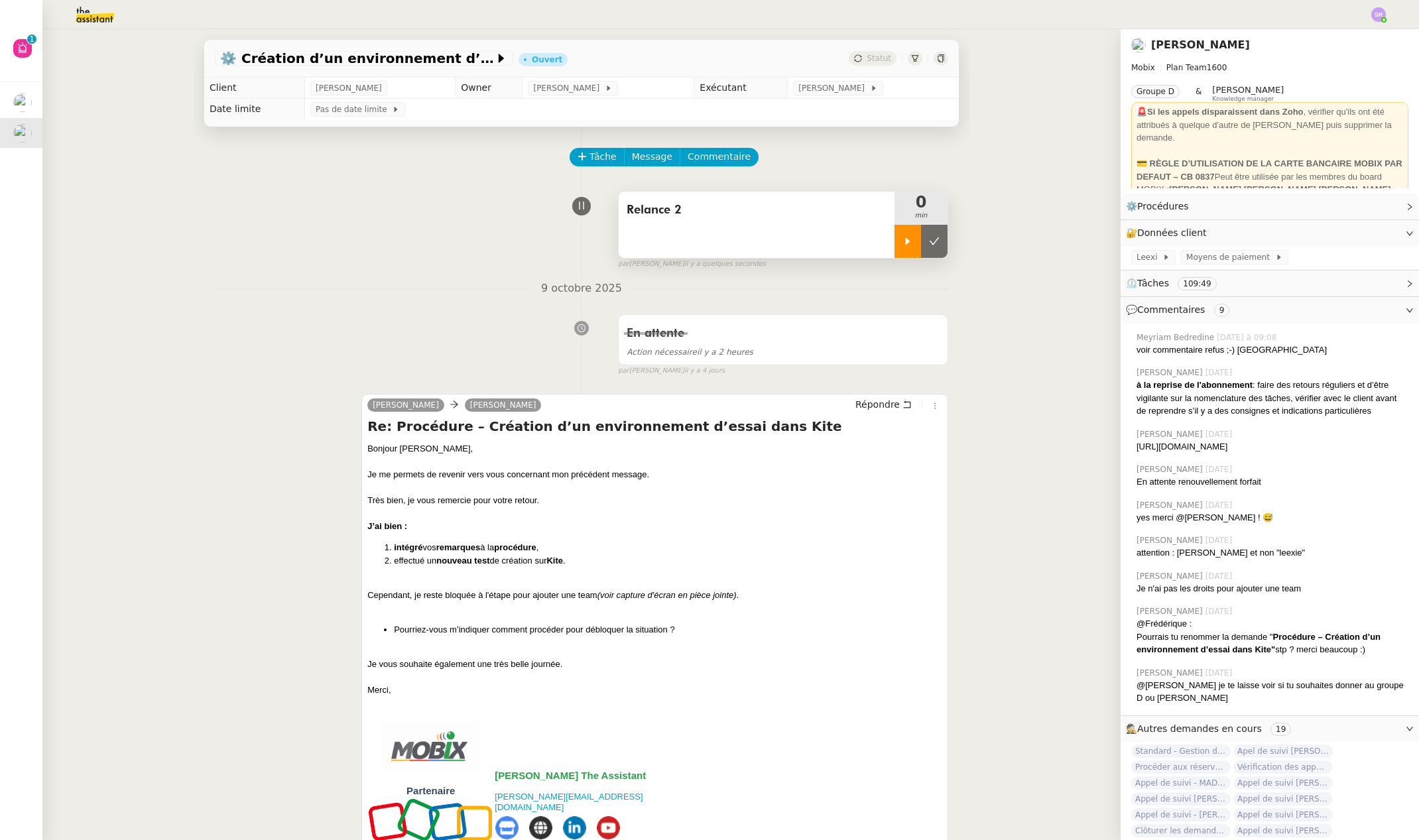
click at [902, 241] on icon at bounding box center [907, 241] width 11 height 11
click at [872, 404] on span "Répondre" at bounding box center [877, 404] width 45 height 13
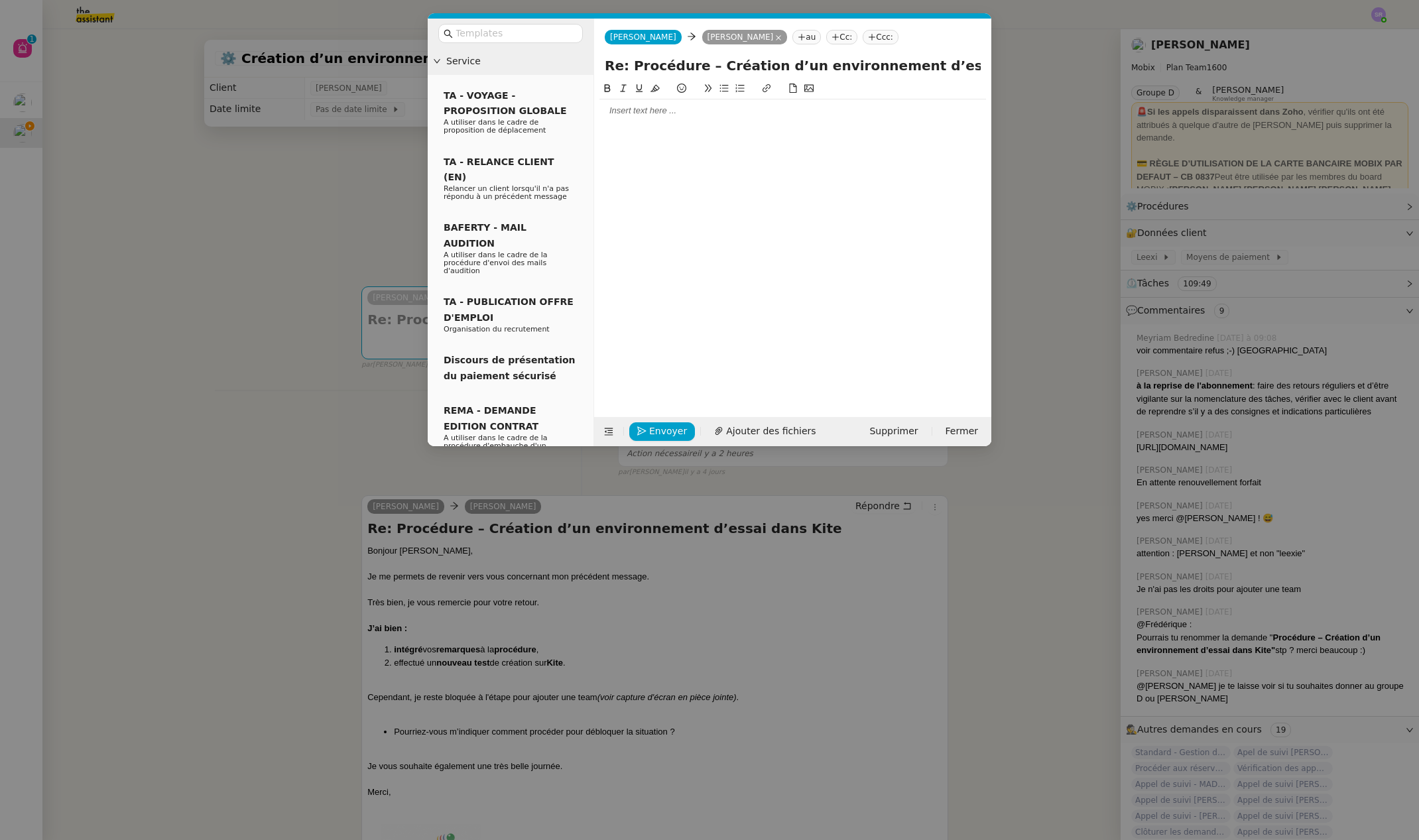
click at [428, 576] on nz-modal-container "Service TA - VOYAGE - PROPOSITION GLOBALE A utiliser dans le cadre de propositi…" at bounding box center [709, 420] width 1419 height 840
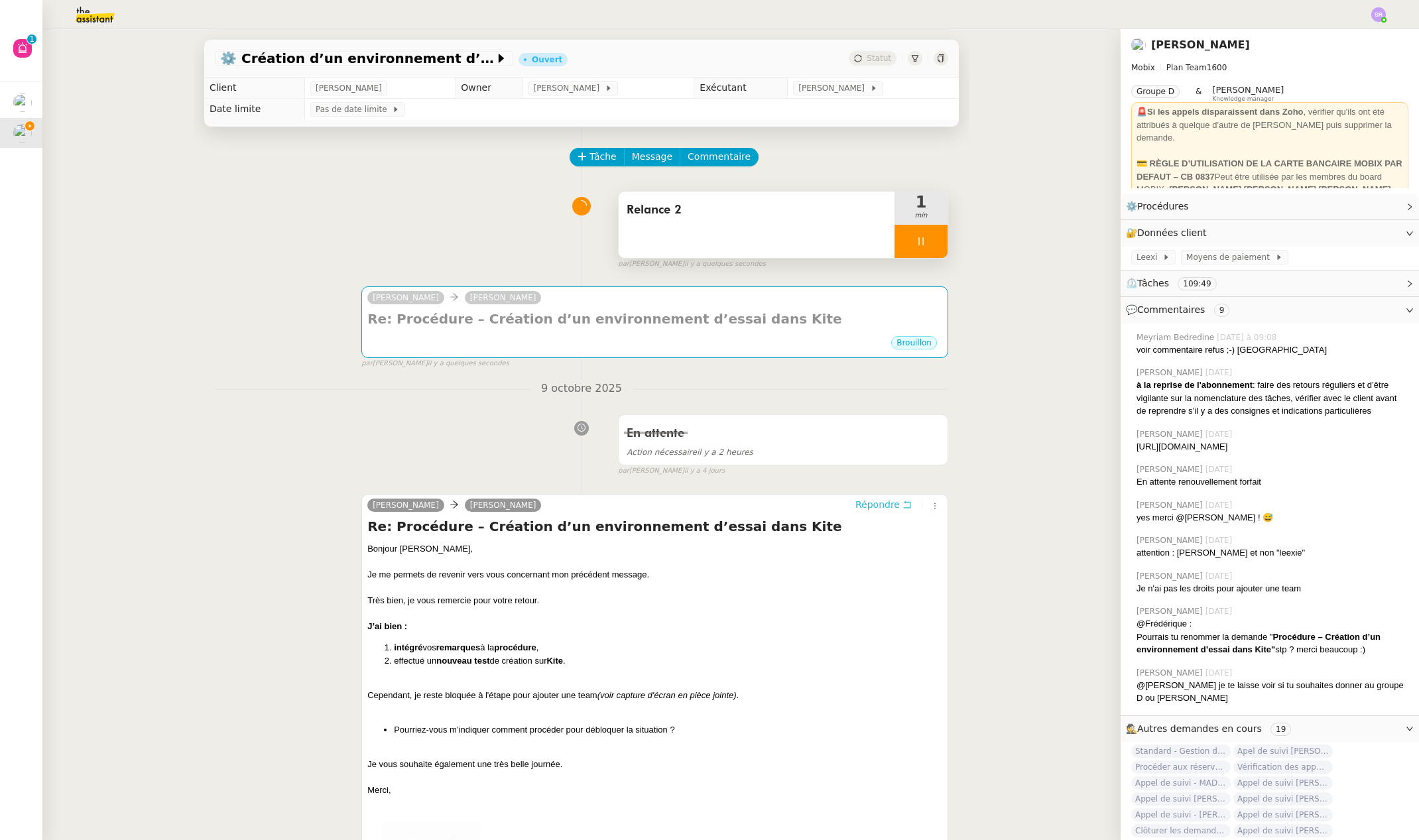
scroll to position [281, 0]
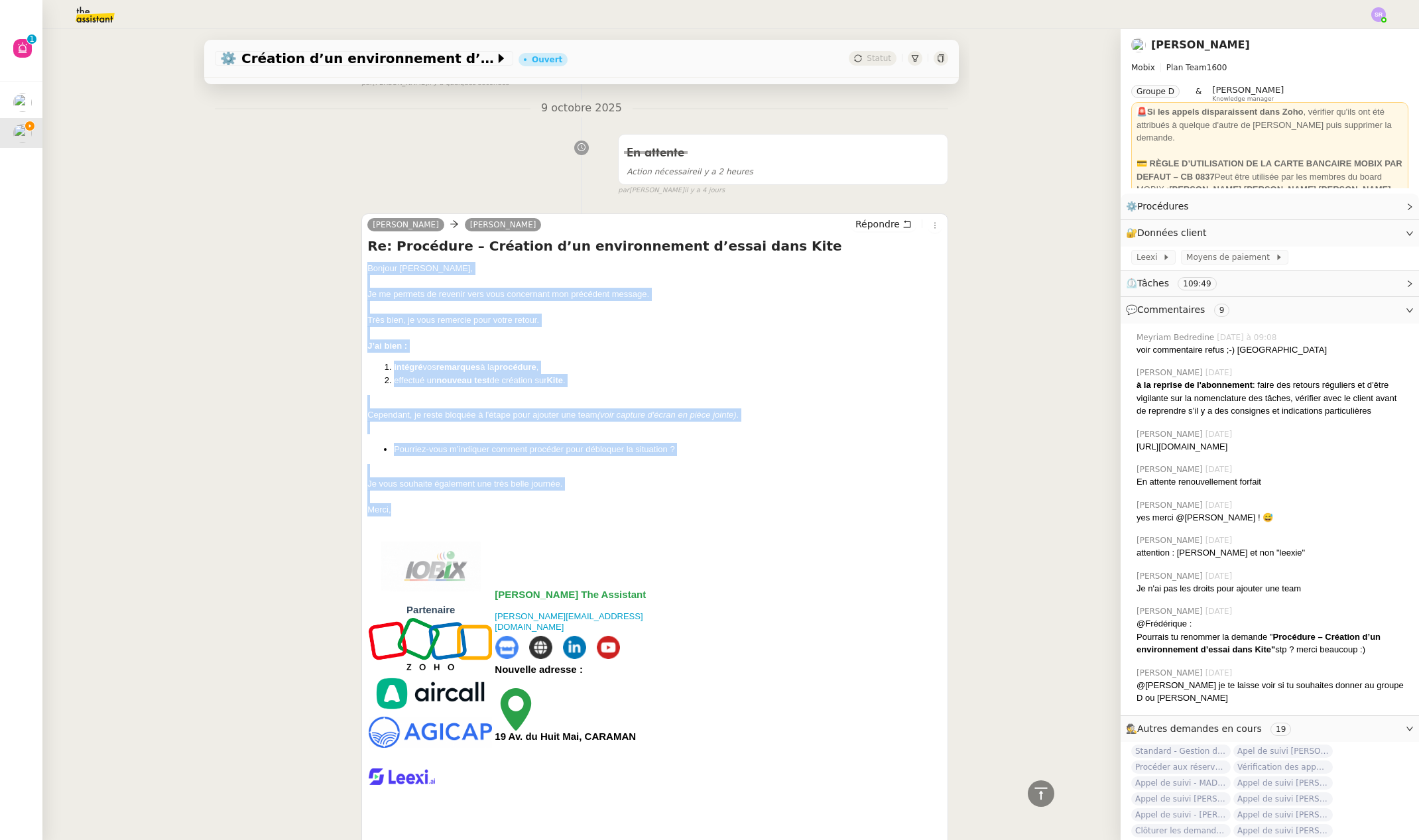
drag, startPoint x: 387, startPoint y: 511, endPoint x: 349, endPoint y: 270, distance: 244.0
copy div "Bonjour [PERSON_NAME]﻿, Je me permets de revenir vers vous concernant mon précé…"
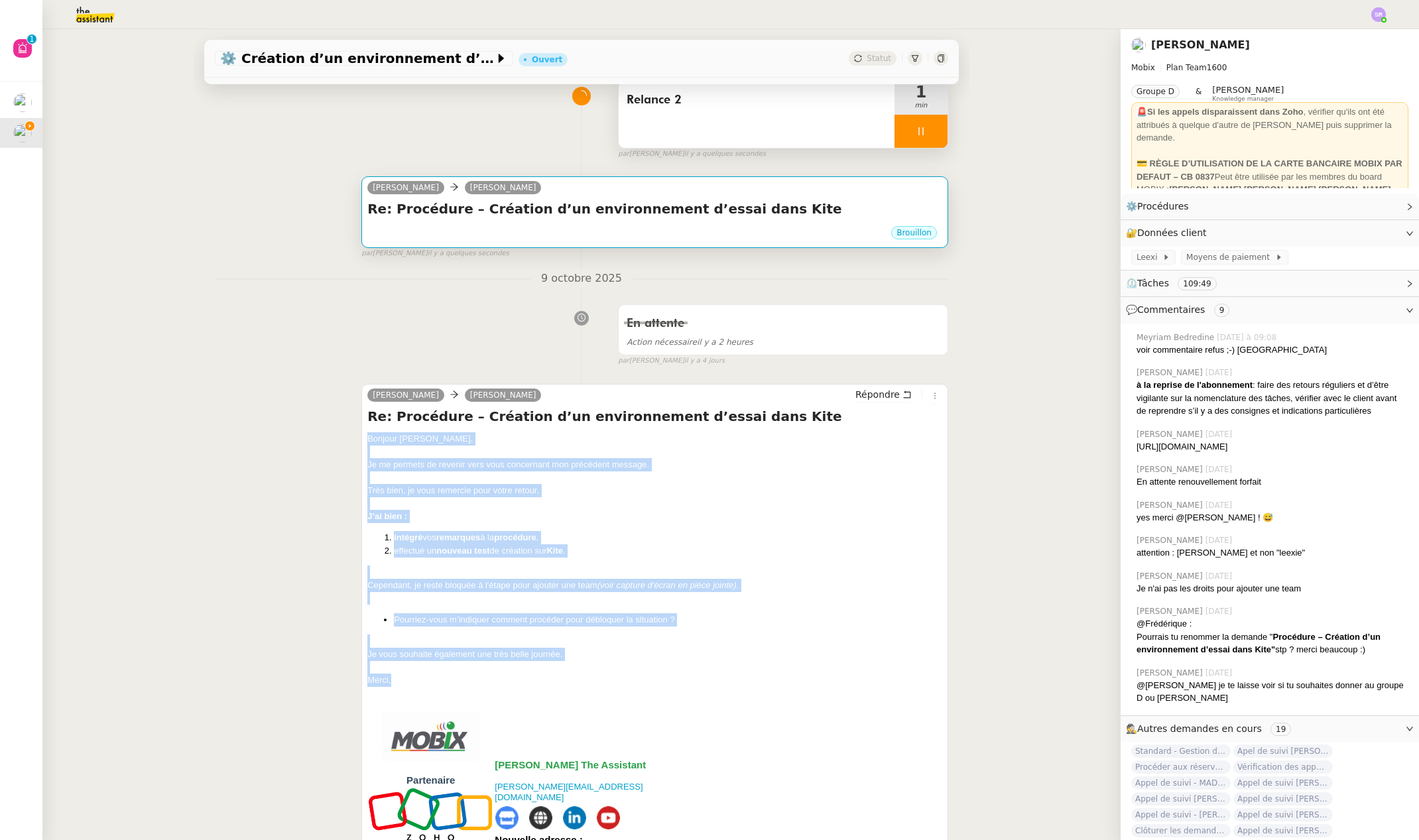
scroll to position [0, 0]
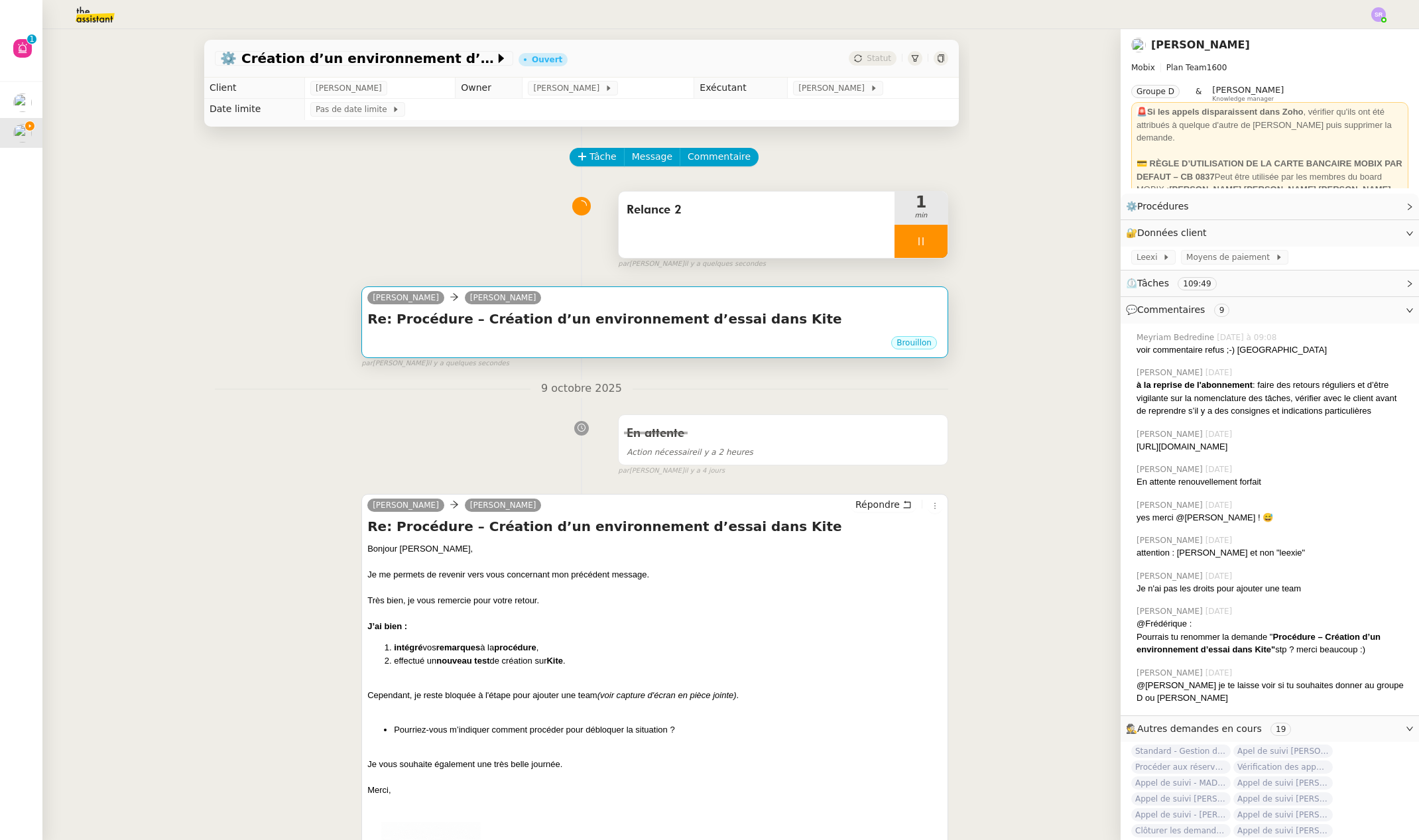
click at [539, 344] on div "Brouillon" at bounding box center [655, 345] width 575 height 20
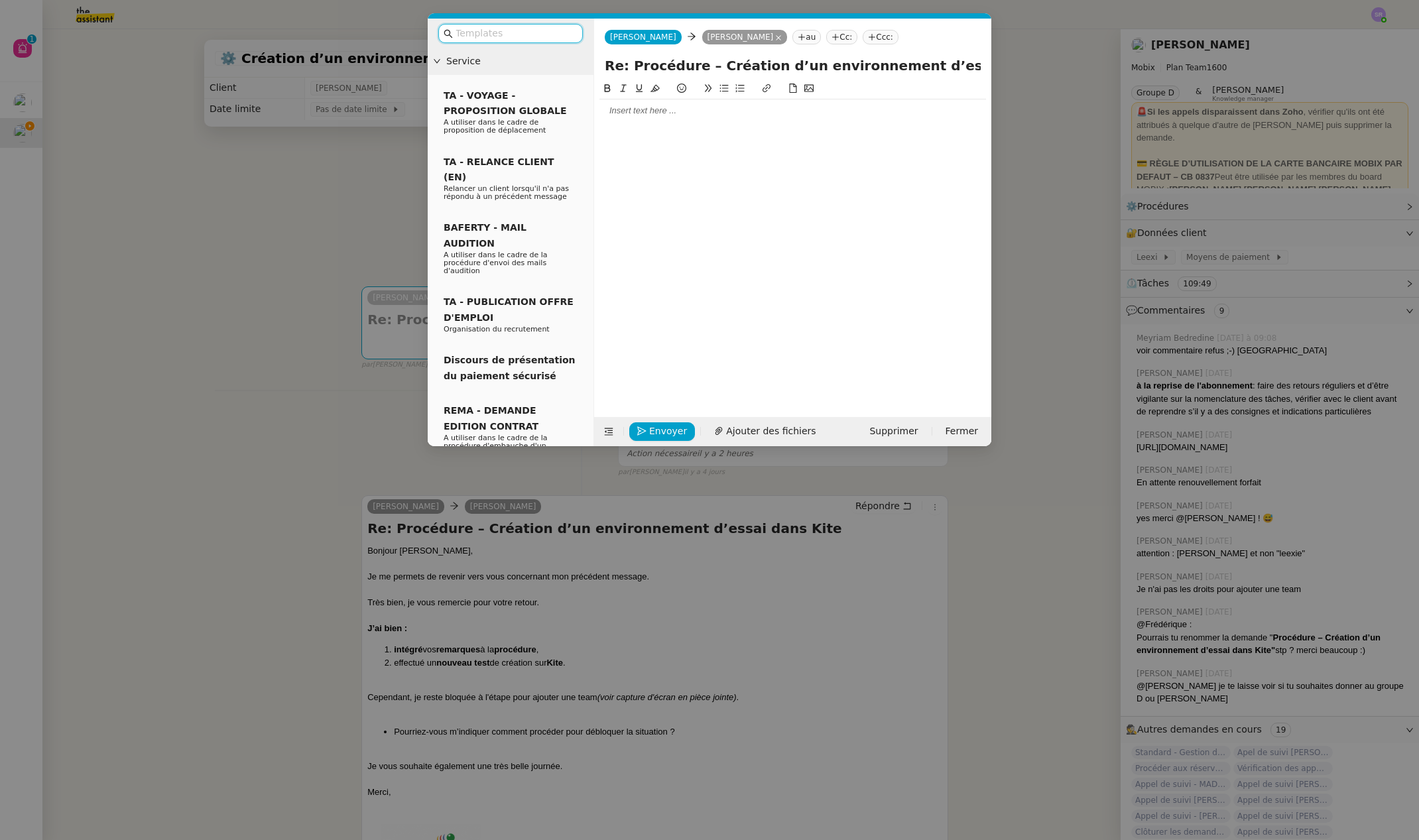
click at [662, 111] on div at bounding box center [793, 110] width 387 height 12
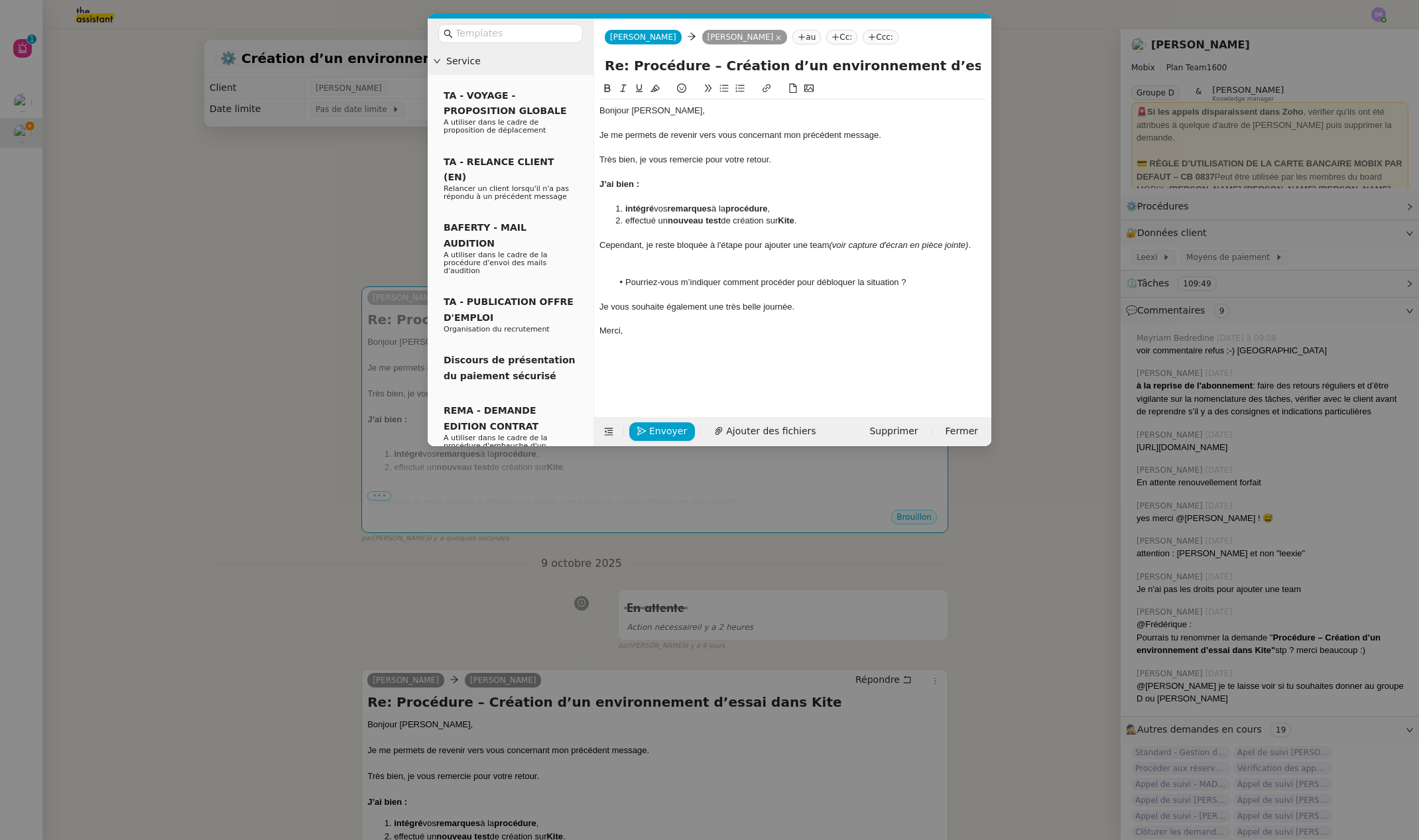
click at [667, 197] on div at bounding box center [793, 197] width 387 height 12
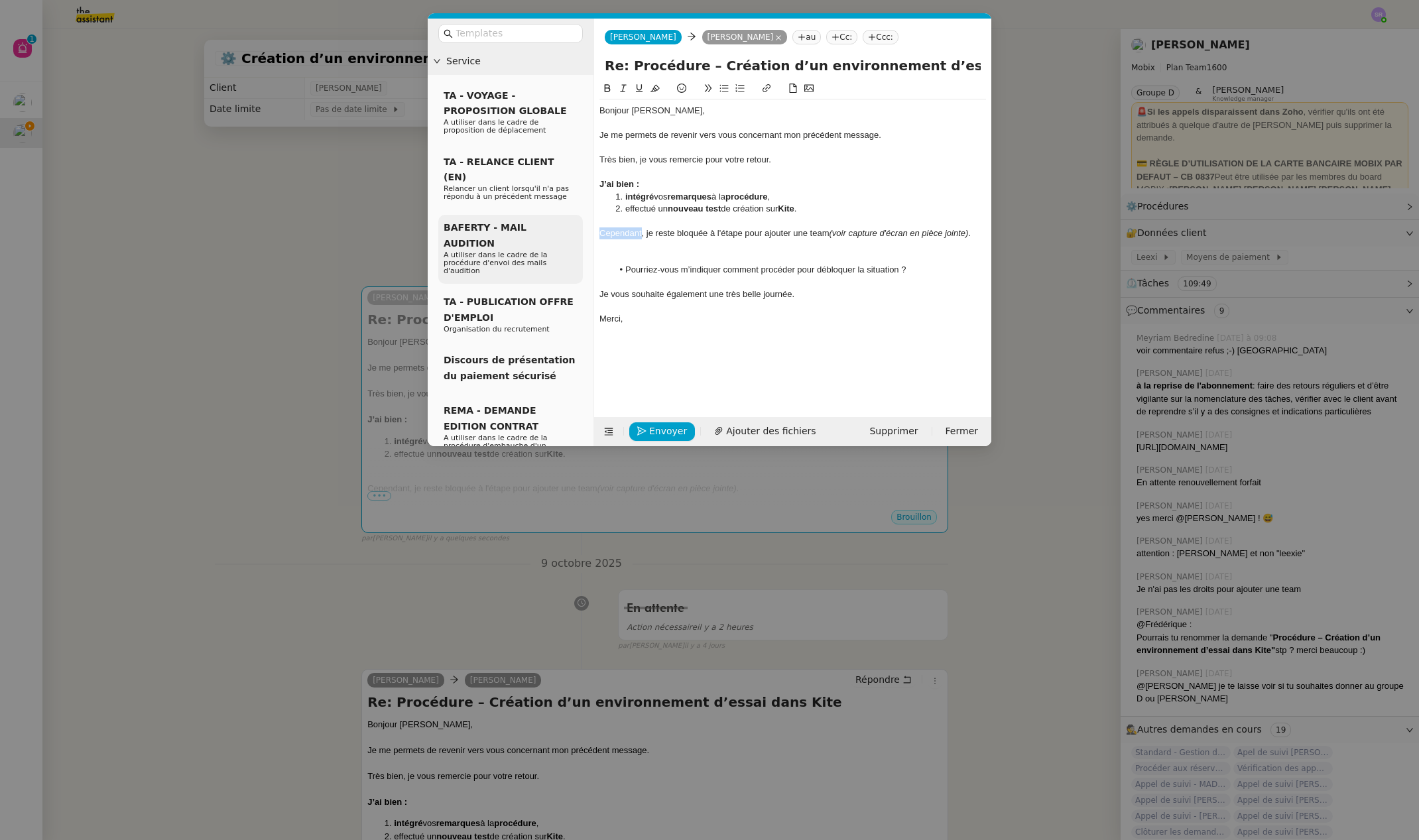
drag, startPoint x: 642, startPoint y: 234, endPoint x: 569, endPoint y: 235, distance: 73.0
click at [569, 235] on nz-layout "Service TA - VOYAGE - PROPOSITION GLOBALE A utiliser dans le cadre de propositi…" at bounding box center [709, 232] width 563 height 428
click at [663, 235] on div "Malgré vos retours, je reste bloquée à l'étape pour ajouter une team (voir capt…" at bounding box center [793, 240] width 387 height 25
click at [721, 263] on div at bounding box center [793, 257] width 387 height 12
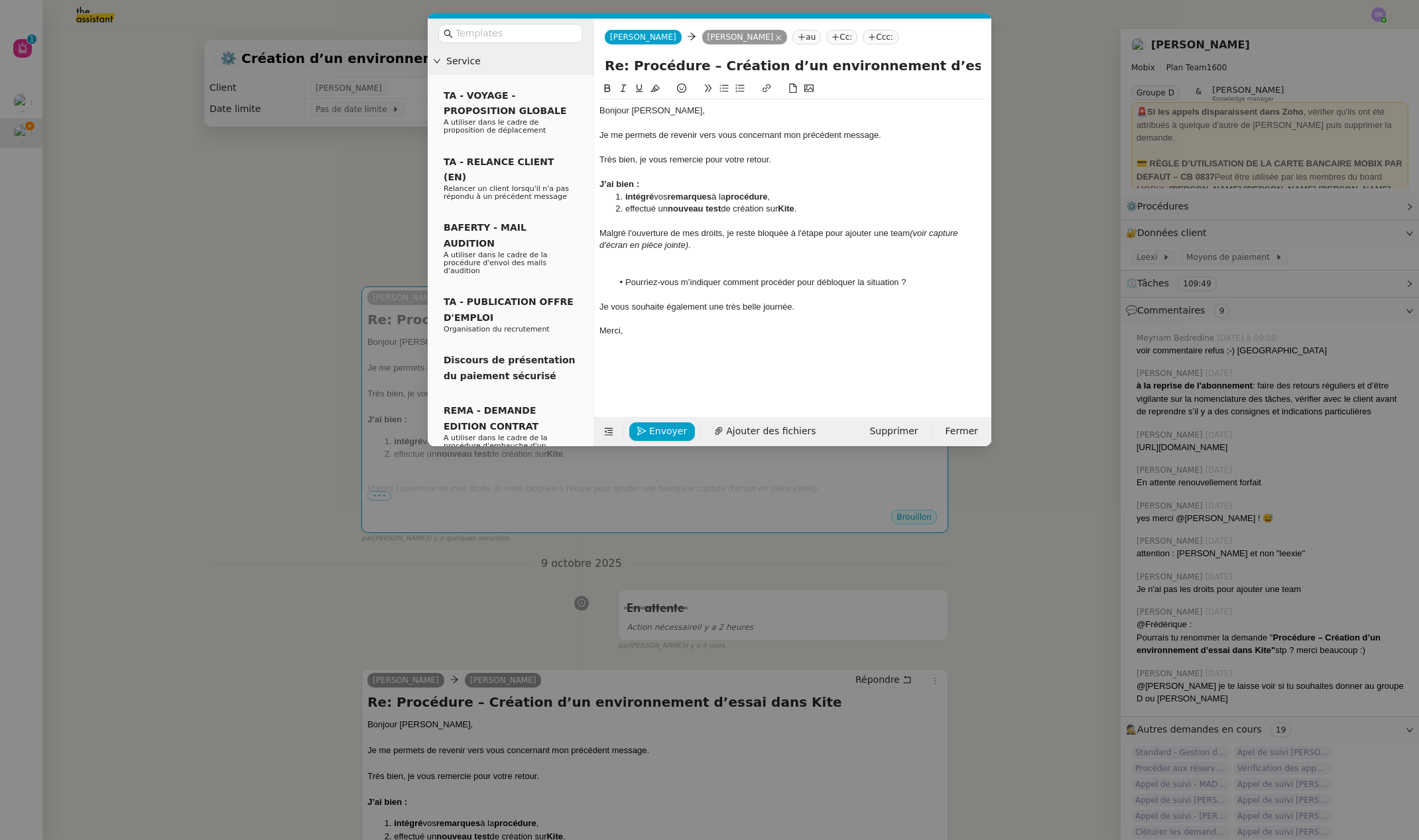
click at [296, 236] on nz-modal-container "Service TA - VOYAGE - PROPOSITION GLOBALE A utiliser dans le cadre de propositi…" at bounding box center [709, 420] width 1419 height 840
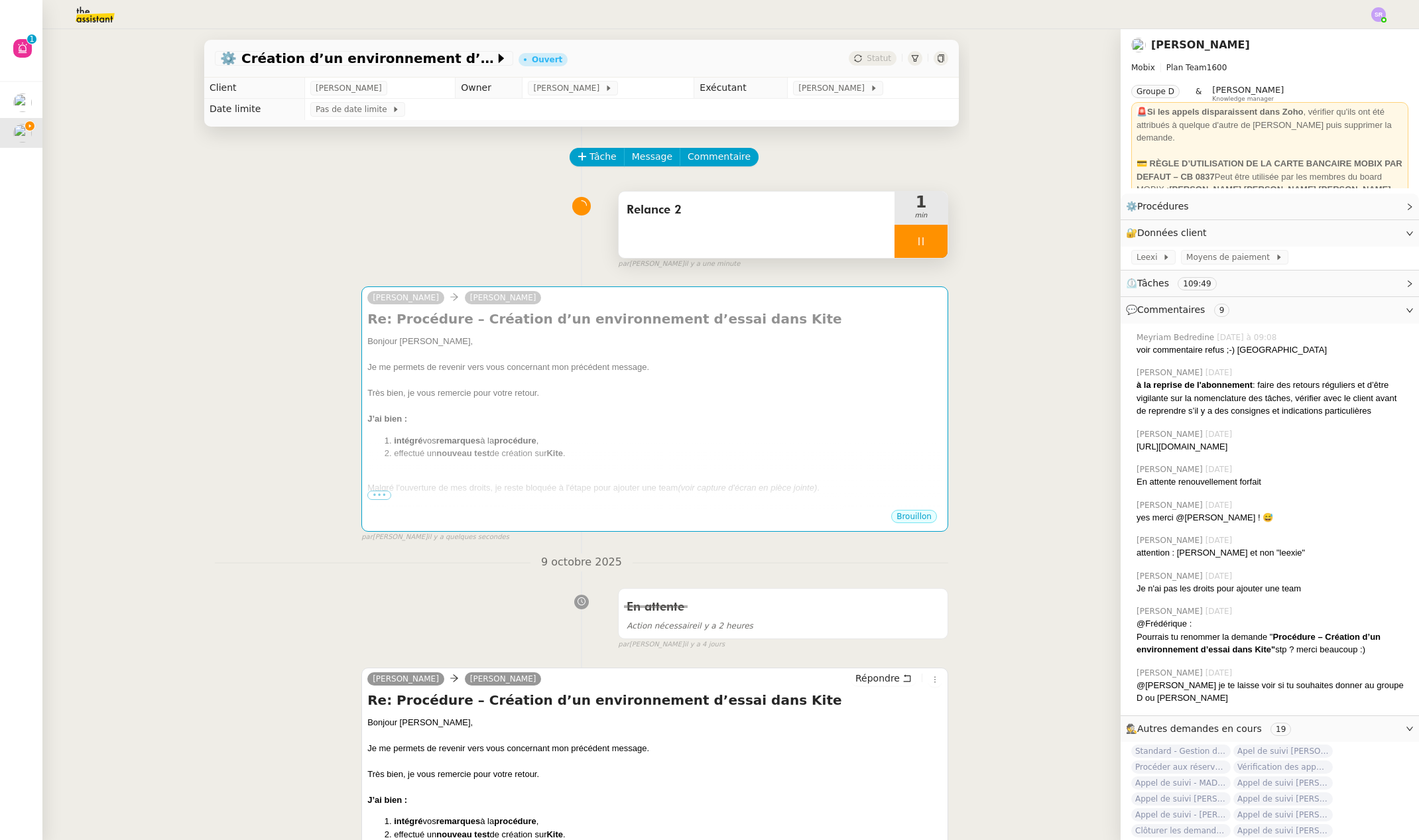
click at [911, 234] on div at bounding box center [921, 241] width 53 height 33
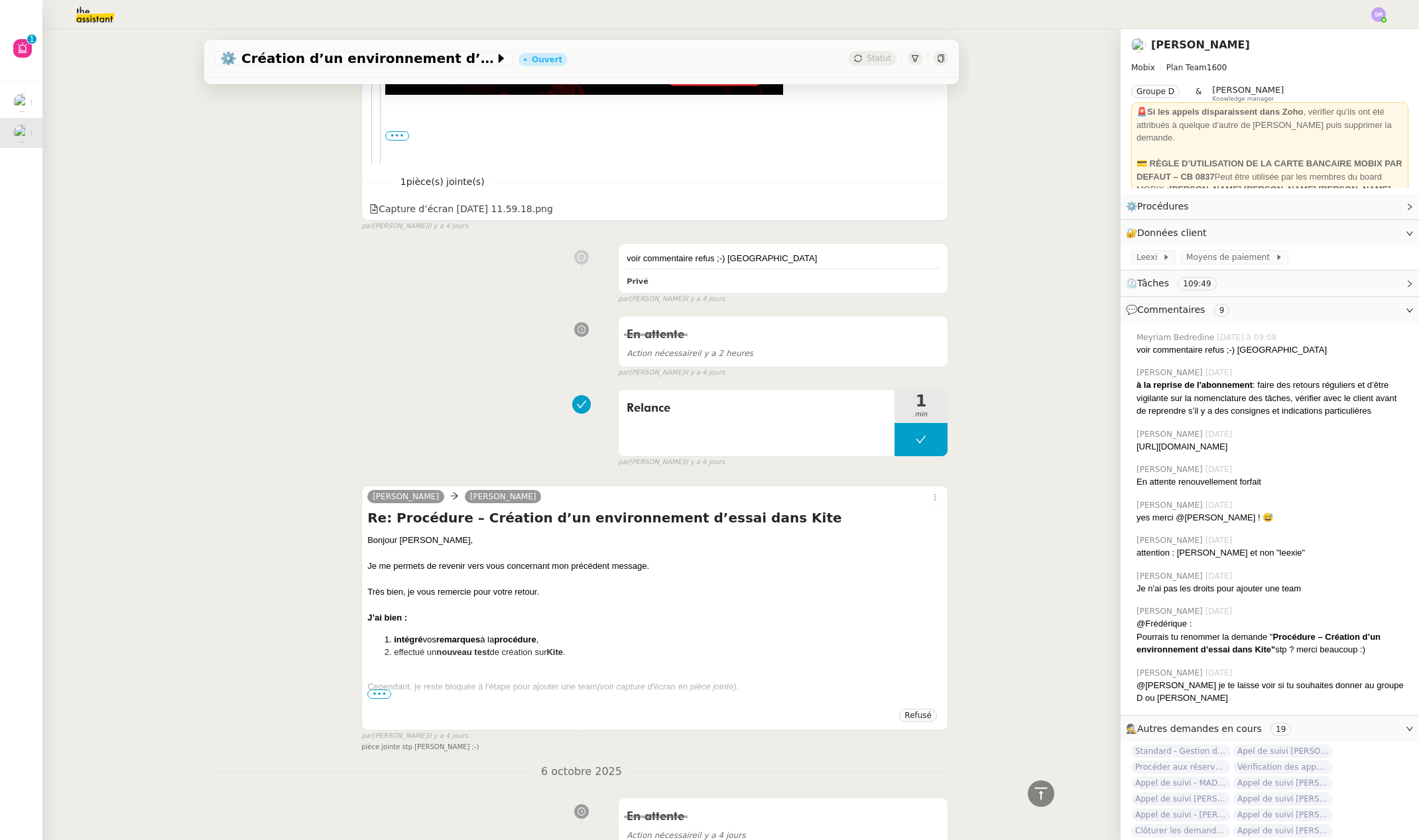
scroll to position [2604, 0]
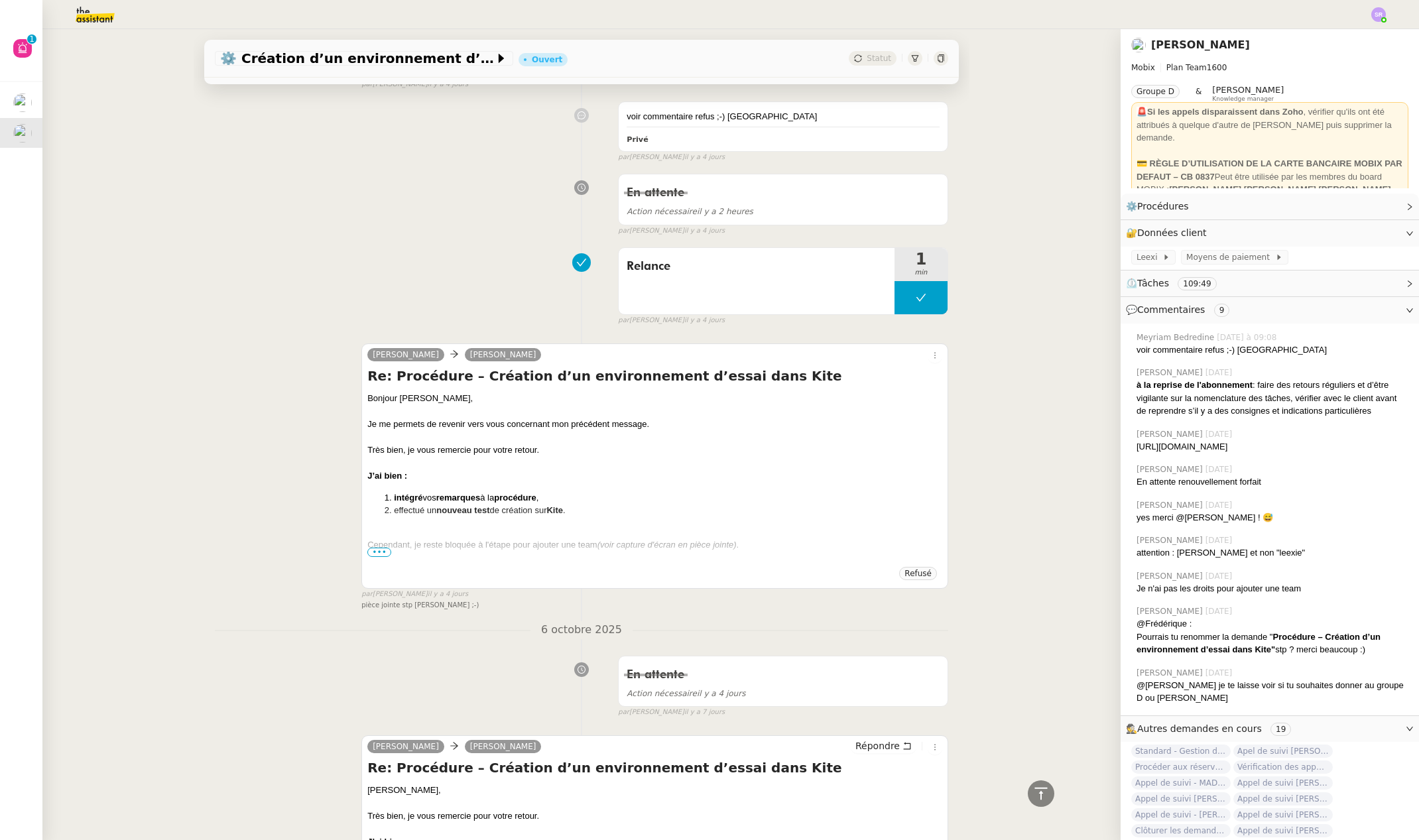
click at [378, 551] on span "•••" at bounding box center [380, 552] width 24 height 9
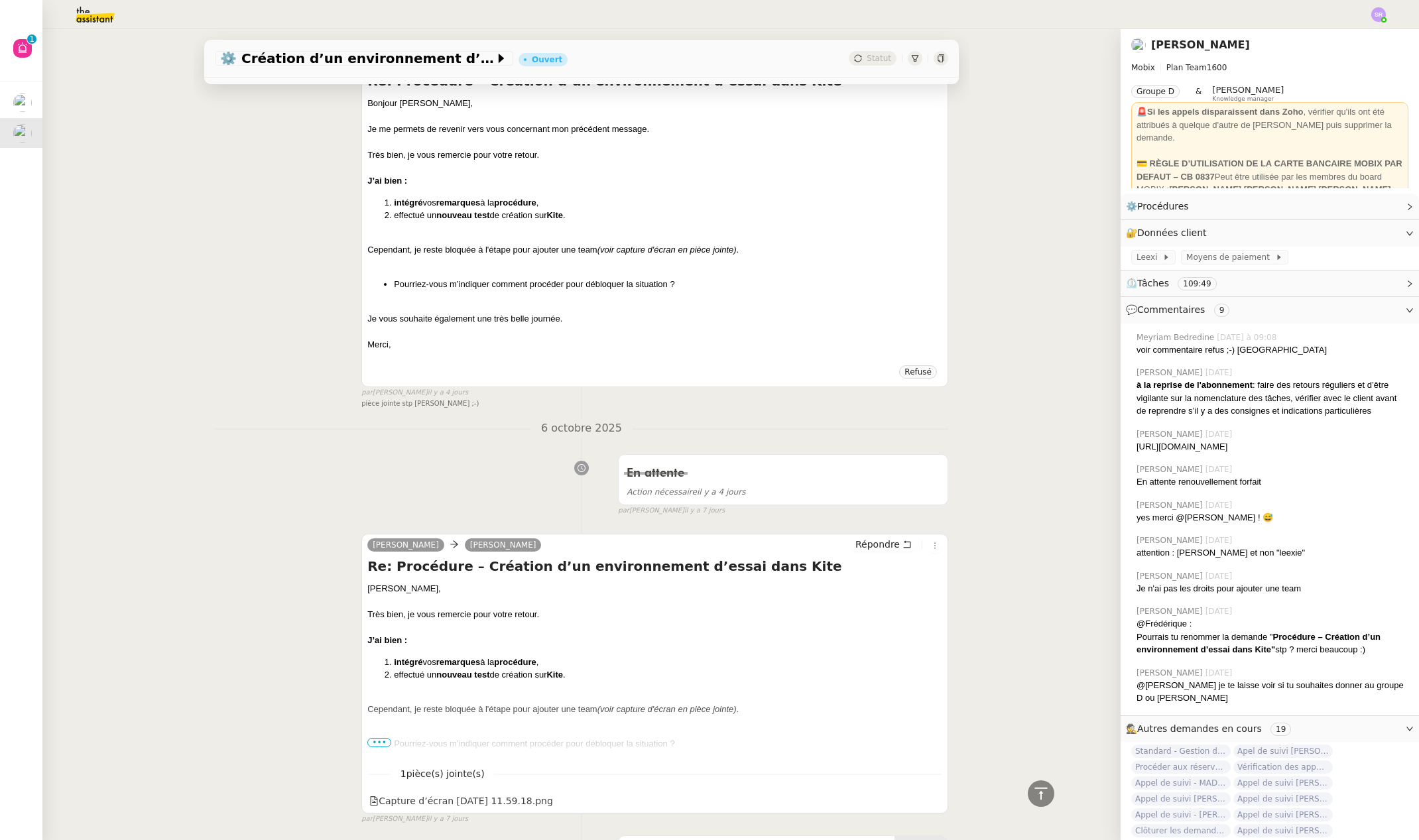
scroll to position [3181, 0]
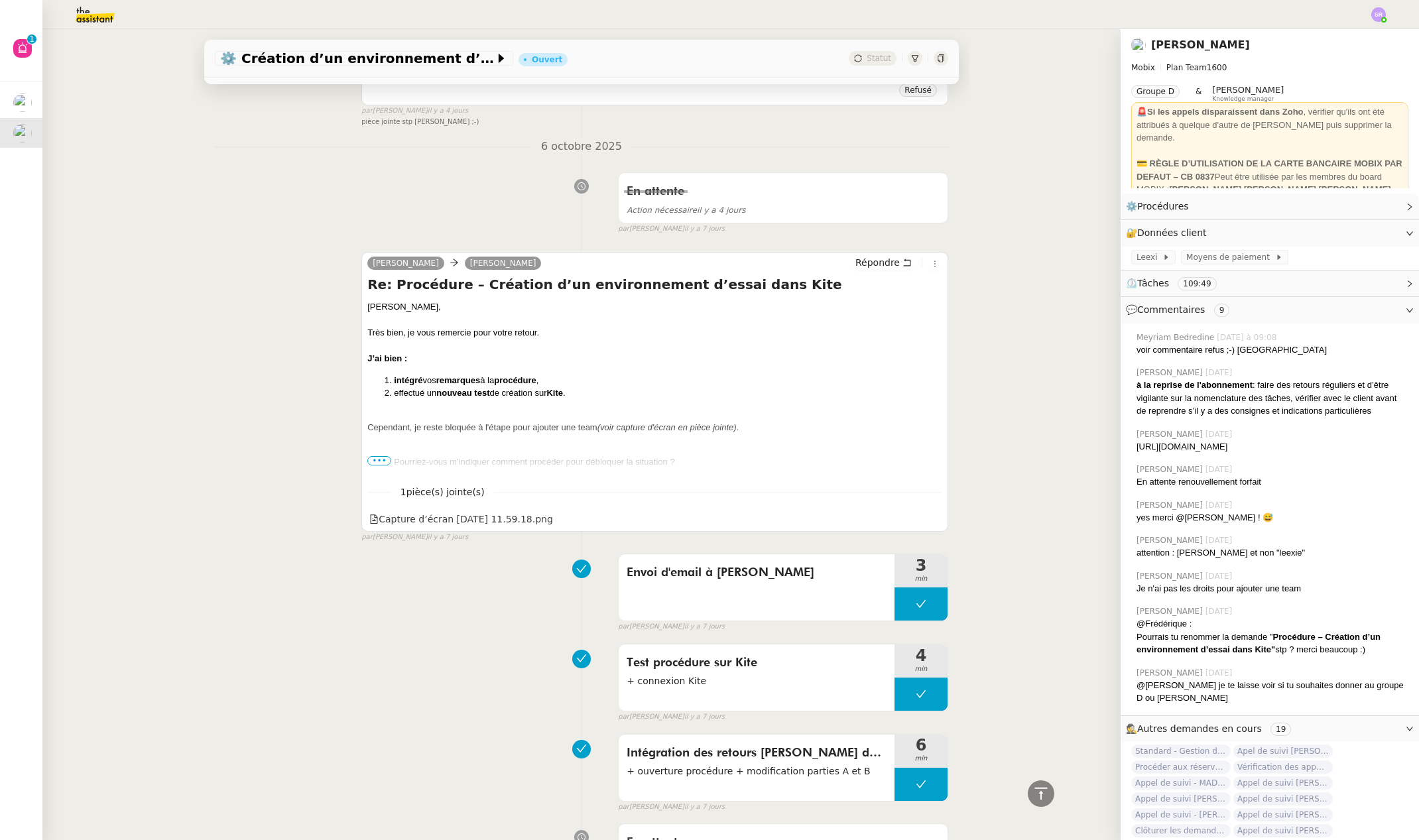
click at [375, 460] on span "•••" at bounding box center [380, 460] width 24 height 9
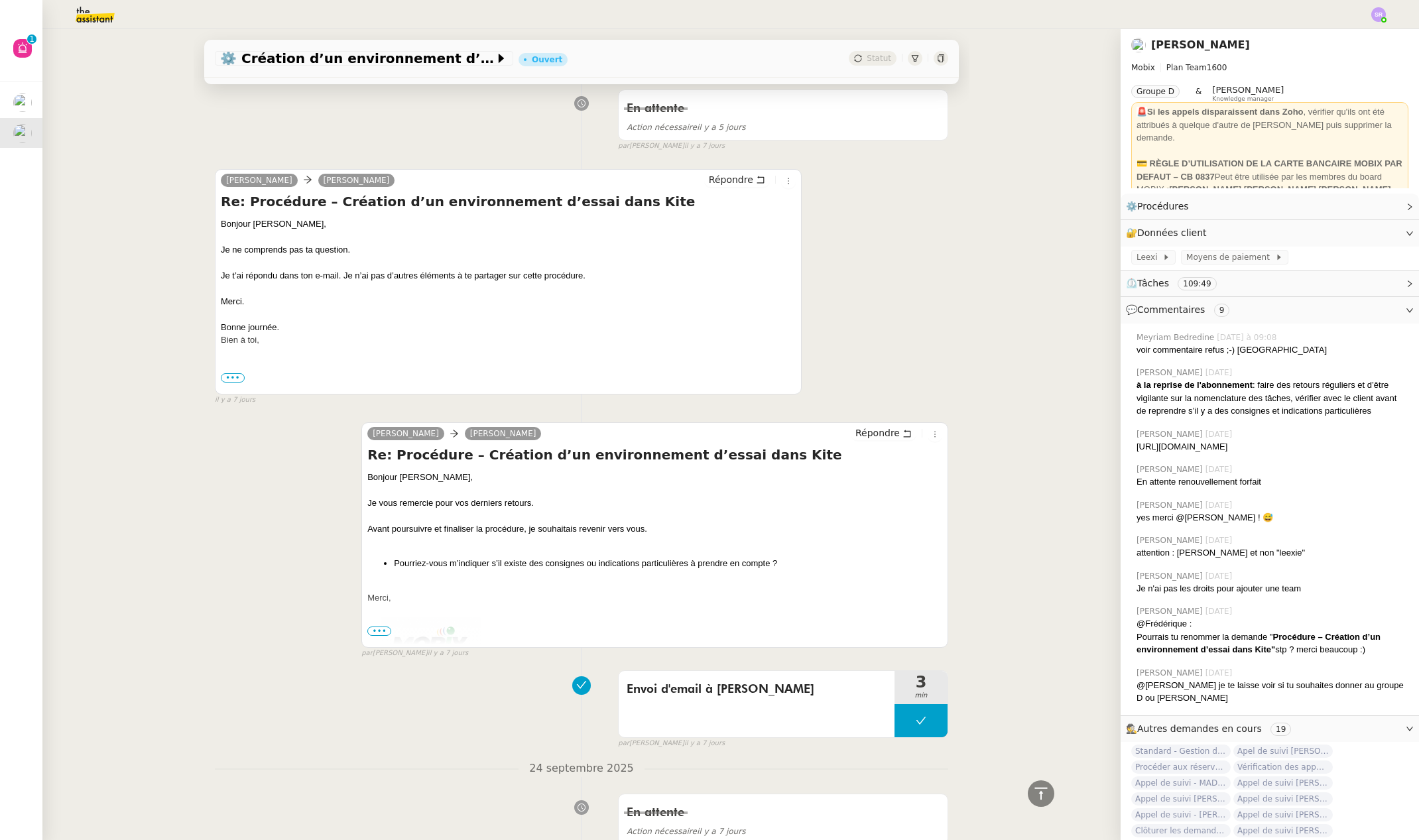
scroll to position [5167, 0]
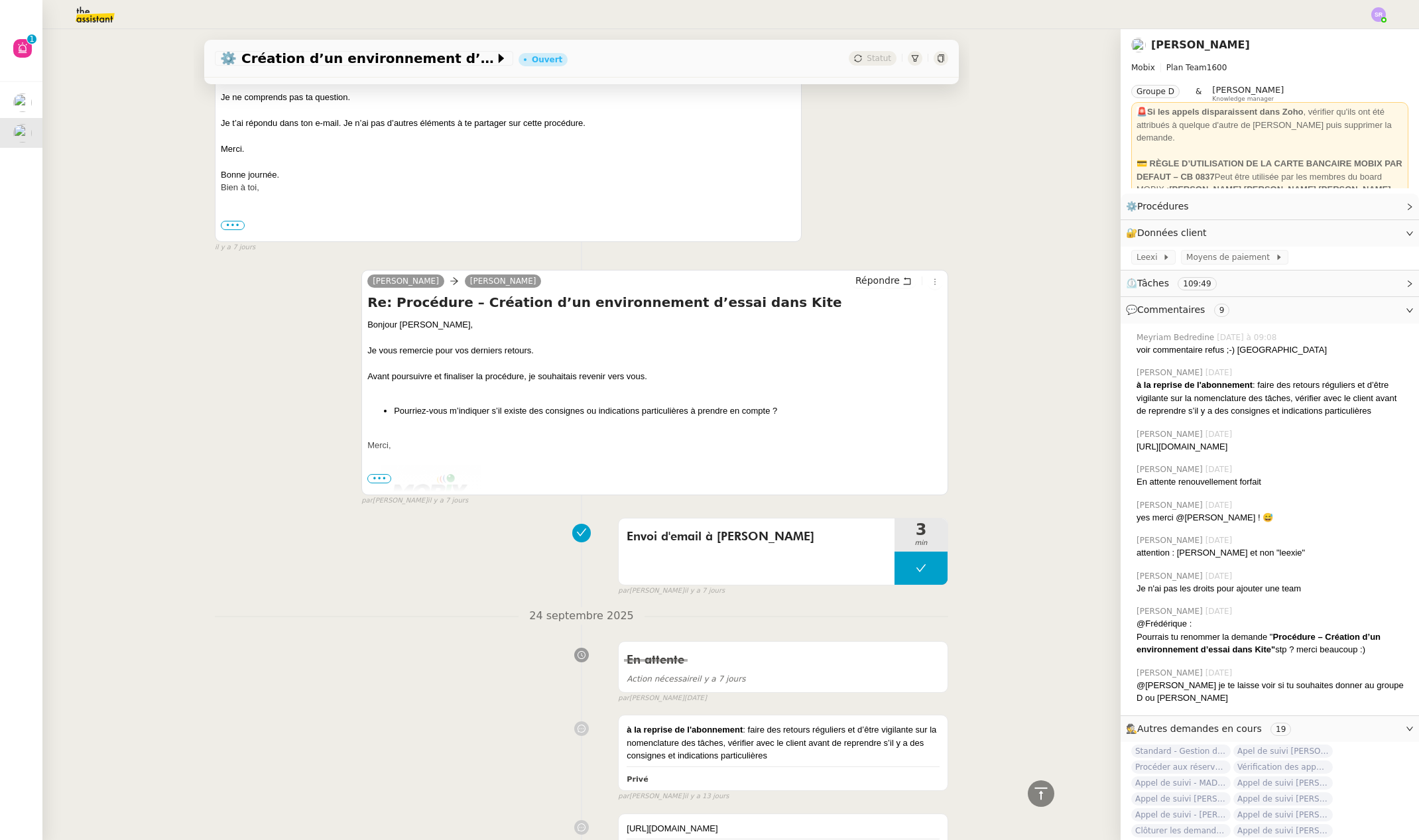
click at [223, 226] on span "•••" at bounding box center [233, 225] width 24 height 9
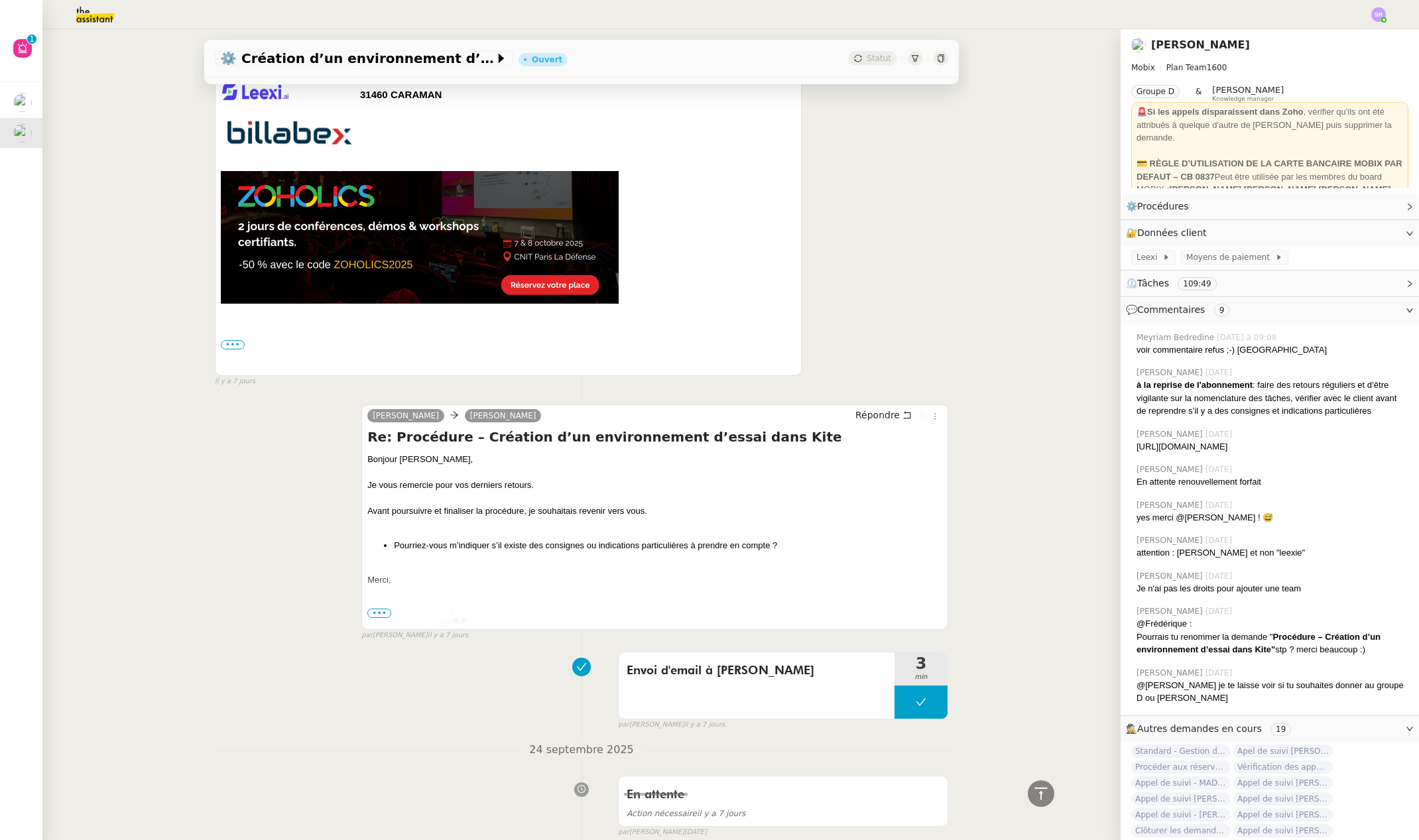
scroll to position [5727, 0]
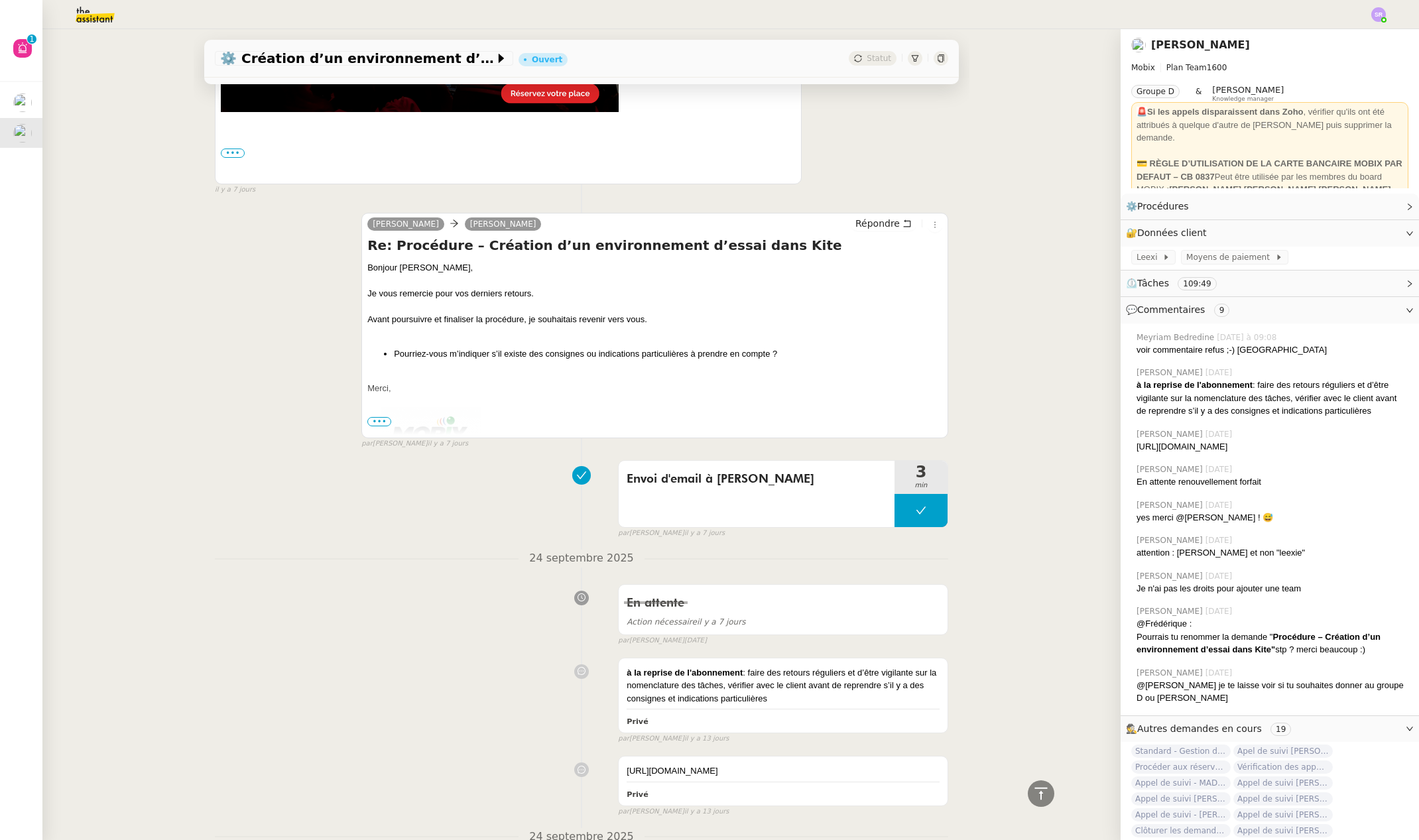
click at [375, 424] on span "•••" at bounding box center [380, 421] width 24 height 9
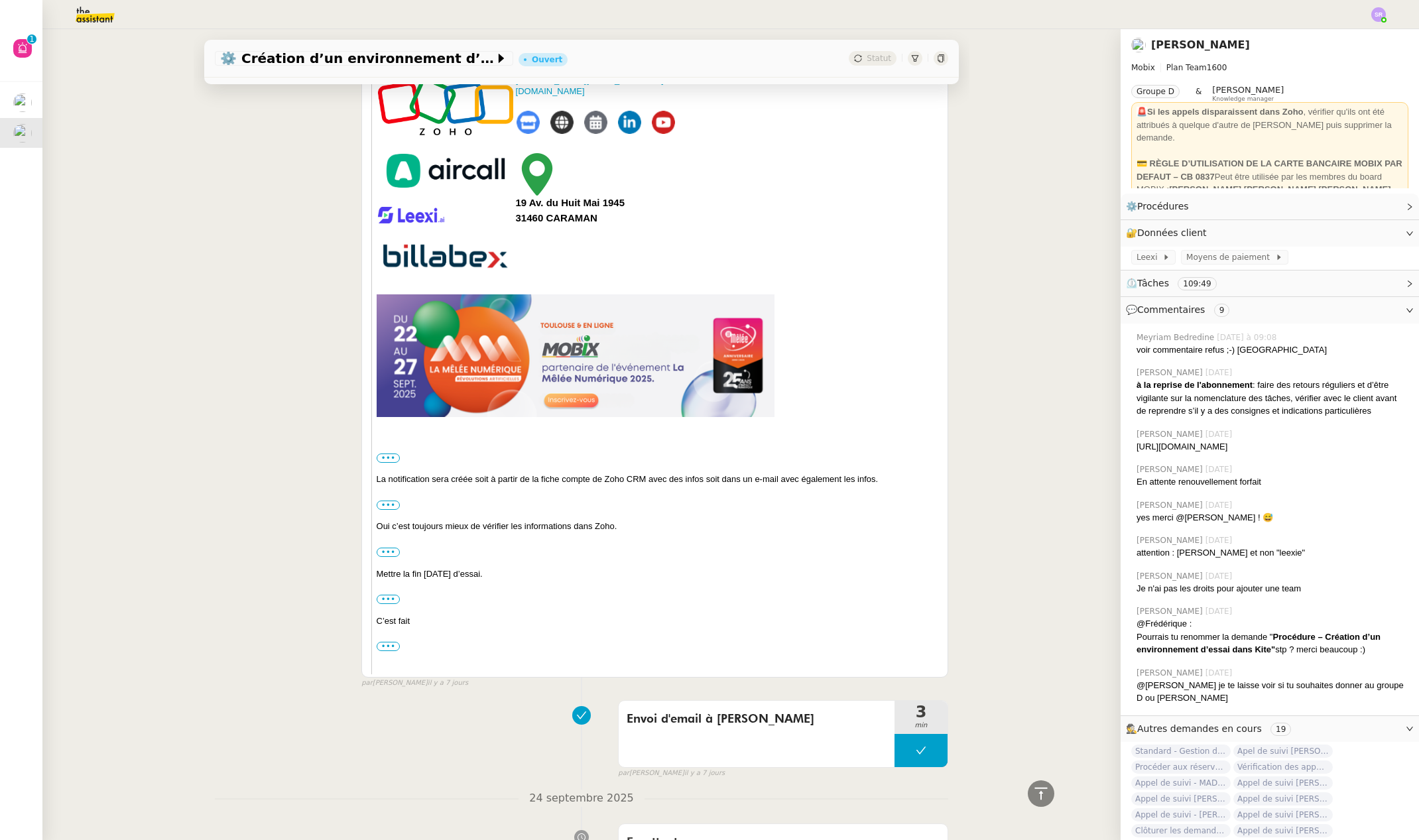
scroll to position [6602, 0]
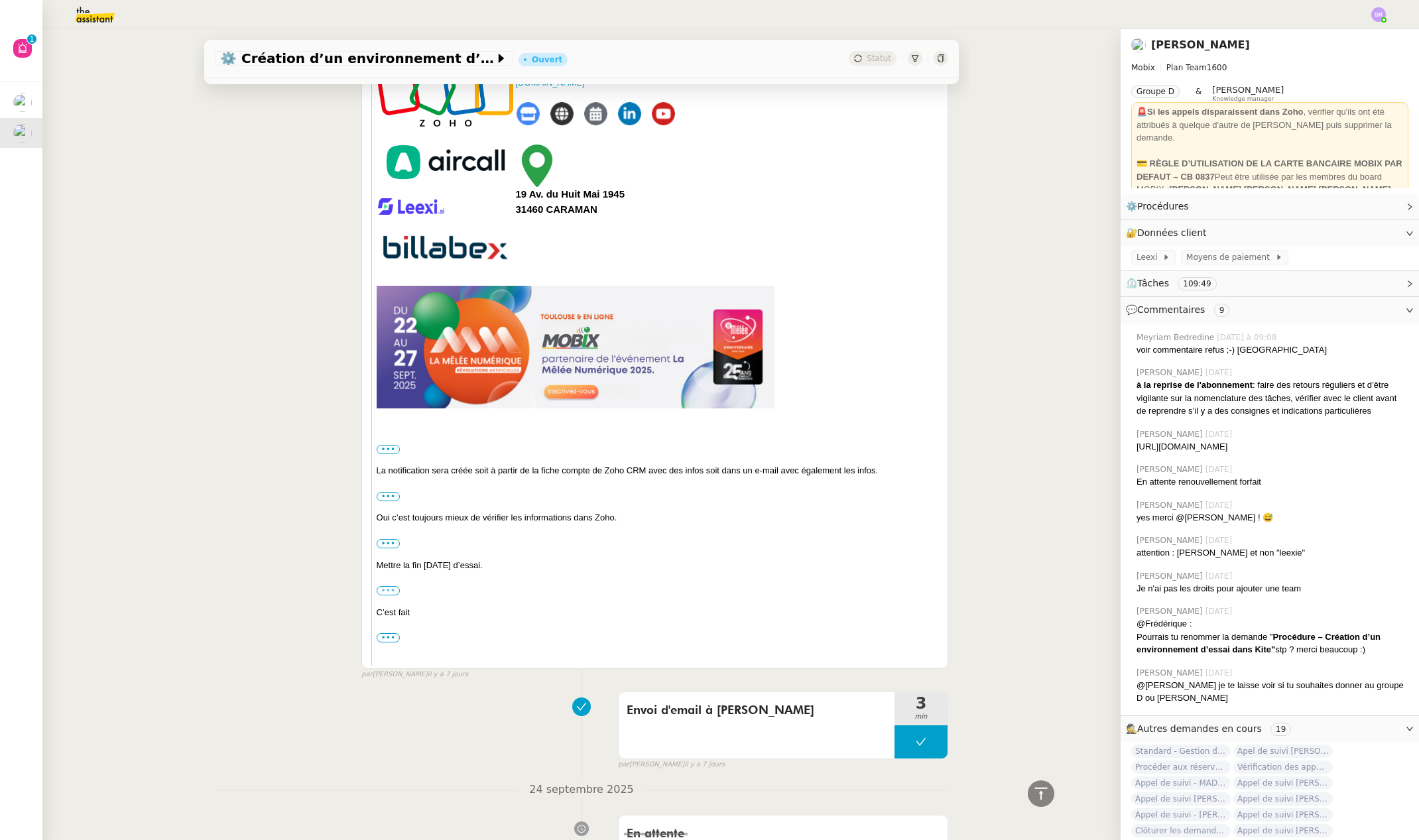
click at [387, 592] on label "•••" at bounding box center [389, 590] width 24 height 9
click at [0, 0] on input "•••" at bounding box center [0, 0] width 0 height 0
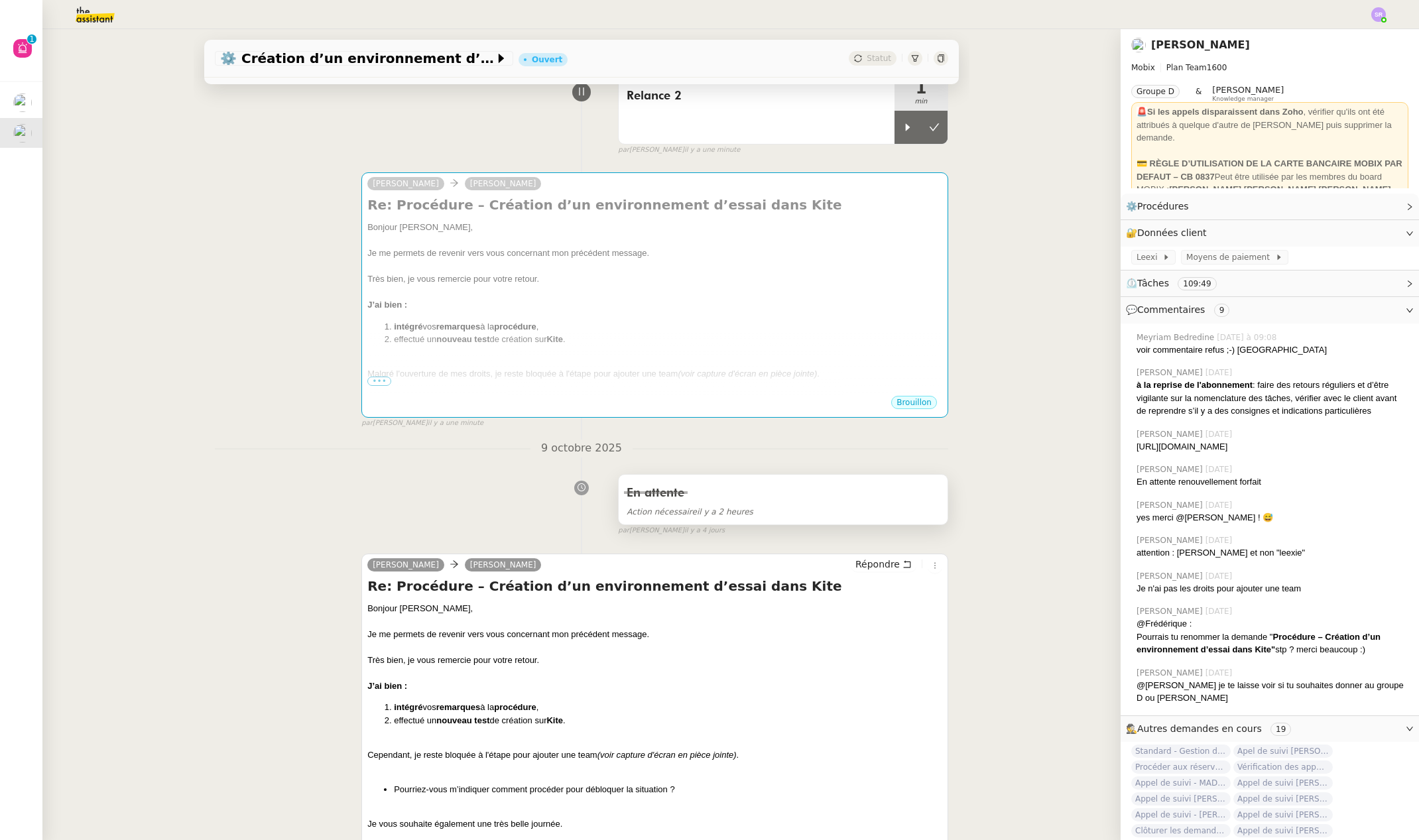
scroll to position [0, 0]
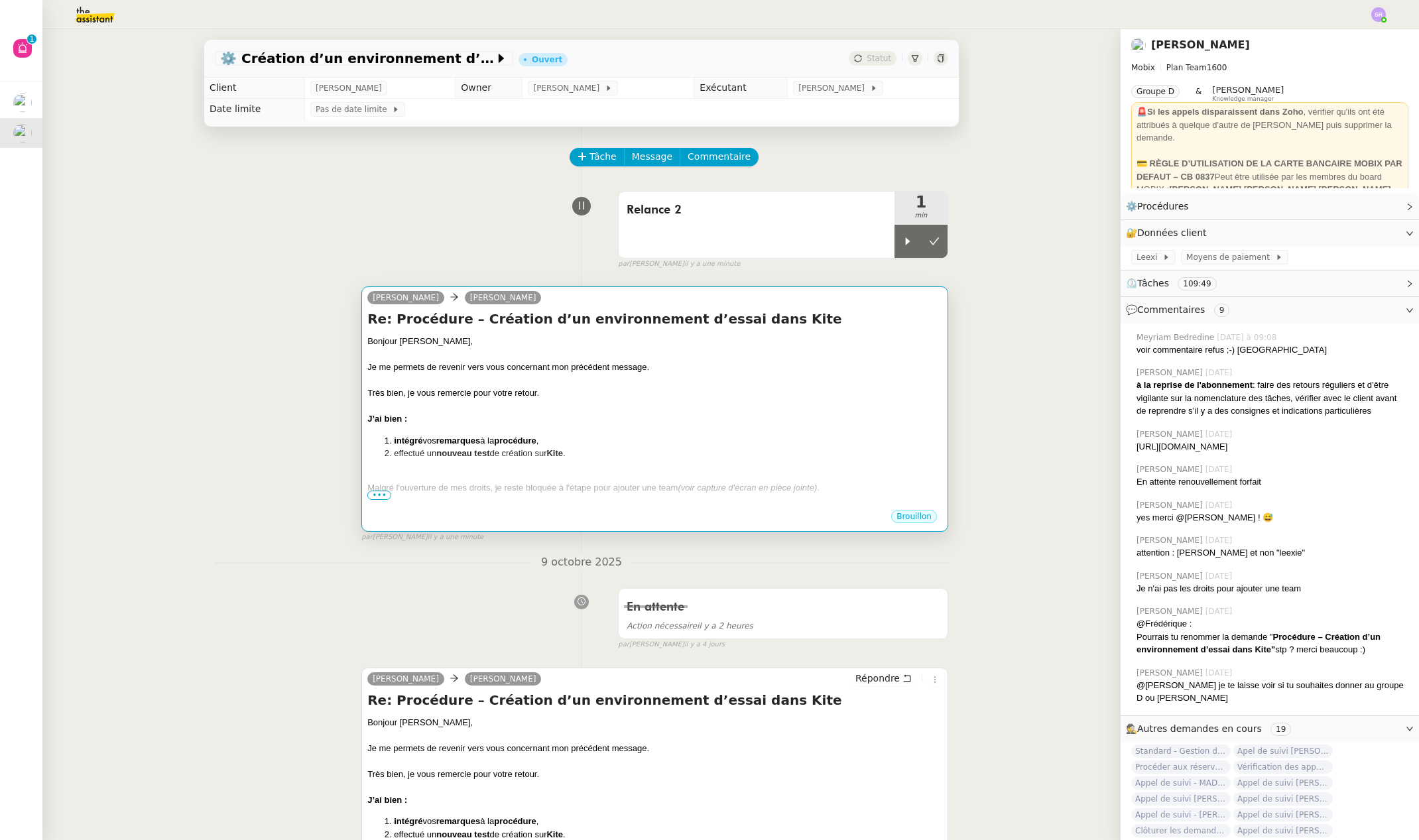
click at [720, 477] on div at bounding box center [655, 475] width 575 height 13
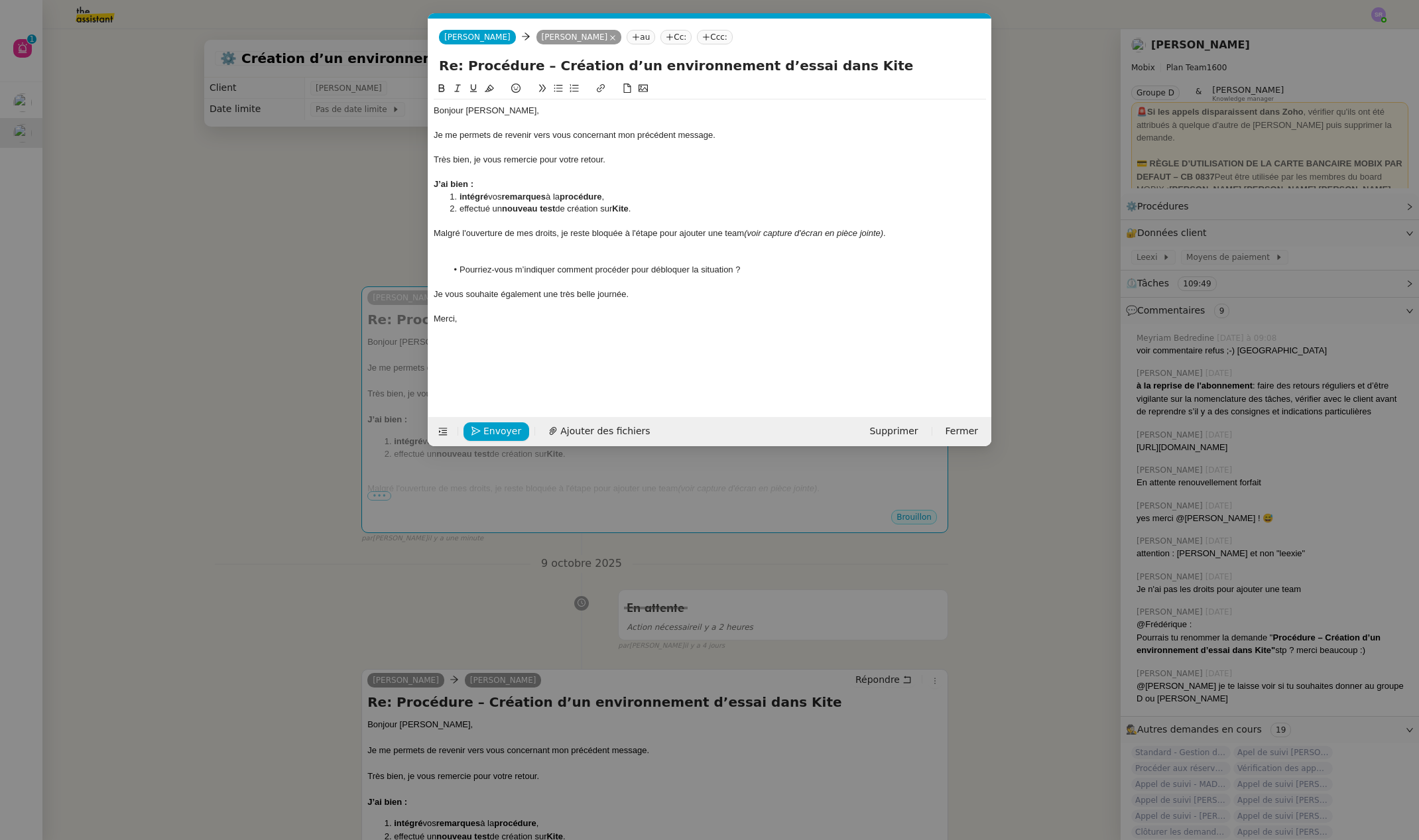
scroll to position [0, 28]
click at [243, 476] on nz-modal-container "Service TA - VOYAGE - PROPOSITION GLOBALE A utiliser dans le cadre de propositi…" at bounding box center [709, 420] width 1419 height 840
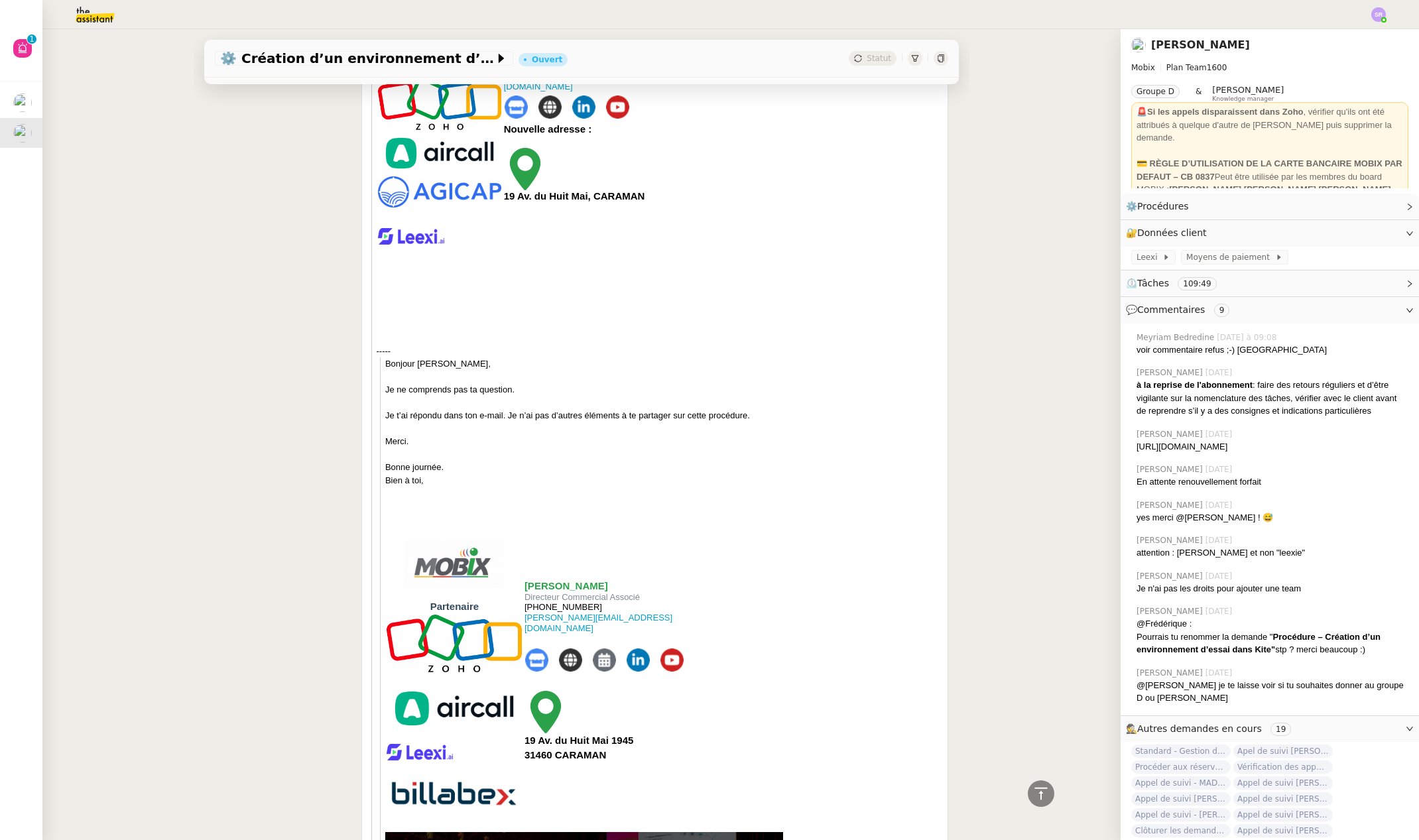
scroll to position [1913, 0]
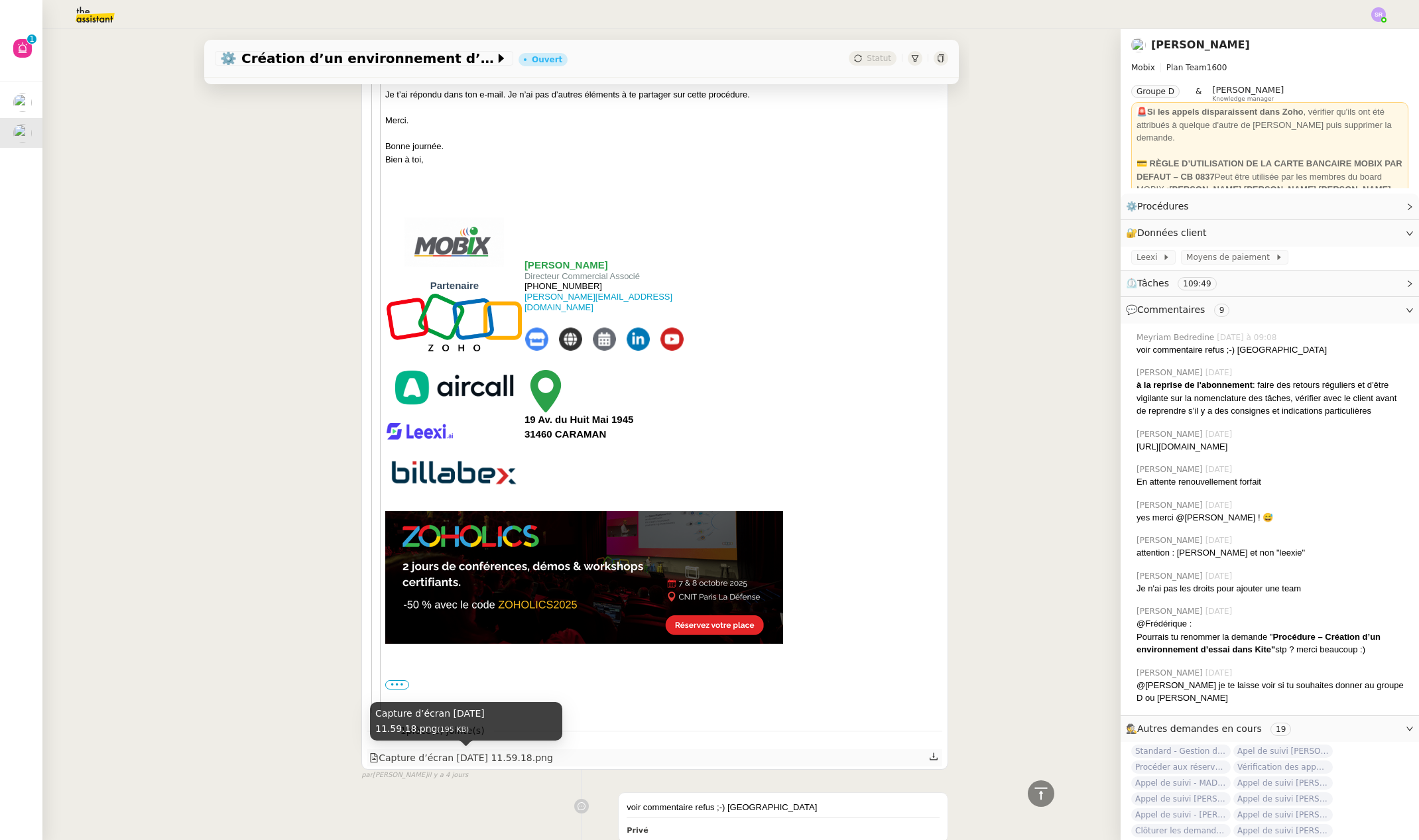
click at [547, 755] on div "Capture d’écran [DATE] 11.59.18.png" at bounding box center [461, 759] width 184 height 16
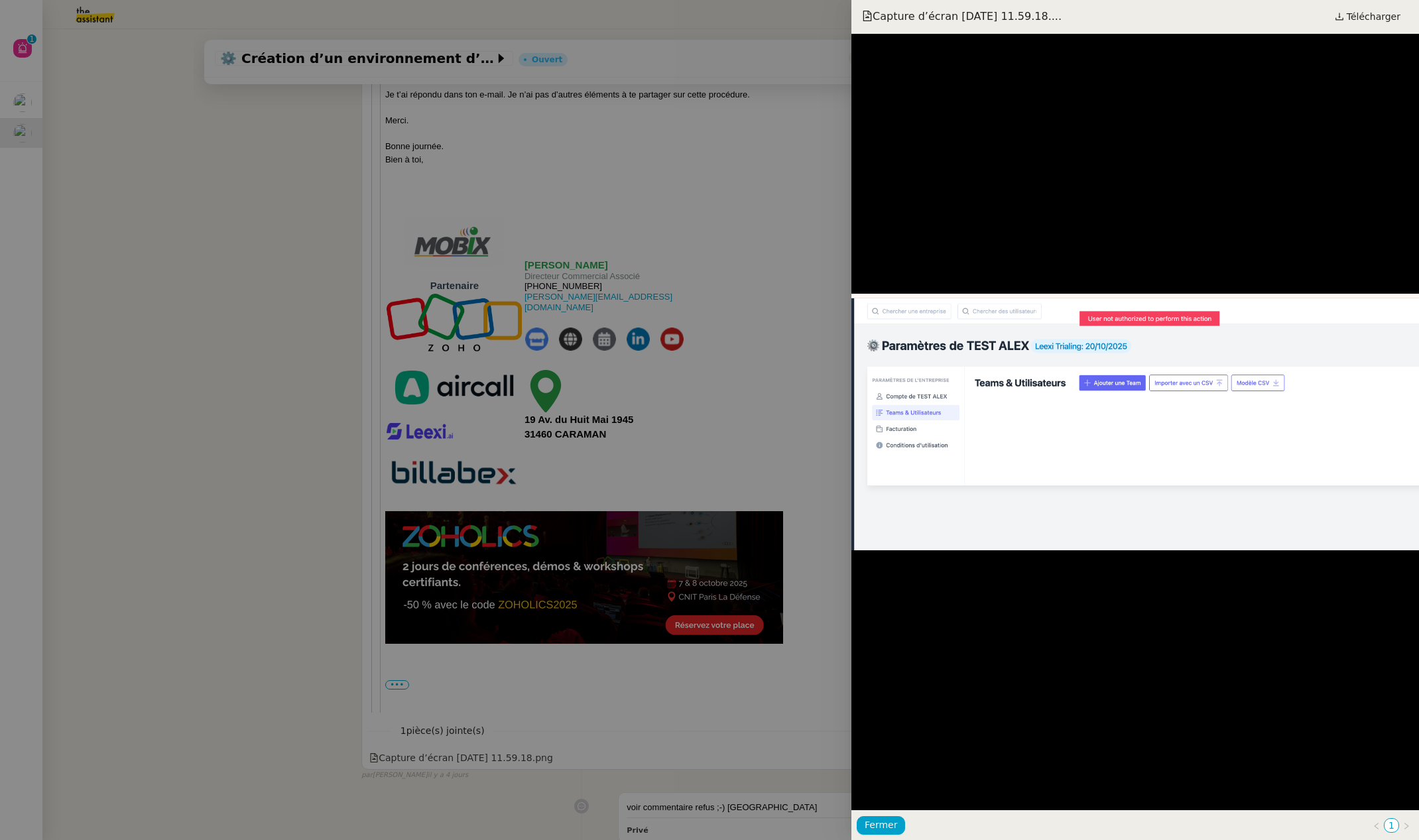
click at [592, 783] on div at bounding box center [709, 420] width 1419 height 840
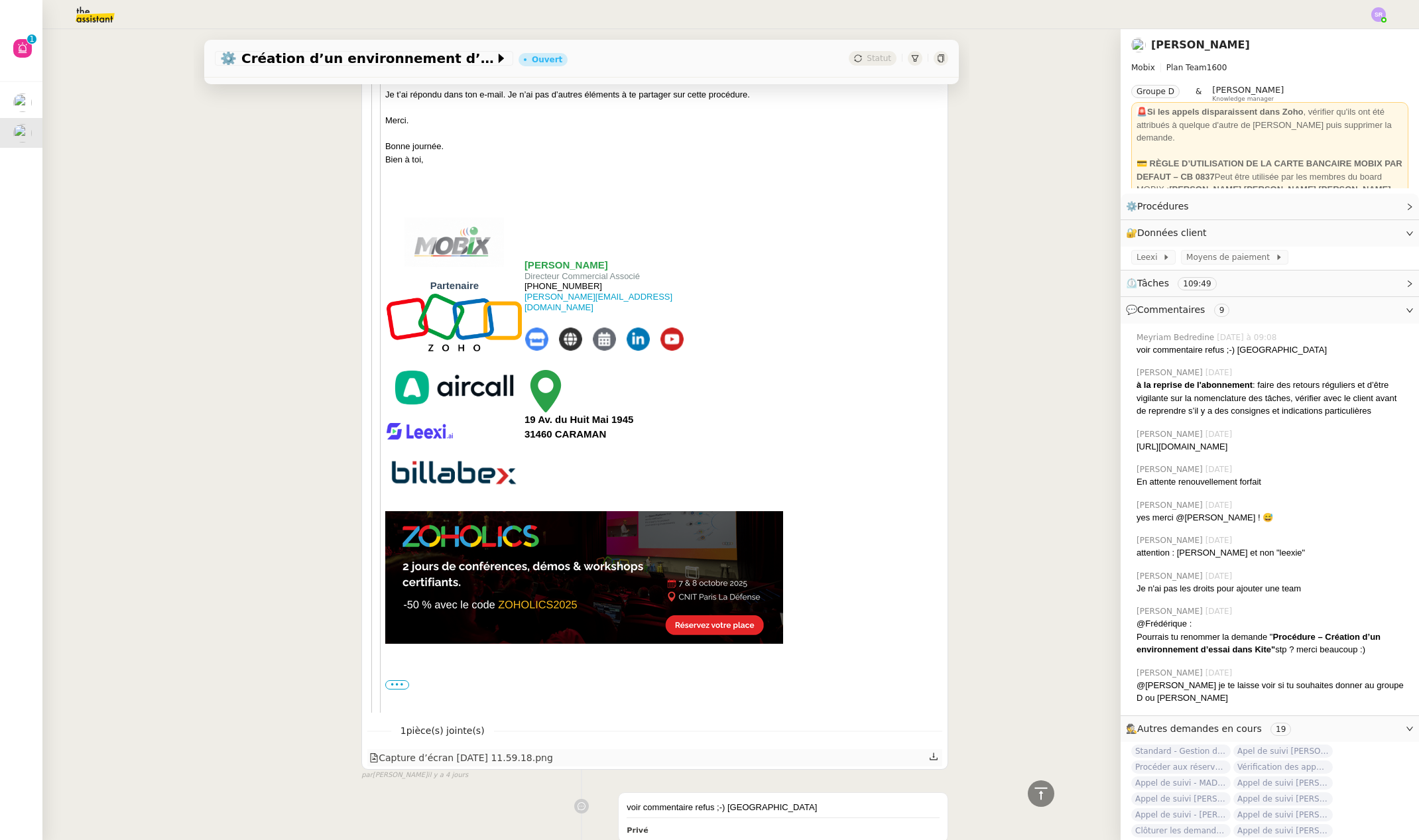
click at [929, 761] on icon at bounding box center [933, 756] width 9 height 9
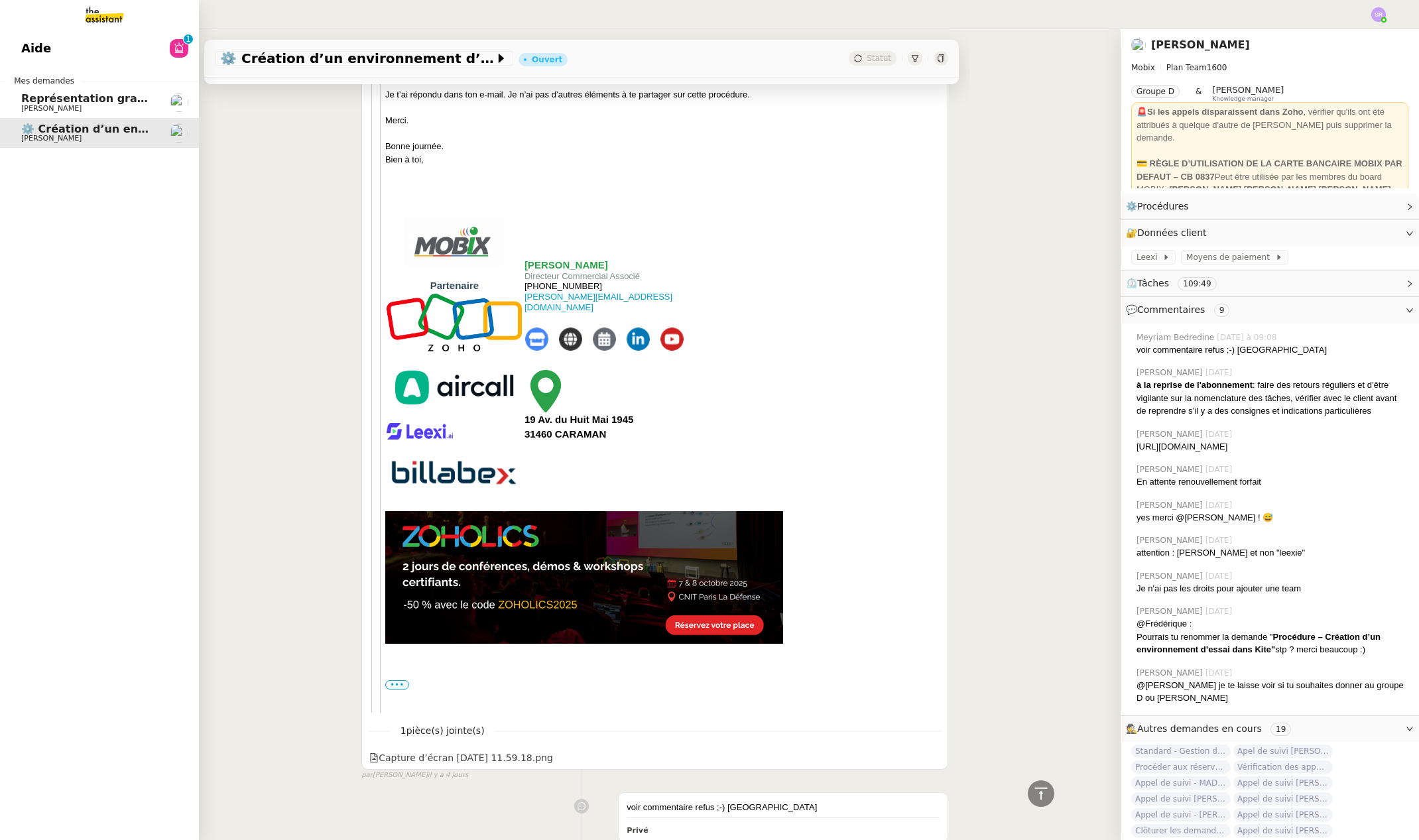
click at [53, 134] on span "[PERSON_NAME]" at bounding box center [51, 138] width 60 height 8
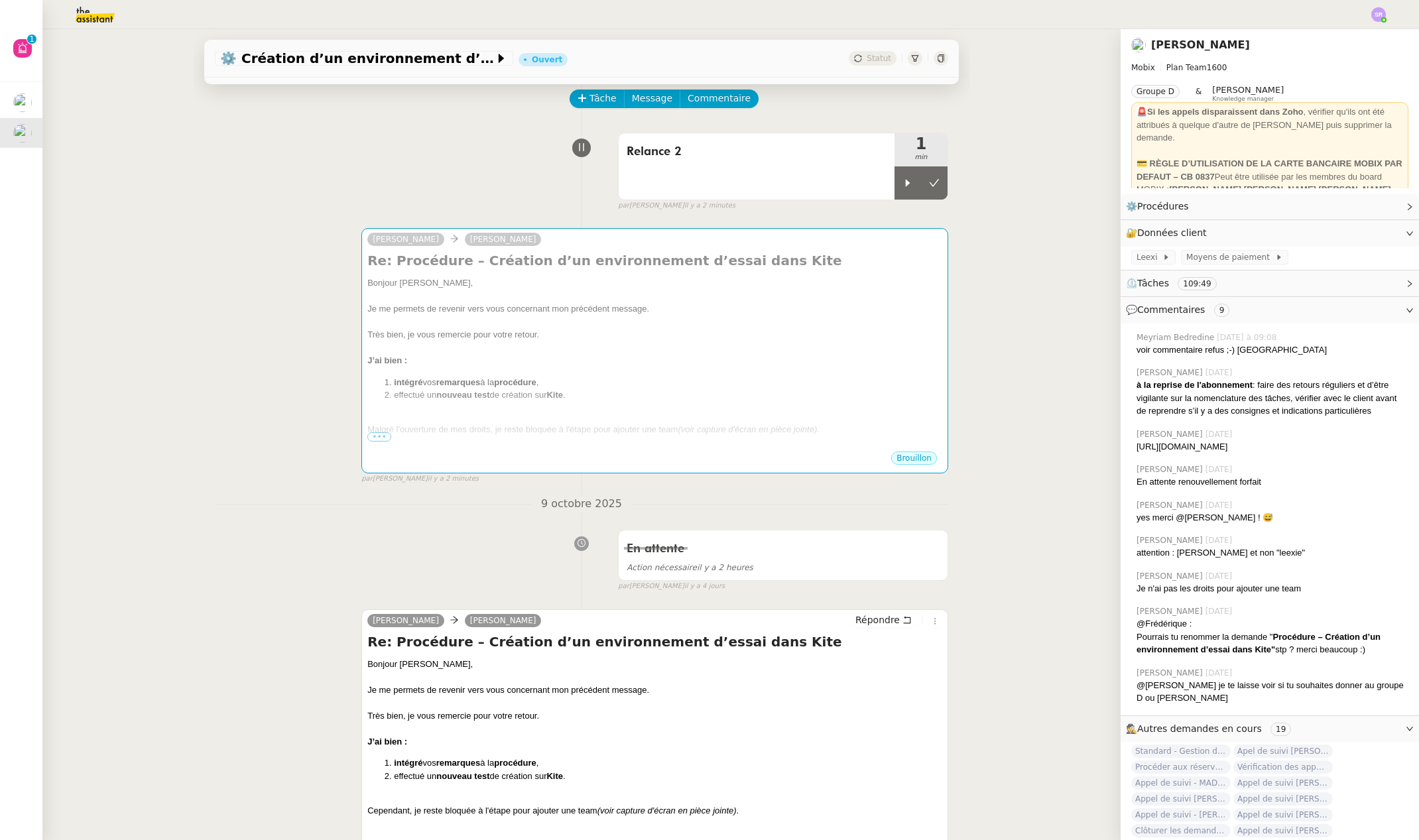
scroll to position [0, 0]
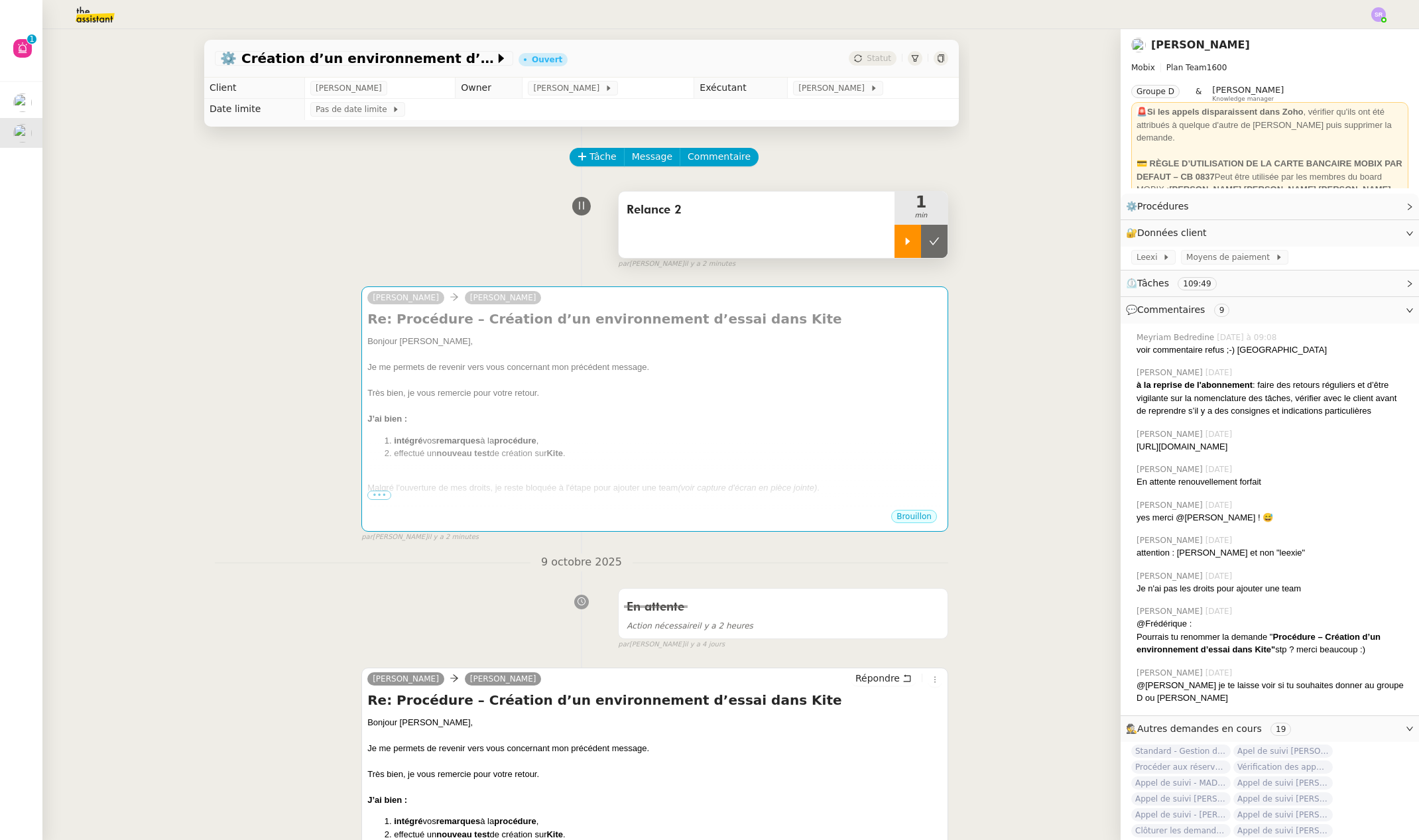
click at [899, 233] on div at bounding box center [908, 241] width 27 height 33
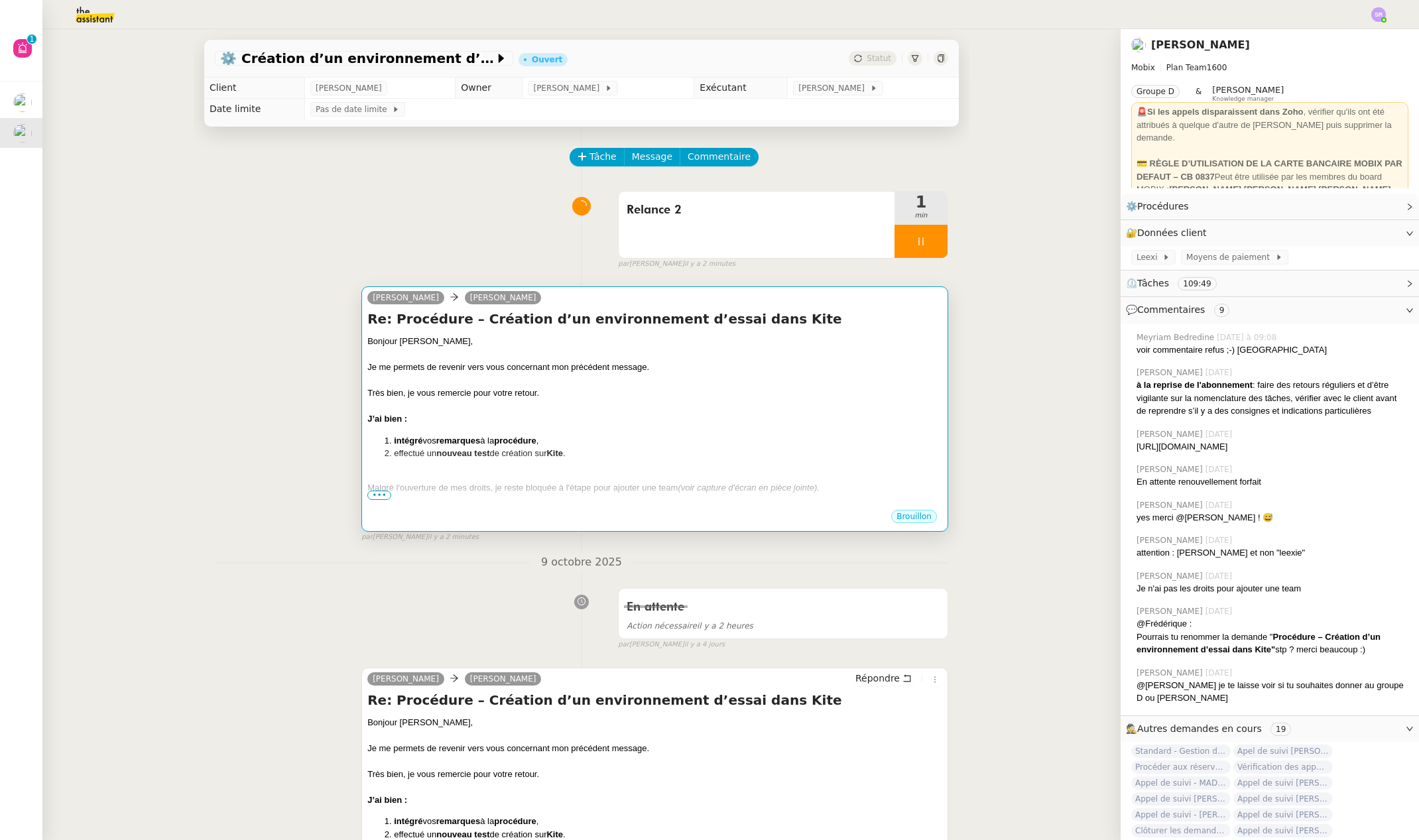
click at [840, 378] on div at bounding box center [655, 380] width 575 height 13
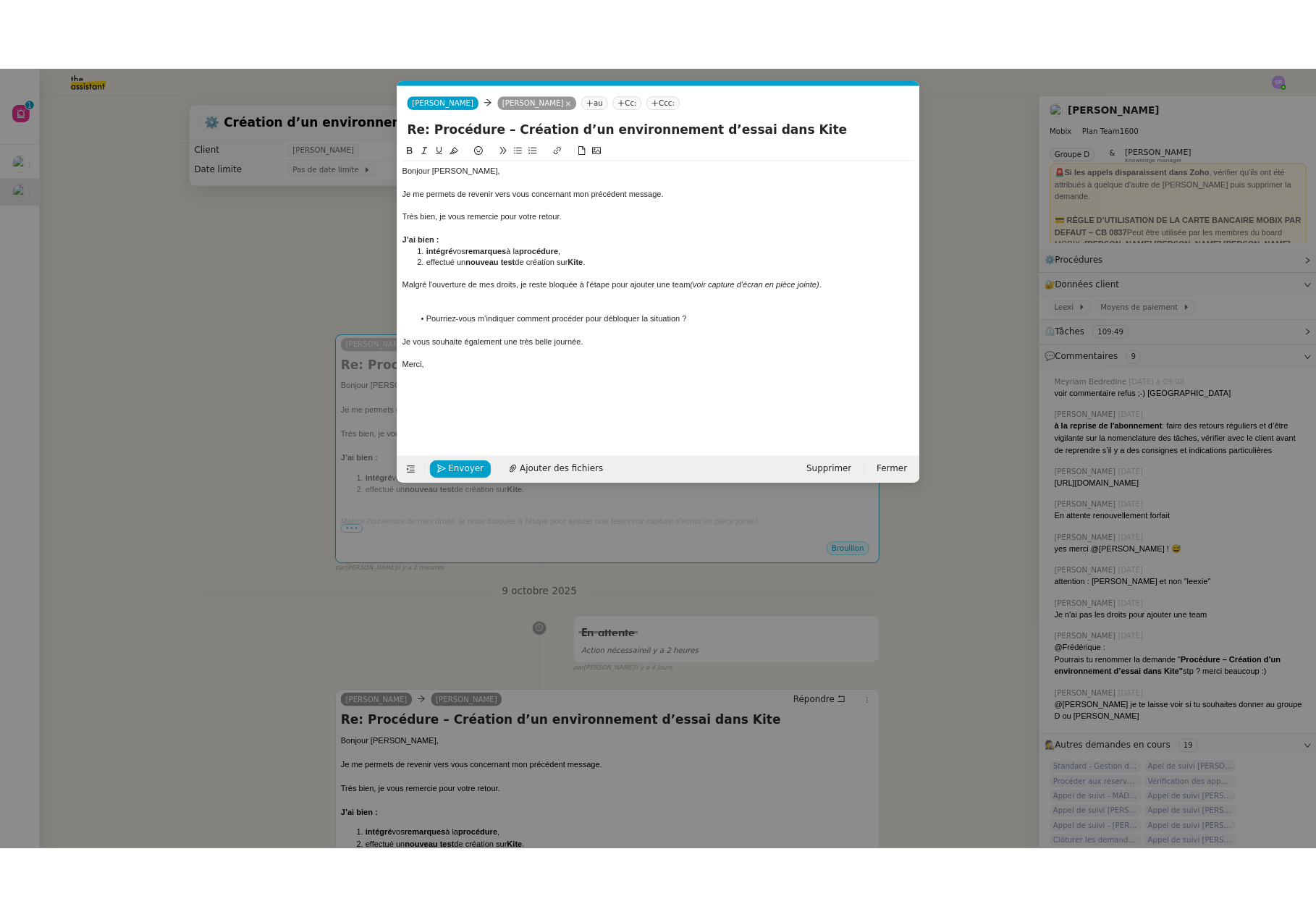
scroll to position [0, 30]
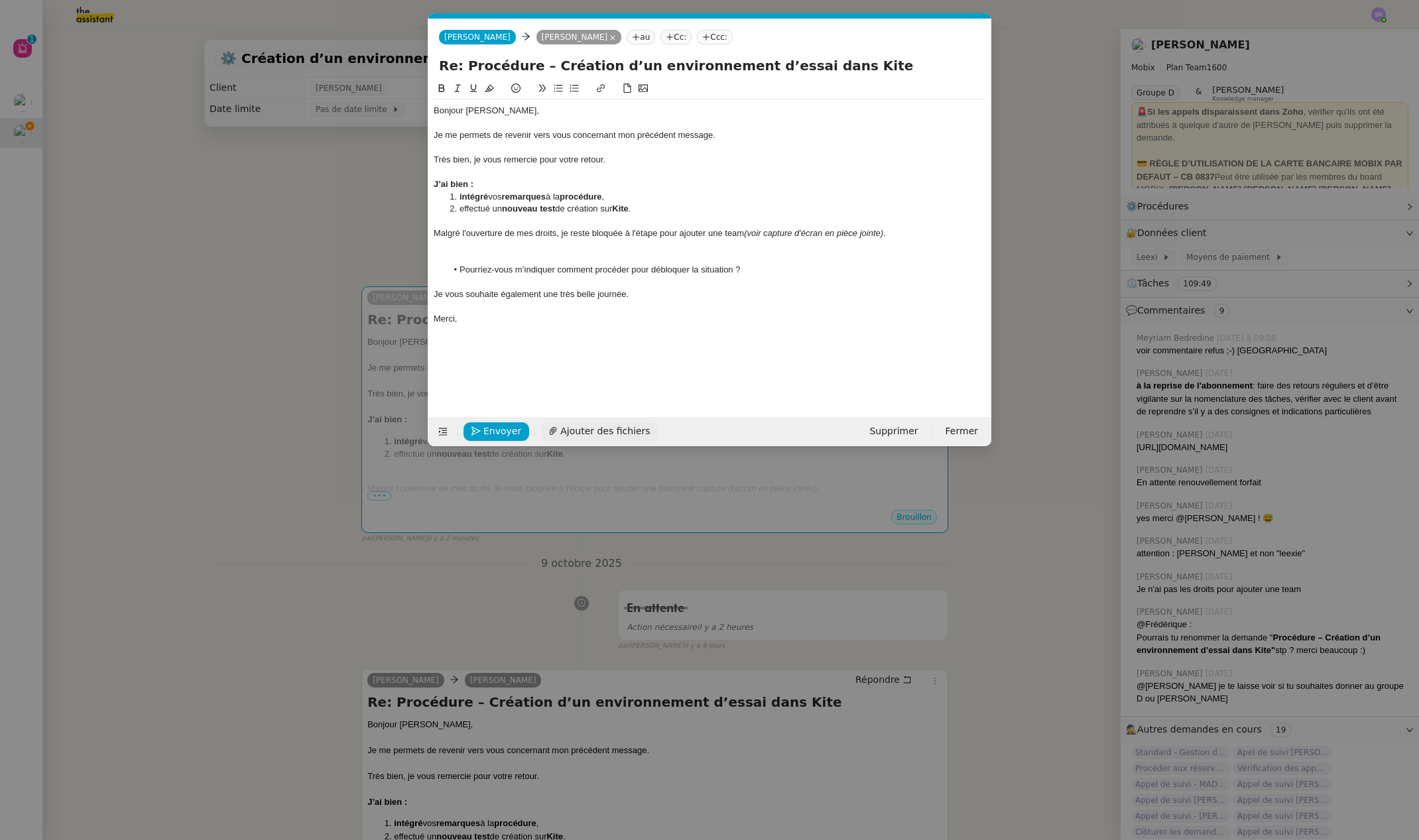
click at [603, 426] on span "Ajouter des fichiers" at bounding box center [605, 431] width 90 height 16
click at [609, 409] on span "Capture d’écran [DATE] 11.59.18.png" at bounding box center [707, 409] width 539 height 16
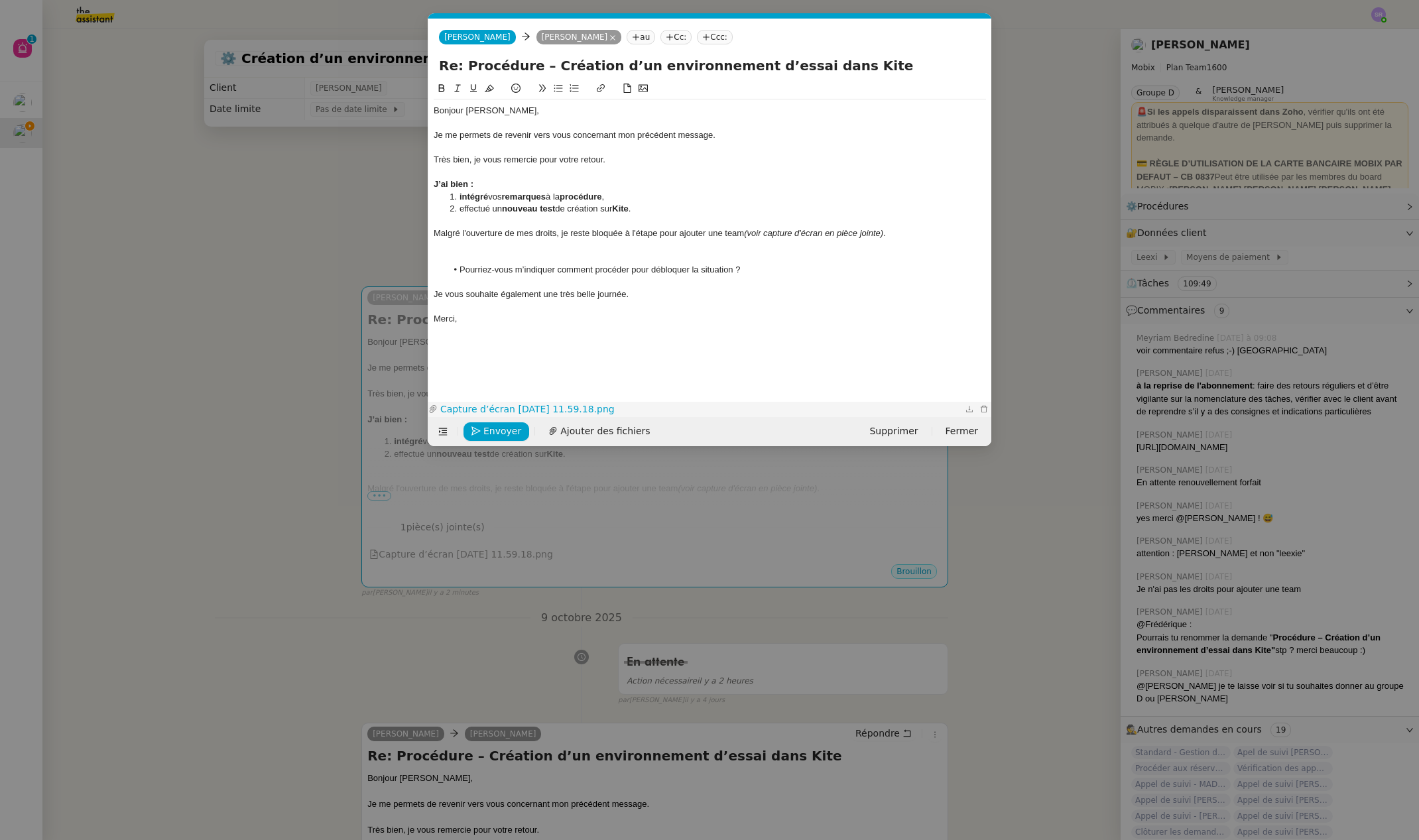
click at [580, 407] on link "Capture d’écran [DATE] 11.59.18.png" at bounding box center [700, 409] width 525 height 16
click at [464, 250] on div at bounding box center [709, 245] width 552 height 12
click at [679, 279] on div "Je vous souhaite également une très belle journée." at bounding box center [709, 282] width 552 height 12
click at [613, 155] on div "Très bien, je vous remercie pour votre retour." at bounding box center [709, 160] width 552 height 12
drag, startPoint x: 631, startPoint y: 155, endPoint x: 427, endPoint y: 148, distance: 204.1
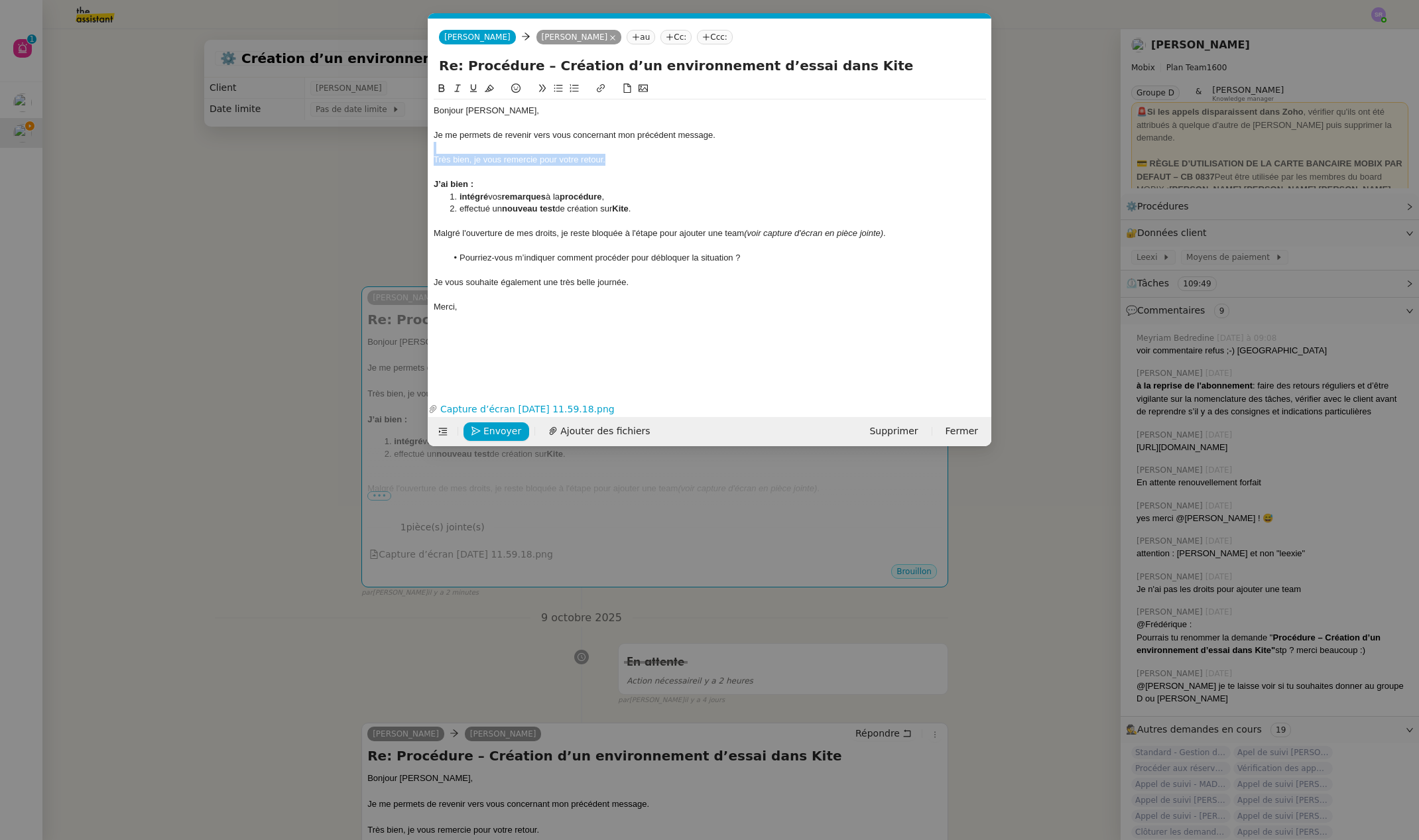
click at [428, 148] on form "[PERSON_NAME] [PERSON_NAME] [PERSON_NAME] au Cc: Ccc: Re: Procédure – Création …" at bounding box center [709, 232] width 563 height 428
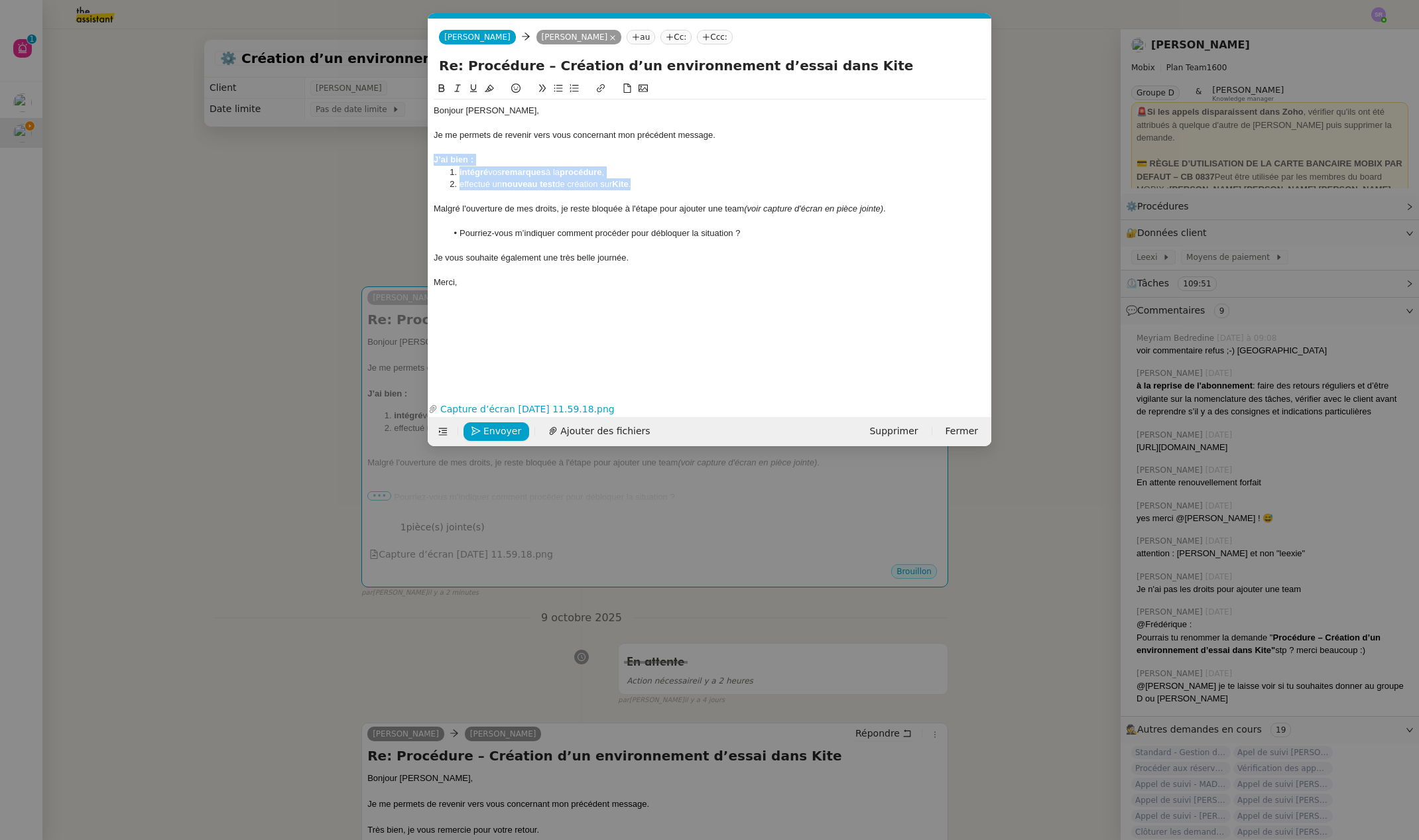
drag, startPoint x: 657, startPoint y: 182, endPoint x: 402, endPoint y: 160, distance: 255.9
click at [402, 160] on nz-modal-container "Service TA - VOYAGE - PROPOSITION GLOBALE A utiliser dans le cadre de propositi…" at bounding box center [709, 420] width 1419 height 840
click at [448, 86] on button at bounding box center [441, 88] width 16 height 16
click at [444, 86] on icon at bounding box center [441, 88] width 9 height 9
click at [443, 87] on icon at bounding box center [442, 88] width 6 height 8
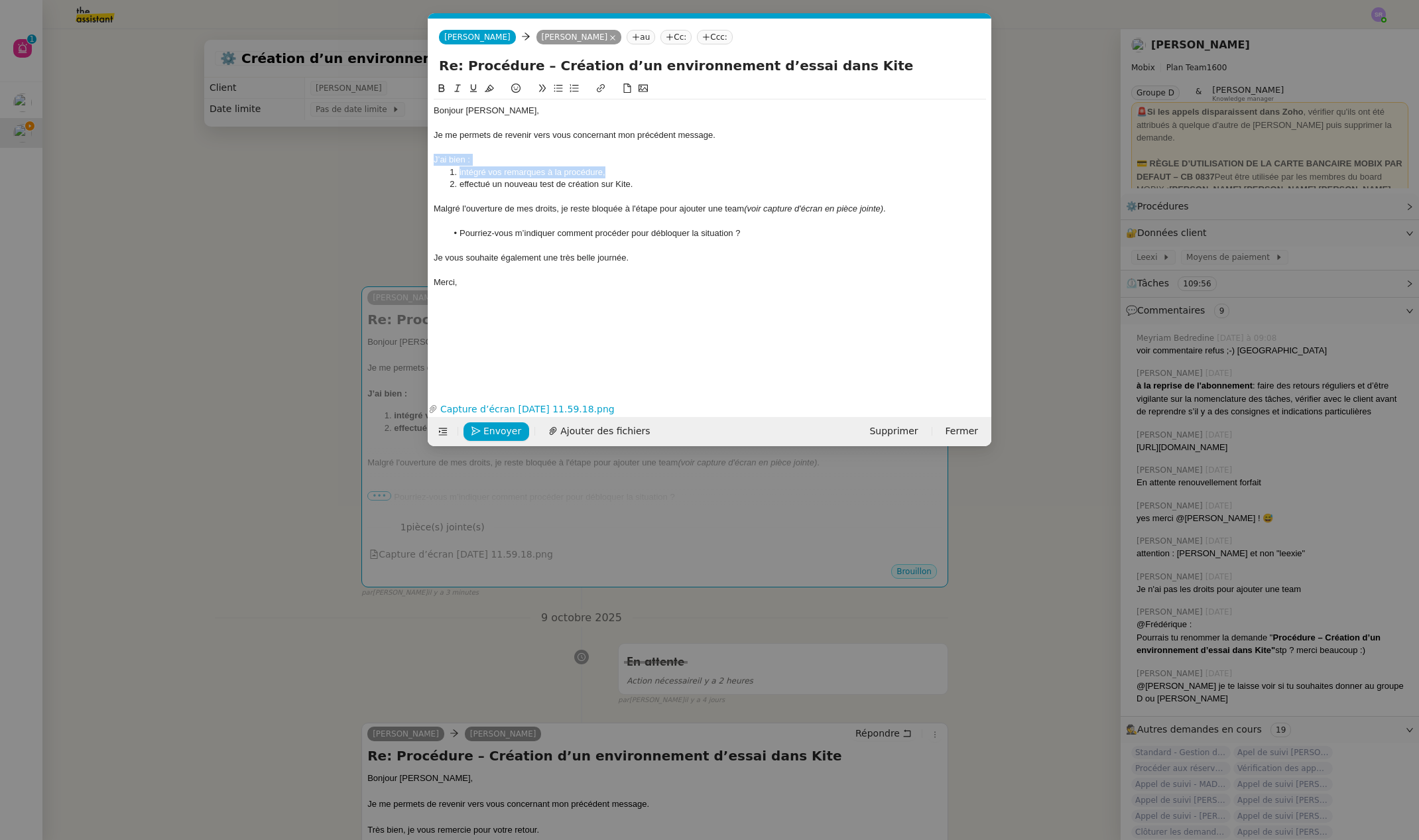
click at [559, 178] on li "effectué un nouveau test de création sur Kite." at bounding box center [716, 184] width 539 height 12
drag, startPoint x: 561, startPoint y: 211, endPoint x: 620, endPoint y: 209, distance: 59.0
click at [620, 209] on div "Malgré l'ouverture de mes droits, je reste bloquée à l'étape pour ajouter une t…" at bounding box center [709, 209] width 552 height 12
drag, startPoint x: 684, startPoint y: 209, endPoint x: 746, endPoint y: 209, distance: 62.0
click at [746, 209] on div "Malgré l'ouverture de mes droits, je reste bloquée à l'étape pour ajouter une t…" at bounding box center [709, 209] width 552 height 12
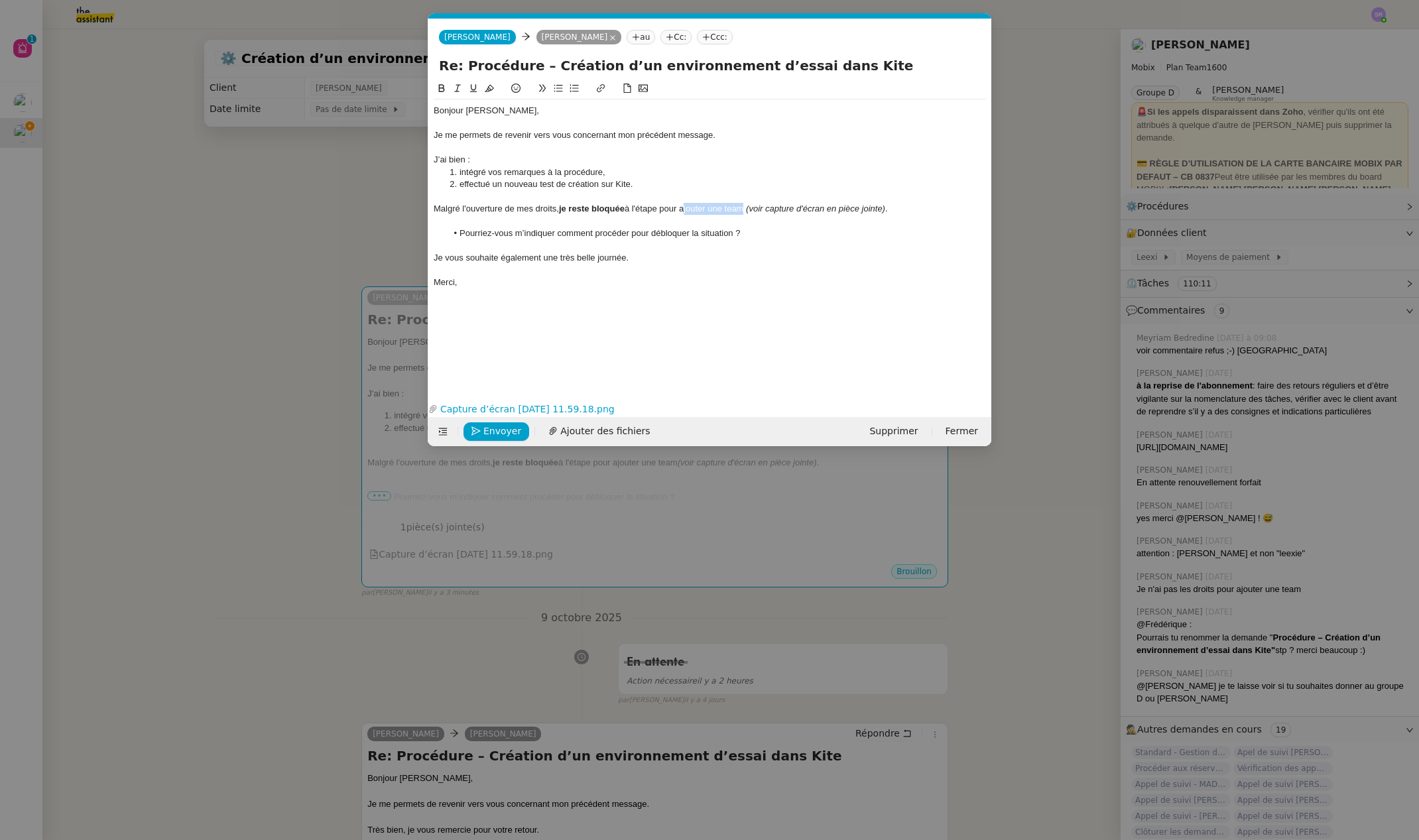
drag, startPoint x: 748, startPoint y: 208, endPoint x: 685, endPoint y: 208, distance: 63.0
click at [685, 208] on div "Malgré l'ouverture de mes droits, je reste bloquée à l'étape pour ajouter une t…" at bounding box center [709, 209] width 552 height 12
click at [706, 245] on div at bounding box center [709, 245] width 552 height 12
click at [624, 264] on div at bounding box center [709, 269] width 552 height 12
drag, startPoint x: 630, startPoint y: 256, endPoint x: 378, endPoint y: 254, distance: 252.0
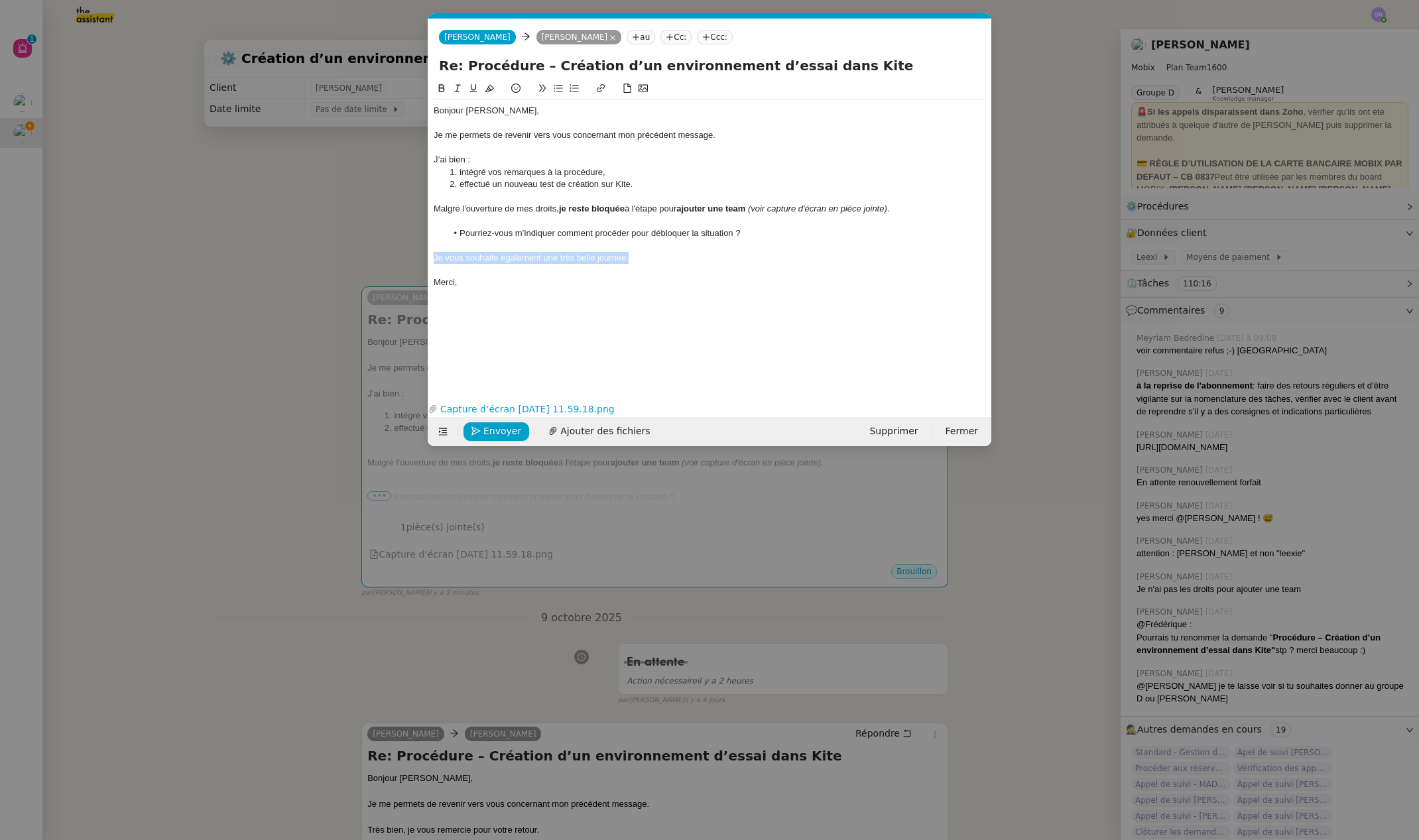
click at [378, 254] on nz-modal-container "Service TA - VOYAGE - PROPOSITION GLOBALE A utiliser dans le cadre de propositi…" at bounding box center [709, 420] width 1419 height 840
click at [496, 433] on span "Envoyer" at bounding box center [502, 431] width 37 height 16
click at [496, 433] on span "Confirmer l'envoi" at bounding box center [523, 431] width 80 height 16
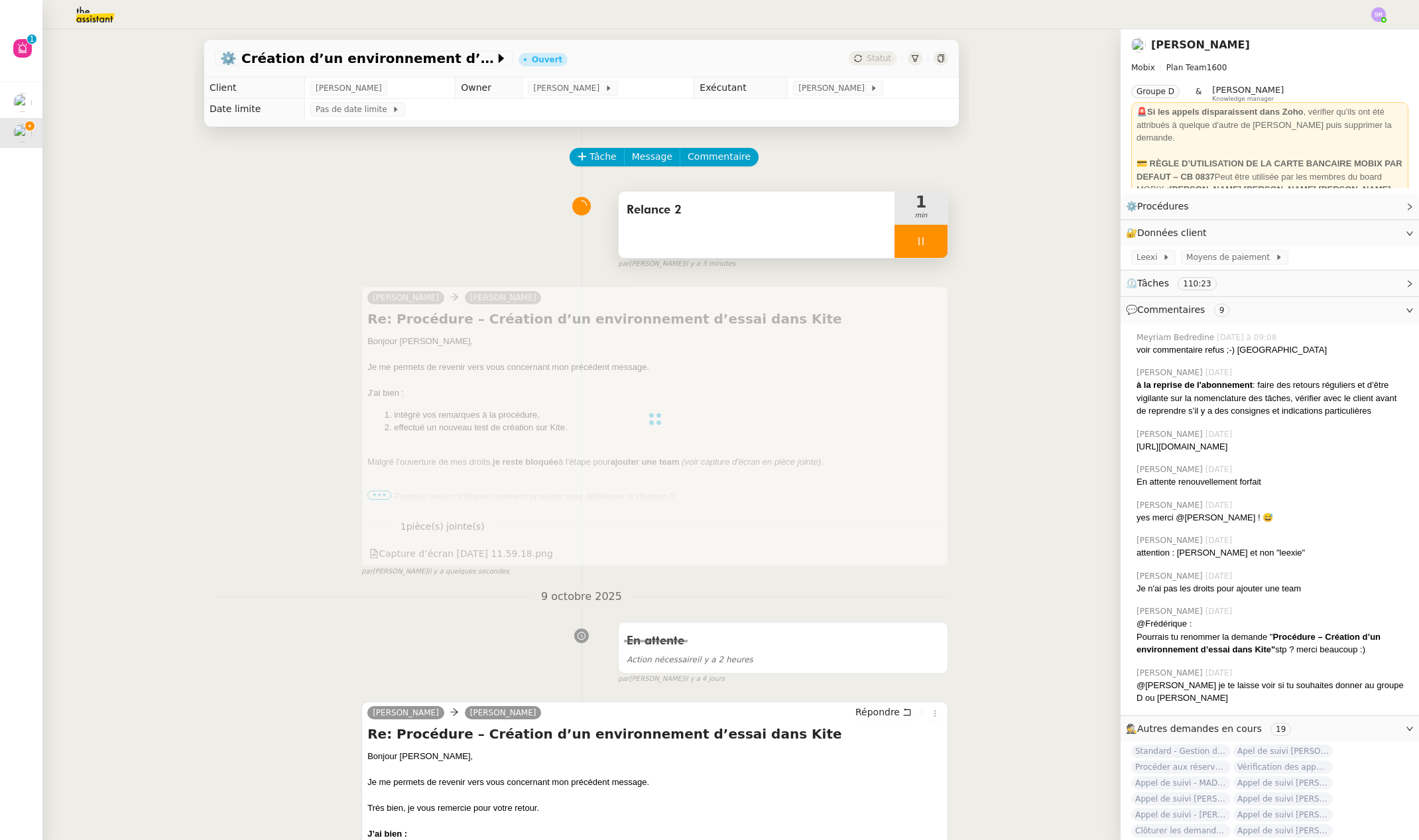
click at [923, 240] on div at bounding box center [921, 241] width 53 height 33
click at [930, 240] on icon at bounding box center [935, 241] width 10 height 7
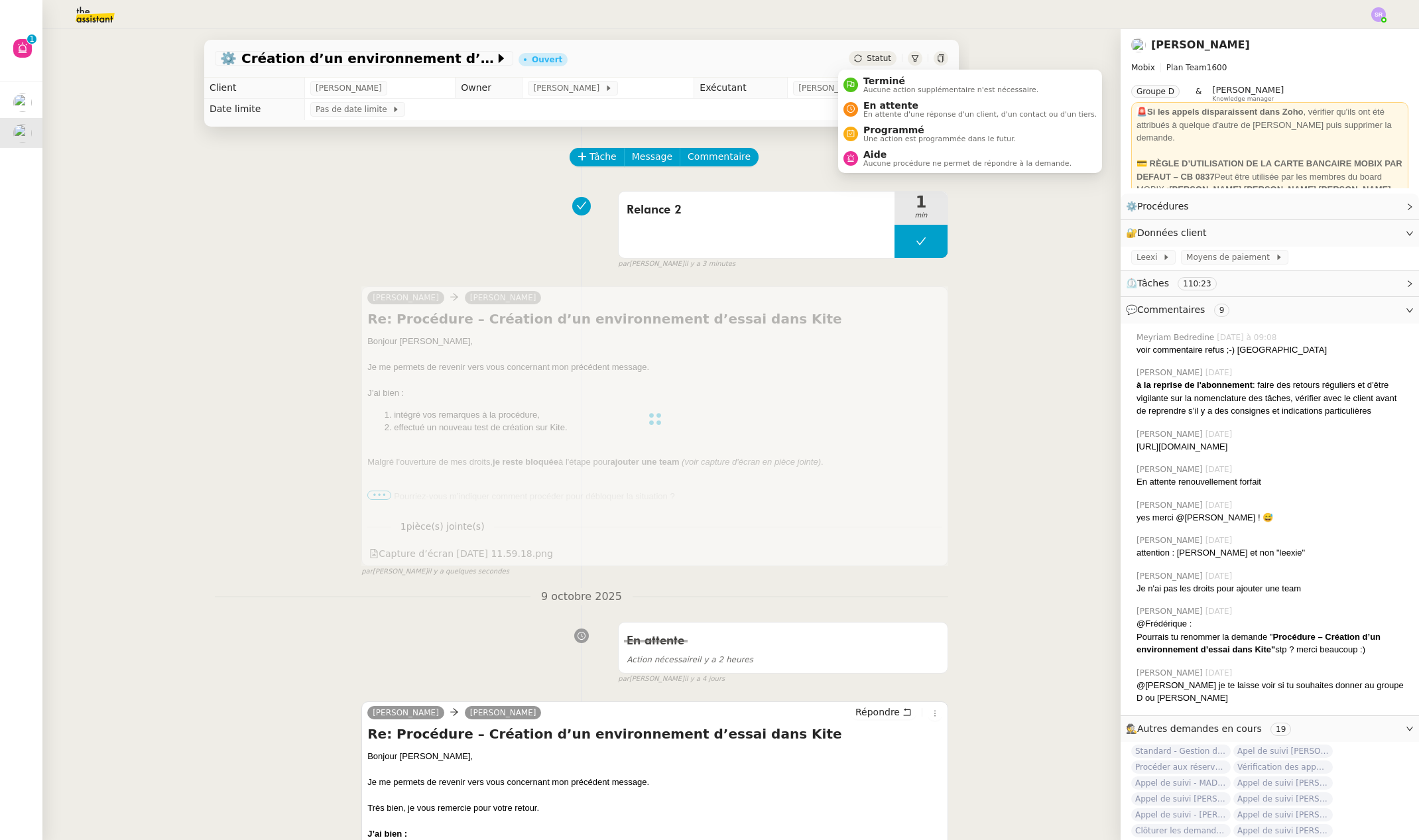
click at [855, 54] on div "Statut" at bounding box center [872, 58] width 48 height 15
click at [882, 107] on span "En attente" at bounding box center [980, 105] width 233 height 11
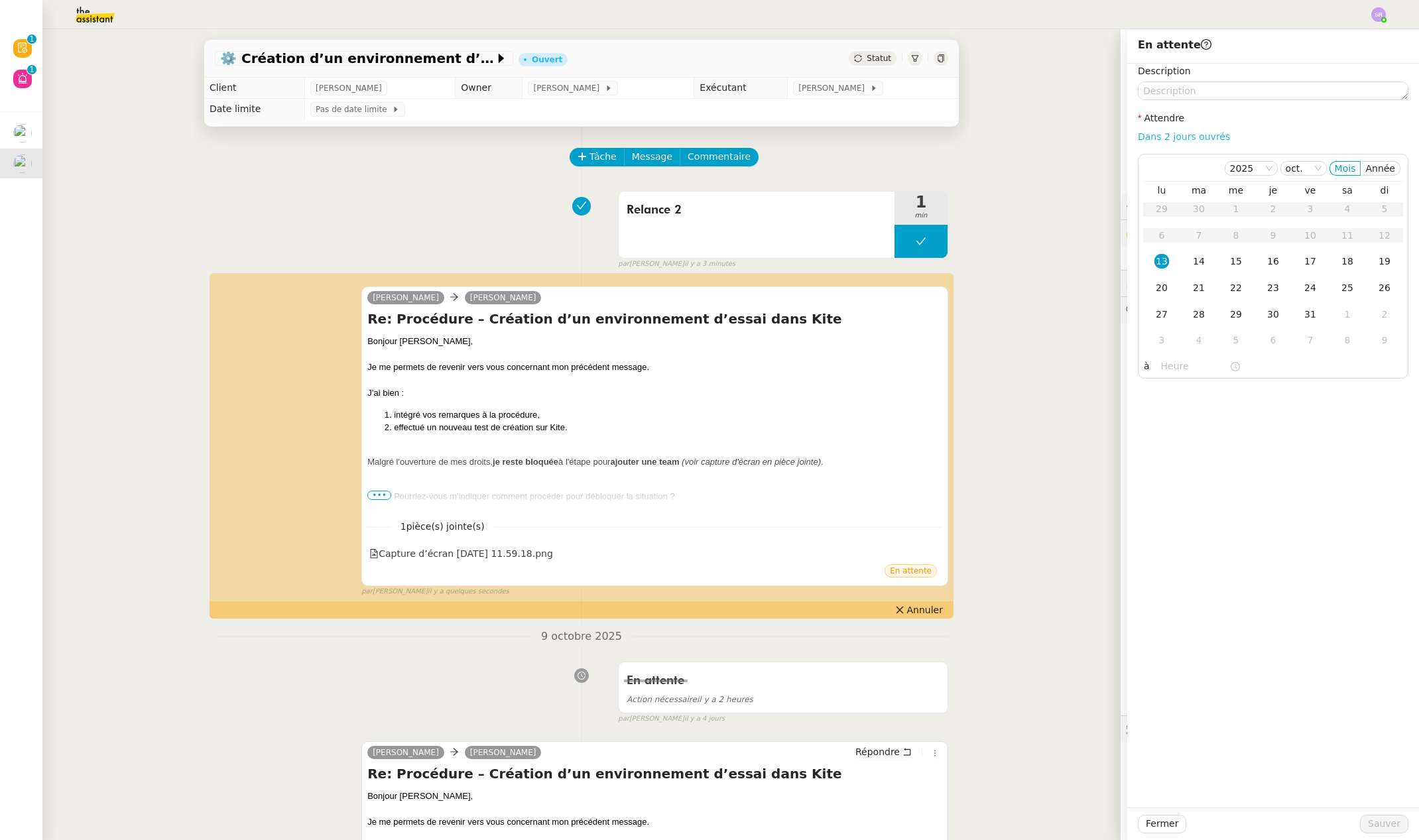
click at [1169, 134] on link "Dans 2 jours ouvrés" at bounding box center [1184, 136] width 92 height 11
type input "07:00"
drag, startPoint x: 1367, startPoint y: 826, endPoint x: 1303, endPoint y: 791, distance: 72.9
click at [1368, 826] on span "Sauver" at bounding box center [1384, 824] width 33 height 16
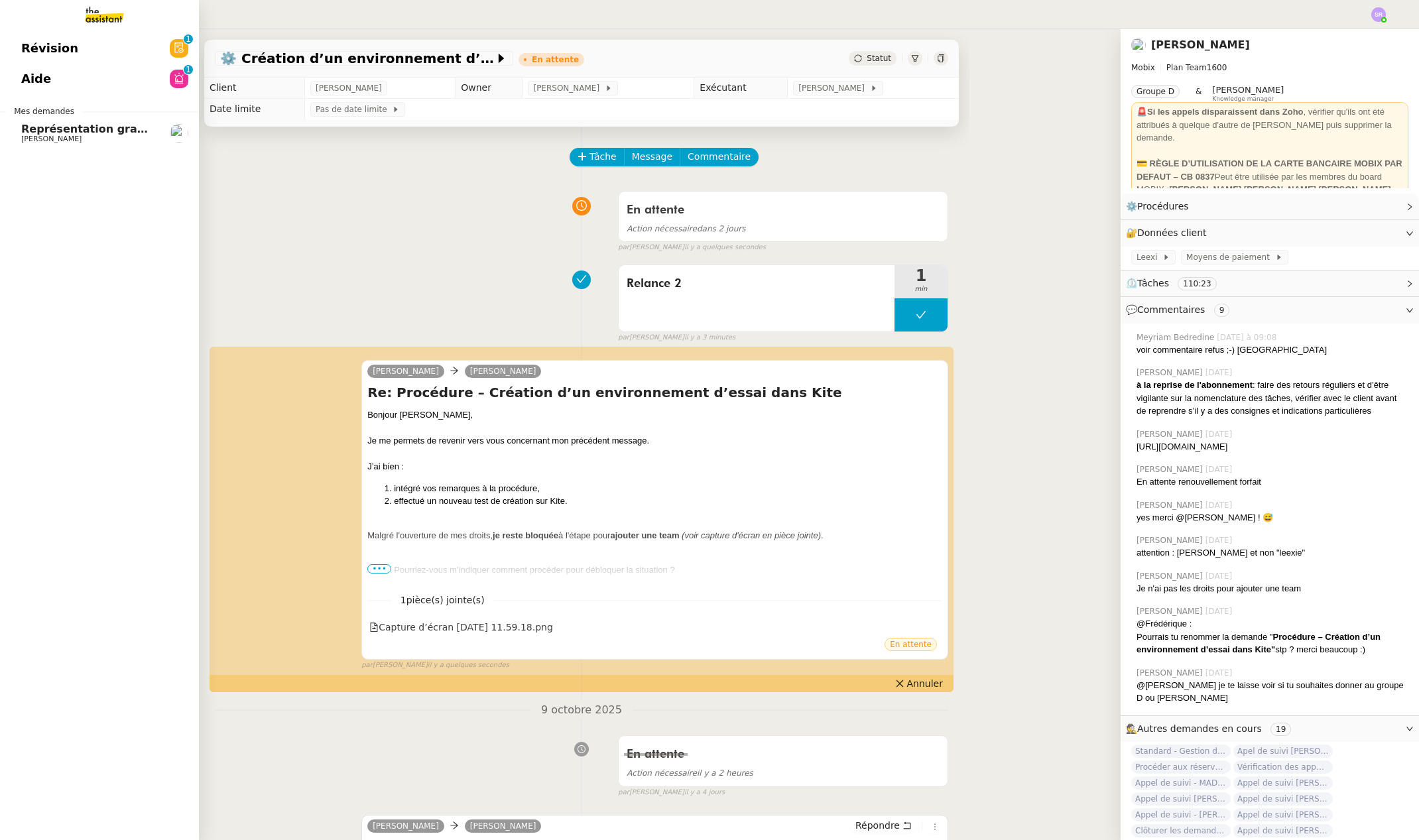
click at [27, 130] on span "Représentation graphique sur Canva" at bounding box center [131, 129] width 220 height 13
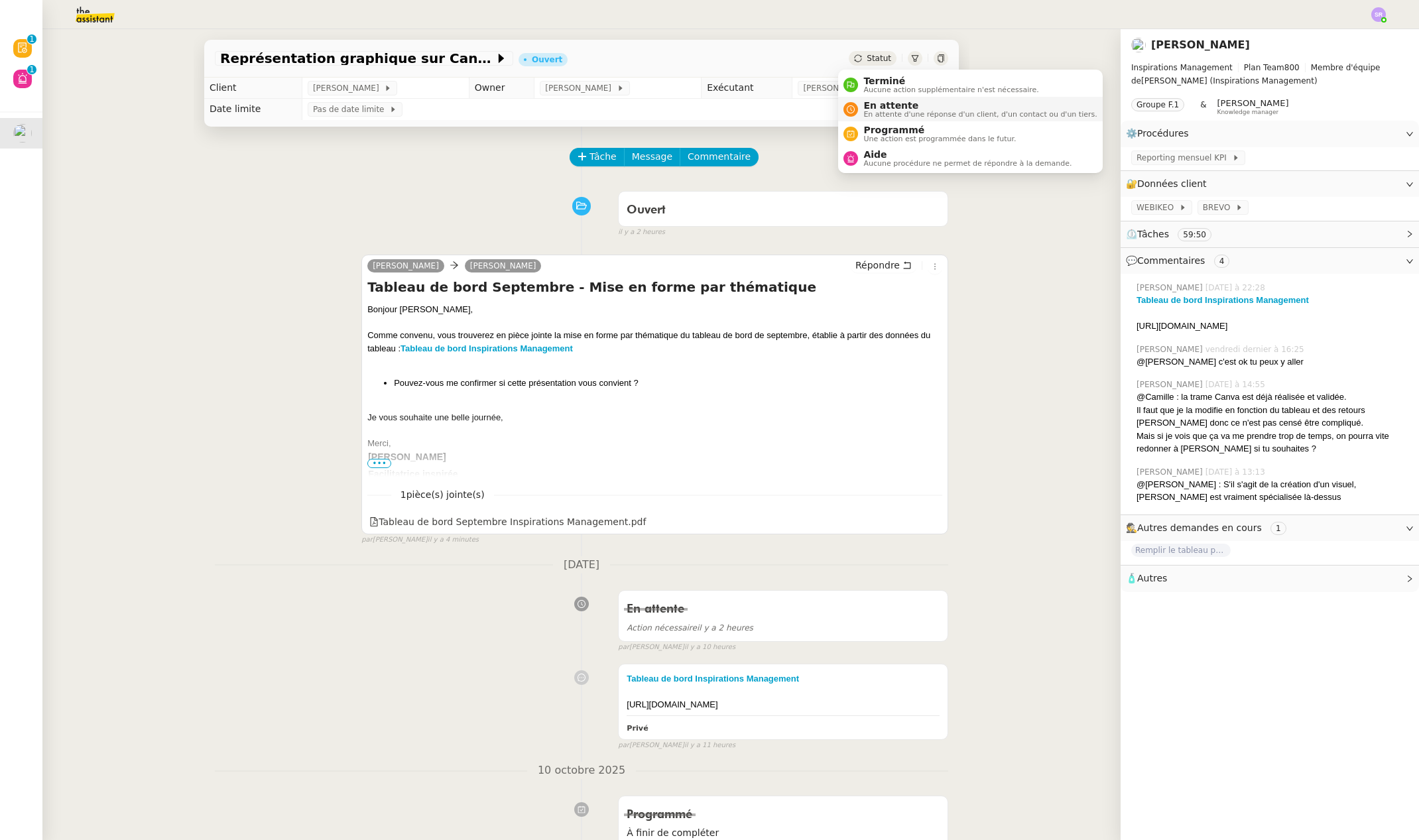
click at [897, 112] on span "En attente d'une réponse d'un client, d'un contact ou d'un tiers." at bounding box center [980, 115] width 233 height 7
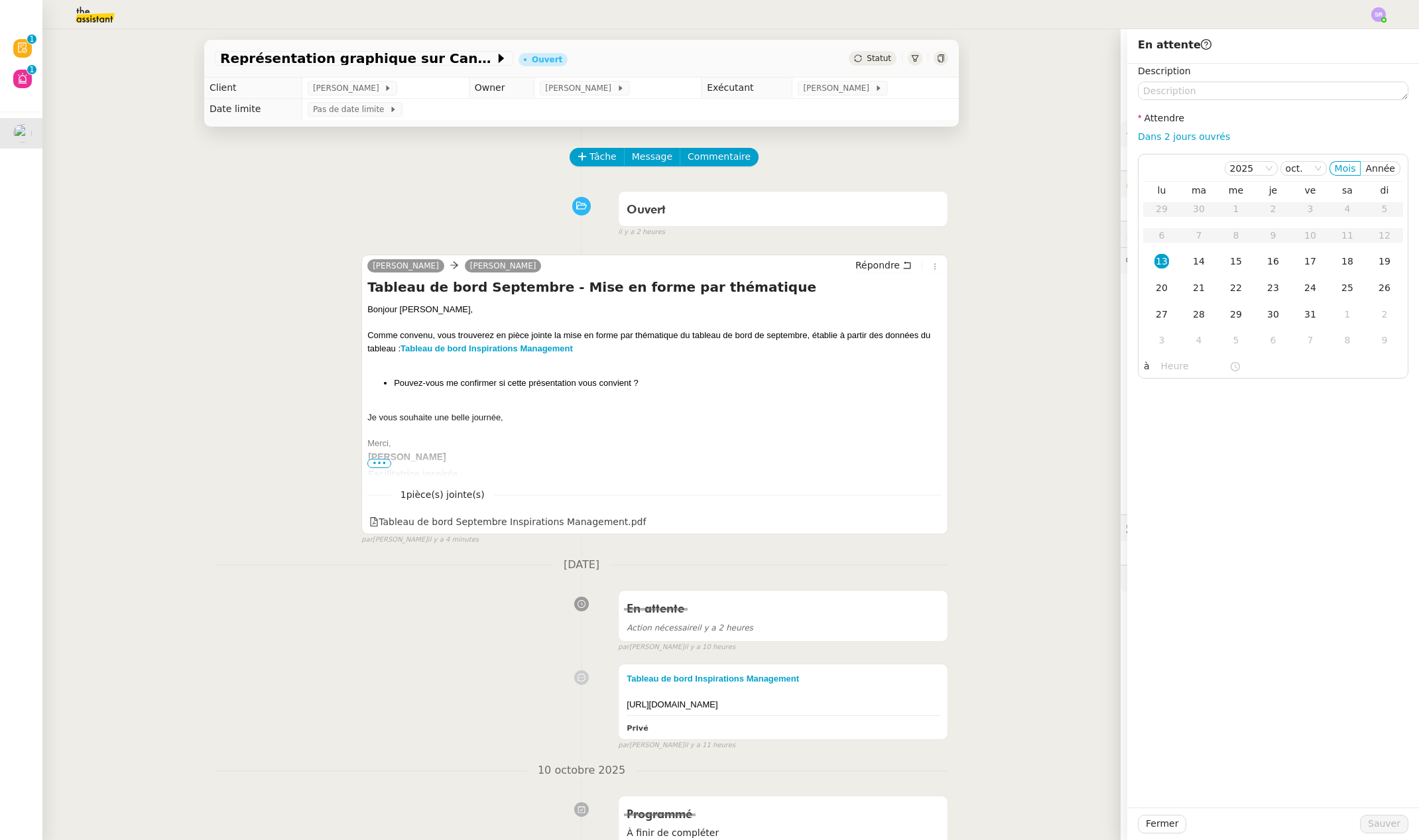
click at [1198, 142] on div "Dans 2 jours ouvrés" at bounding box center [1273, 137] width 271 height 16
click at [1199, 140] on link "Dans 2 jours ouvrés" at bounding box center [1184, 136] width 92 height 11
type input "07:00"
click at [1373, 828] on span "Sauver" at bounding box center [1384, 824] width 33 height 16
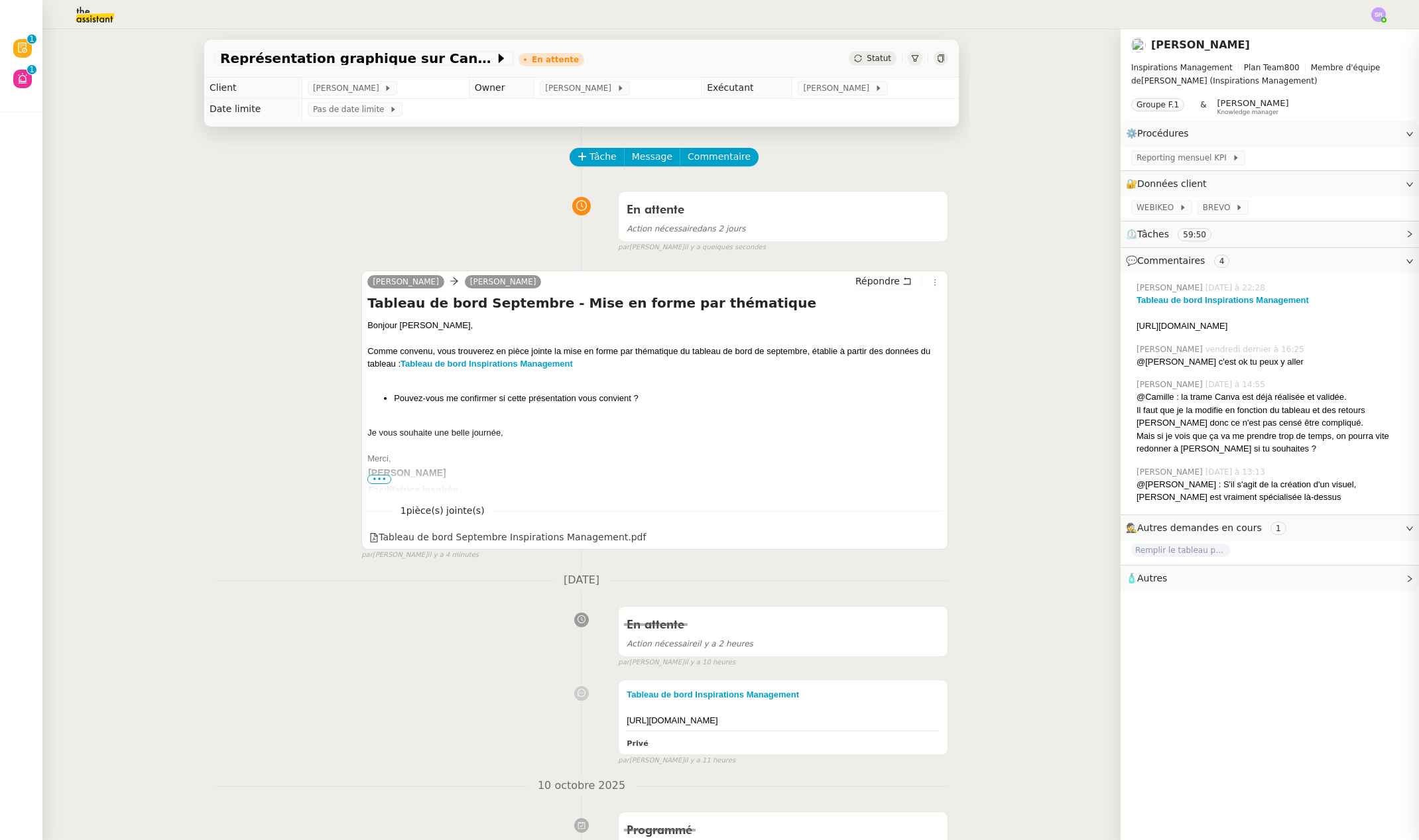
click at [240, 272] on div "[PERSON_NAME] Répondre Tableau de bord Septembre - Mise en forme par thématique…" at bounding box center [581, 410] width 733 height 303
click at [99, 13] on img at bounding box center [84, 14] width 103 height 29
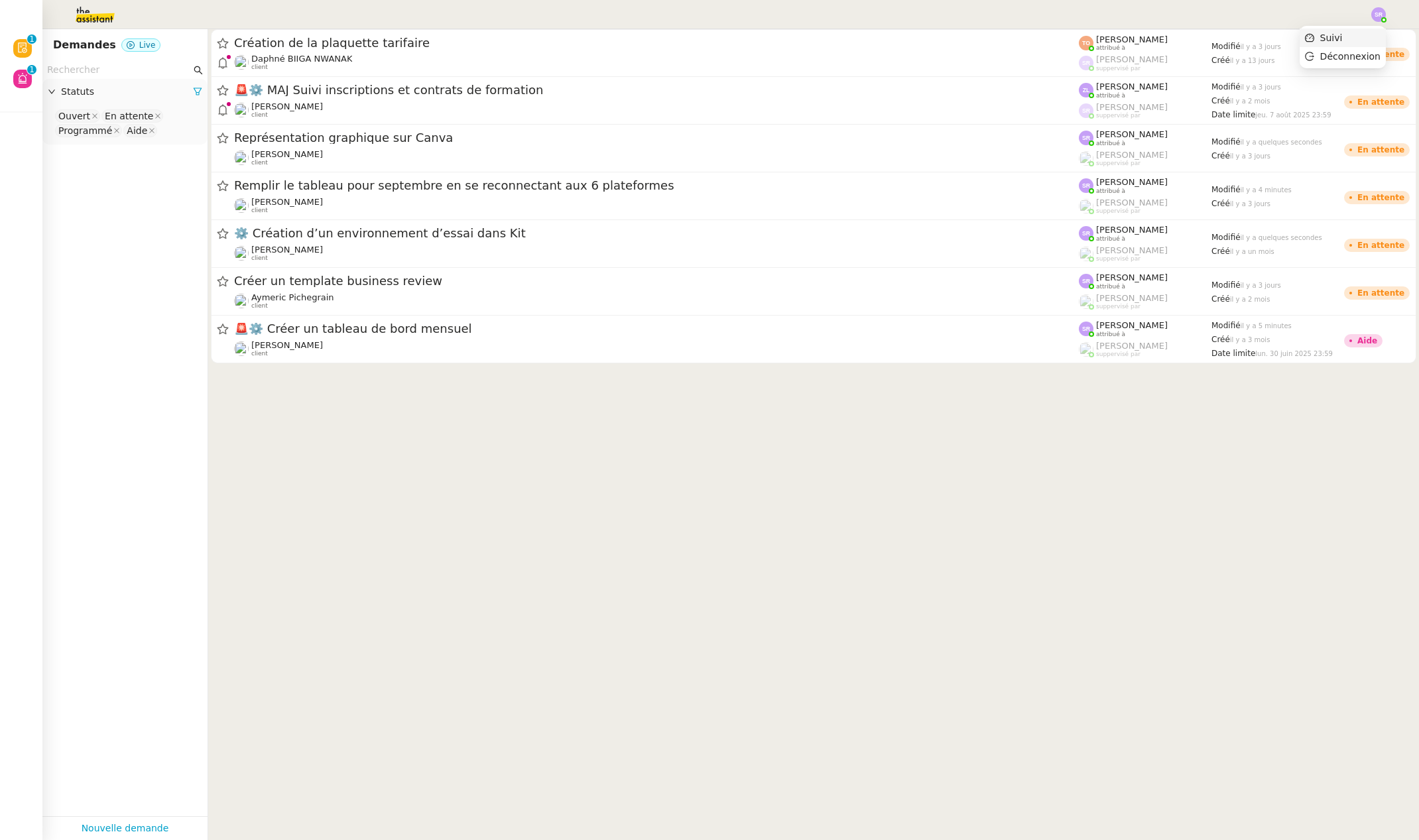
click at [1341, 40] on span "Suivi" at bounding box center [1331, 37] width 23 height 11
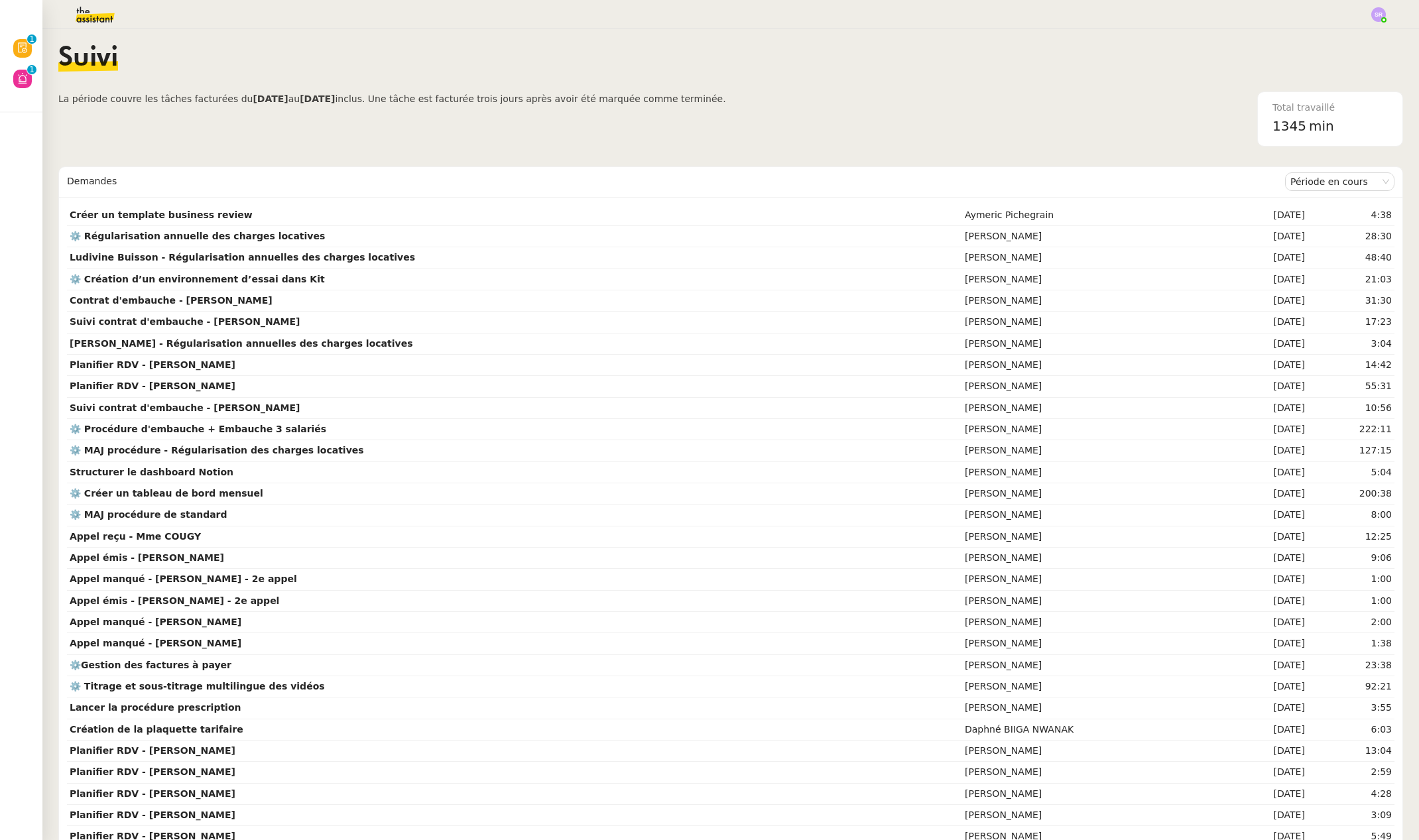
click at [96, 17] on img at bounding box center [84, 14] width 103 height 29
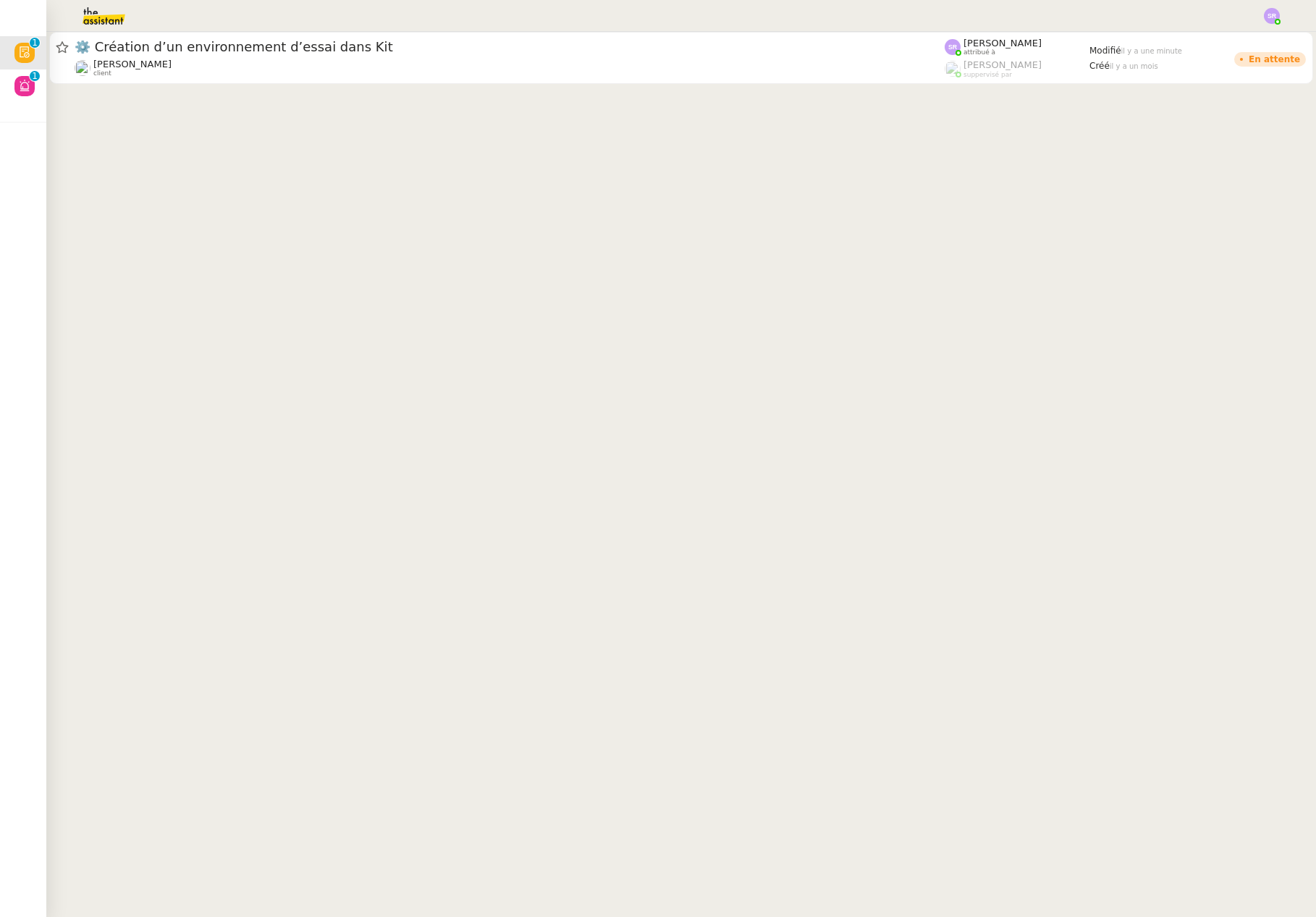
click at [368, 120] on cdk-virtual-scroll-viewport "⚙️ Création d’un environnement d’essai dans Kit [PERSON_NAME] client [PERSON_NA…" at bounding box center [681, 474] width 1270 height 885
